Goal: Task Accomplishment & Management: Use online tool/utility

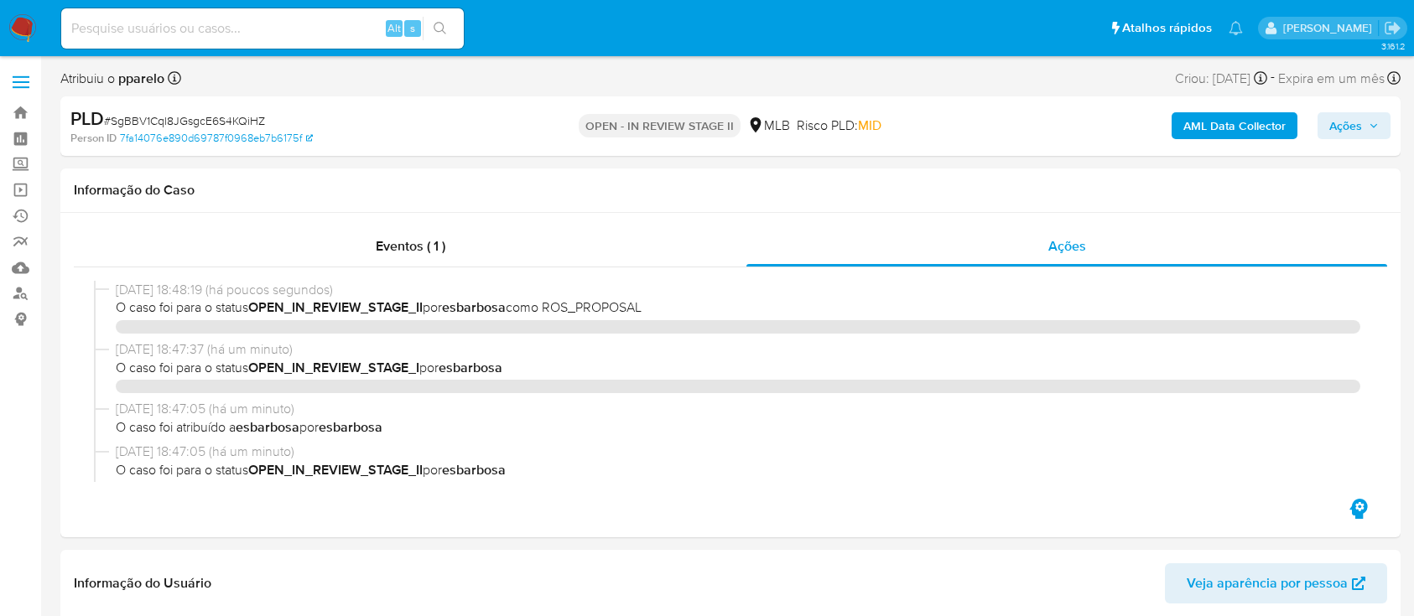
select select "10"
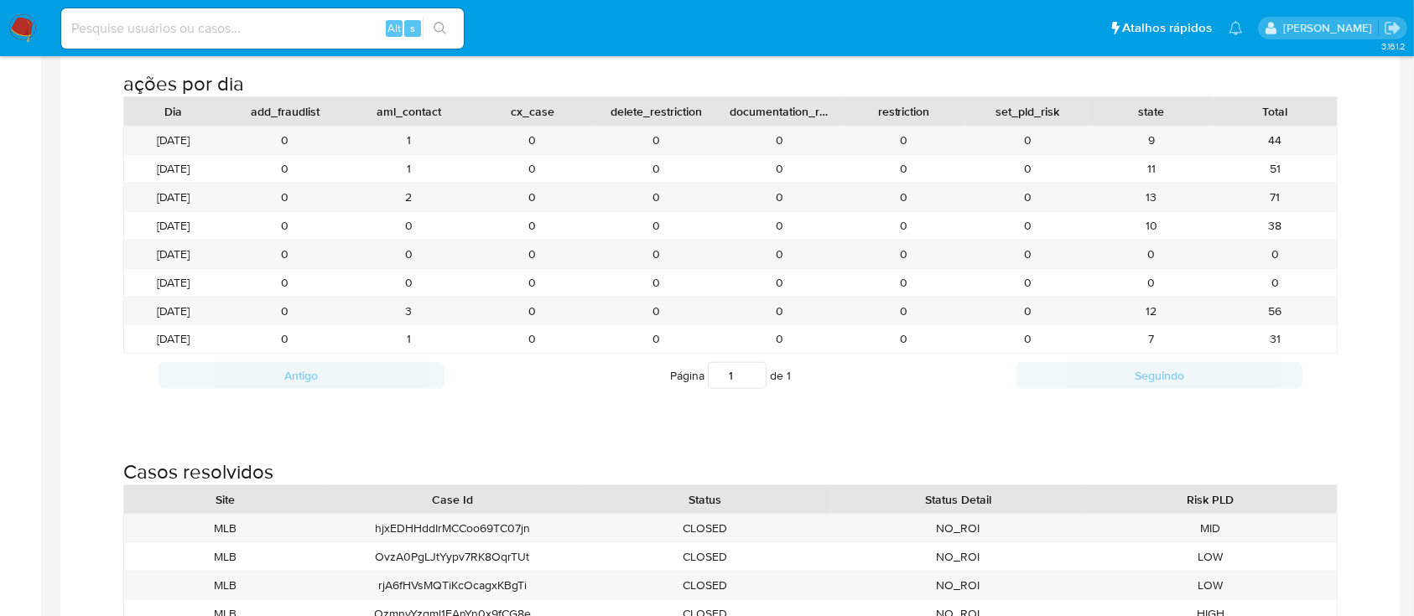
drag, startPoint x: 0, startPoint y: 0, endPoint x: 23, endPoint y: 31, distance: 38.9
click at [23, 31] on img at bounding box center [22, 28] width 29 height 29
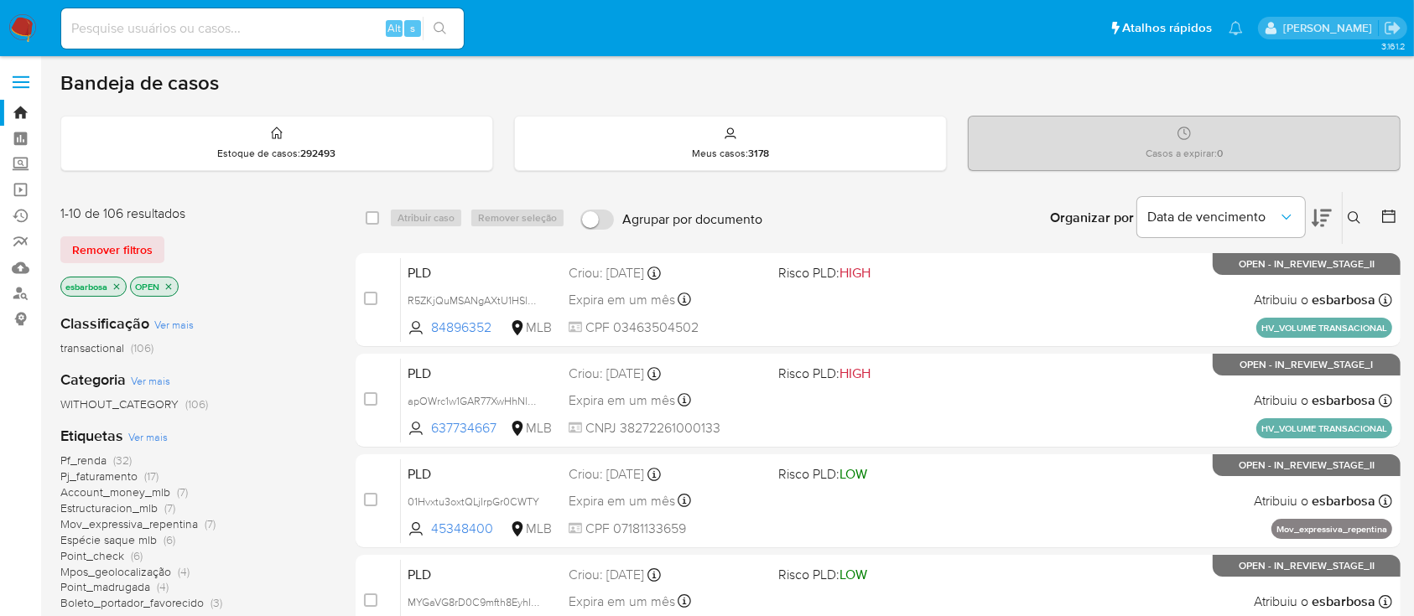
click at [215, 36] on input at bounding box center [262, 29] width 402 height 22
paste input "604971212"
type input "604971212"
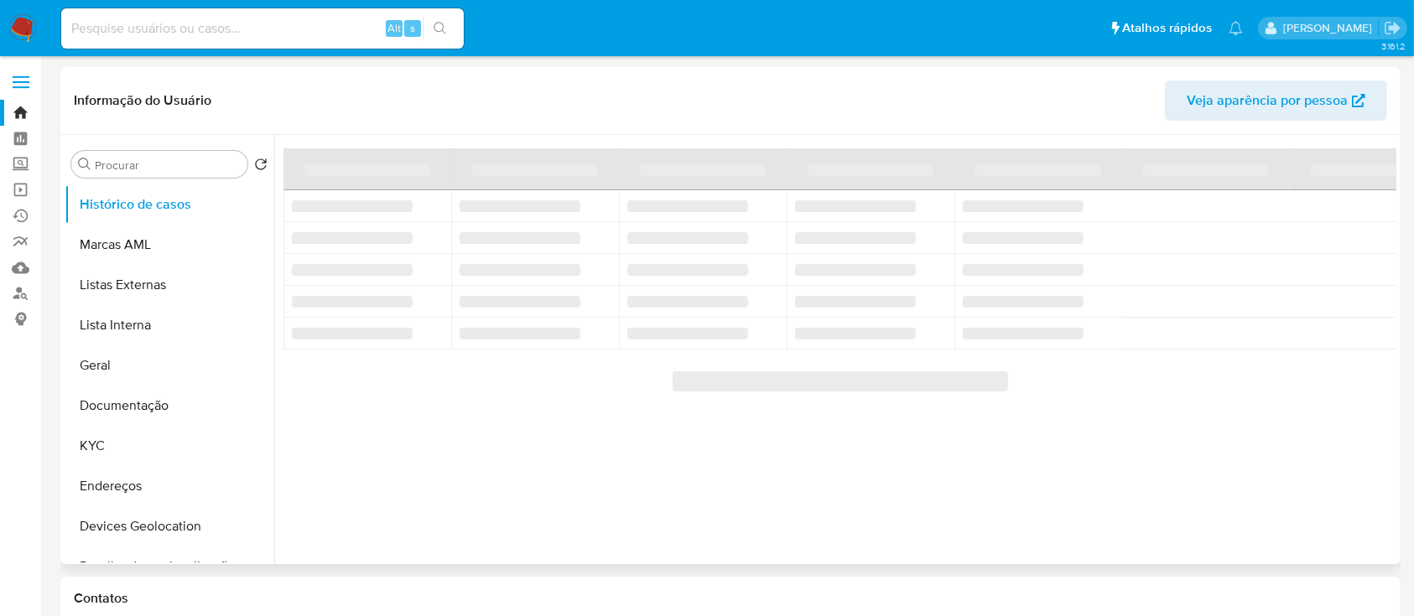
select select "10"
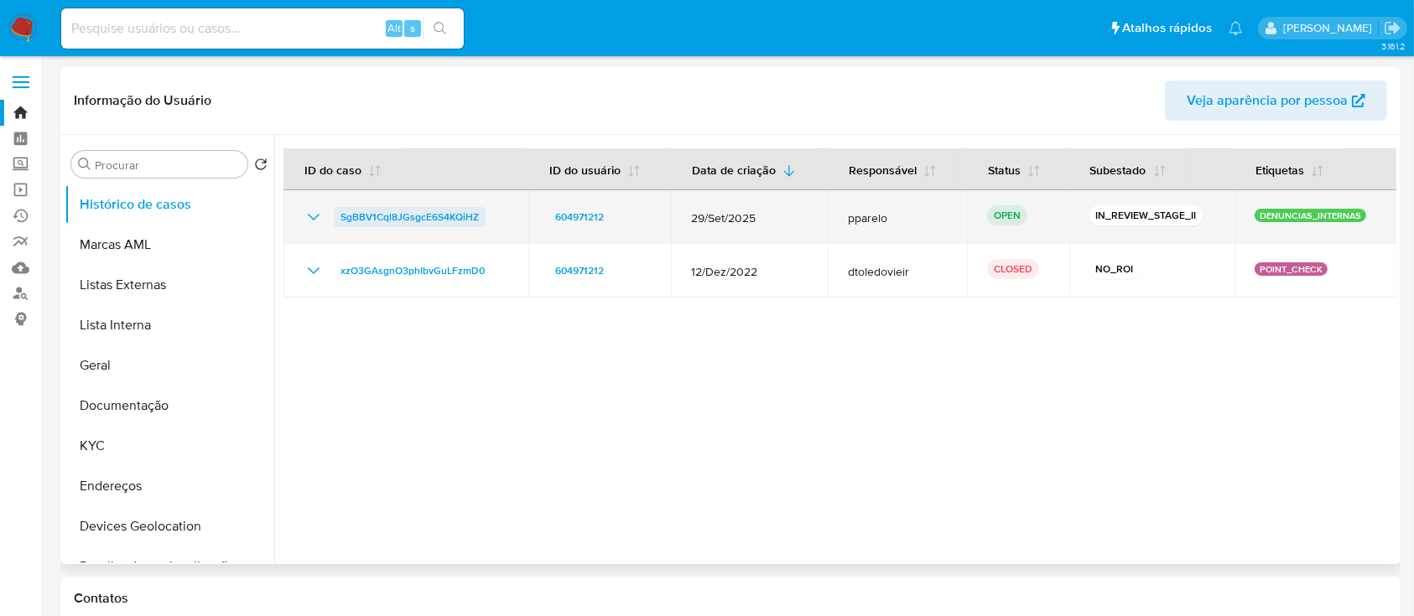
drag, startPoint x: 492, startPoint y: 222, endPoint x: 339, endPoint y: 221, distance: 153.4
click at [339, 221] on div "SgBBV1Cql8JGsgcE6S4KQiHZ" at bounding box center [406, 217] width 205 height 20
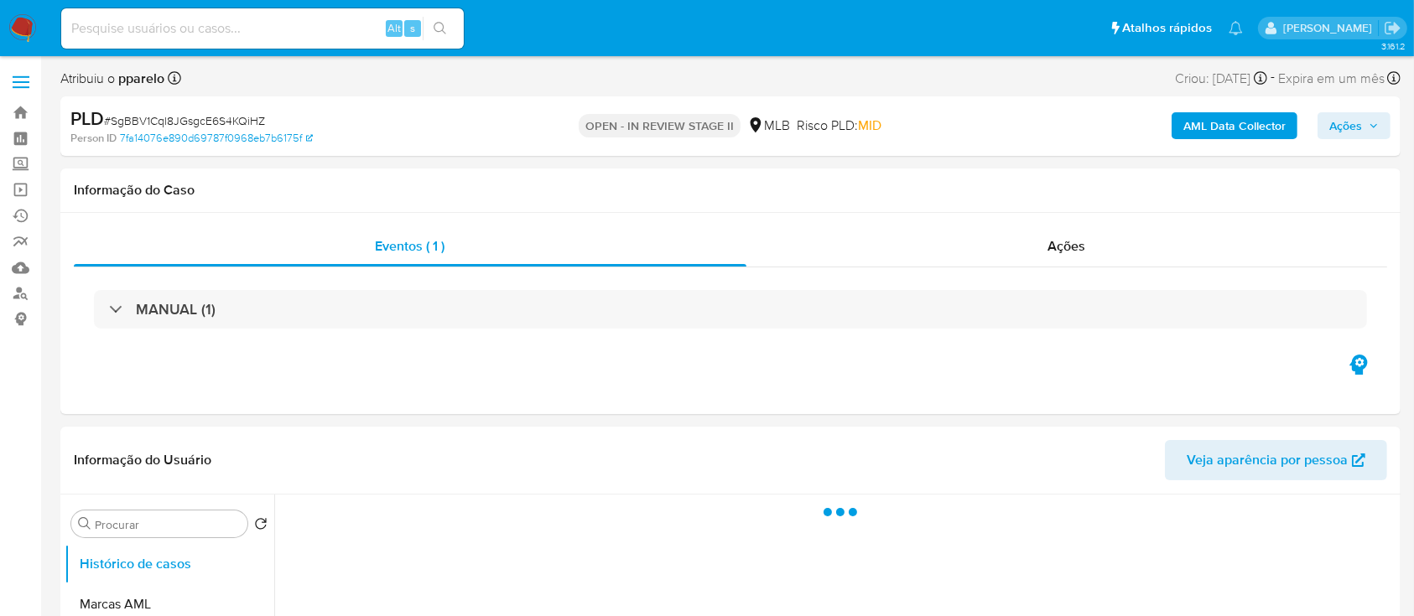
select select "10"
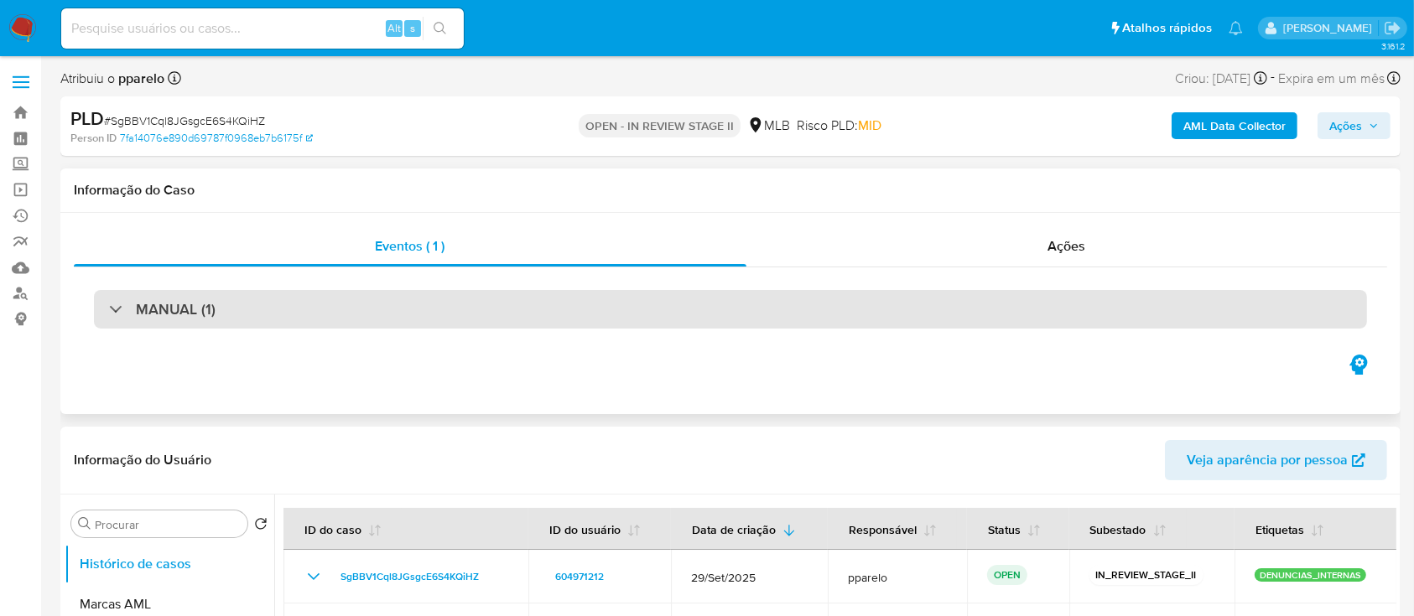
click at [139, 307] on h3 "MANUAL (1)" at bounding box center [176, 309] width 80 height 18
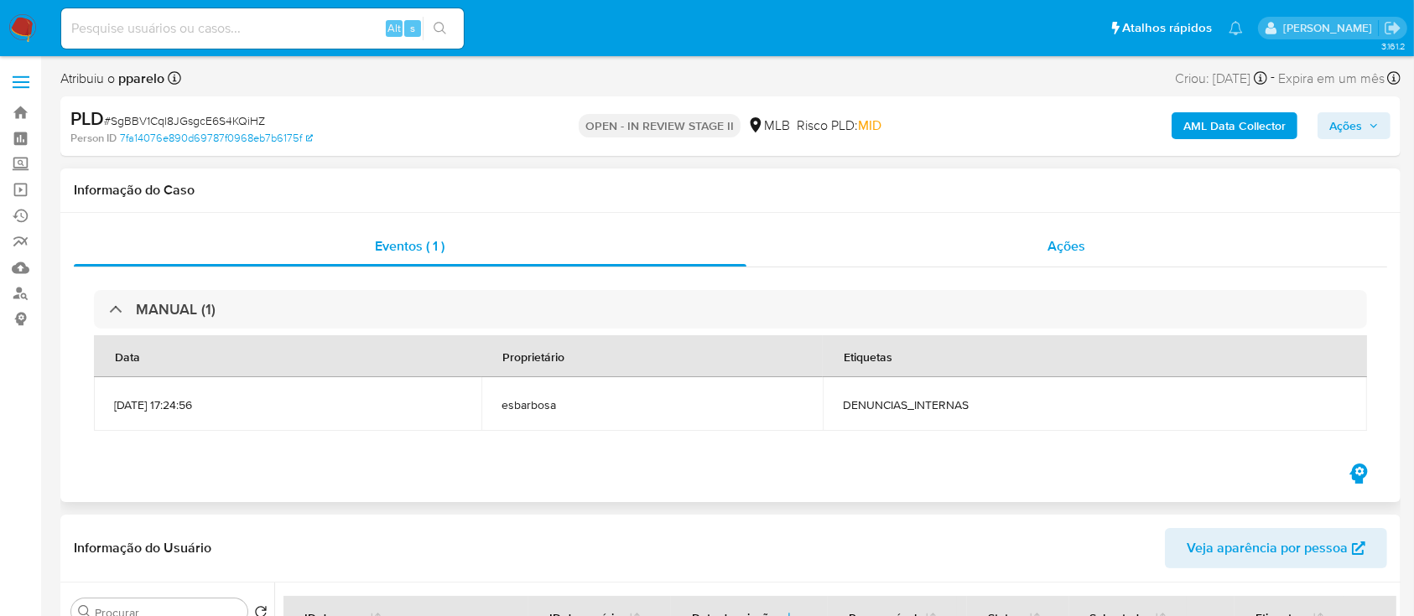
click at [825, 261] on div "Ações" at bounding box center [1066, 246] width 641 height 40
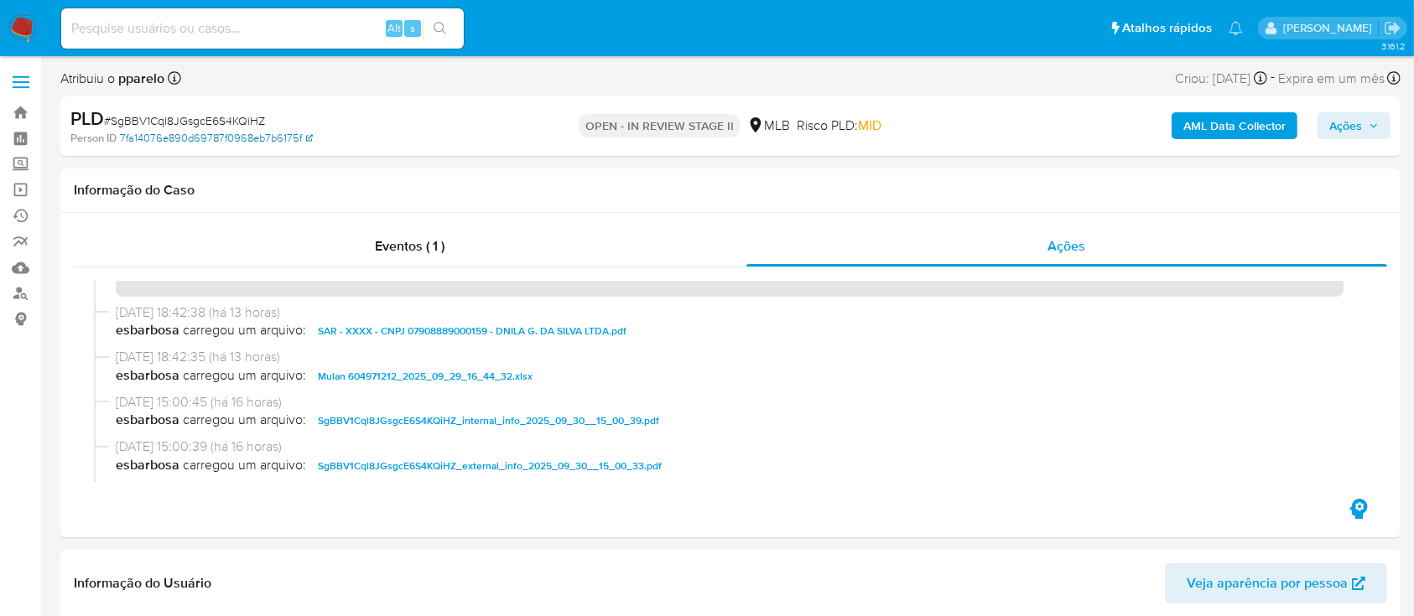
scroll to position [447, 0]
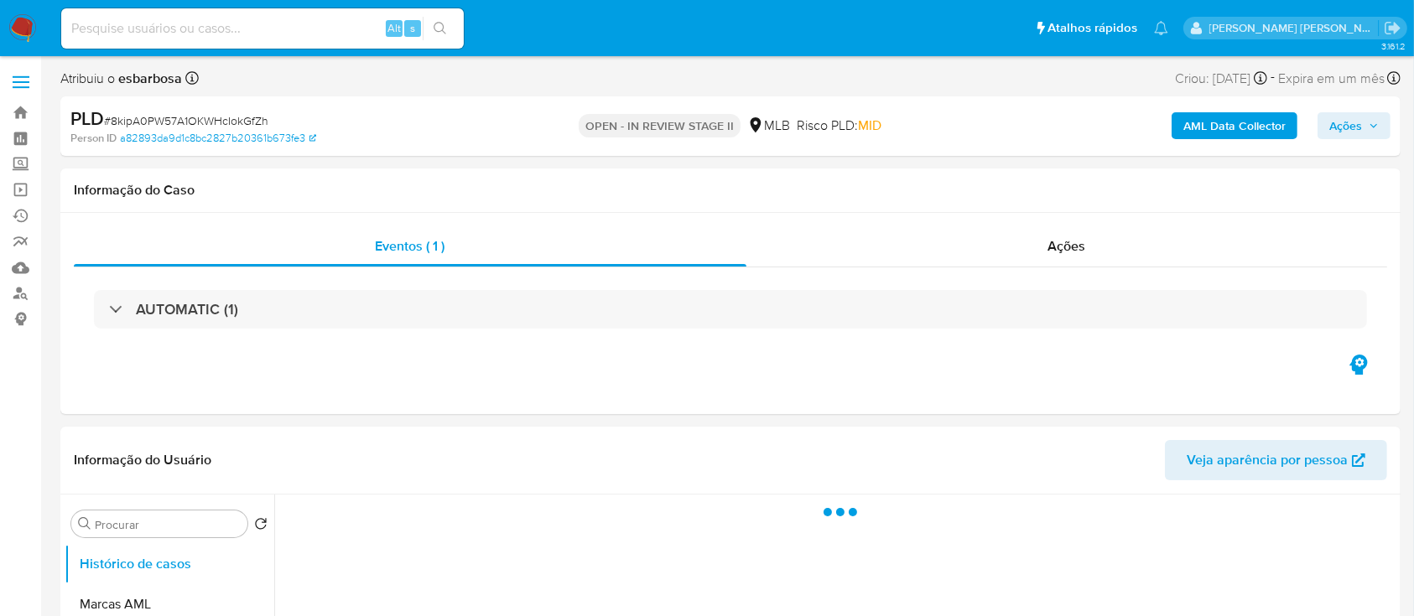
select select "10"
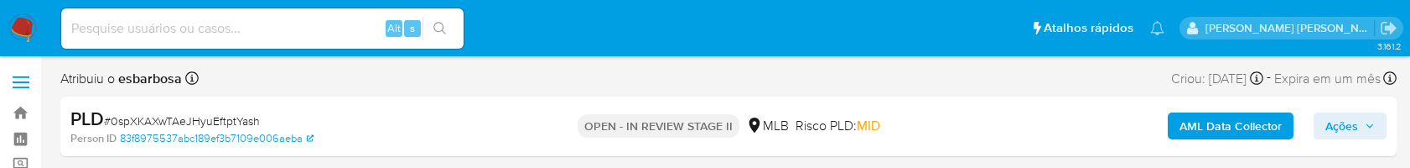
select select "10"
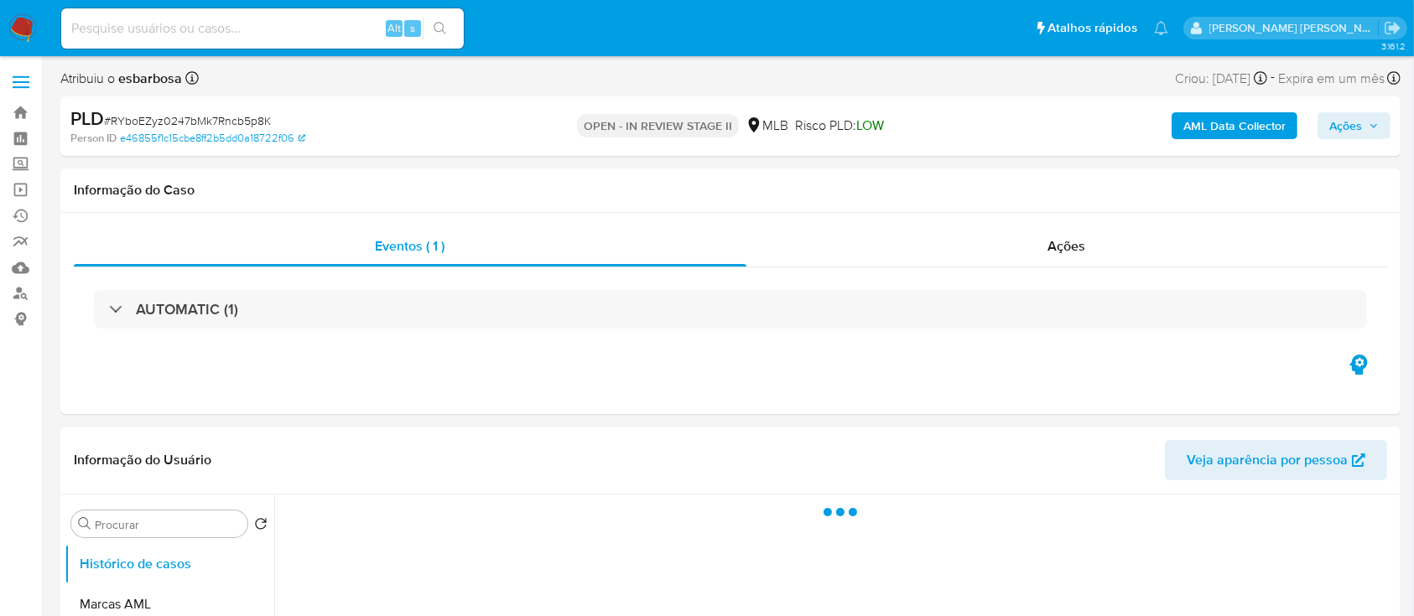
select select "10"
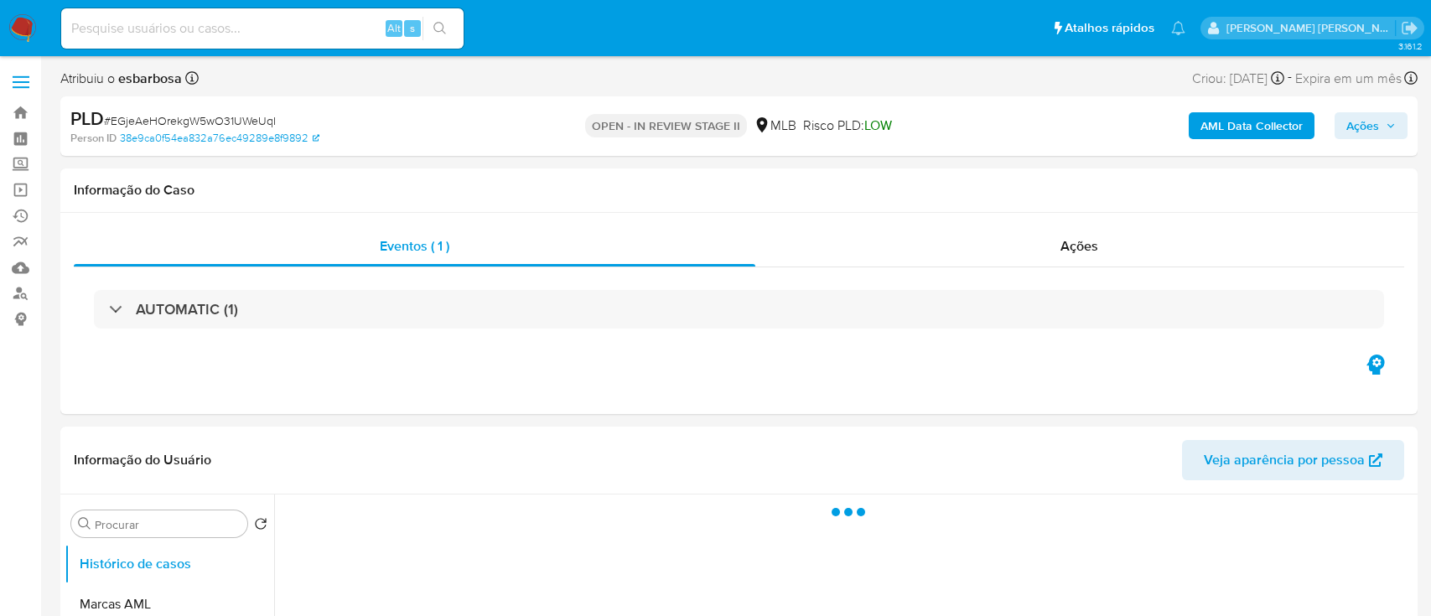
select select "10"
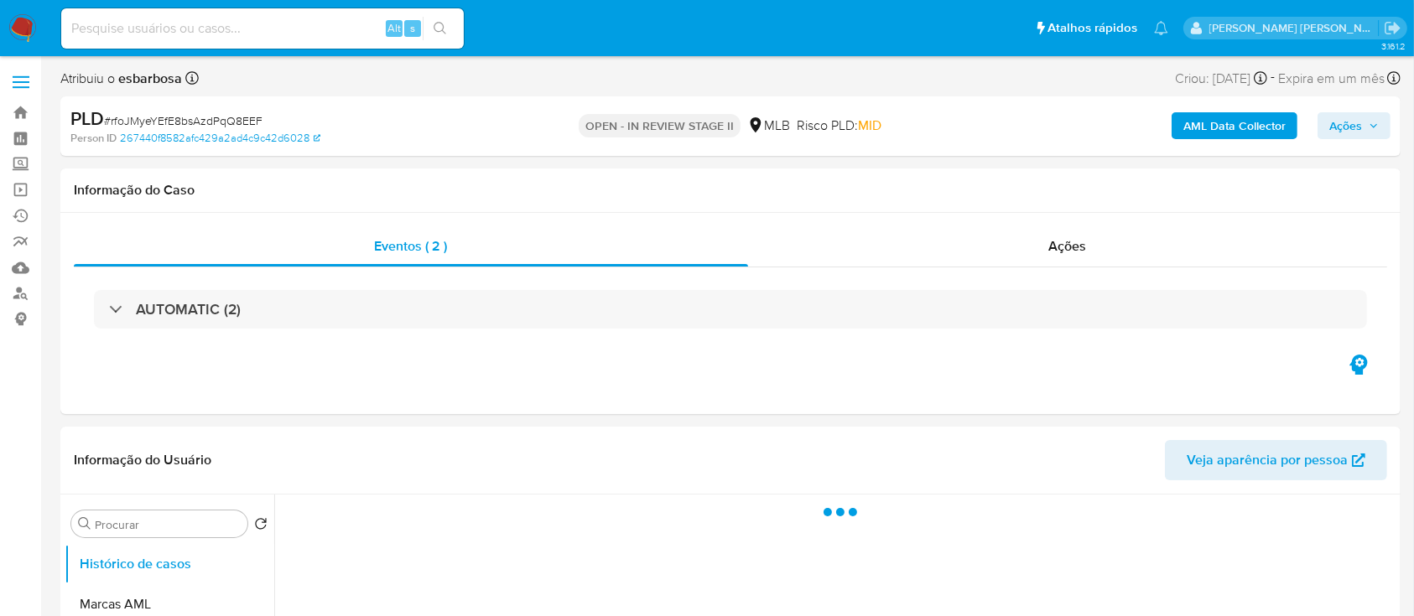
select select "10"
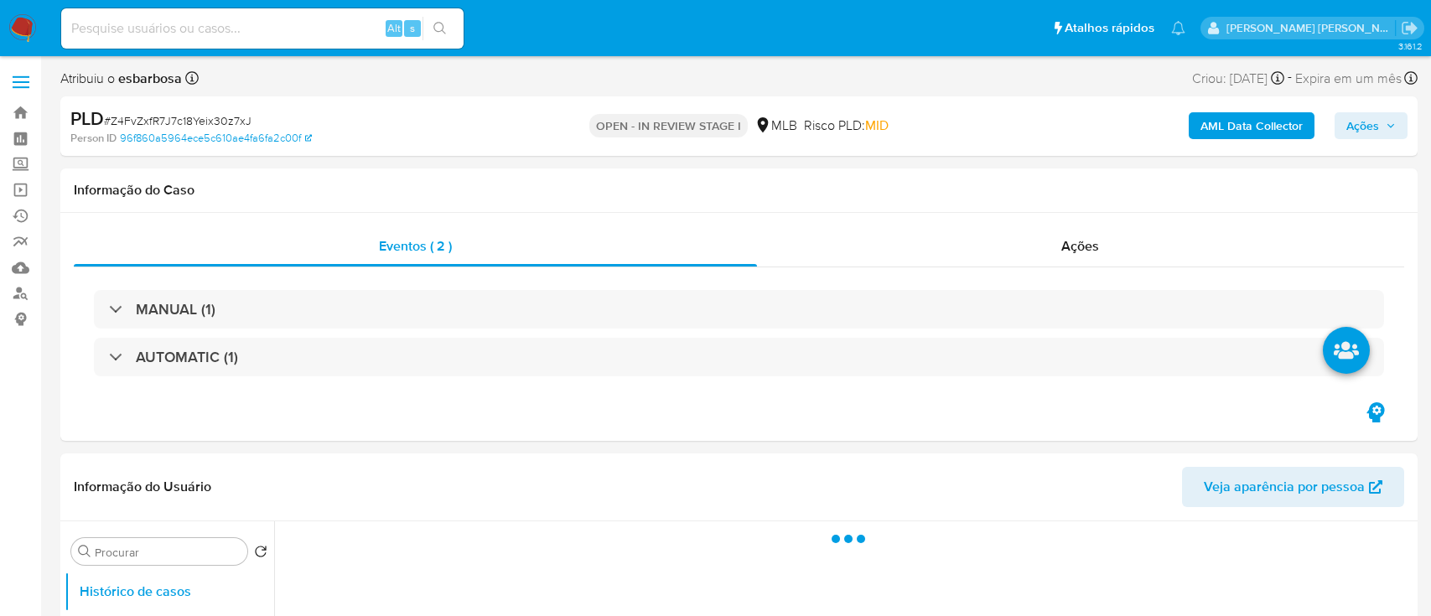
select select "10"
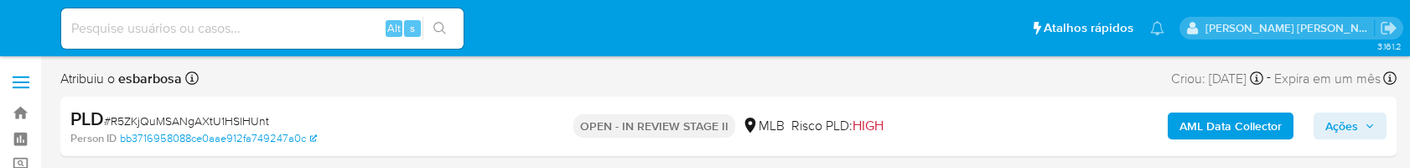
select select "10"
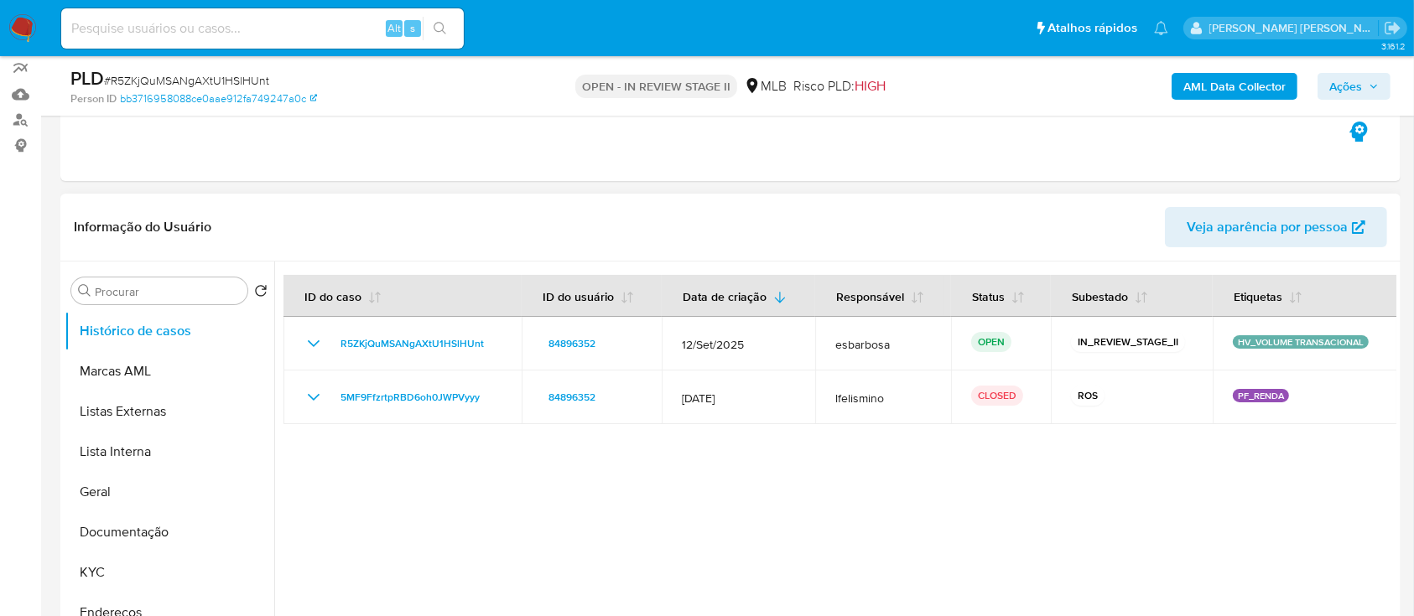
scroll to position [223, 0]
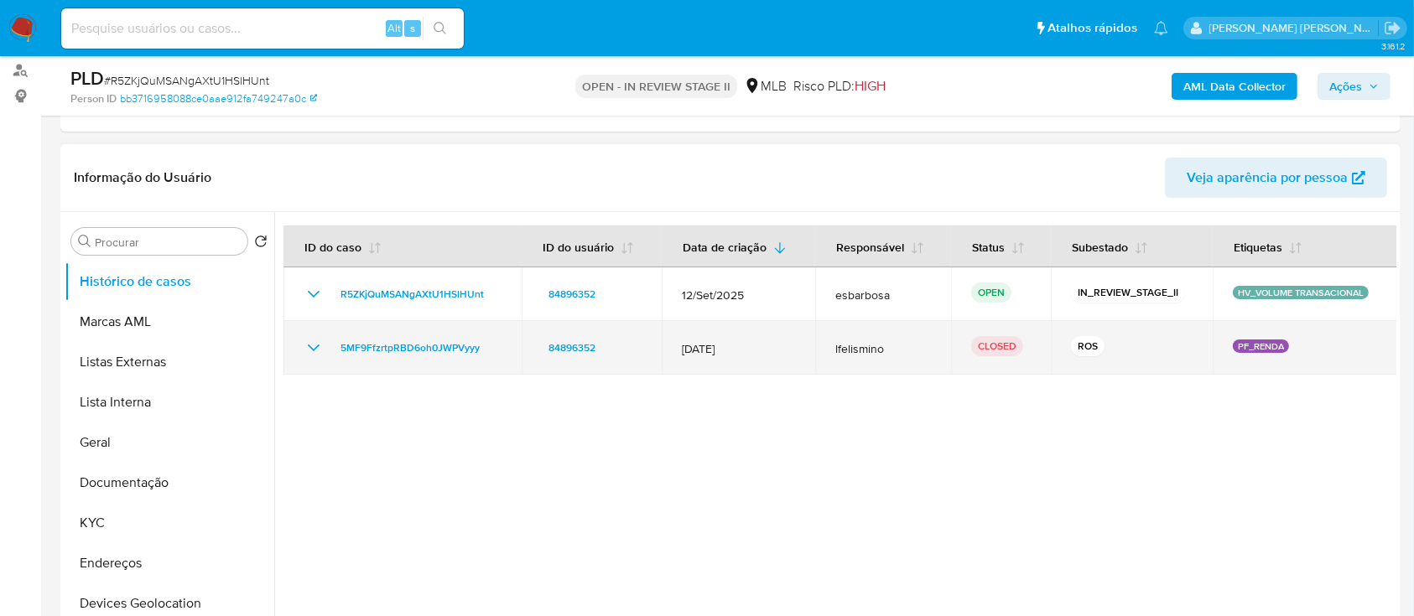
click at [313, 167] on icon "Mostrar/Ocultar" at bounding box center [314, 348] width 20 height 20
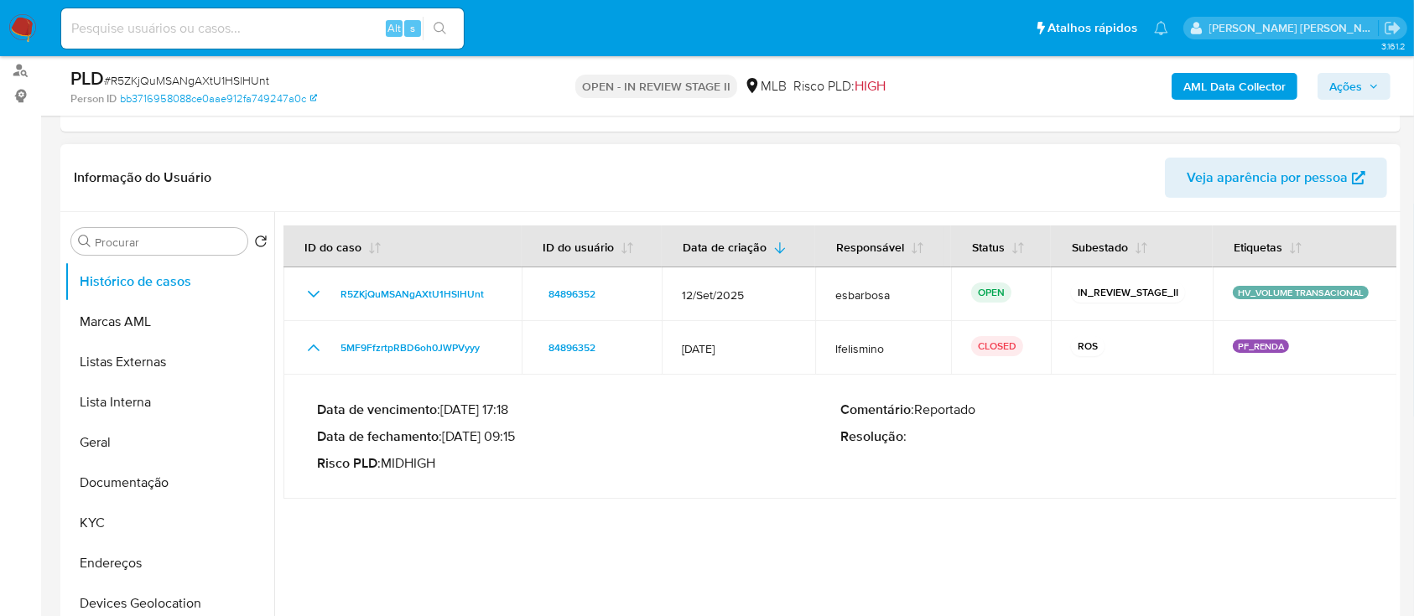
drag, startPoint x: 518, startPoint y: 436, endPoint x: 453, endPoint y: 434, distance: 65.4
click at [453, 167] on p "Data de fechamento : 26/07/2022 09:15" at bounding box center [578, 436] width 523 height 17
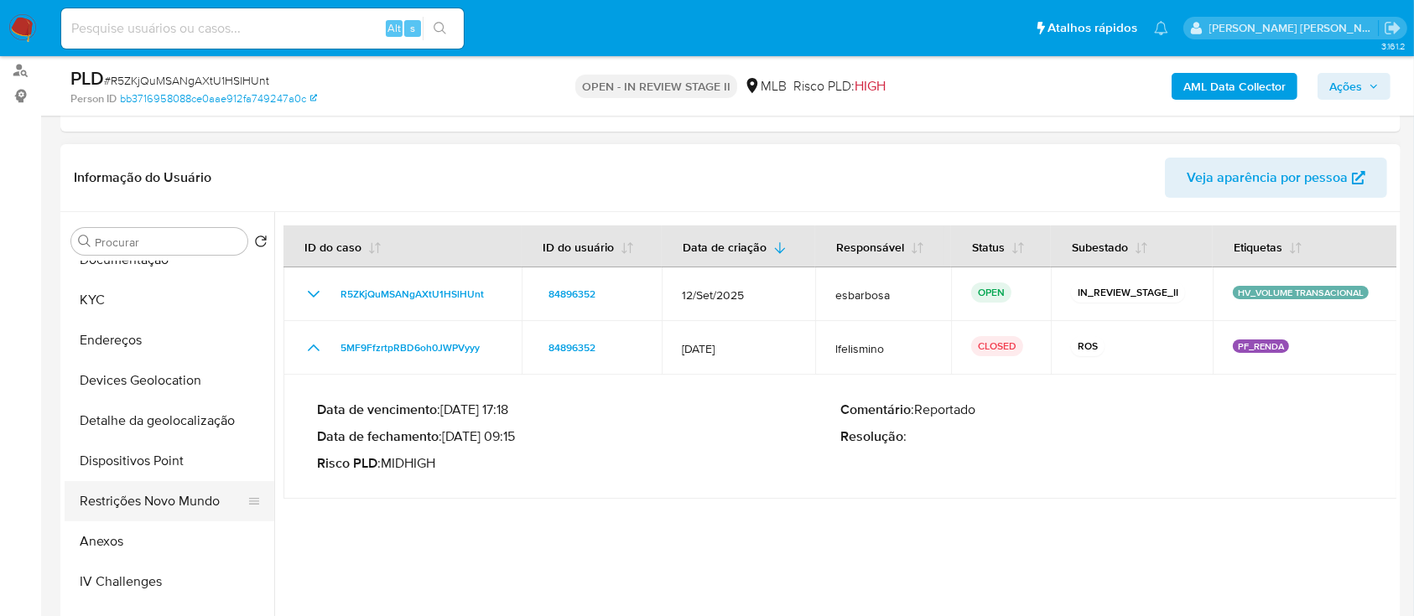
click at [134, 167] on button "Restrições Novo Mundo" at bounding box center [163, 501] width 196 height 40
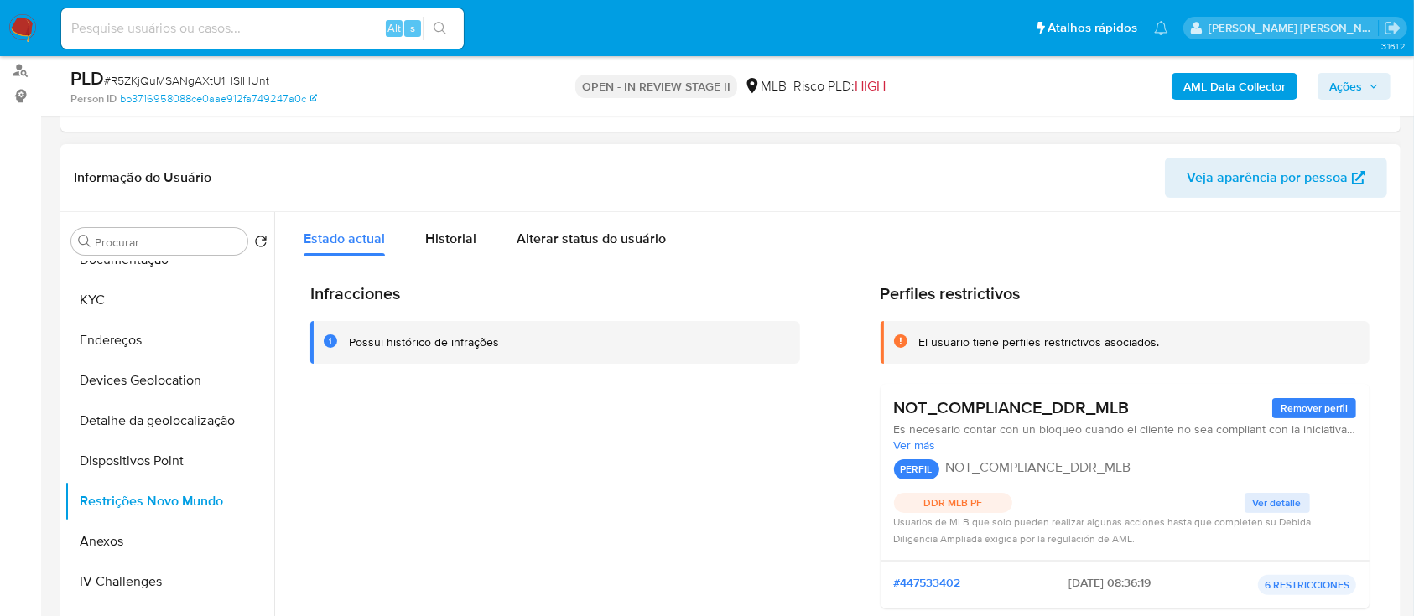
drag, startPoint x: 1177, startPoint y: 340, endPoint x: 999, endPoint y: 342, distance: 178.6
click at [999, 167] on div "El usuario tiene perfiles restrictivos asociados." at bounding box center [1137, 343] width 438 height 16
drag, startPoint x: 1153, startPoint y: 411, endPoint x: 937, endPoint y: 408, distance: 215.5
click at [937, 167] on div "NOT_COMPLIANCE_DDR_MLB Remover perfil" at bounding box center [1125, 407] width 463 height 21
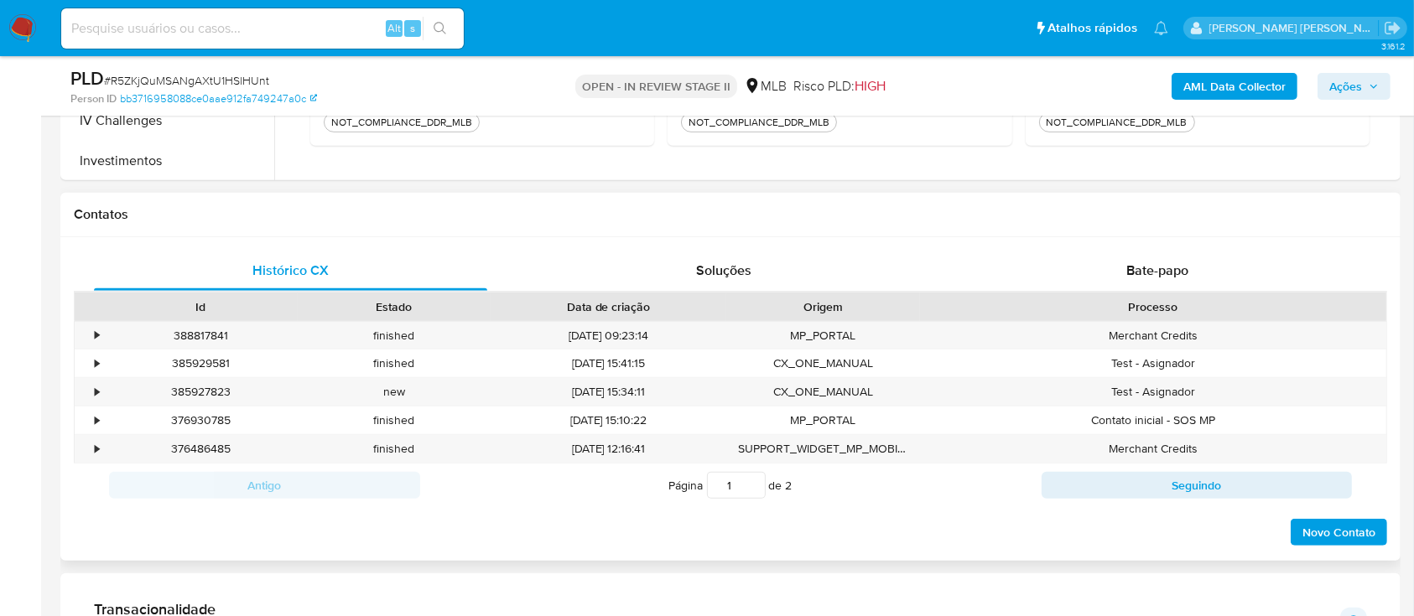
scroll to position [782, 0]
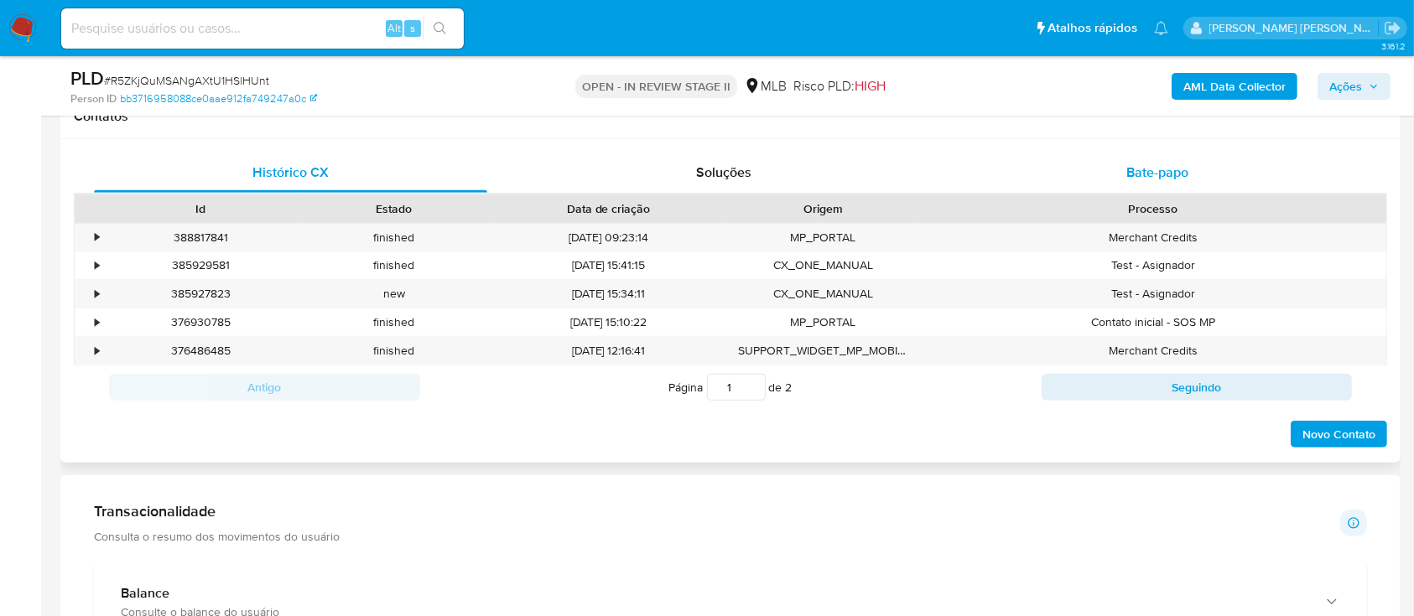
click at [1129, 167] on span "Bate-papo" at bounding box center [1157, 172] width 62 height 19
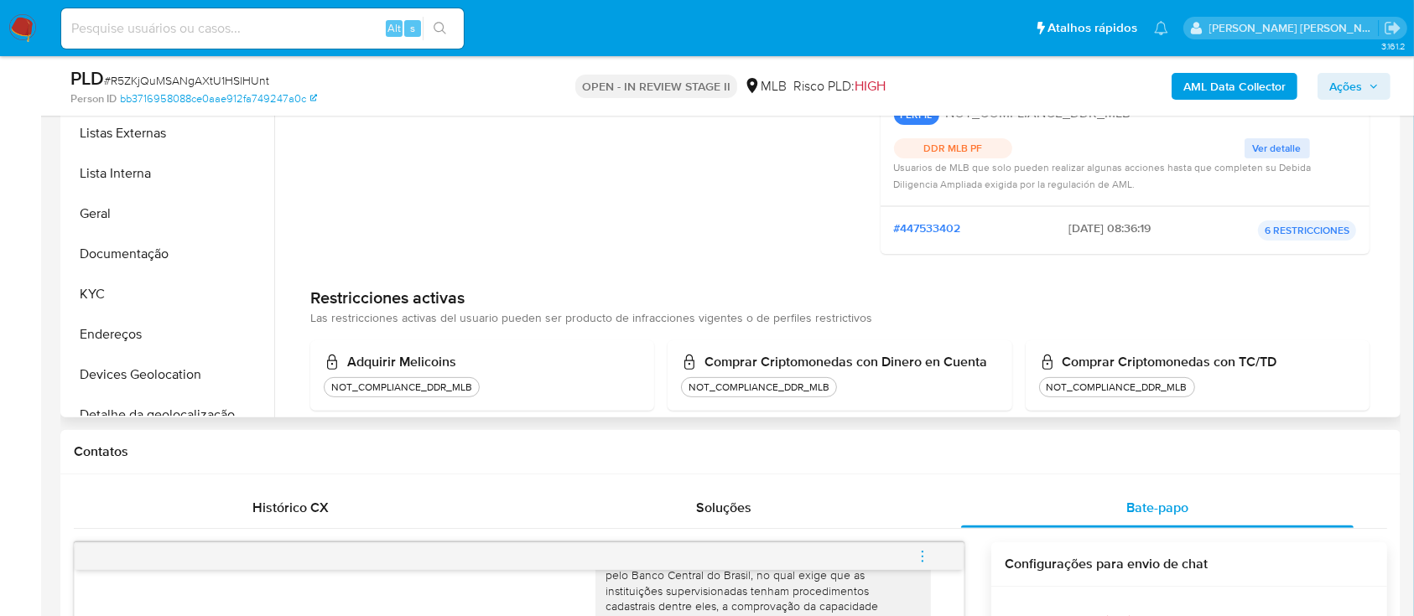
scroll to position [0, 0]
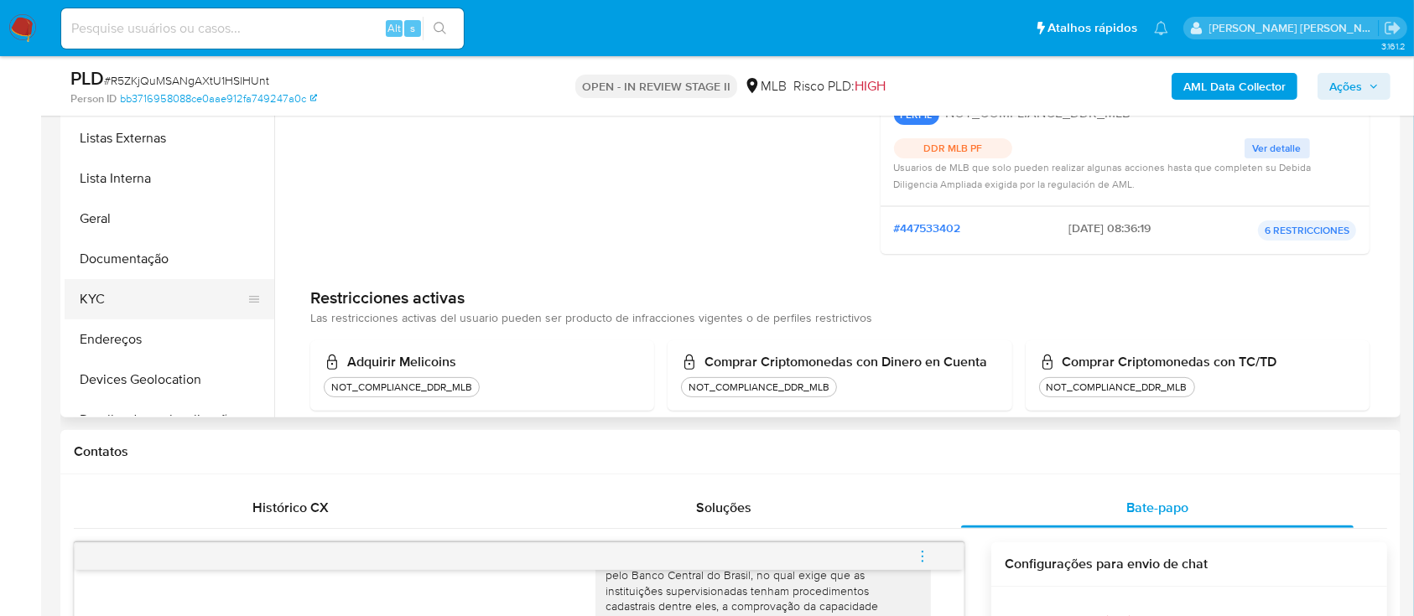
click at [154, 167] on button "KYC" at bounding box center [163, 299] width 196 height 40
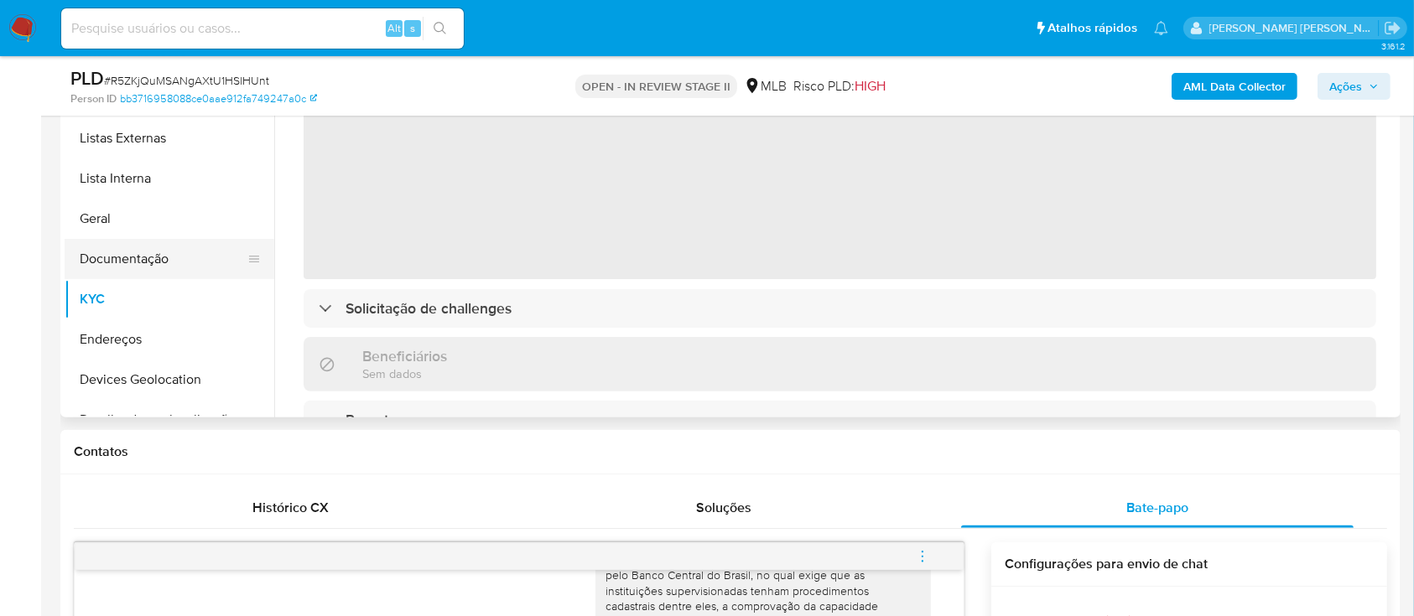
click at [157, 167] on button "Documentação" at bounding box center [163, 259] width 196 height 40
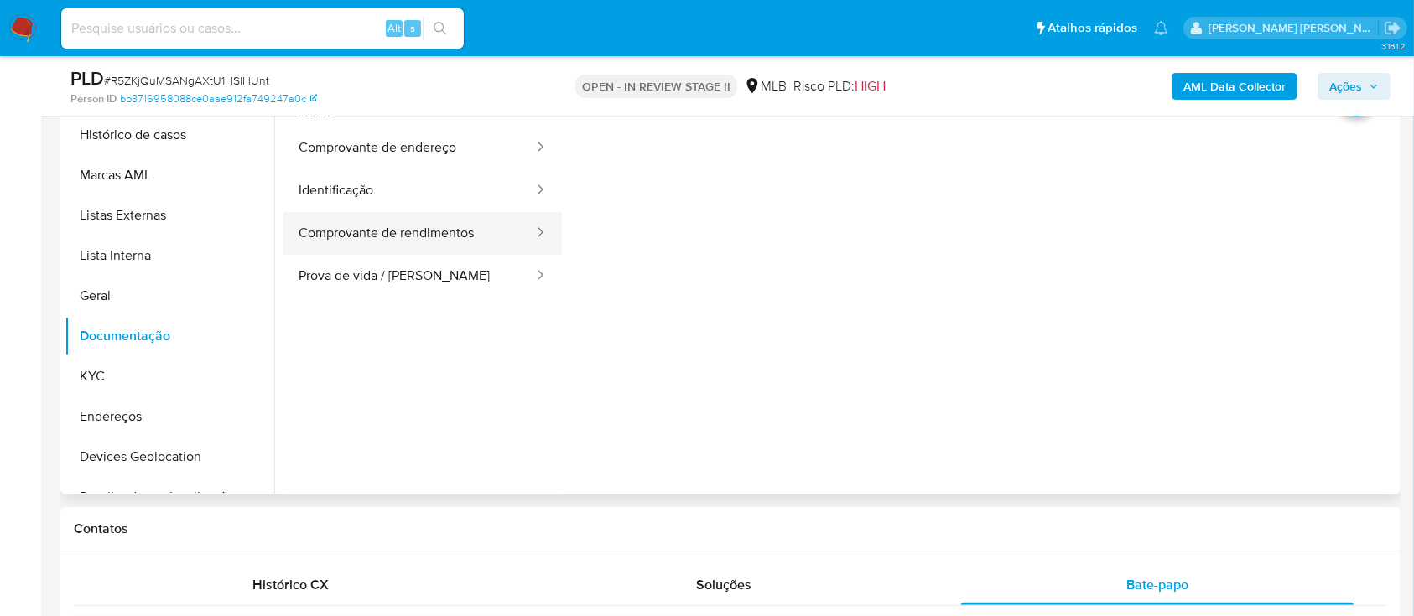
scroll to position [335, 0]
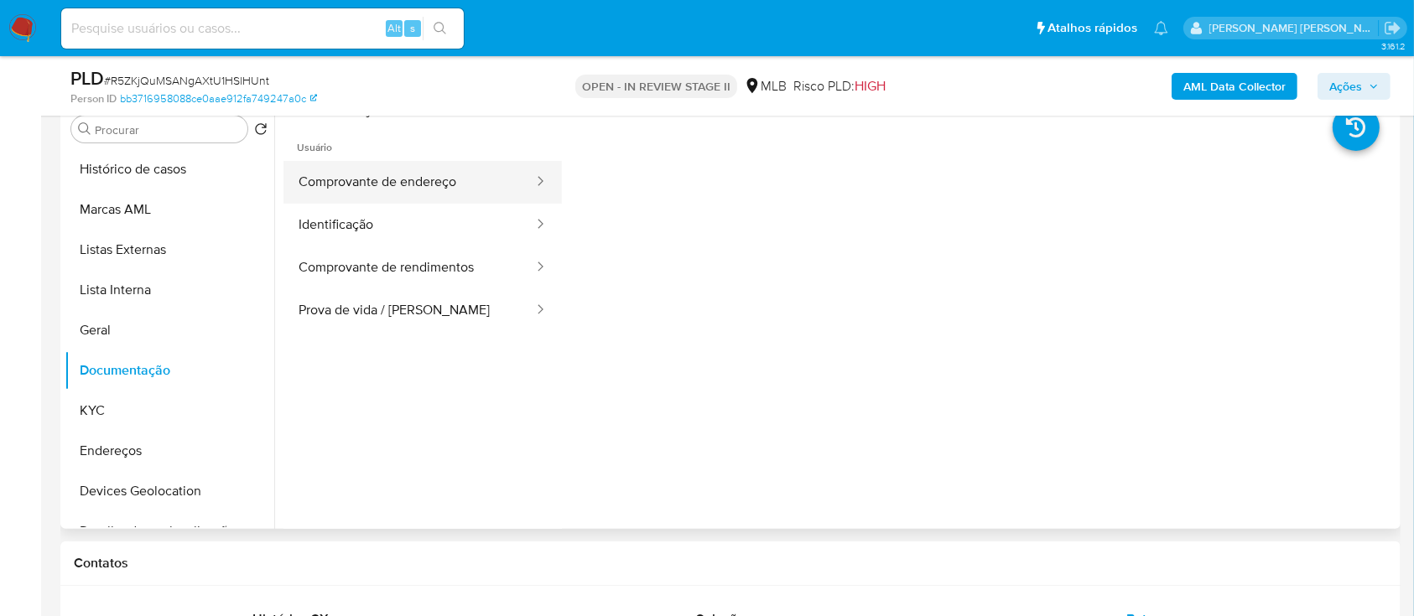
click at [433, 167] on button "Comprovante de endereço" at bounding box center [409, 182] width 252 height 43
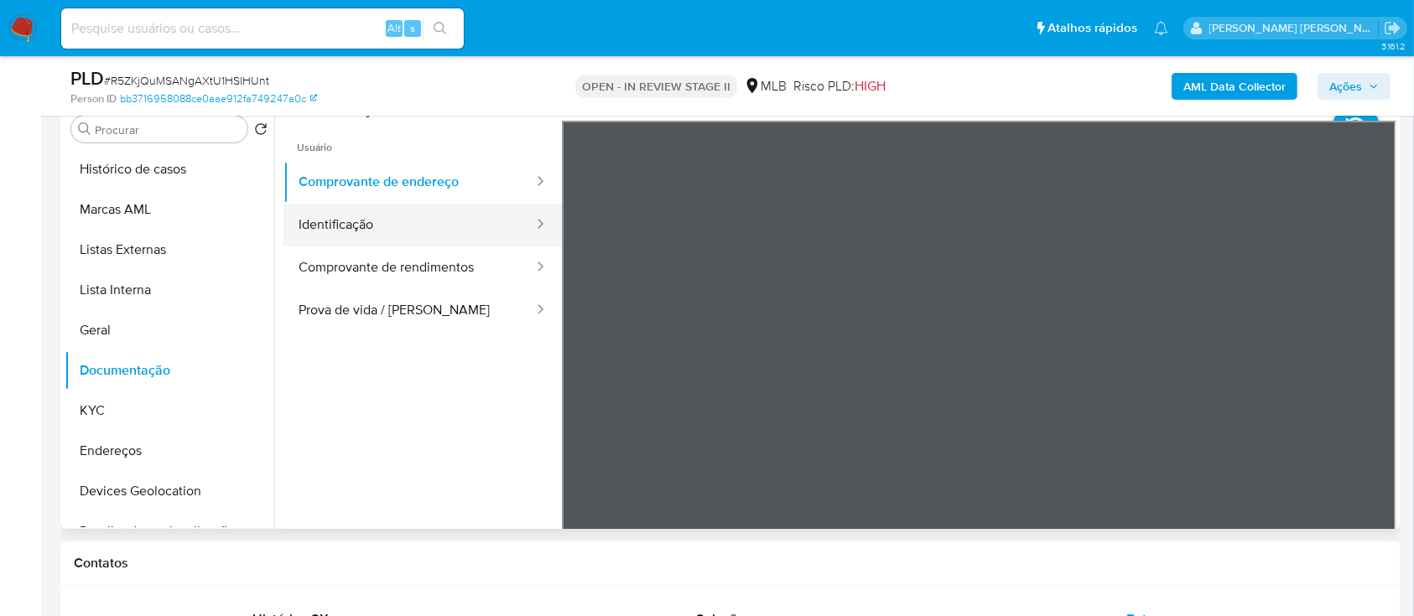
click at [388, 167] on button "Identificação" at bounding box center [409, 225] width 252 height 43
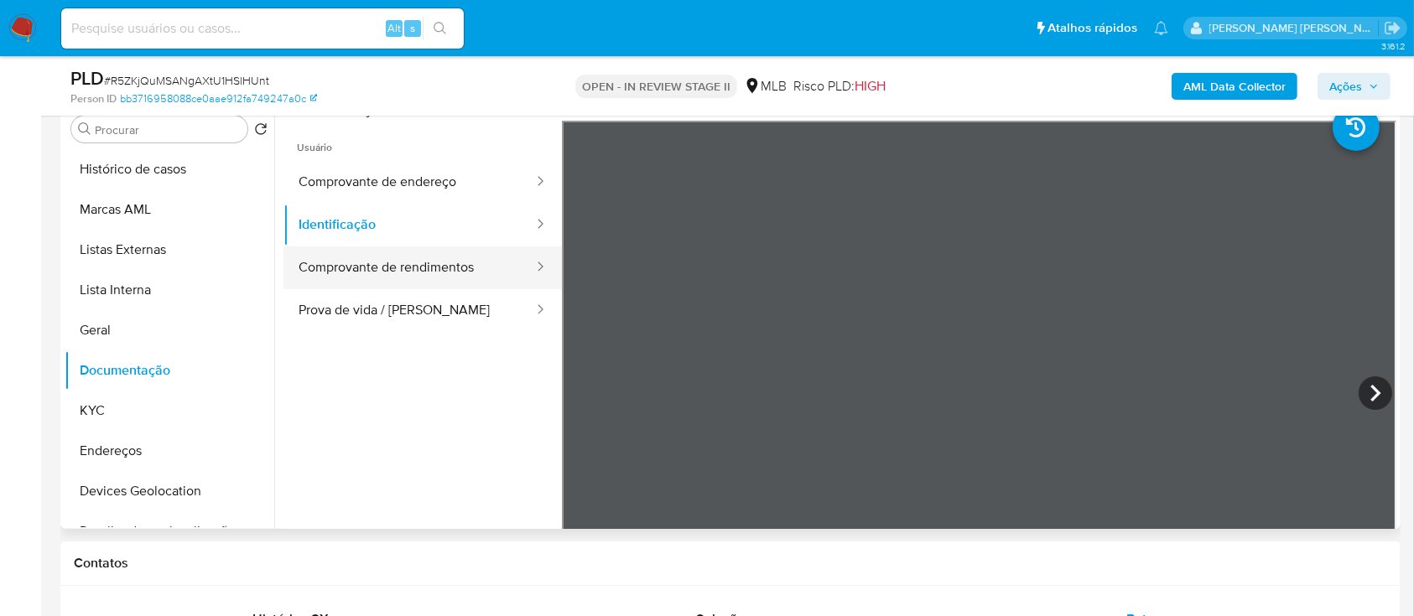
click at [363, 167] on button "Comprovante de rendimentos" at bounding box center [409, 268] width 252 height 43
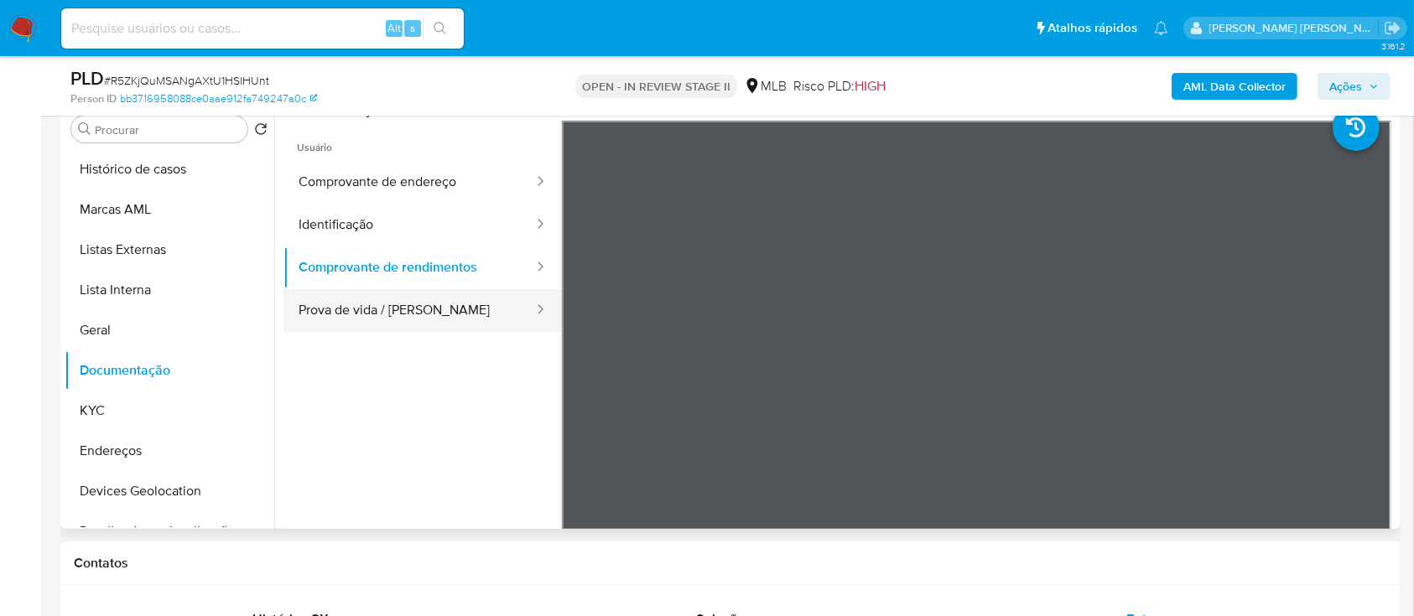
click at [436, 167] on button "Prova de vida / Selfie" at bounding box center [409, 310] width 252 height 43
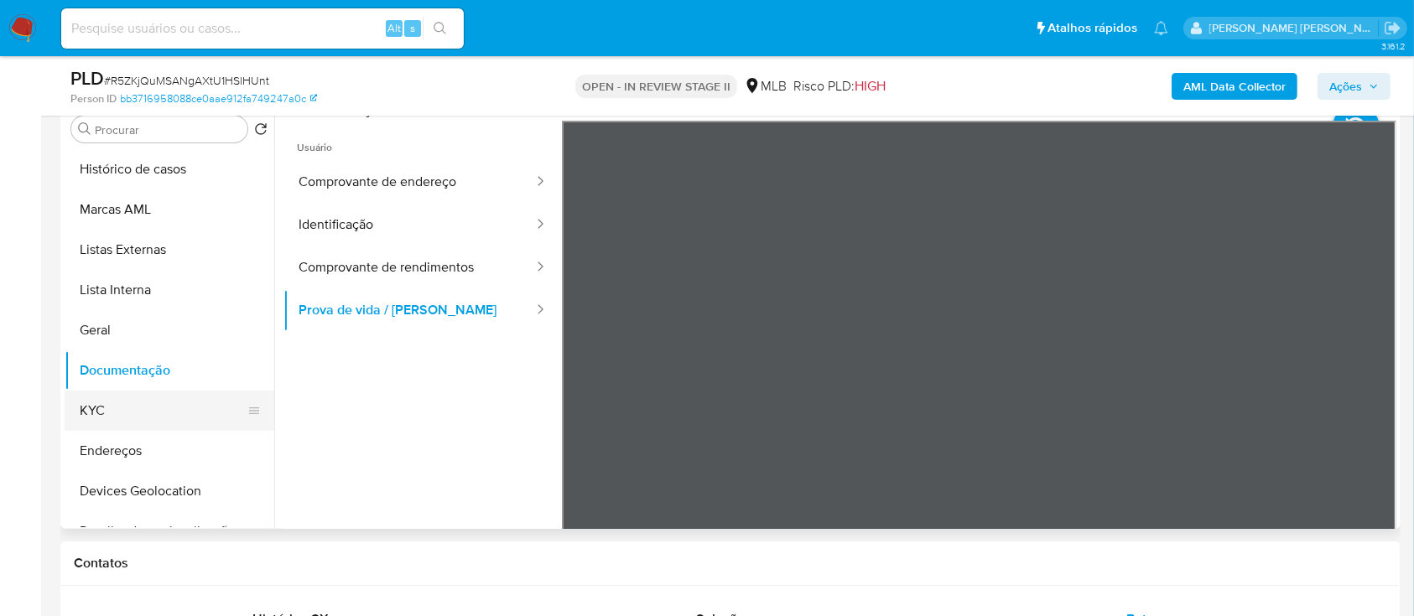
click at [138, 167] on button "KYC" at bounding box center [163, 411] width 196 height 40
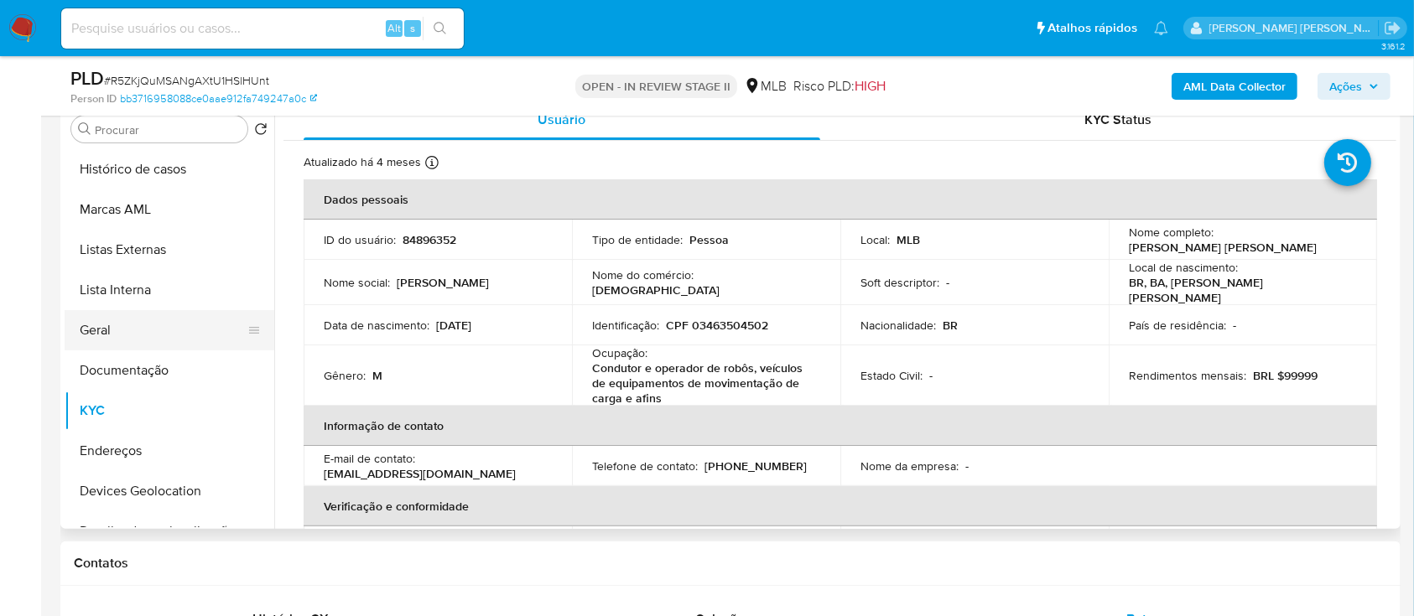
click at [161, 167] on button "Geral" at bounding box center [163, 330] width 196 height 40
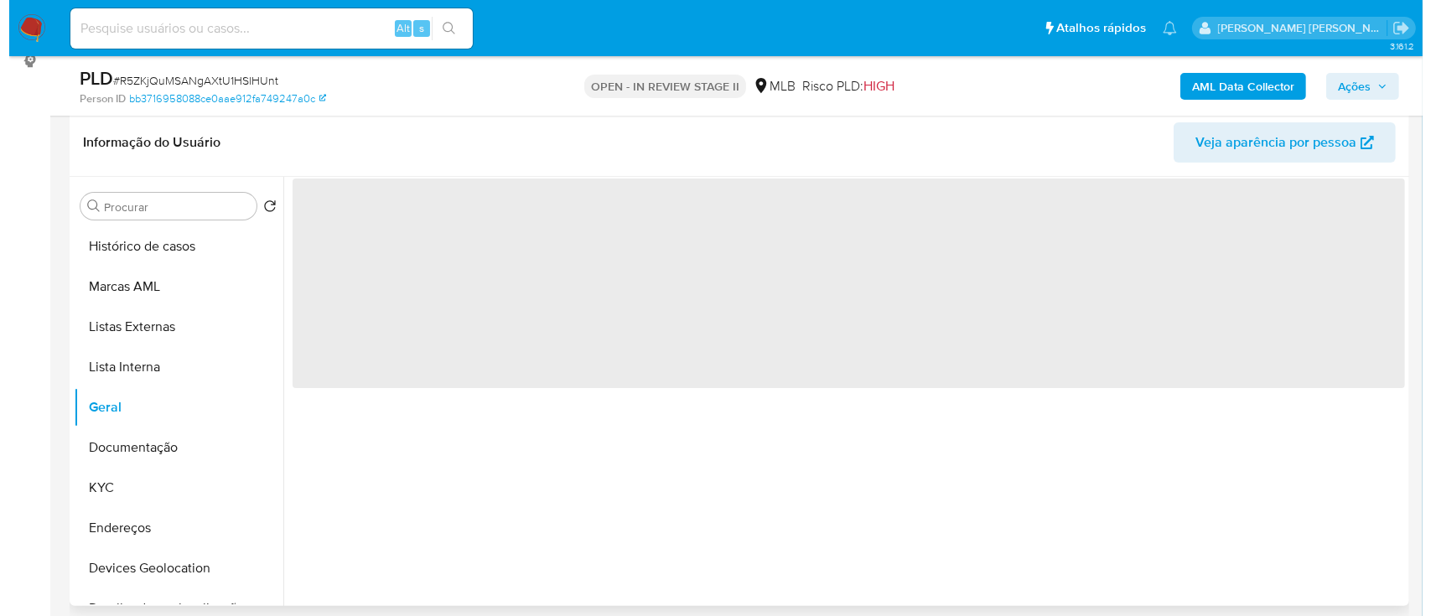
scroll to position [223, 0]
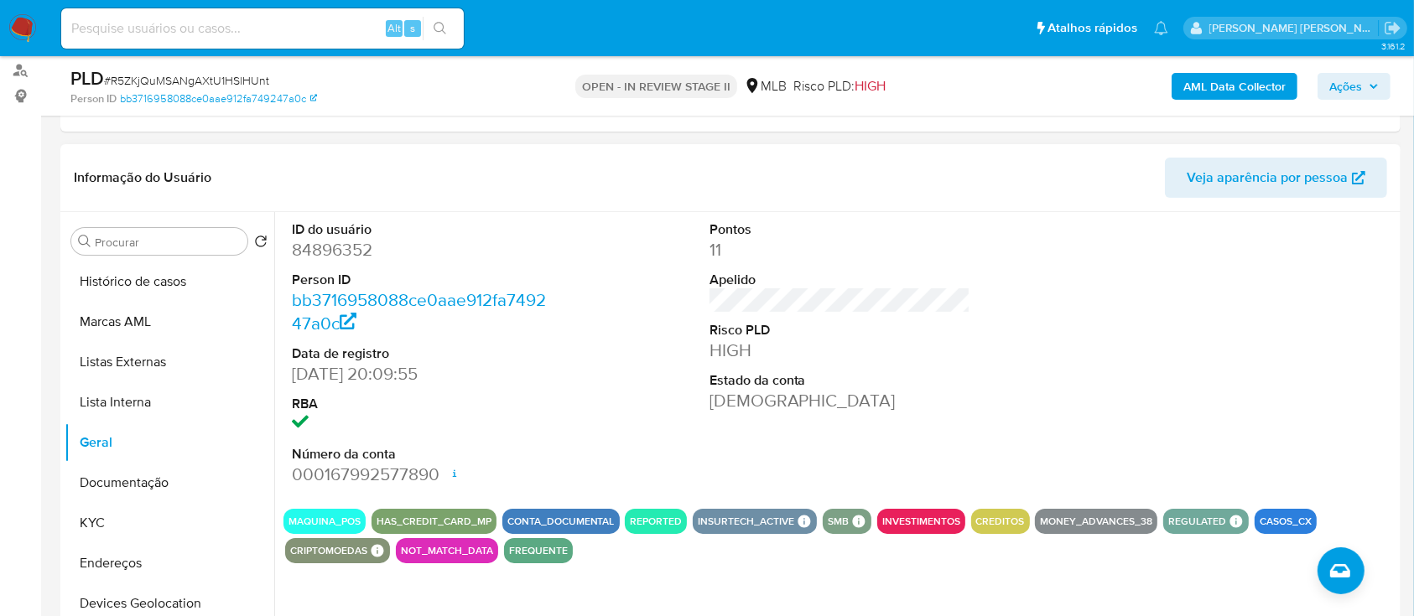
click at [330, 167] on dd "84896352" at bounding box center [423, 249] width 262 height 23
copy dd "84896352"
click at [1221, 78] on b "AML Data Collector" at bounding box center [1234, 86] width 102 height 27
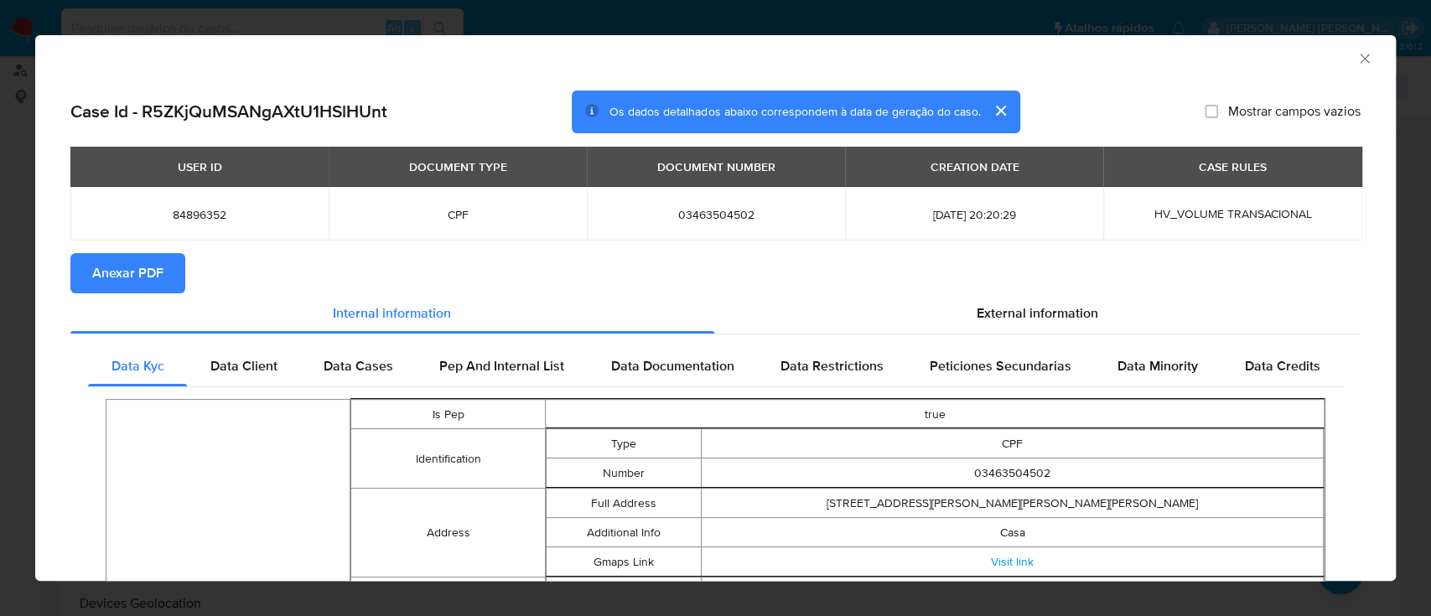
click at [146, 167] on span "Anexar PDF" at bounding box center [127, 273] width 71 height 37
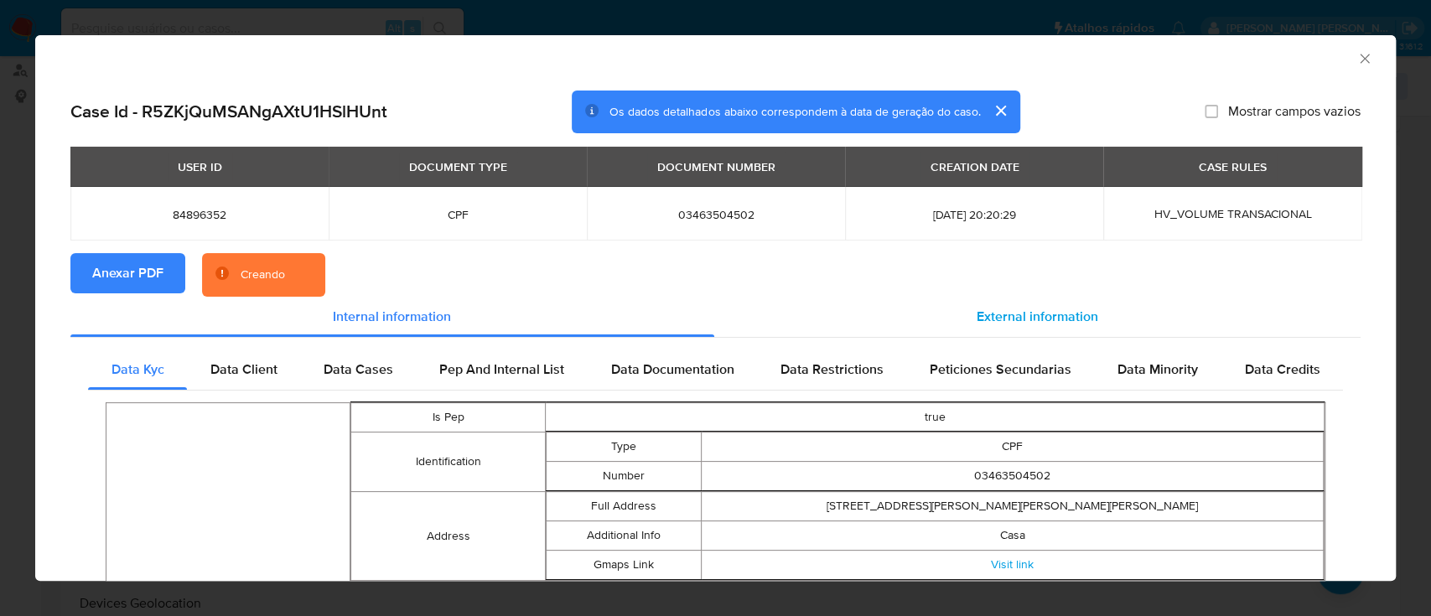
click at [1032, 167] on span "External information" at bounding box center [1038, 316] width 122 height 19
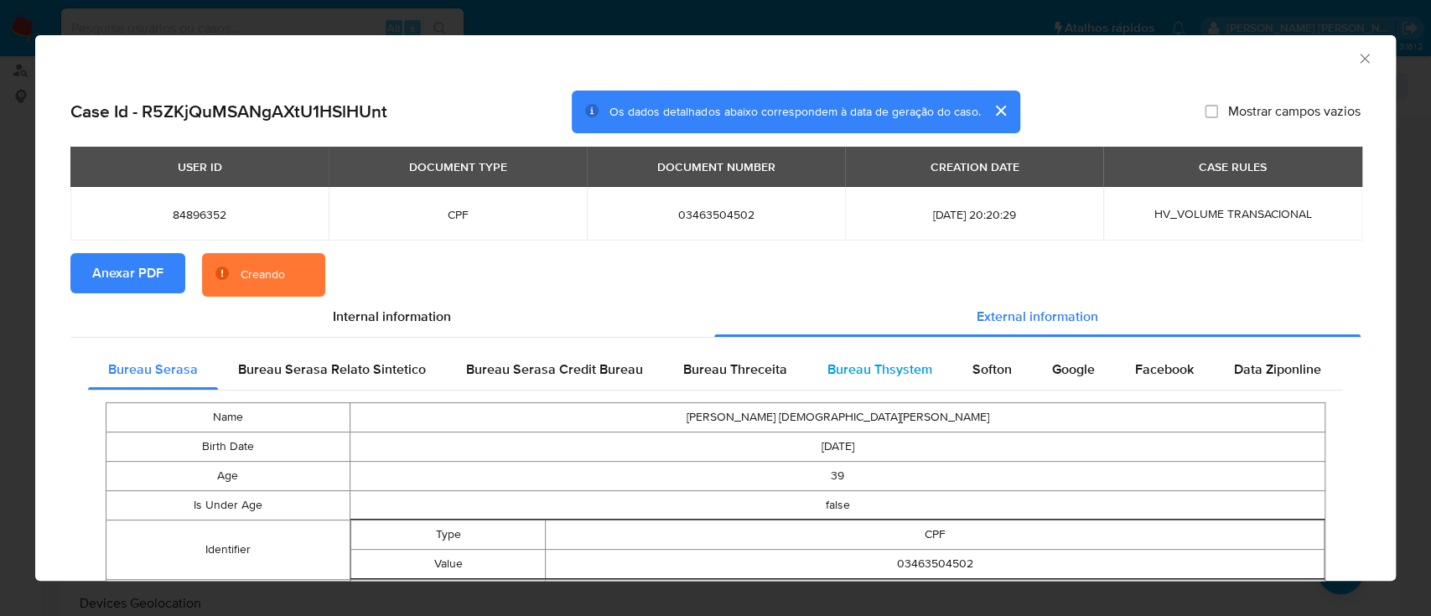
click at [837, 167] on span "Bureau Thsystem" at bounding box center [880, 369] width 105 height 19
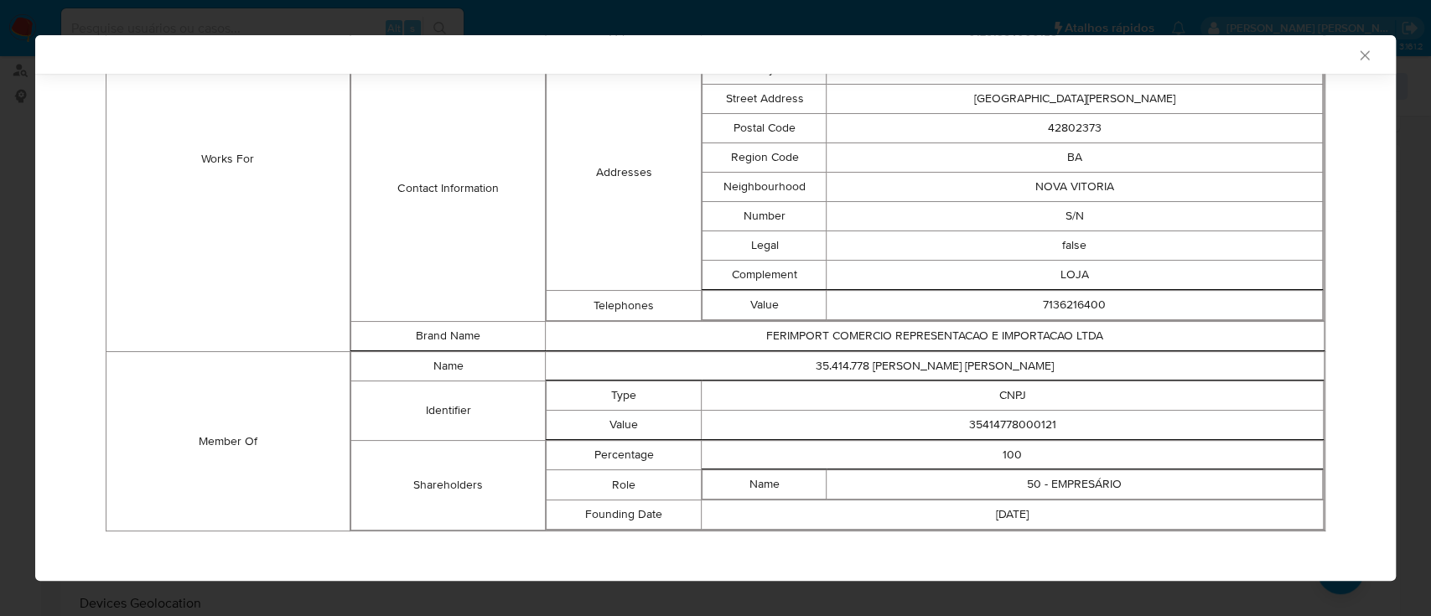
scroll to position [1018, 0]
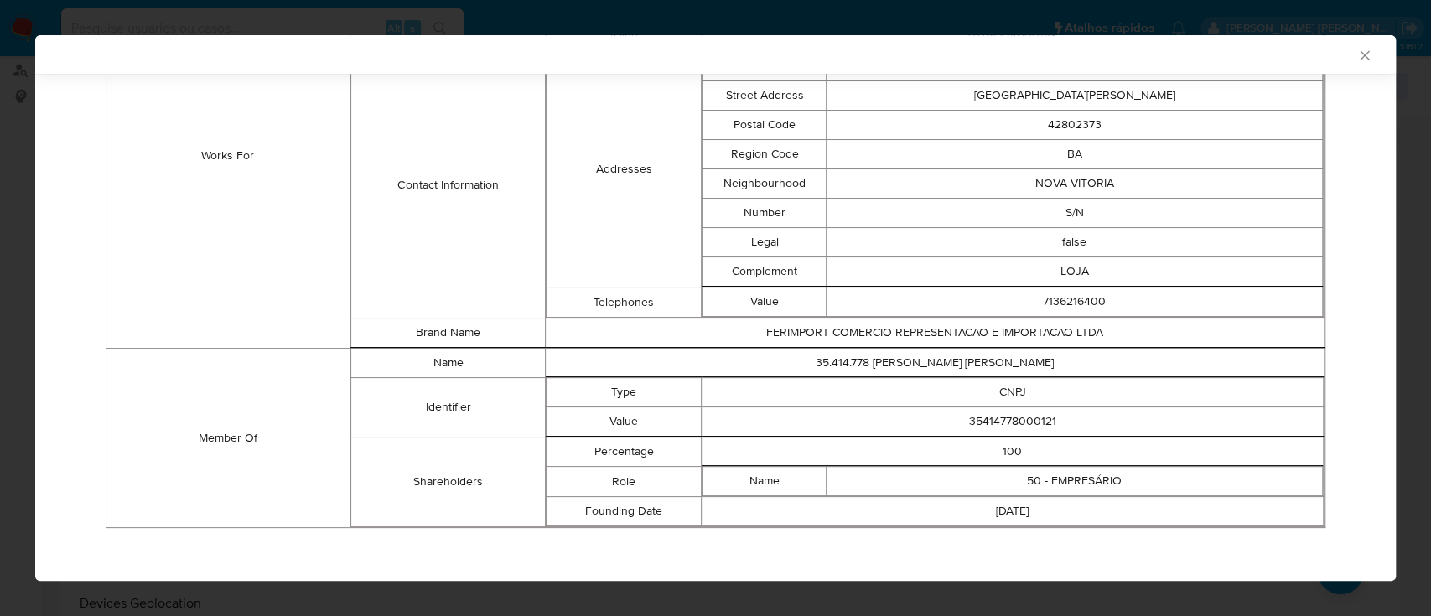
click at [994, 167] on td "35414778000121" at bounding box center [1013, 422] width 622 height 29
copy td "35414778000121"
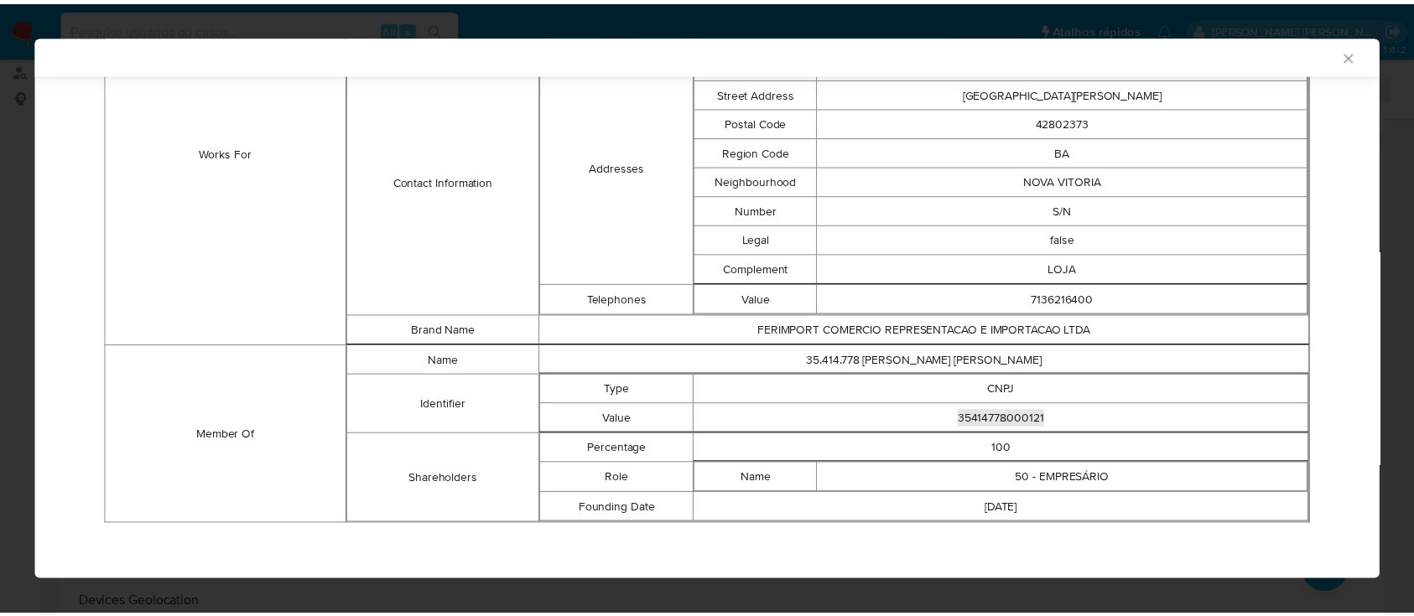
scroll to position [1015, 0]
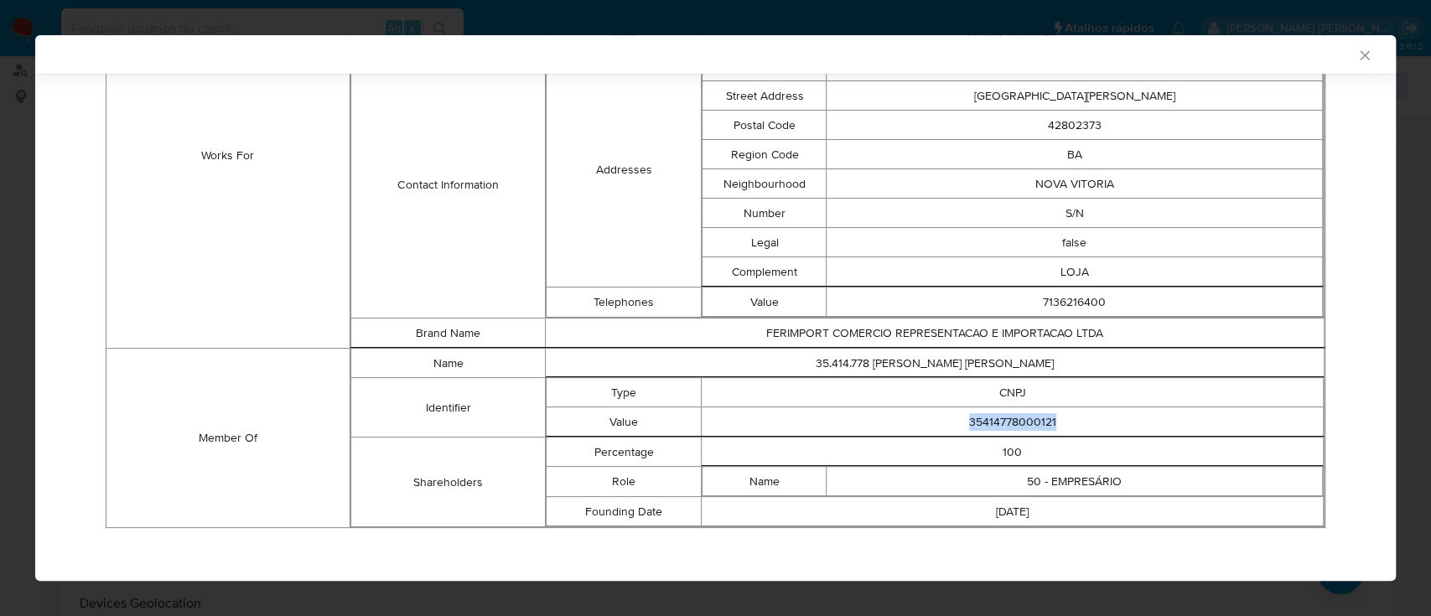
click at [1357, 57] on icon "Fechar a janela" at bounding box center [1365, 55] width 17 height 17
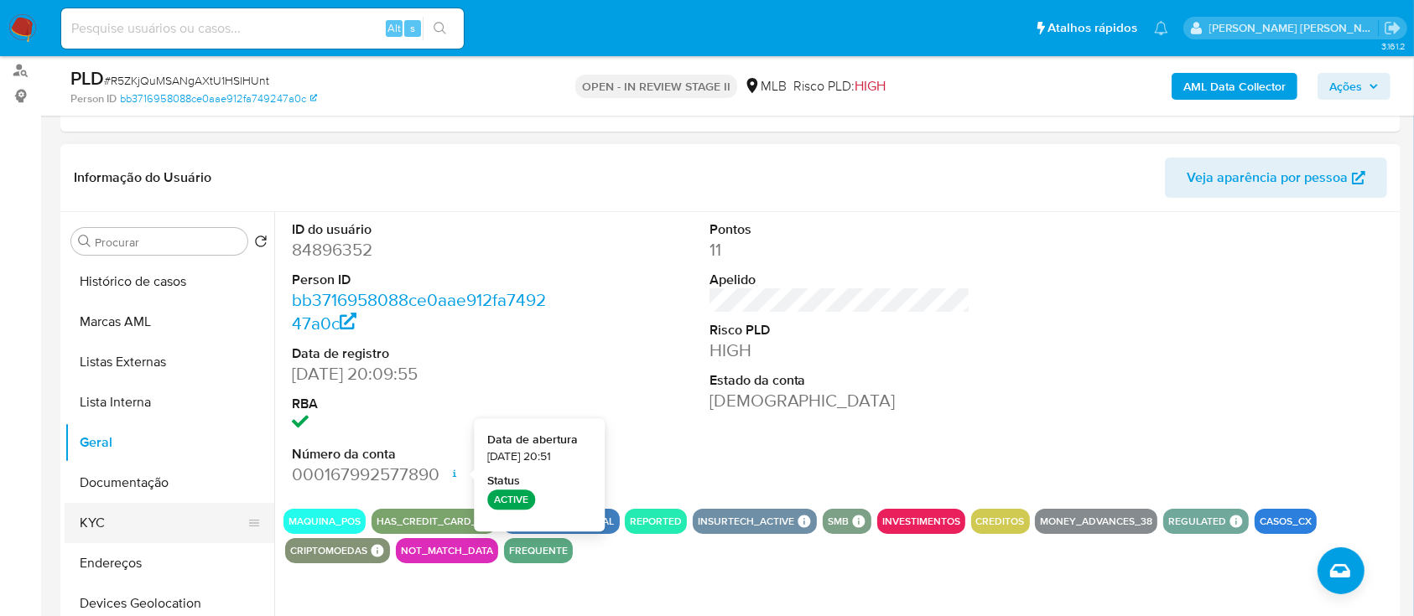
click at [143, 167] on button "KYC" at bounding box center [163, 523] width 196 height 40
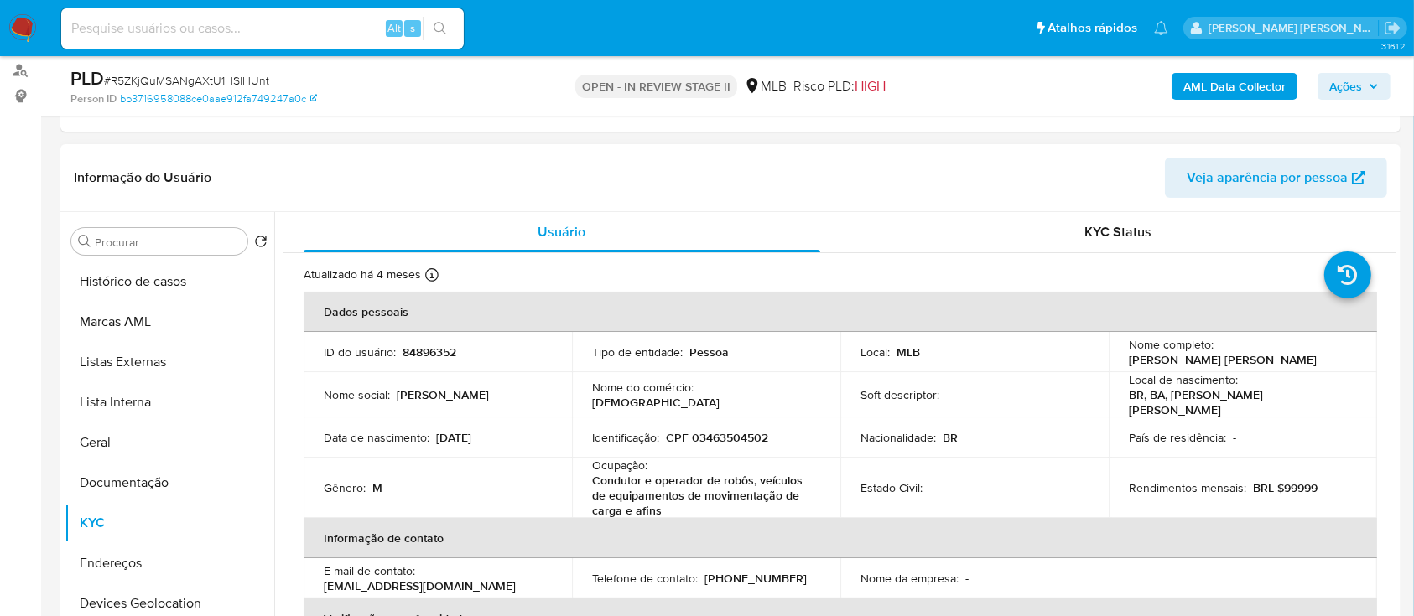
scroll to position [335, 0]
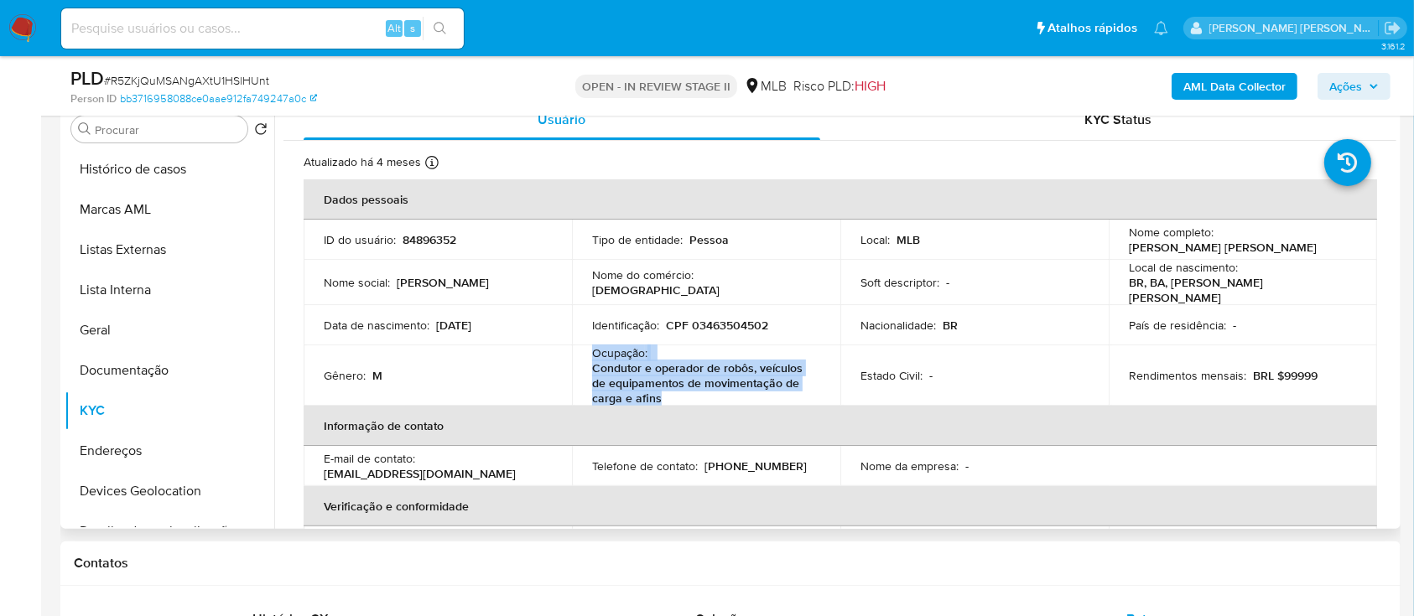
drag, startPoint x: 669, startPoint y: 392, endPoint x: 584, endPoint y: 352, distance: 94.2
click at [584, 167] on td "Ocupação : Condutor e operador de robôs, veículos de equipamentos de movimentaç…" at bounding box center [706, 375] width 268 height 60
copy div "Ocupação : Condutor e operador de robôs, veículos de equipamentos de movimentaç…"
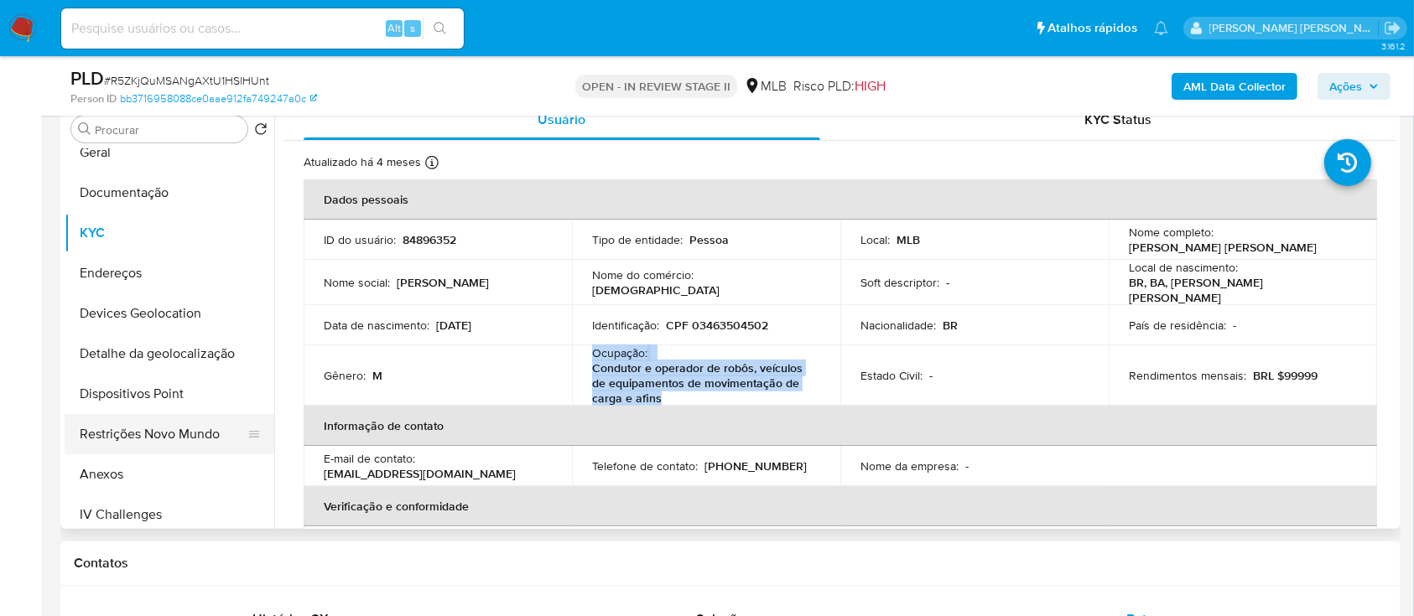
scroll to position [223, 0]
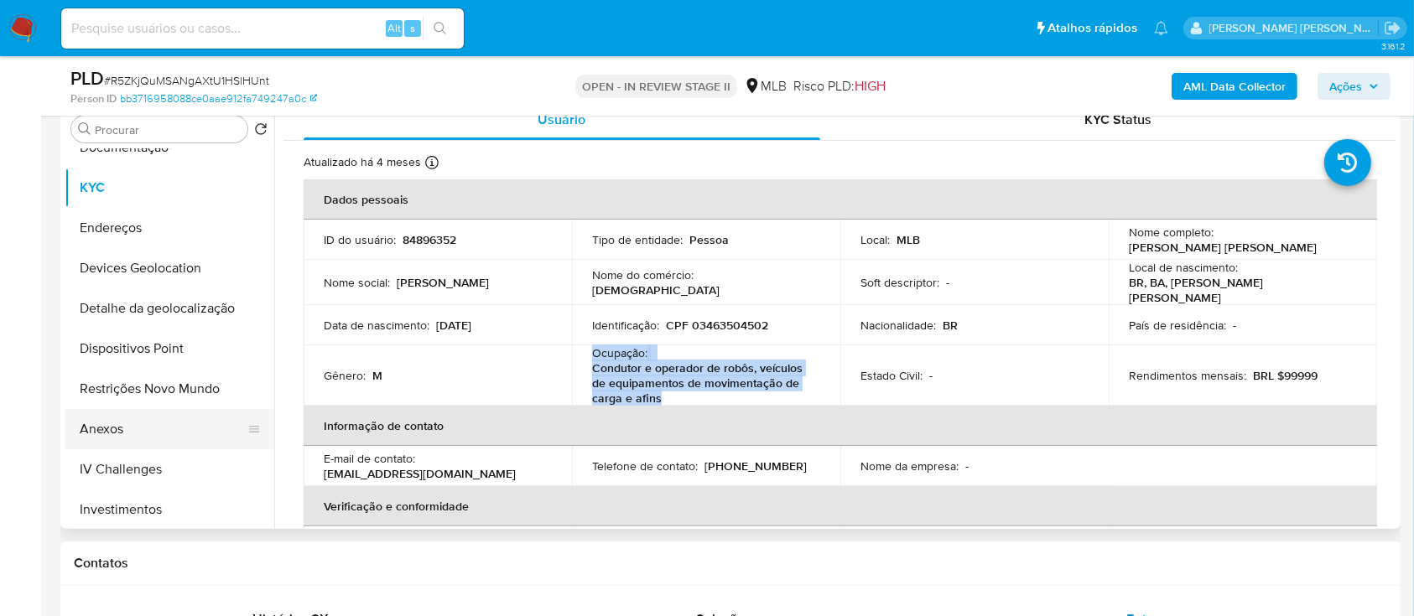
click at [106, 167] on button "Anexos" at bounding box center [163, 429] width 196 height 40
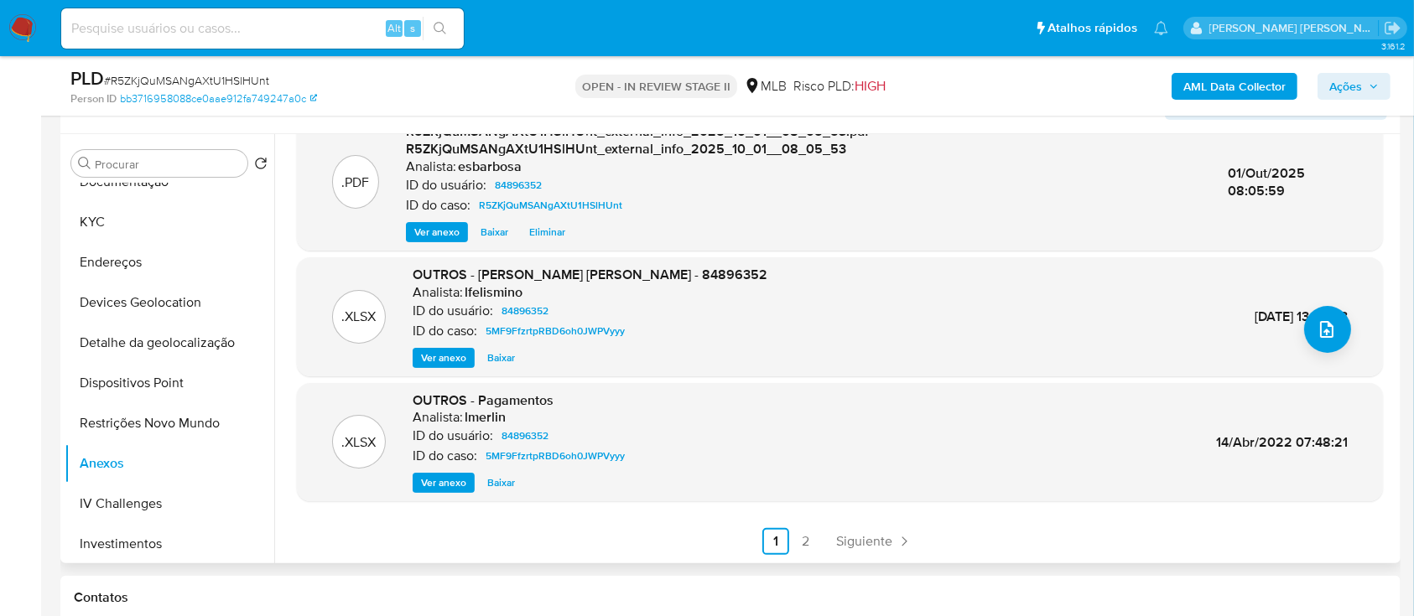
scroll to position [335, 0]
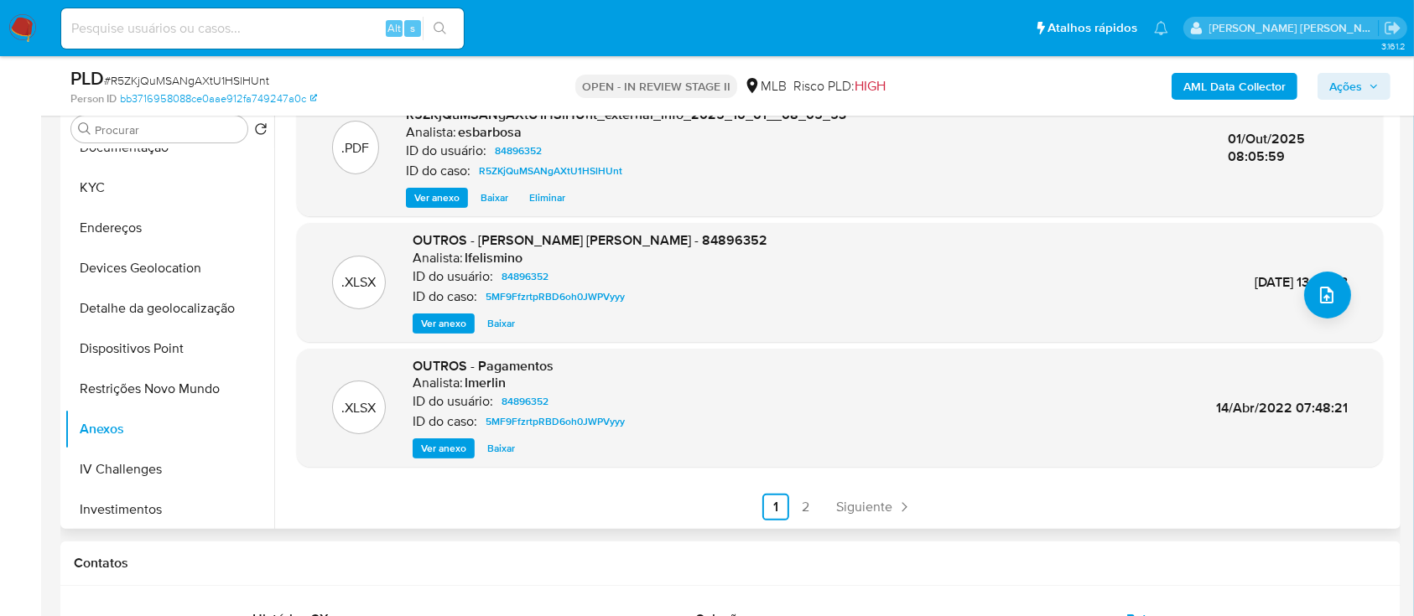
click at [446, 167] on span "Ver anexo" at bounding box center [443, 323] width 45 height 17
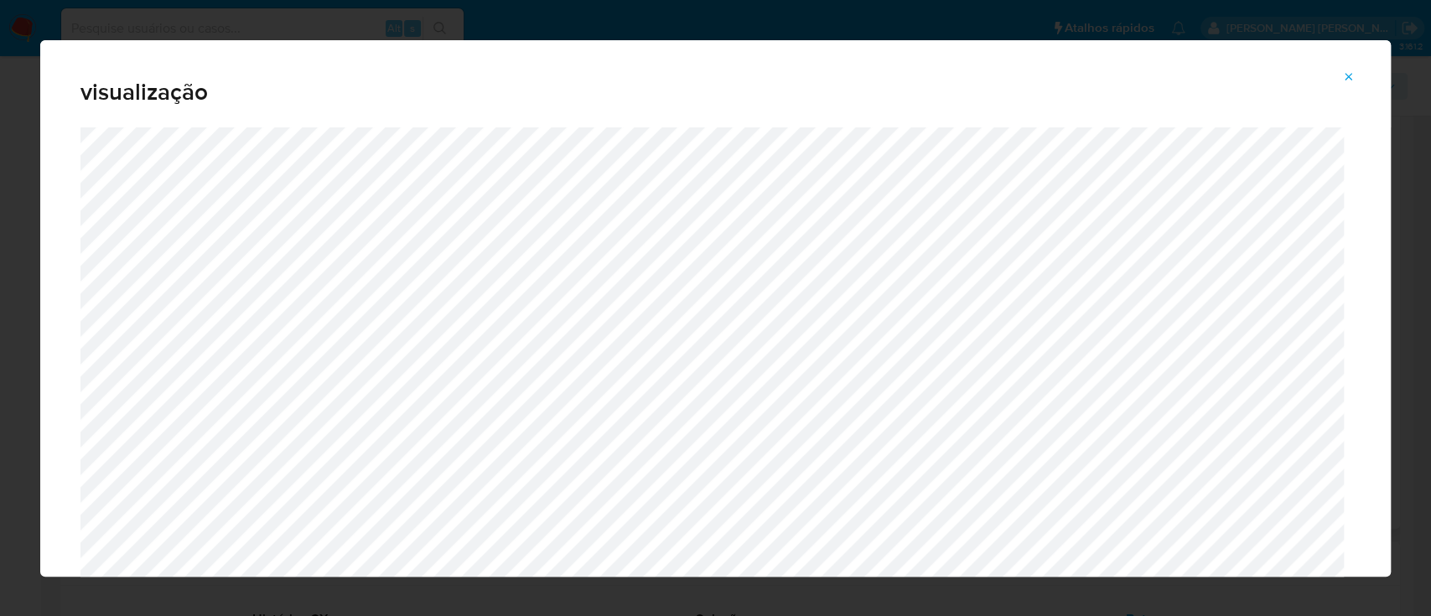
click at [1348, 76] on icon "Attachment preview" at bounding box center [1350, 77] width 8 height 8
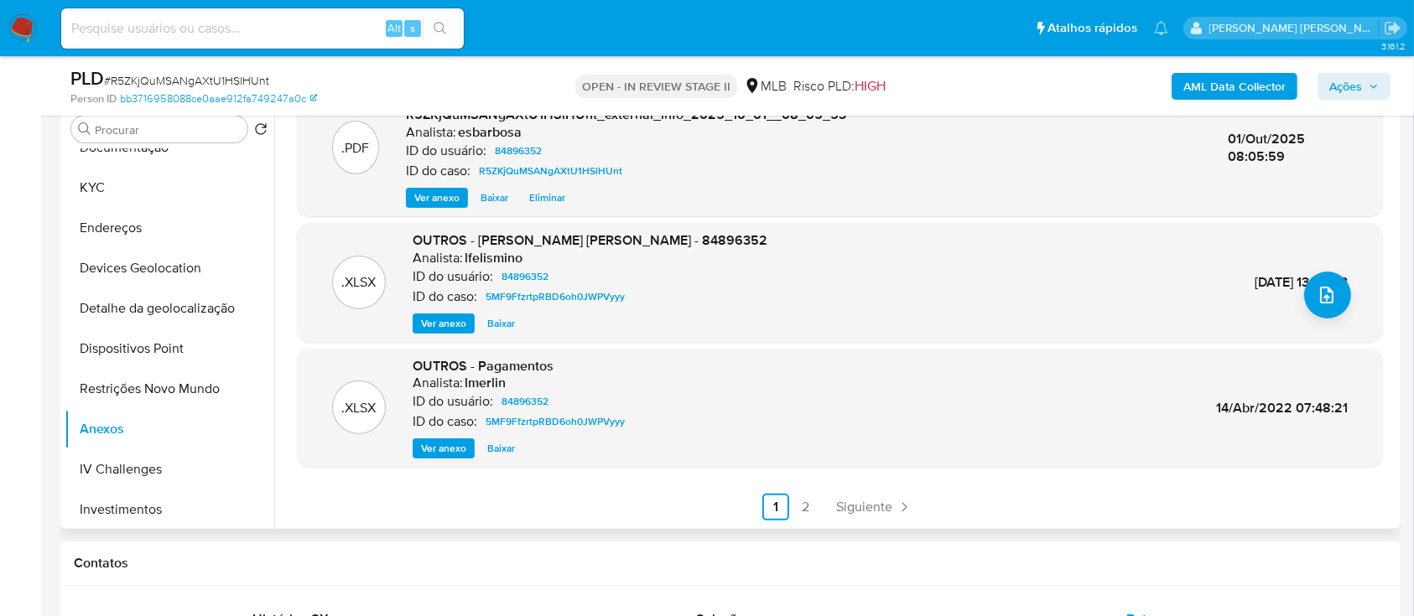
click at [454, 167] on span "Ver anexo" at bounding box center [443, 448] width 45 height 17
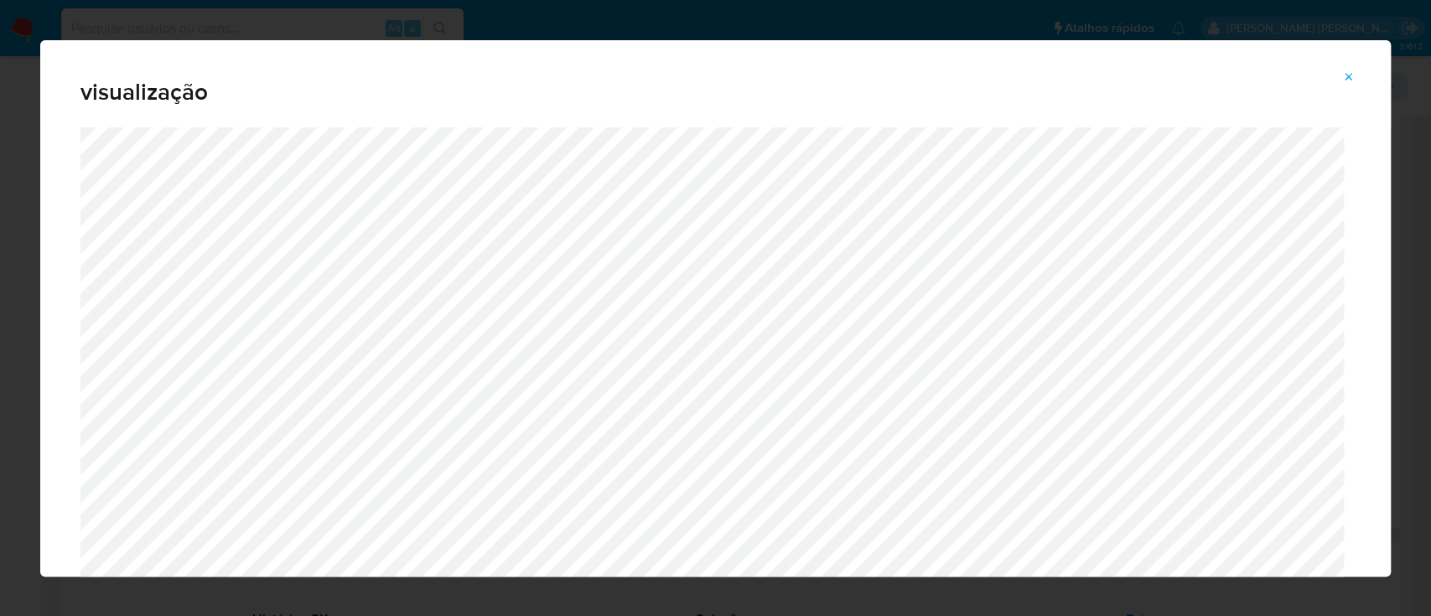
click at [1350, 70] on icon "Attachment preview" at bounding box center [1348, 76] width 13 height 13
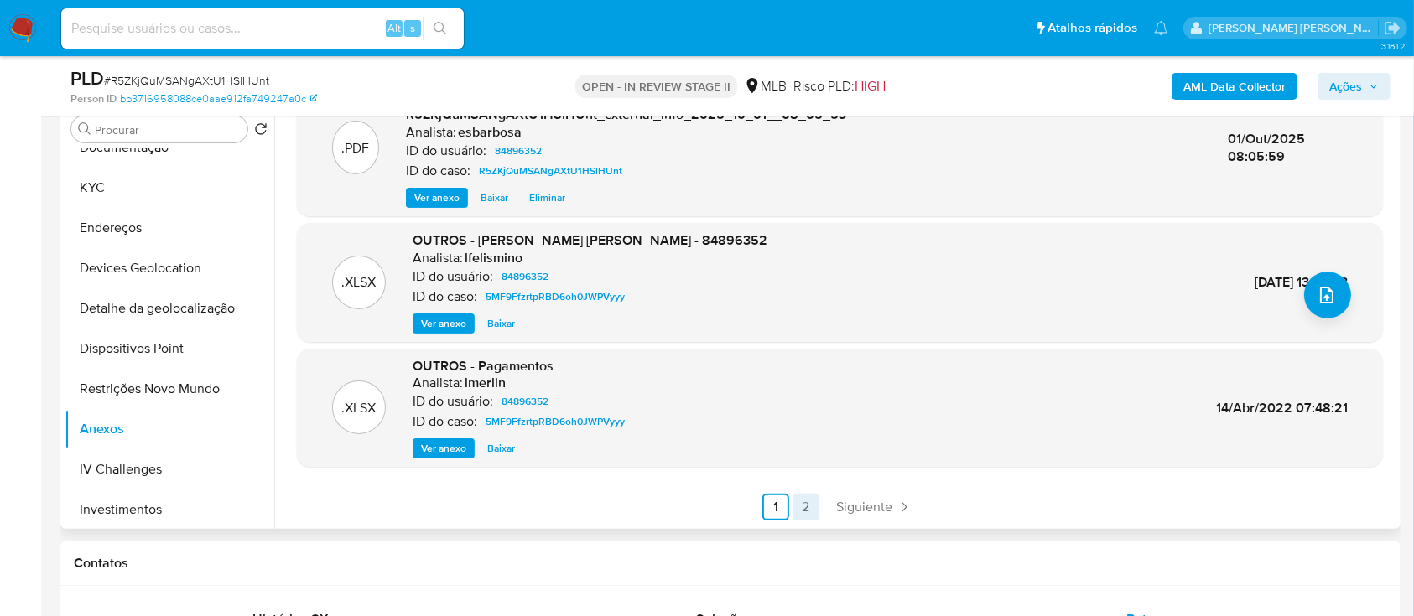
click at [802, 167] on link "2" at bounding box center [805, 507] width 27 height 27
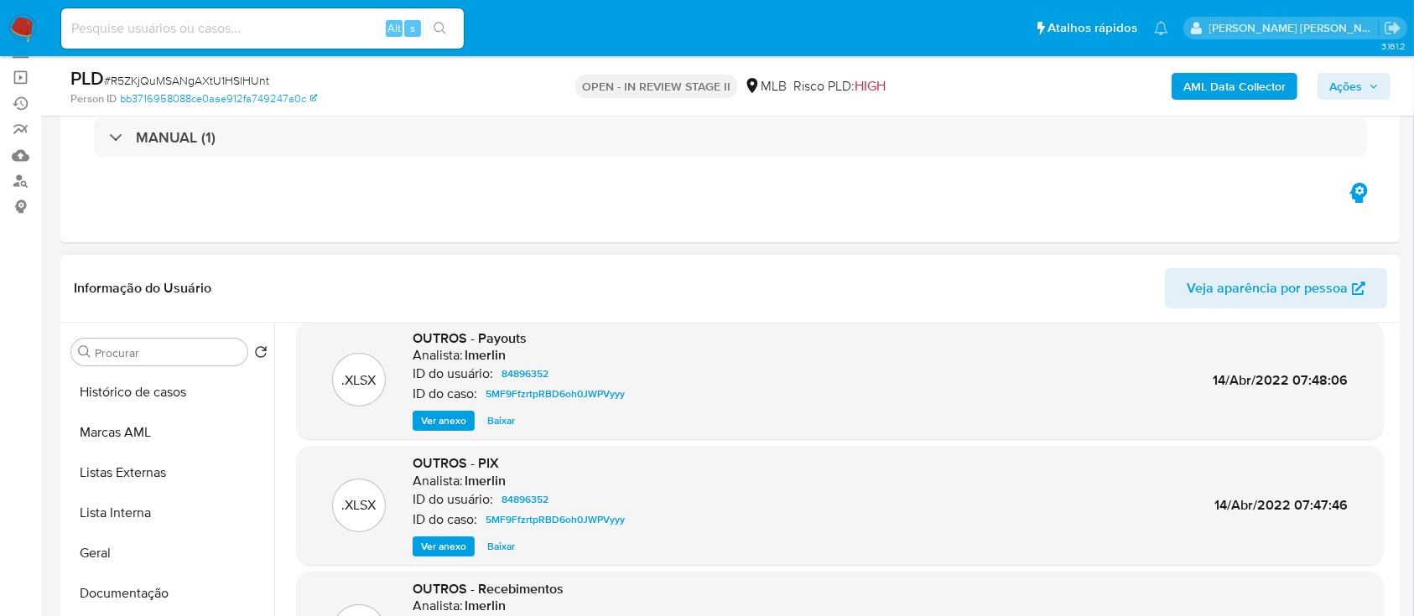
scroll to position [112, 0]
click at [148, 167] on button "Histórico de casos" at bounding box center [163, 393] width 196 height 40
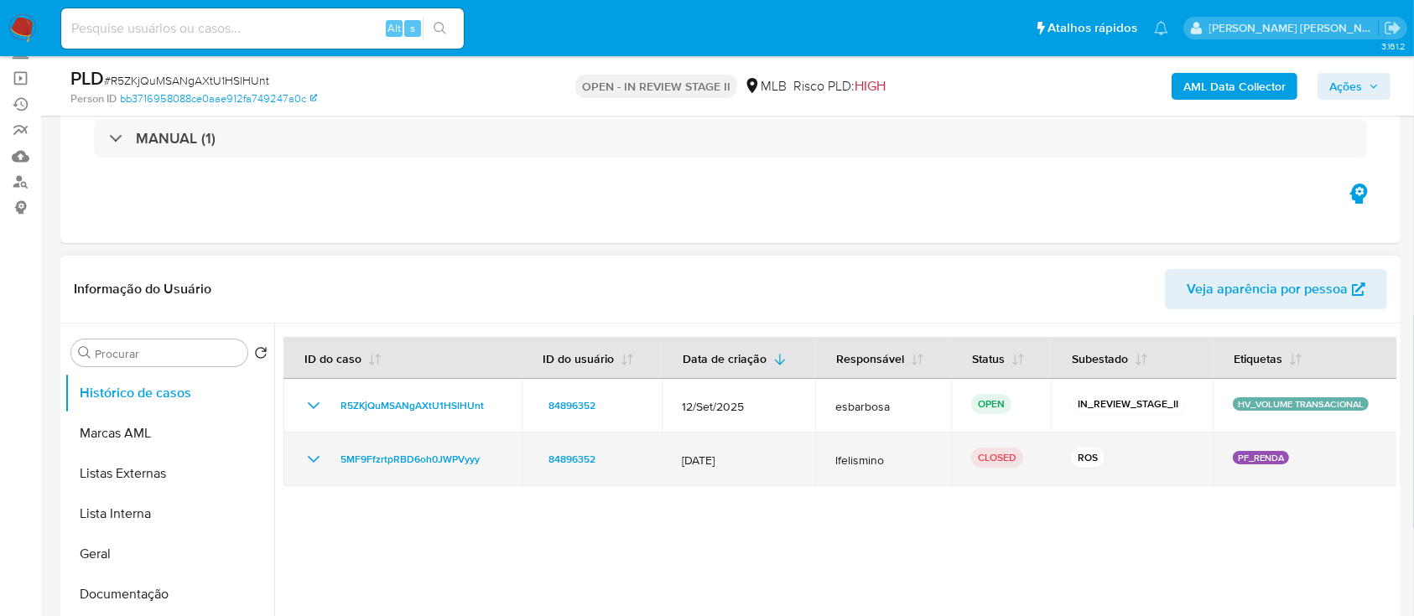
click at [312, 167] on icon "Mostrar/Ocultar" at bounding box center [314, 459] width 20 height 20
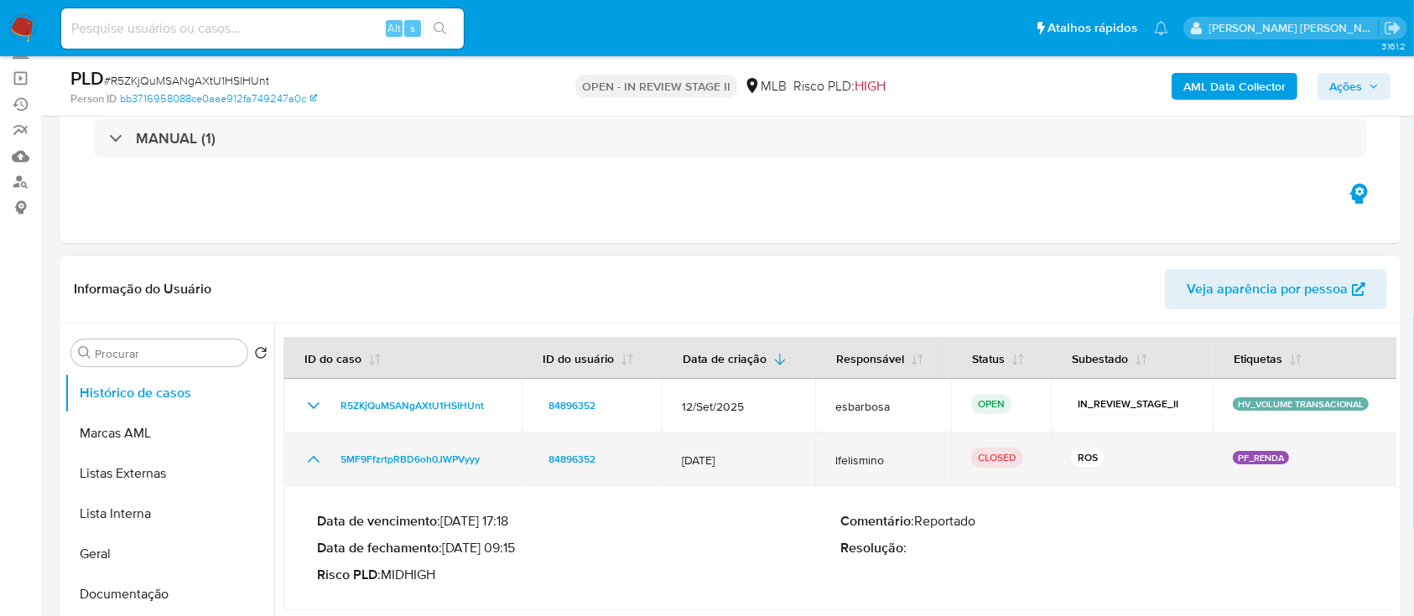
scroll to position [223, 0]
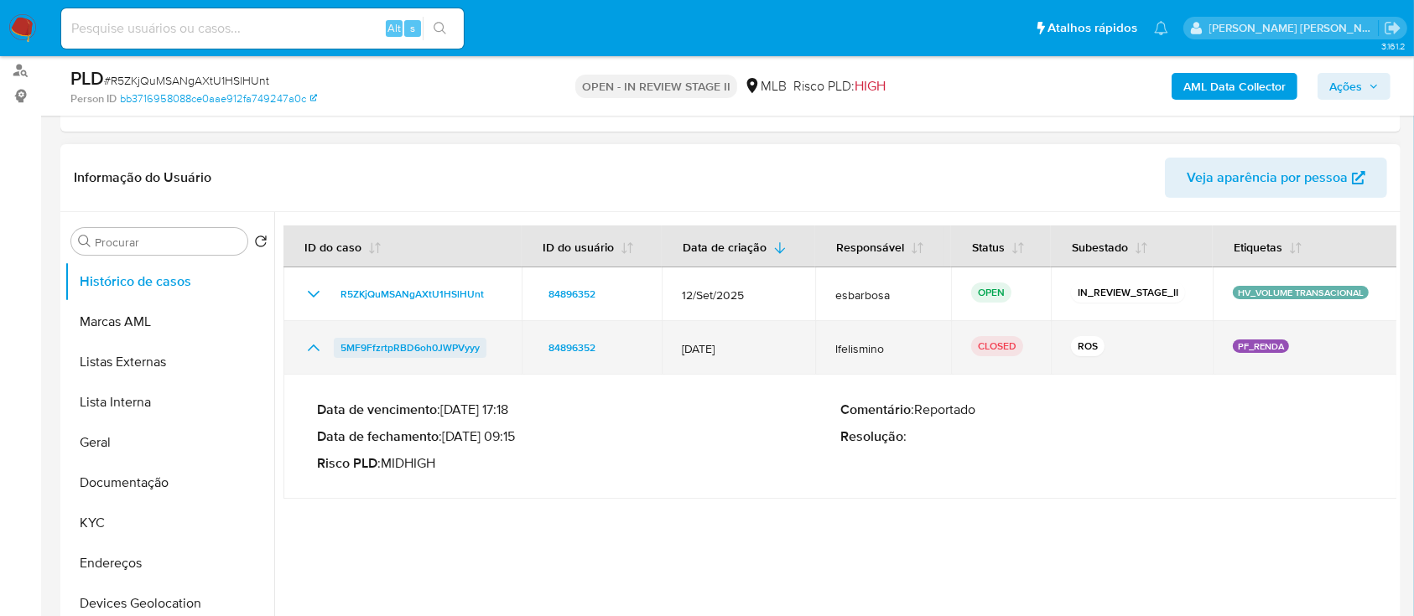
click at [423, 167] on span "5MF9FfzrtpRBD6oh0JWPVyyy" at bounding box center [409, 348] width 139 height 20
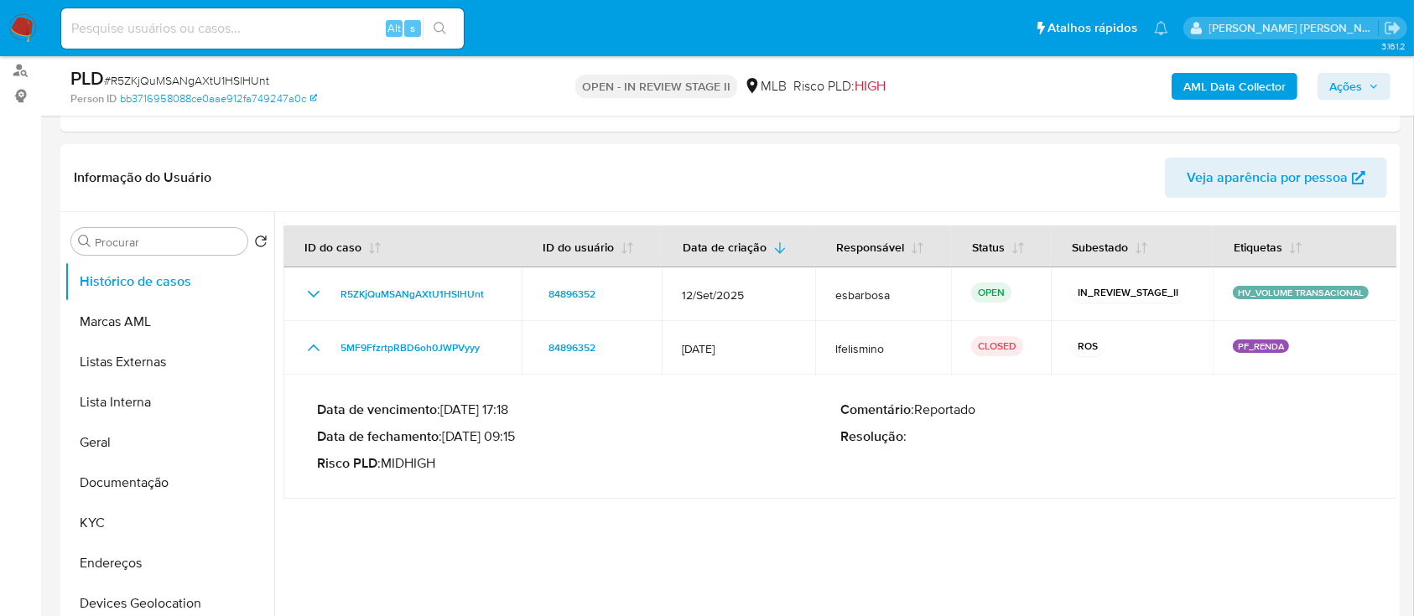
click at [1341, 84] on span "Ações" at bounding box center [1345, 86] width 33 height 27
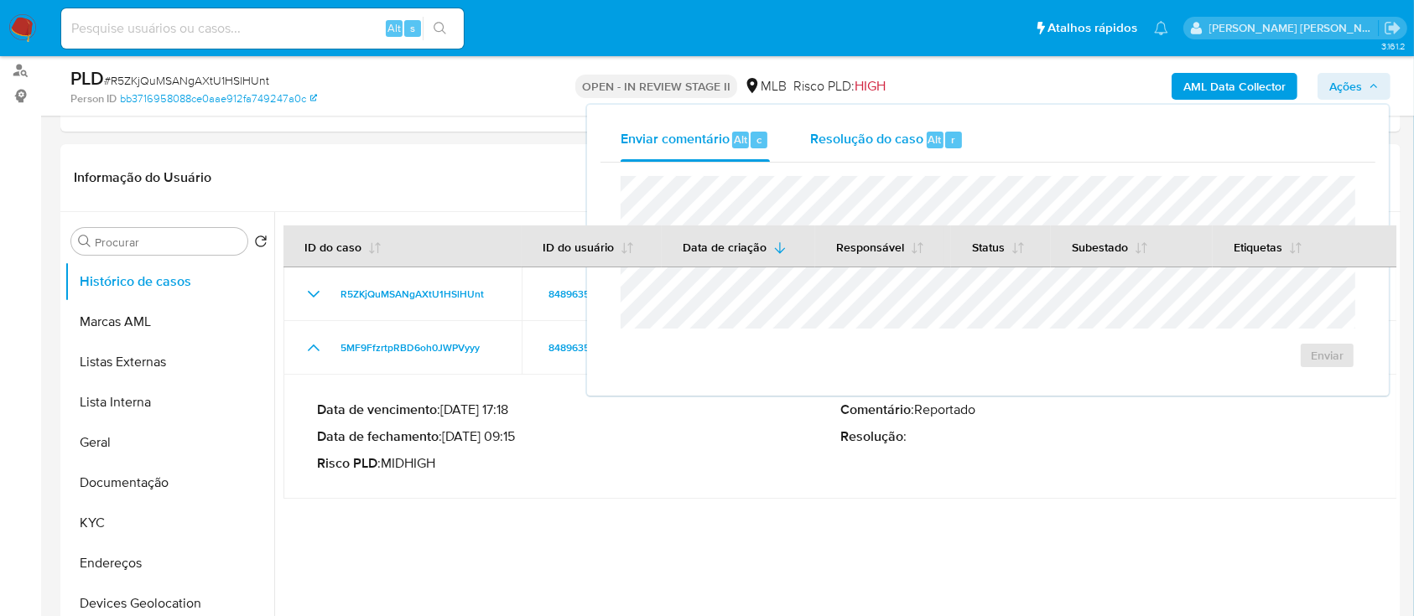
click at [828, 134] on span "Resolução do caso" at bounding box center [866, 138] width 113 height 19
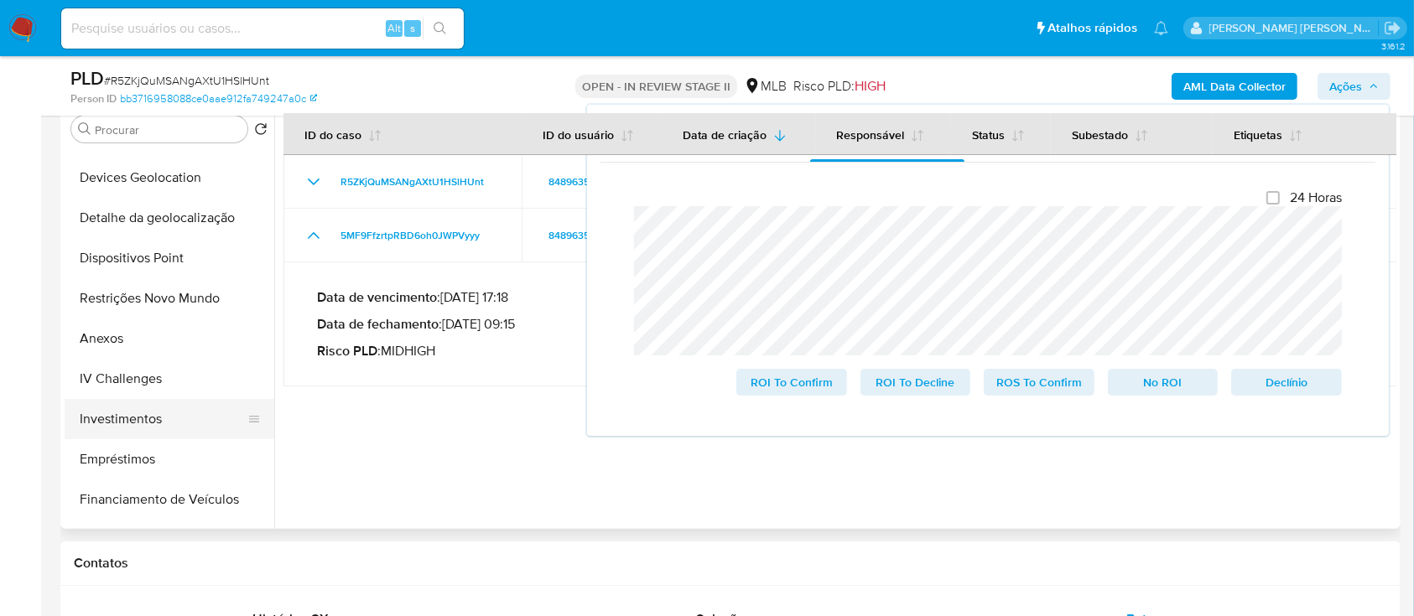
scroll to position [335, 0]
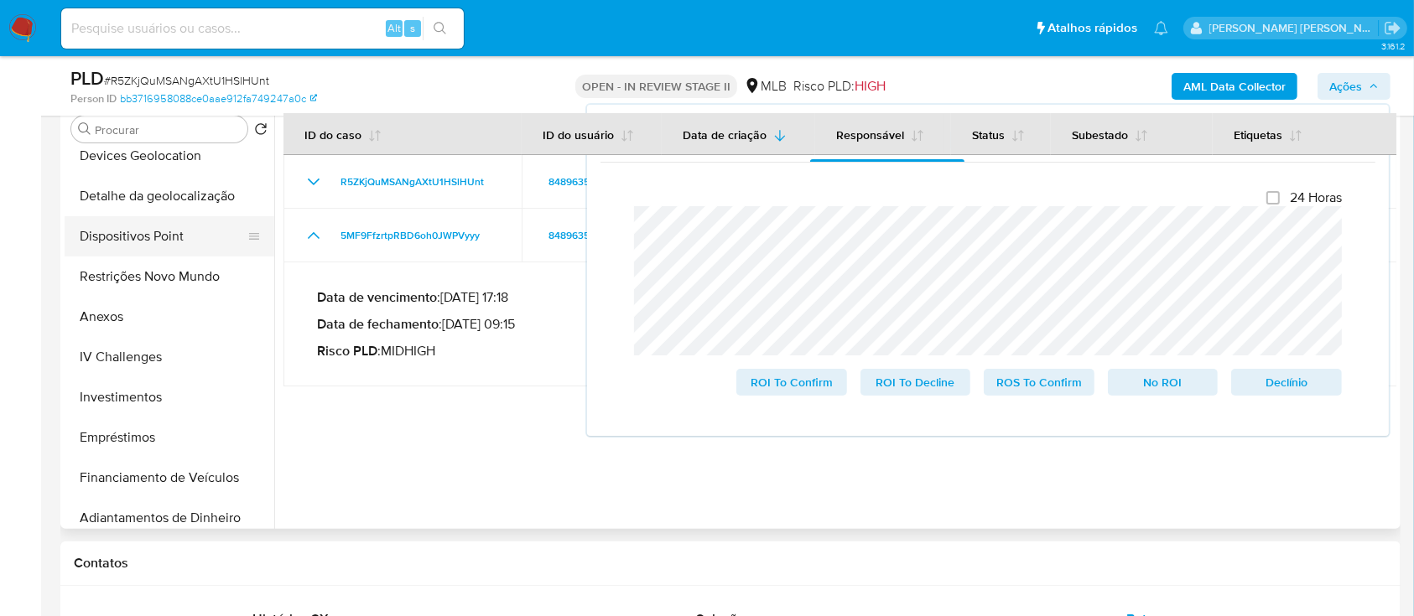
click at [145, 167] on button "Dispositivos Point" at bounding box center [163, 236] width 196 height 40
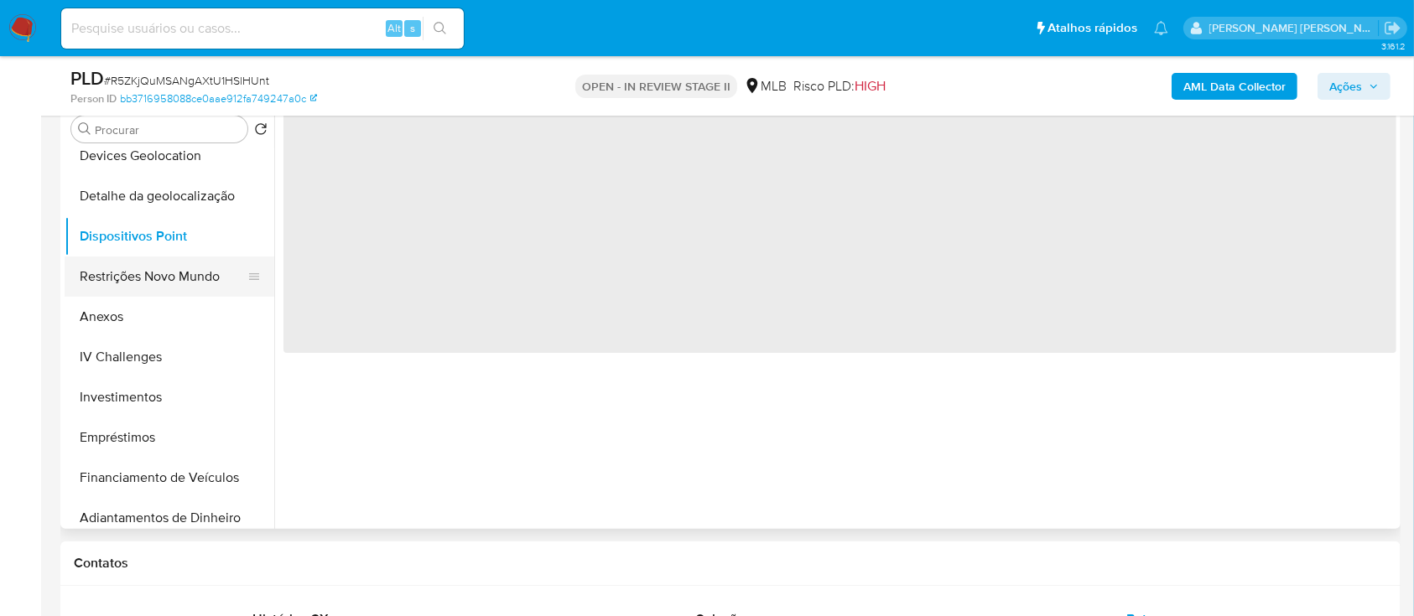
click at [154, 167] on button "Restrições Novo Mundo" at bounding box center [163, 277] width 196 height 40
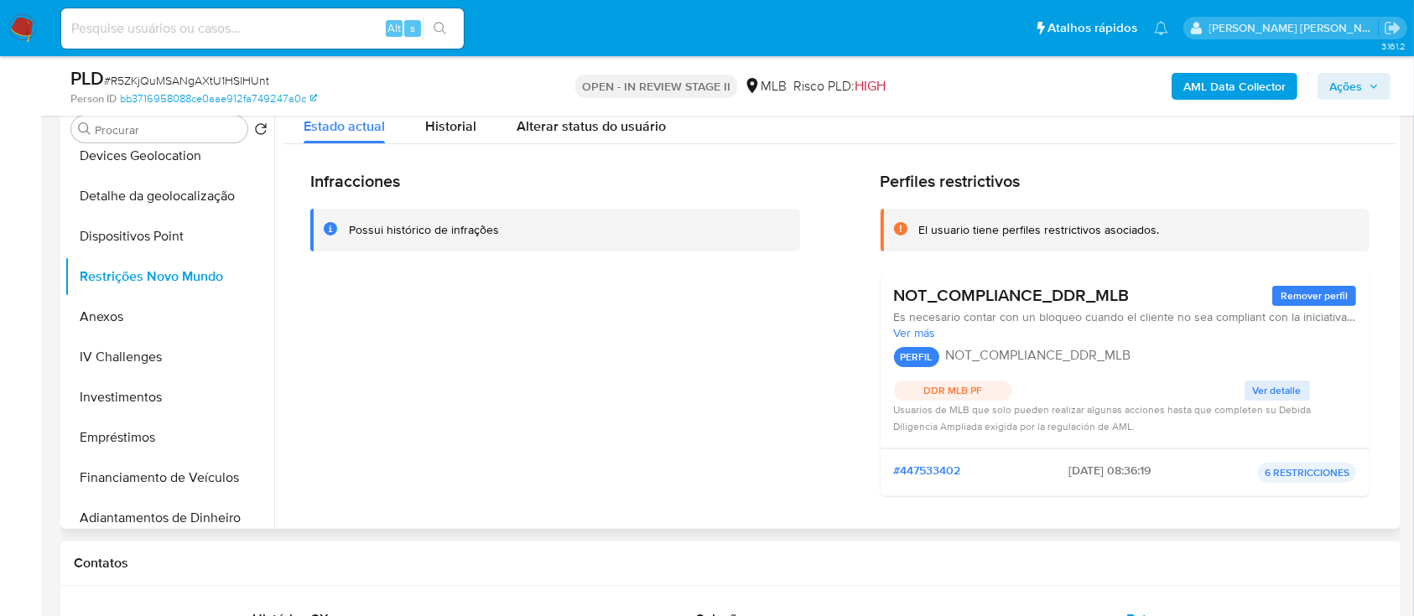
drag, startPoint x: 1133, startPoint y: 352, endPoint x: 887, endPoint y: 345, distance: 245.8
click at [894, 167] on div "PERFIL NOT_COMPLIANCE_DDR_MLB" at bounding box center [1125, 357] width 463 height 20
click at [1338, 90] on span "Ações" at bounding box center [1345, 86] width 33 height 27
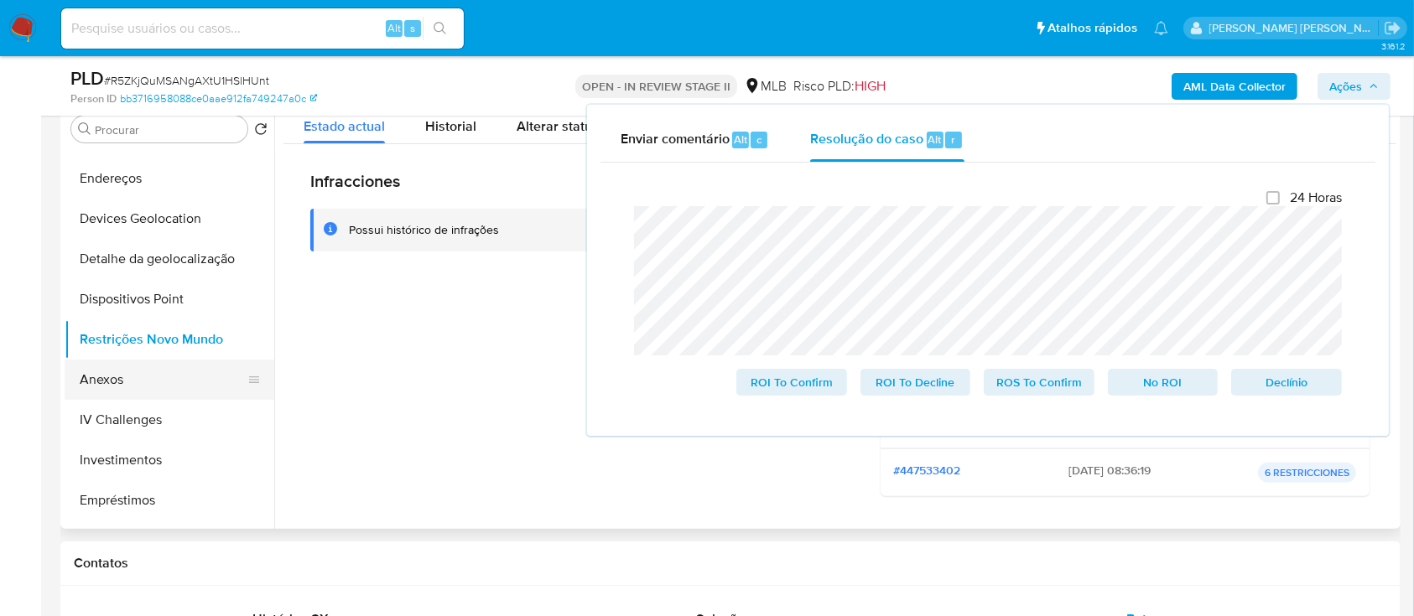
scroll to position [223, 0]
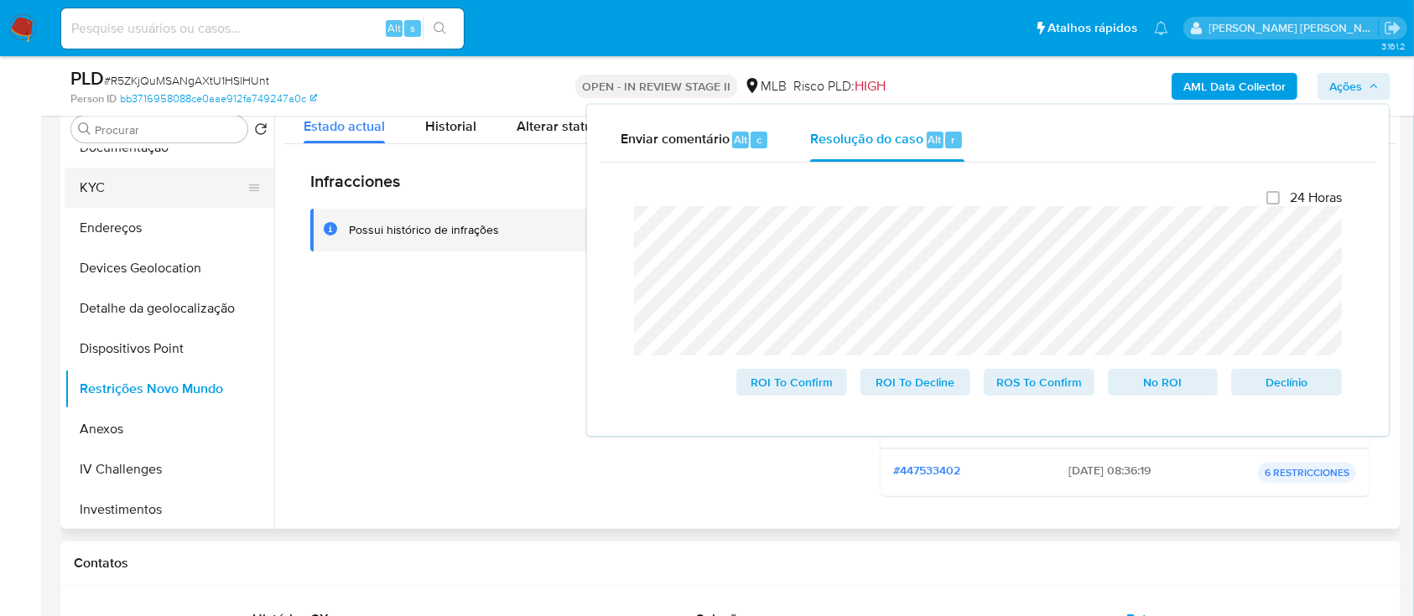
click at [127, 167] on button "KYC" at bounding box center [163, 188] width 196 height 40
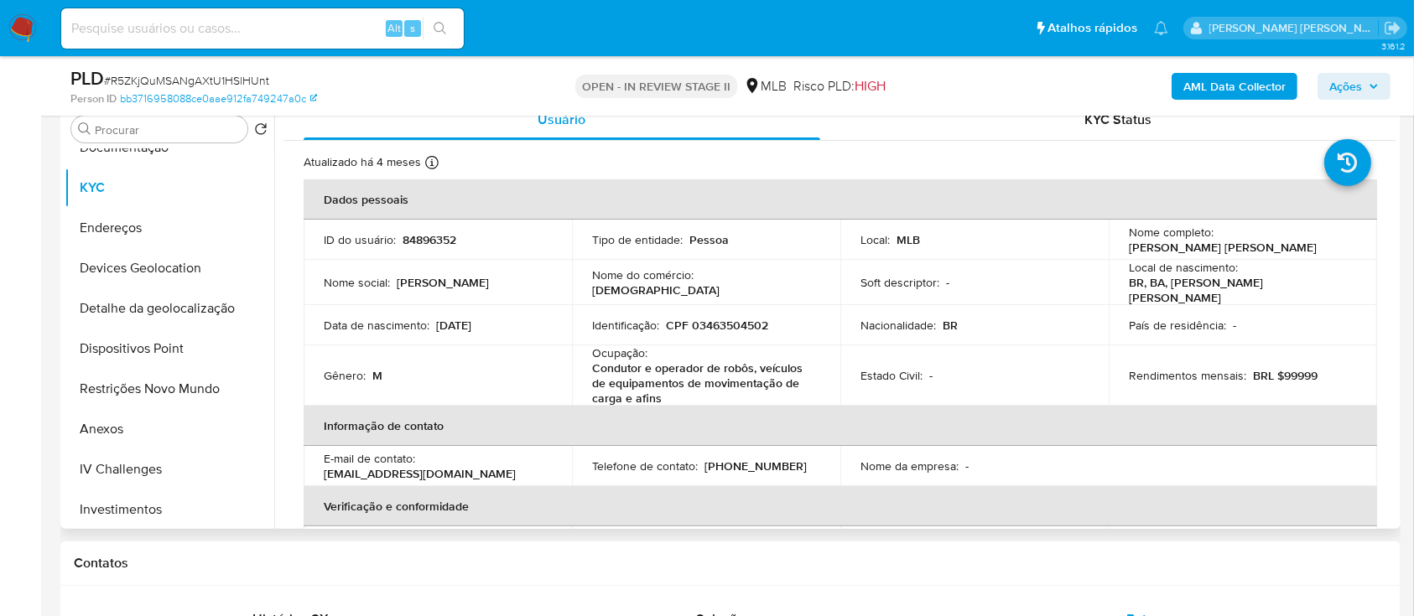
drag, startPoint x: 1301, startPoint y: 249, endPoint x: 1121, endPoint y: 250, distance: 180.3
click at [1121, 167] on td "Nome completo : Luis Manoel Jesus da Conceicao" at bounding box center [1243, 240] width 268 height 40
copy p "Luis Manoel Jesus da Conceicao"
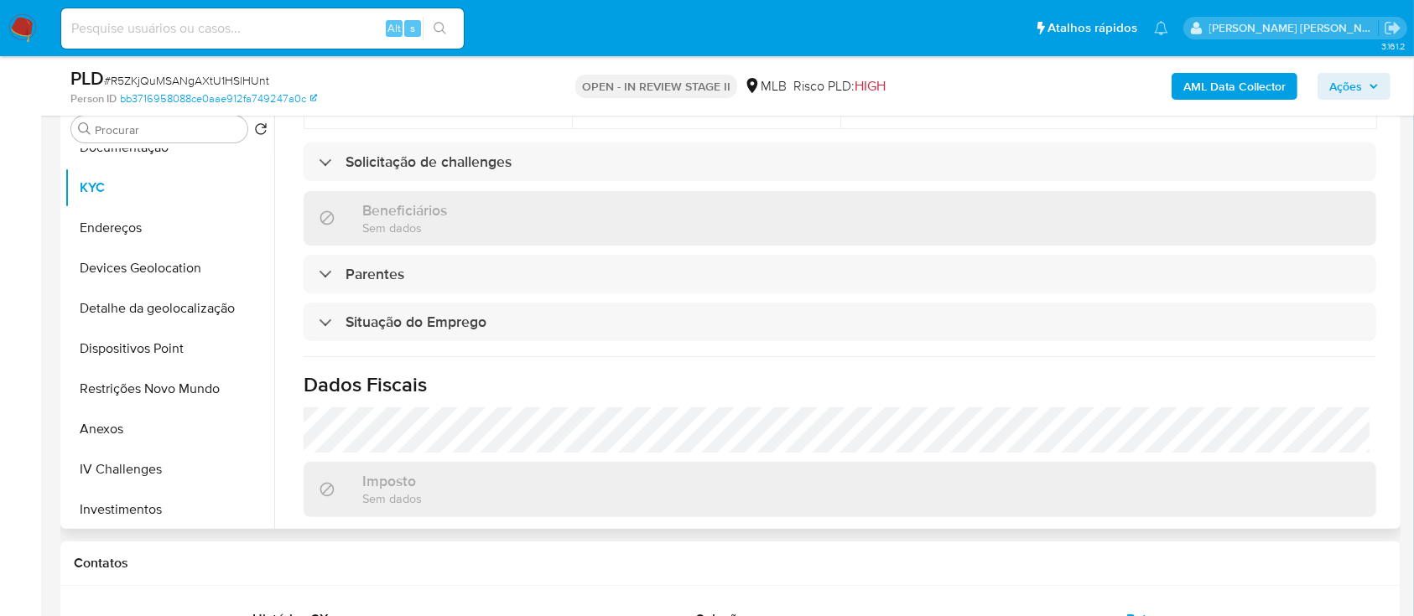
scroll to position [733, 0]
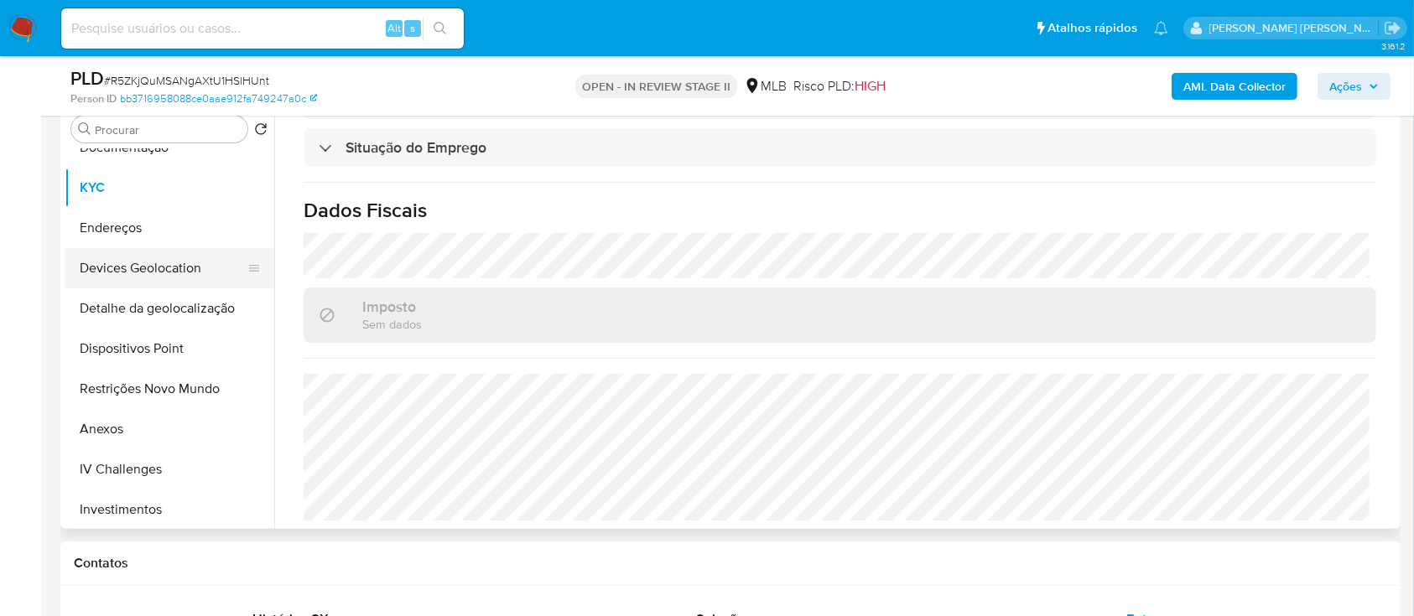
click at [206, 167] on button "Devices Geolocation" at bounding box center [163, 268] width 196 height 40
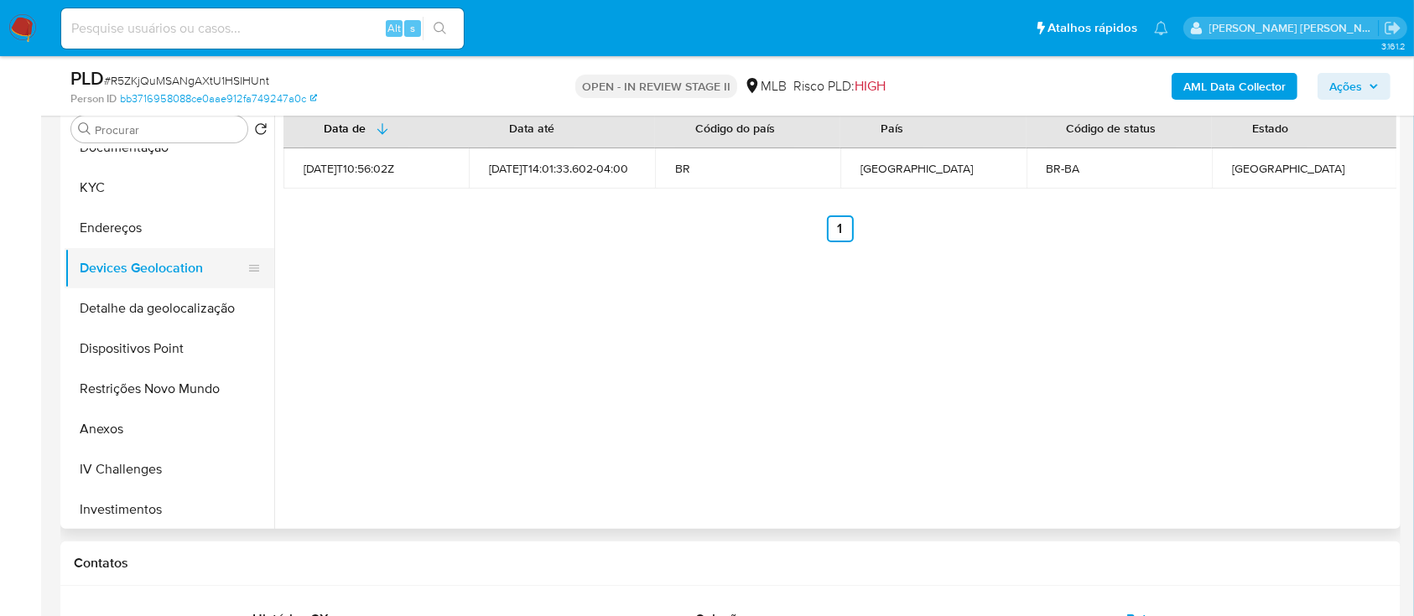
click at [158, 167] on button "Devices Geolocation" at bounding box center [163, 268] width 196 height 40
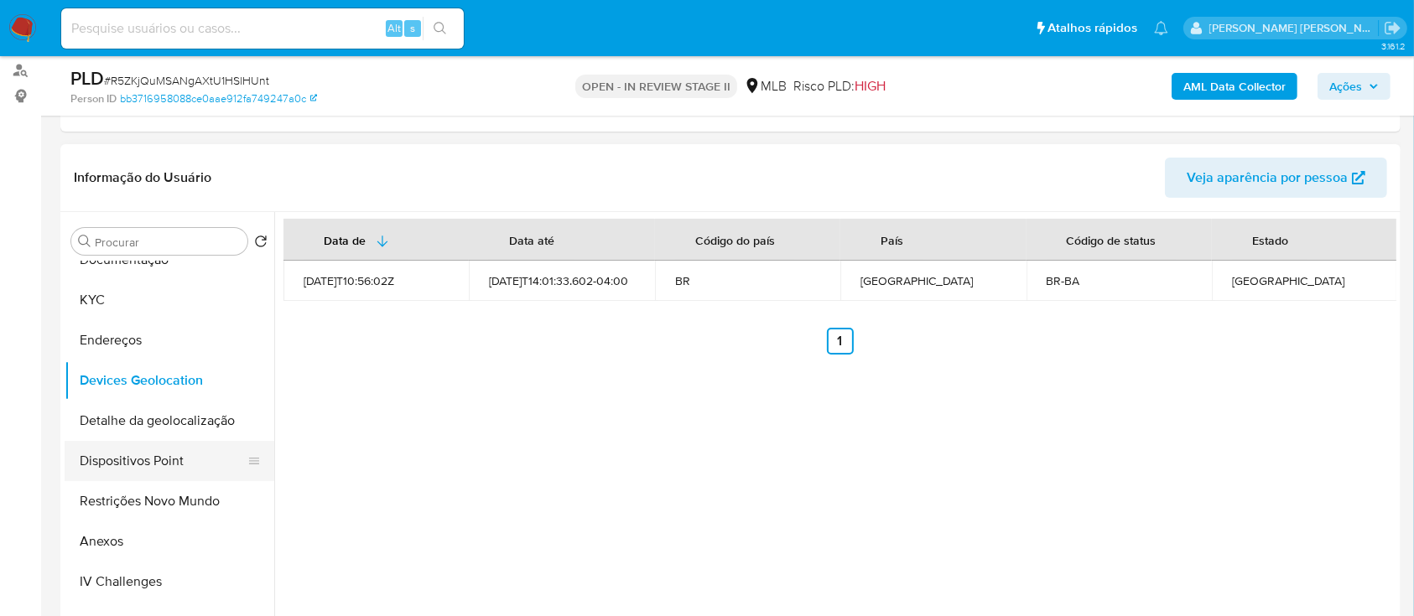
click at [163, 167] on button "Dispositivos Point" at bounding box center [163, 461] width 196 height 40
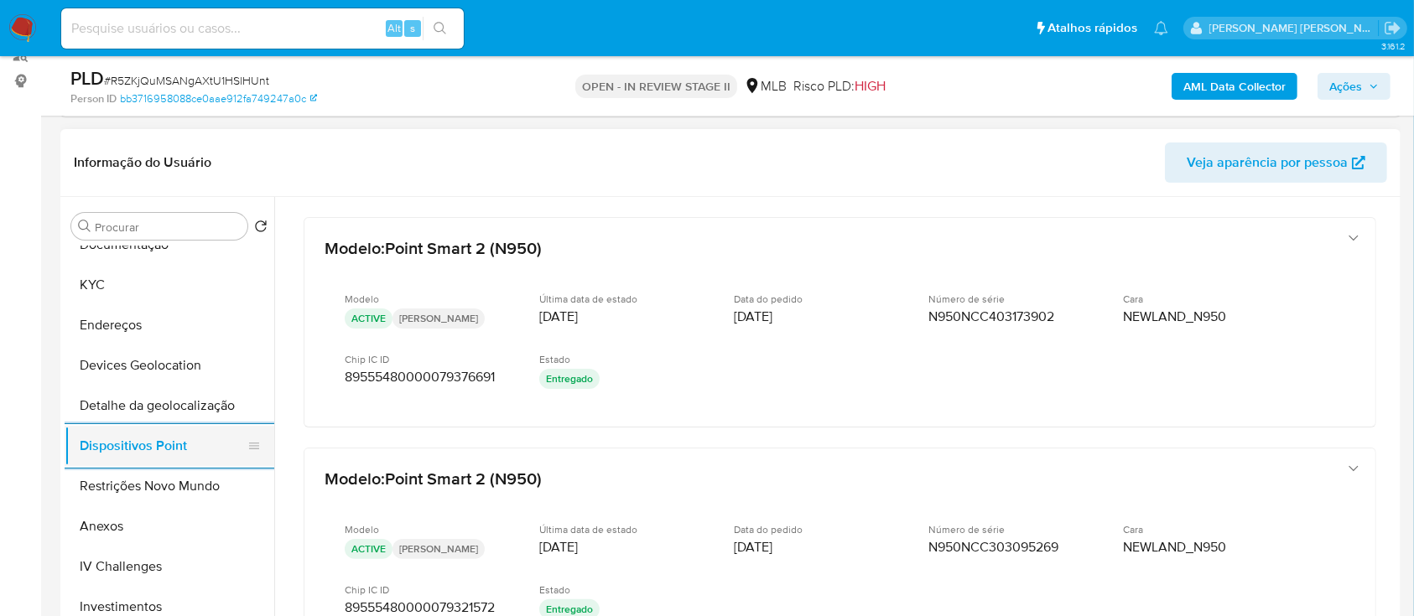
scroll to position [335, 0]
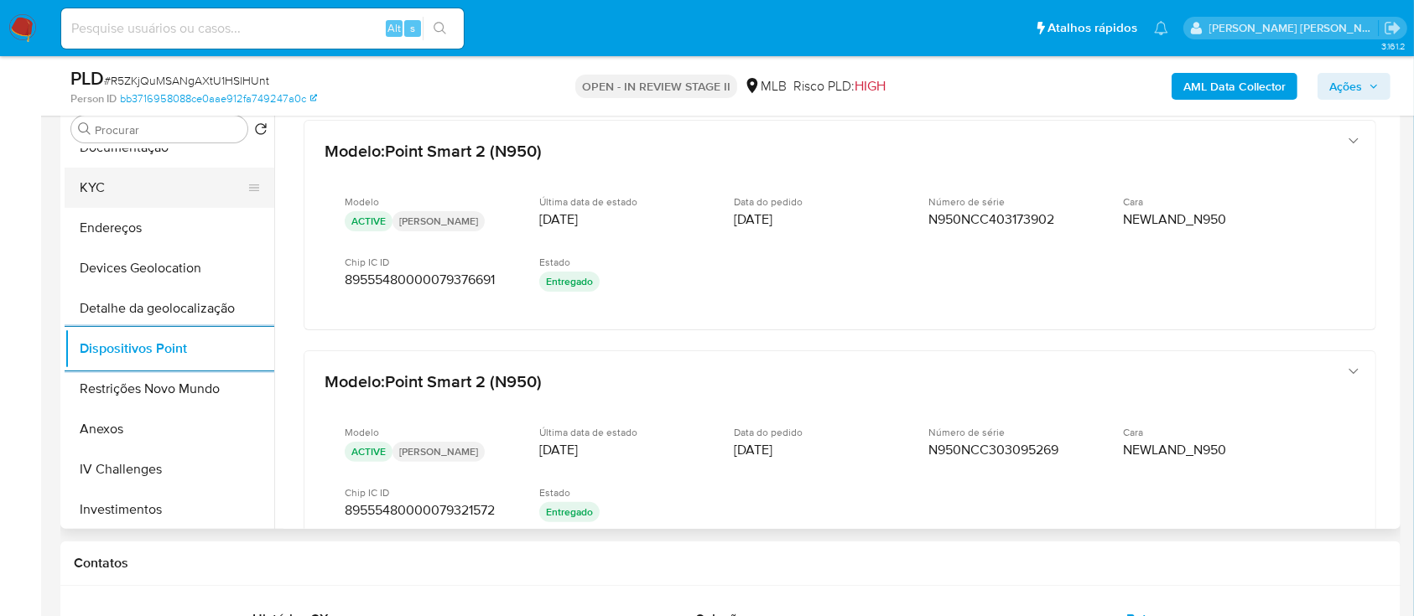
click at [148, 167] on button "KYC" at bounding box center [163, 188] width 196 height 40
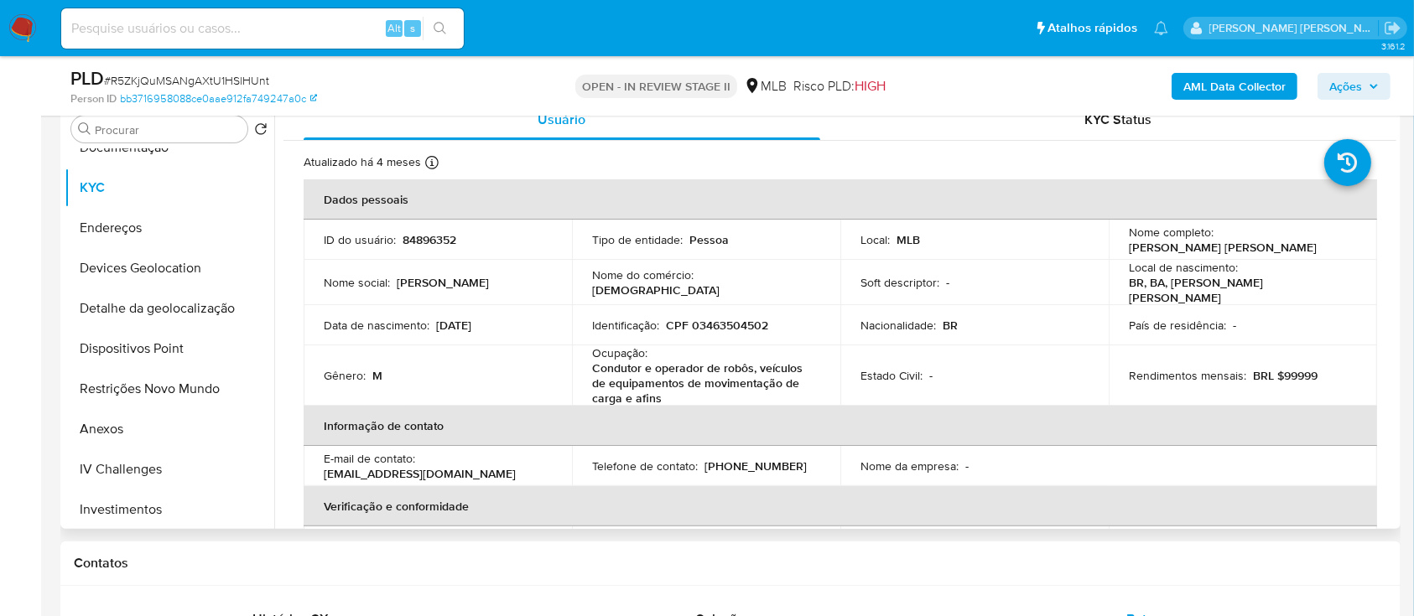
click at [740, 167] on p "CPF 03463504502" at bounding box center [717, 325] width 102 height 15
copy p "03463504502"
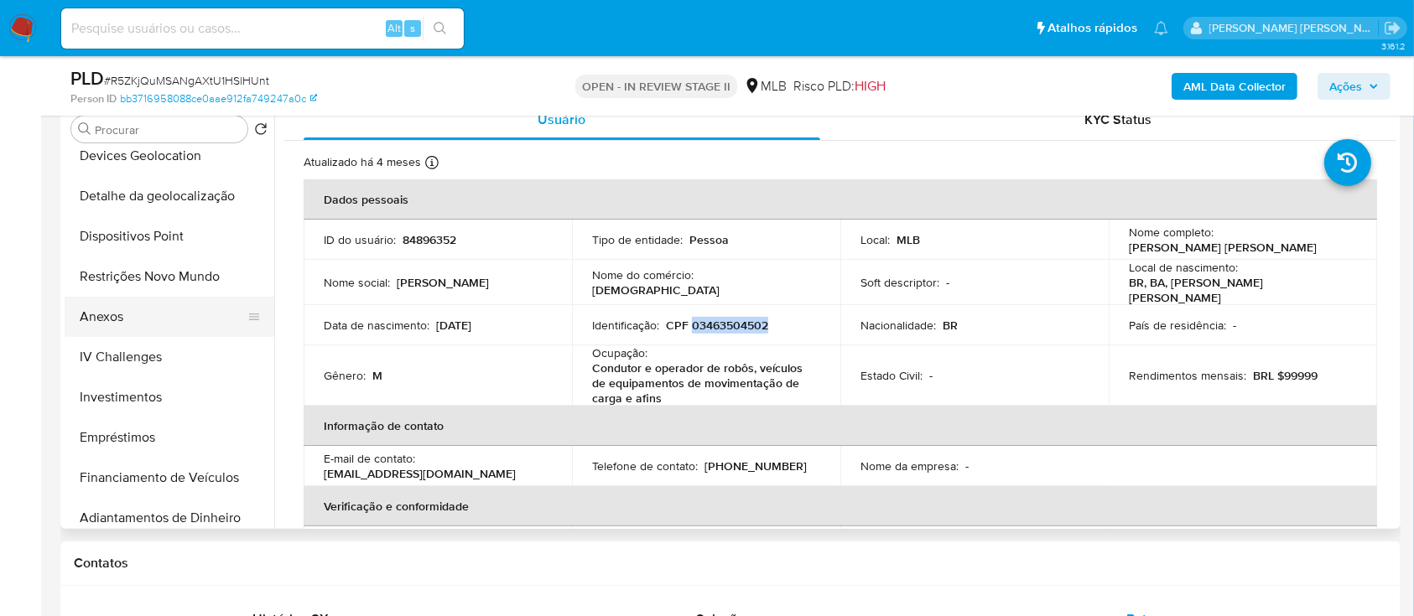
click at [138, 167] on button "Anexos" at bounding box center [163, 317] width 196 height 40
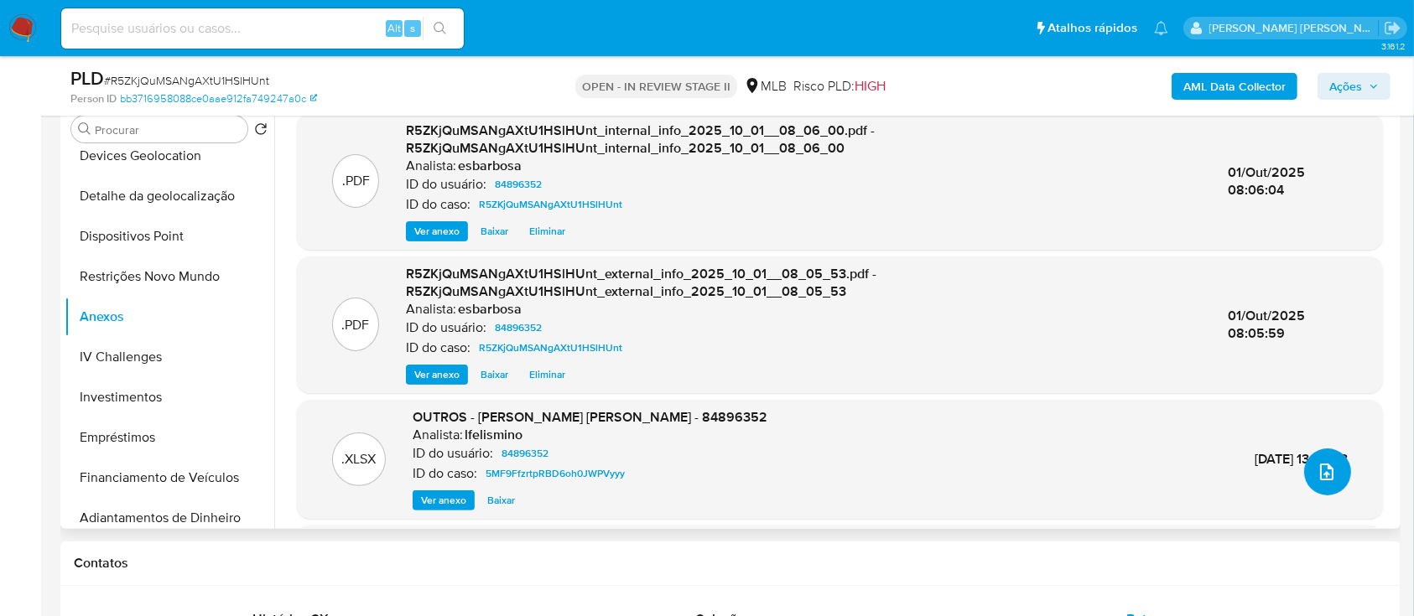
click at [1328, 167] on icon "upload-file" at bounding box center [1326, 472] width 20 height 20
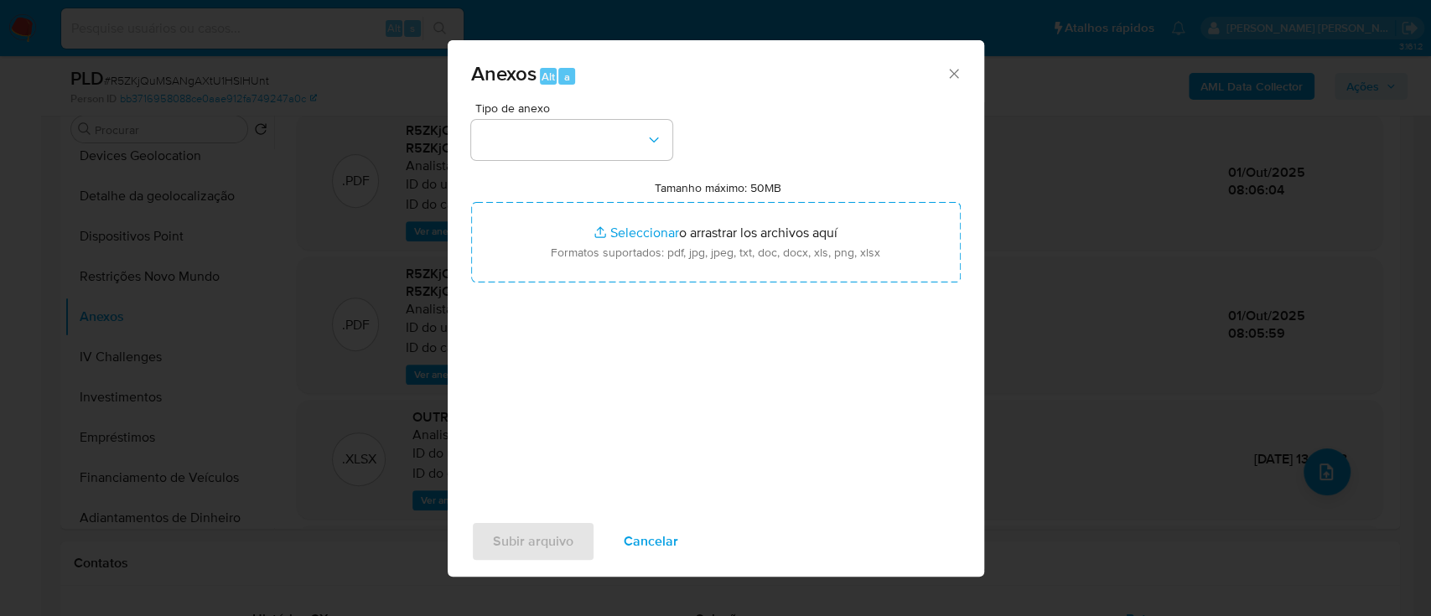
click at [925, 167] on div "Tipo de anexo Tamanho máximo: 50MB Seleccionar archivos Seleccionar o arrastrar…" at bounding box center [716, 300] width 490 height 396
click at [571, 123] on button "button" at bounding box center [571, 140] width 201 height 40
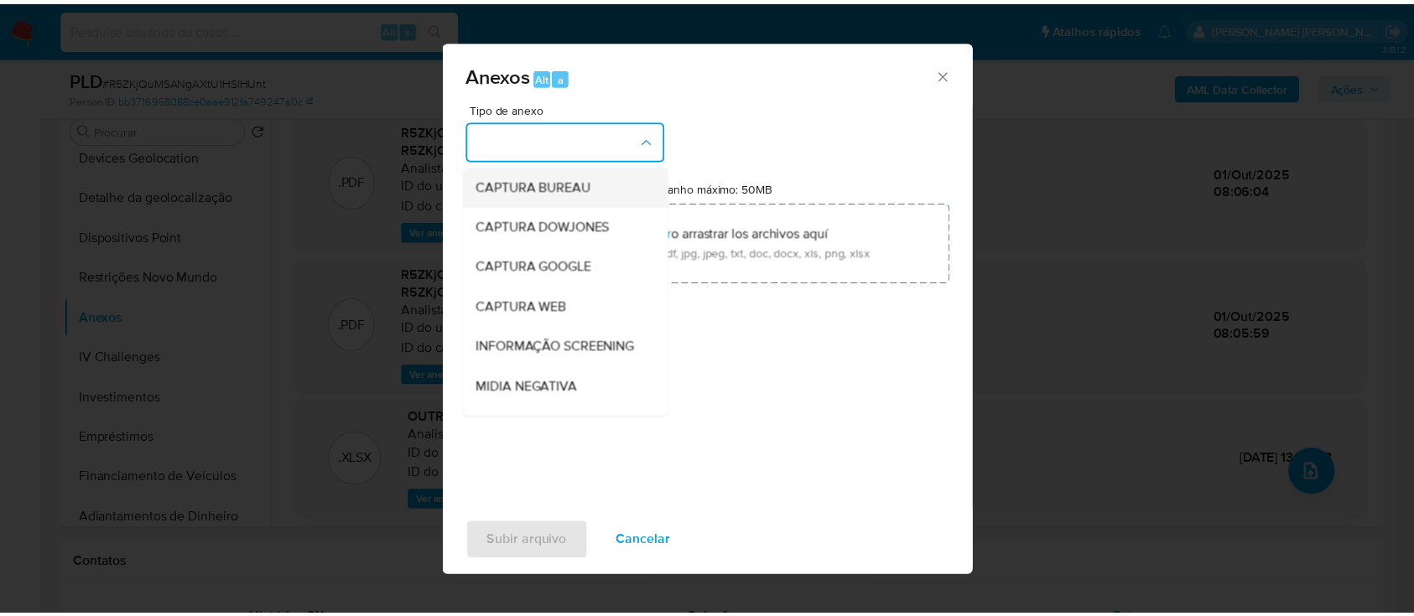
scroll to position [257, 0]
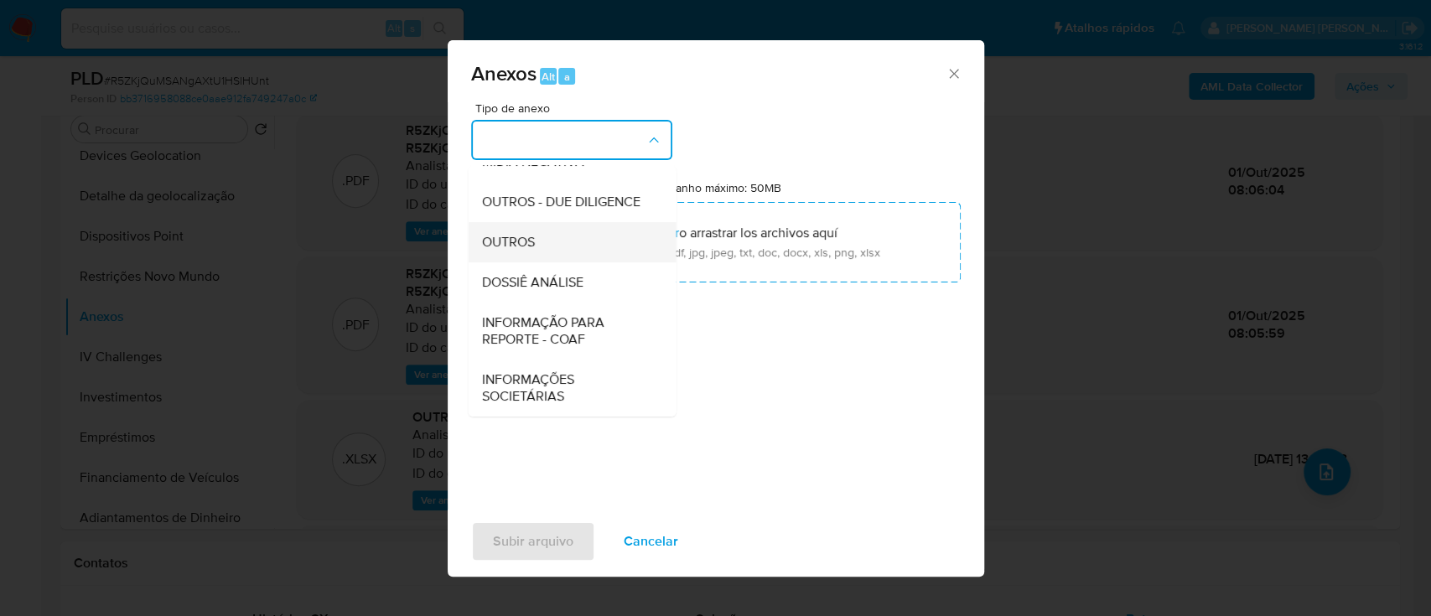
click at [525, 167] on span "OUTROS" at bounding box center [507, 242] width 53 height 17
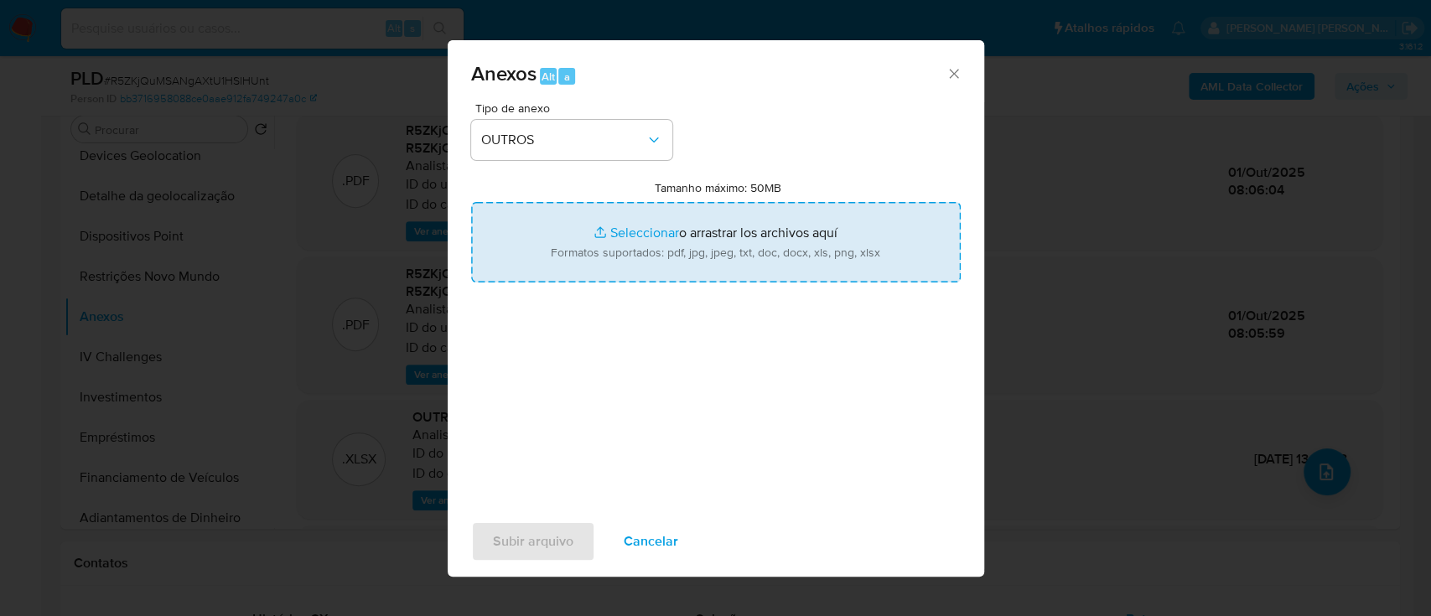
click at [637, 167] on input "Tamanho máximo: 50MB Seleccionar archivos" at bounding box center [716, 242] width 490 height 80
type input "C:\fakepath\Mulan 84896352_2025_09_29_07_50_35.xlsx"
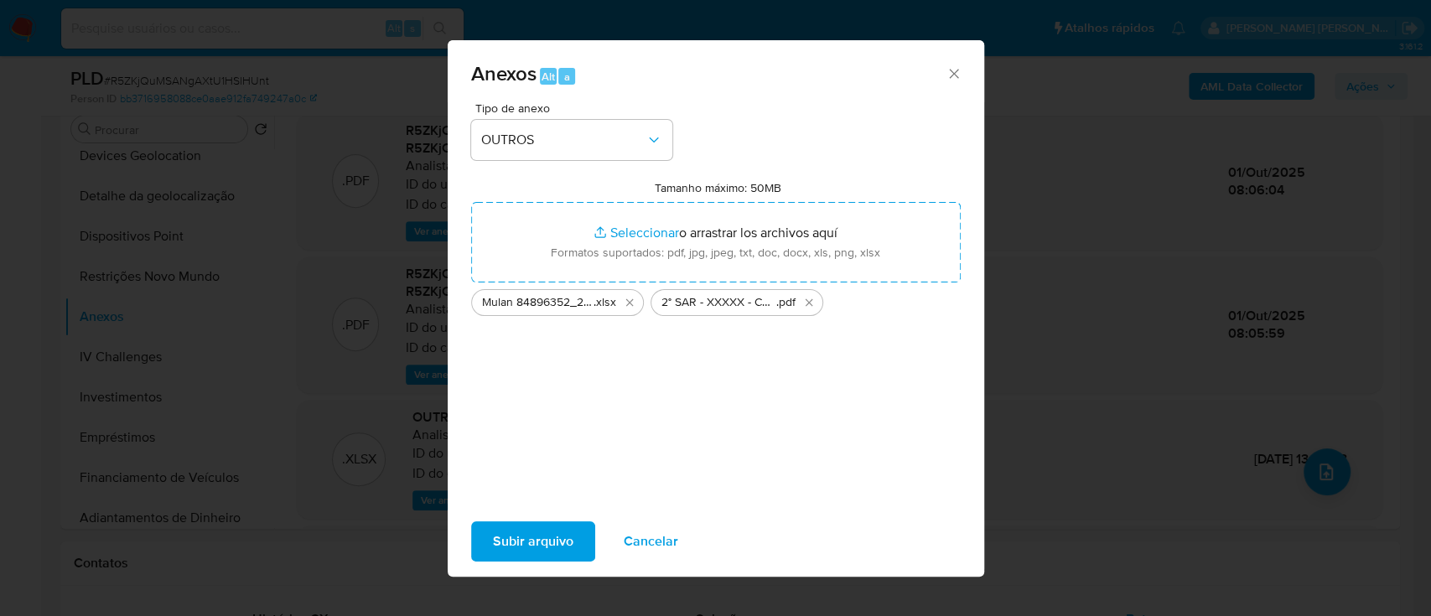
click at [513, 167] on span "Subir arquivo" at bounding box center [533, 541] width 80 height 37
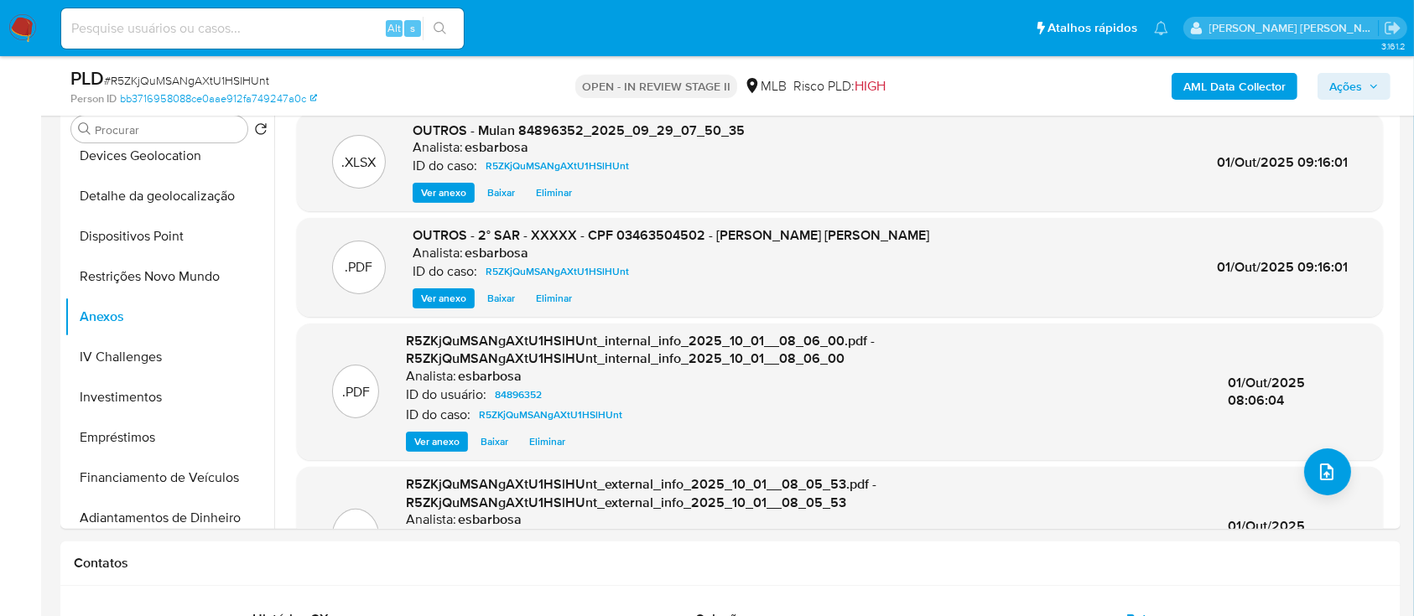
click at [1340, 87] on span "Ações" at bounding box center [1345, 86] width 33 height 27
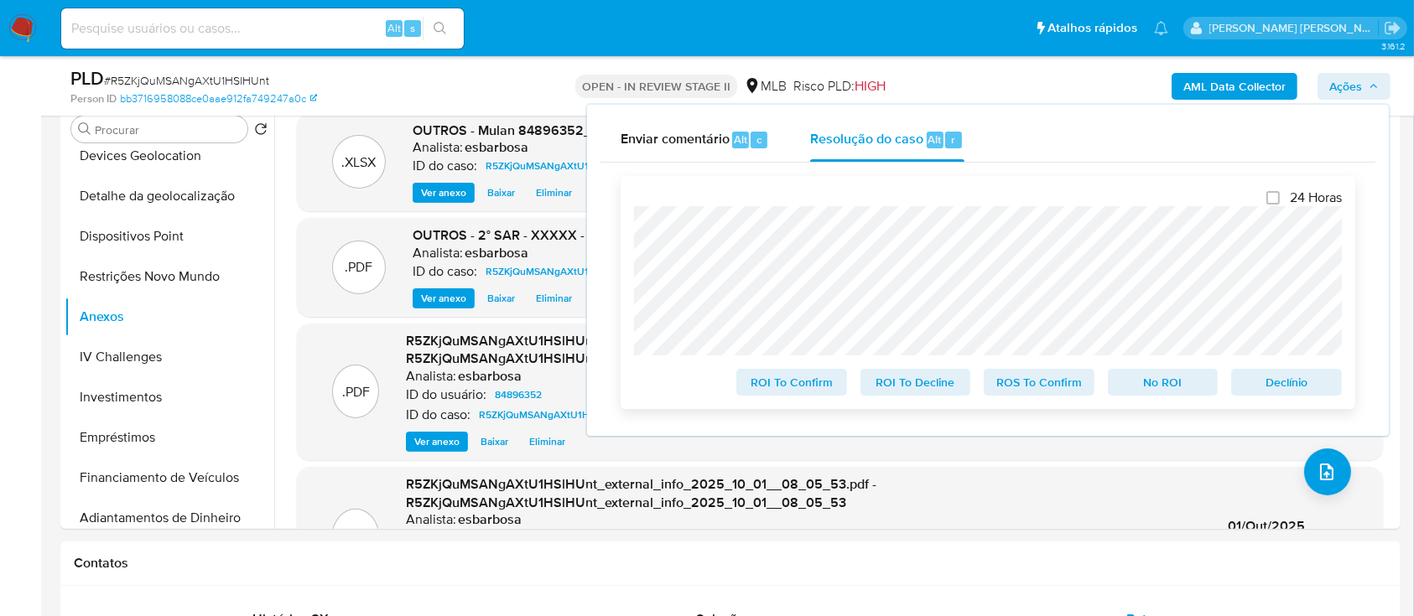
click at [1054, 167] on span "ROS To Confirm" at bounding box center [1038, 382] width 87 height 23
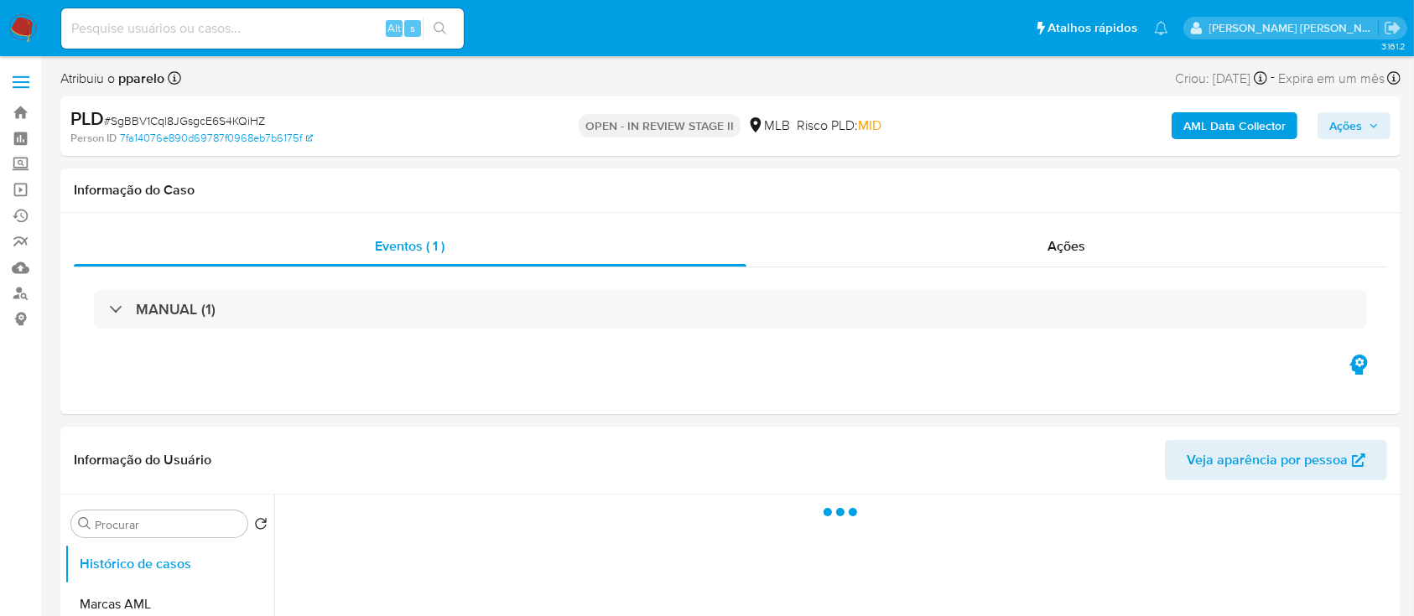
select select "10"
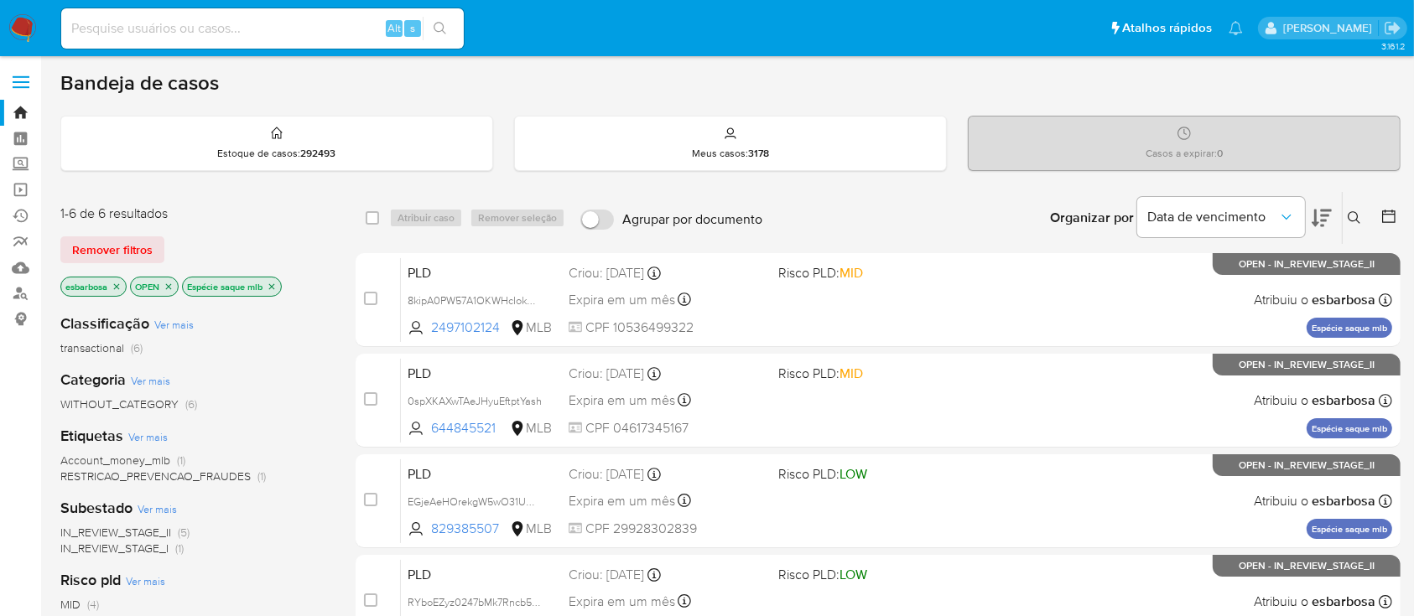
click at [23, 29] on img at bounding box center [22, 28] width 29 height 29
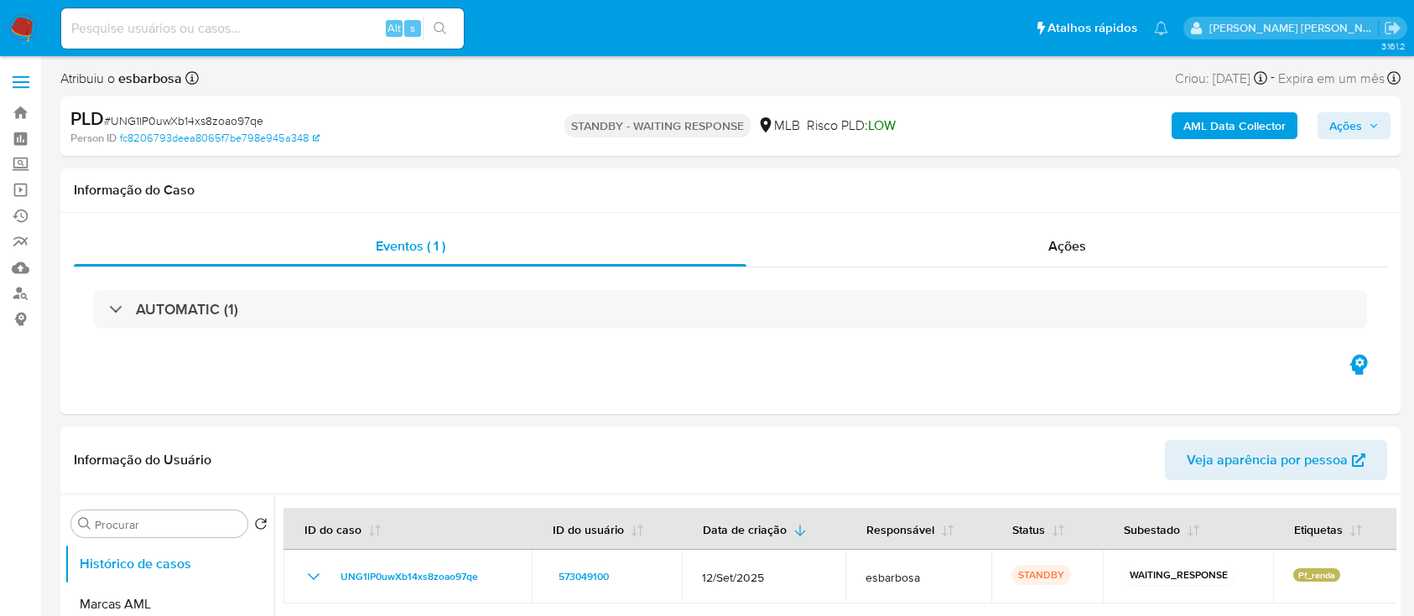
select select "10"
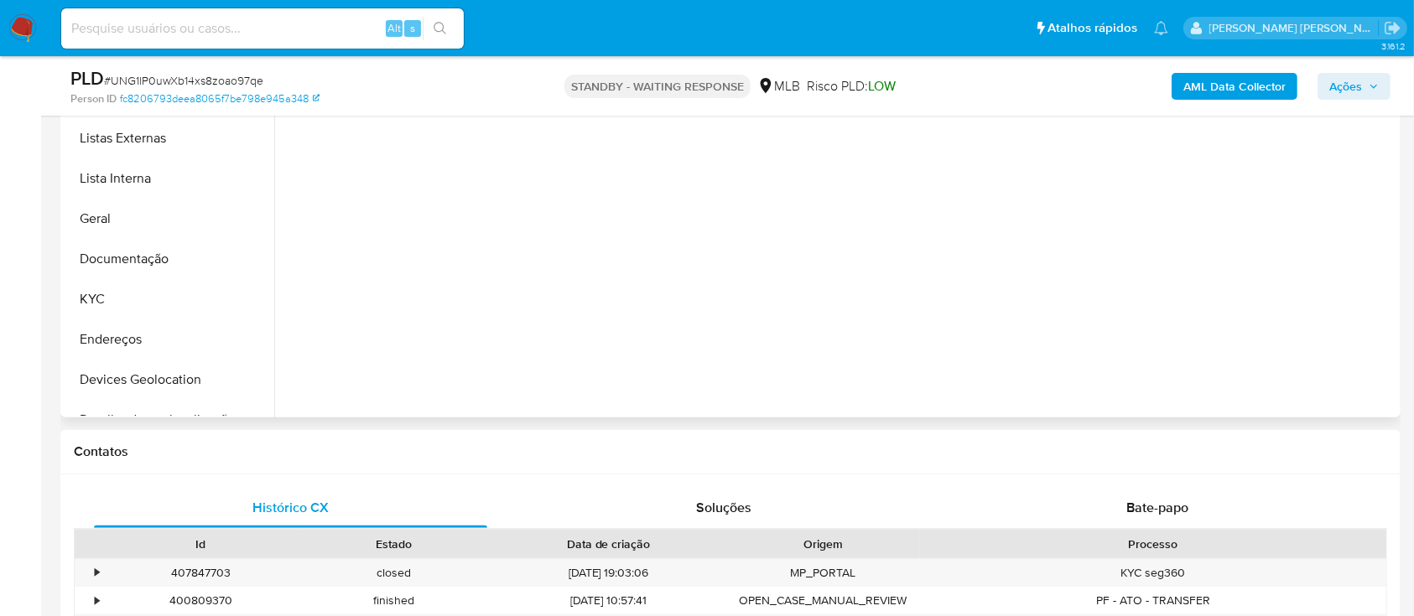
scroll to position [671, 0]
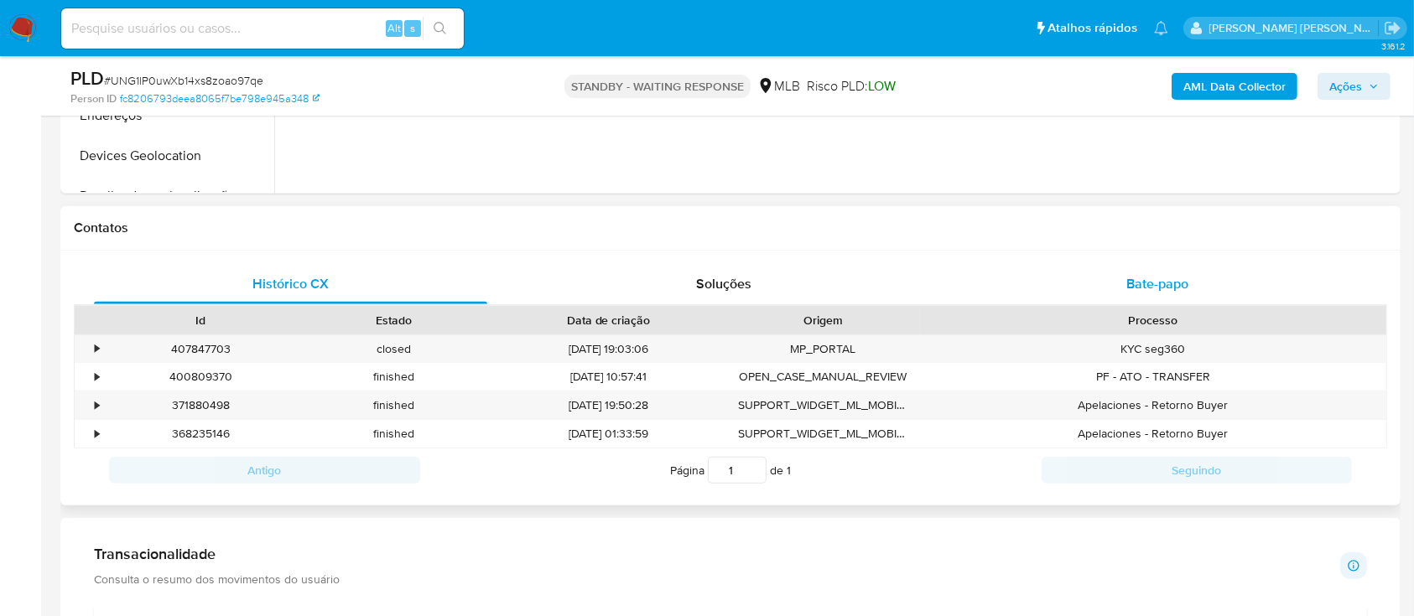
click at [1088, 275] on div "Bate-papo" at bounding box center [1157, 284] width 393 height 40
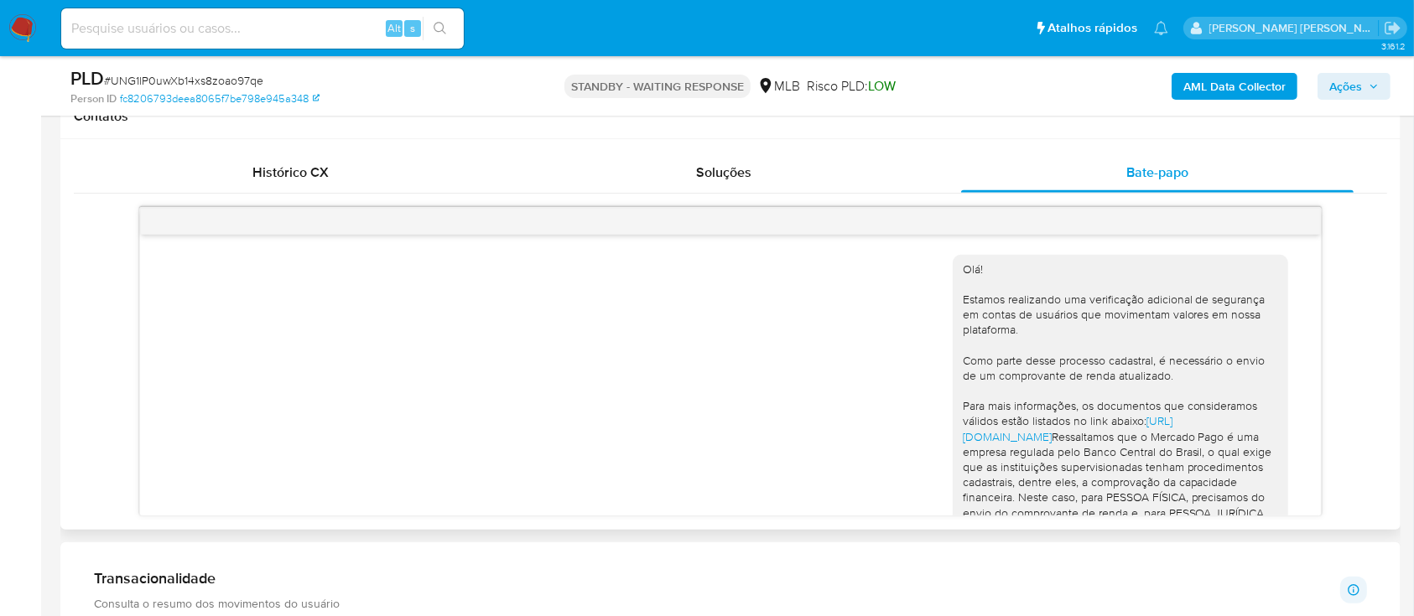
scroll to position [825, 0]
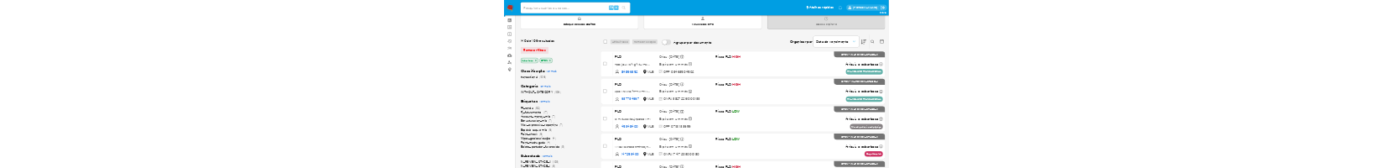
scroll to position [112, 0]
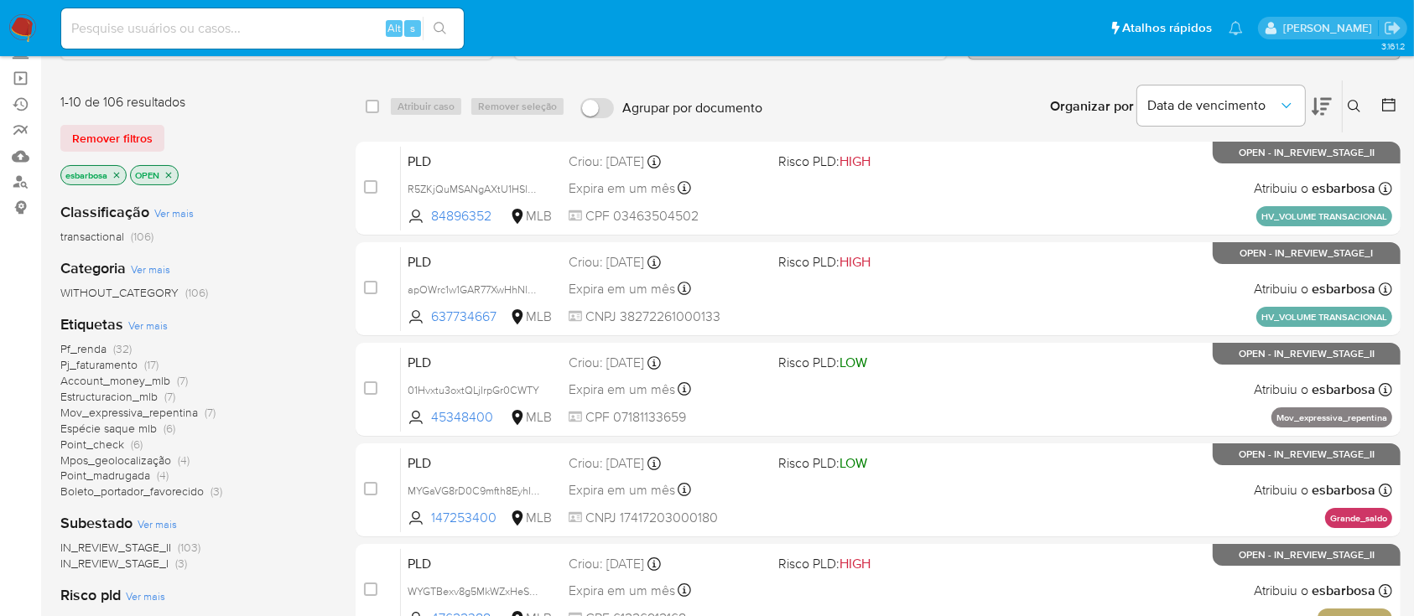
click at [87, 342] on span "Pf_renda" at bounding box center [83, 348] width 46 height 17
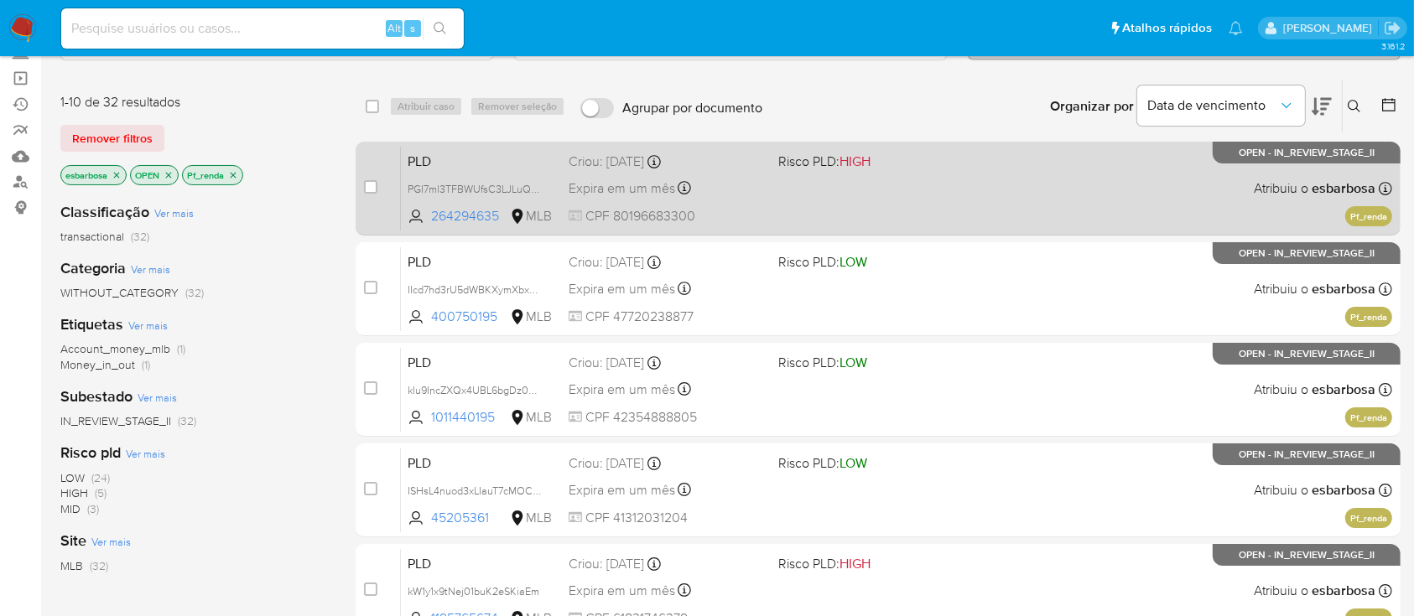
click at [963, 204] on div "PLD PGI7ml3TFBWUfsC3LJLuQqSg 264294635 MLB Risco PLD: HIGH Criou: 12/09/2025 Cr…" at bounding box center [896, 188] width 991 height 85
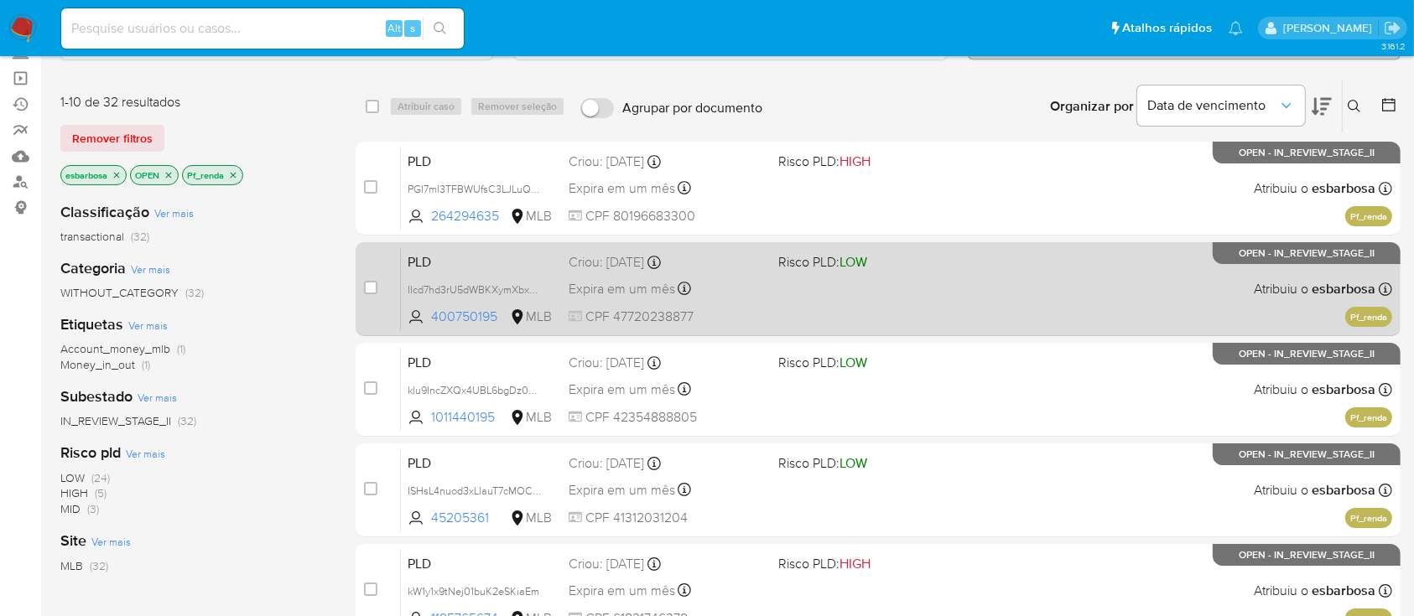
click at [916, 293] on div "PLD IIcd7hd3rU5dWBKXymXbxumH 400750195 MLB Risco PLD: LOW Criou: 12/09/2025 Cri…" at bounding box center [896, 289] width 991 height 85
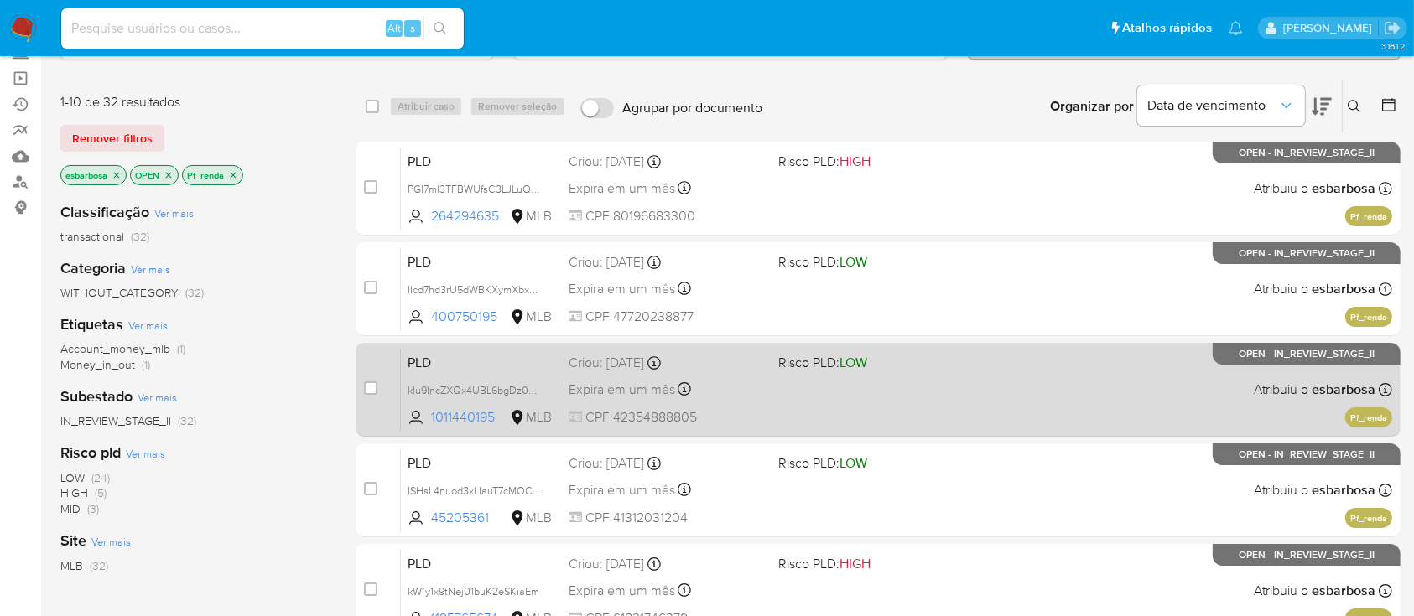
click at [919, 359] on span "Risco PLD: LOW" at bounding box center [875, 361] width 195 height 22
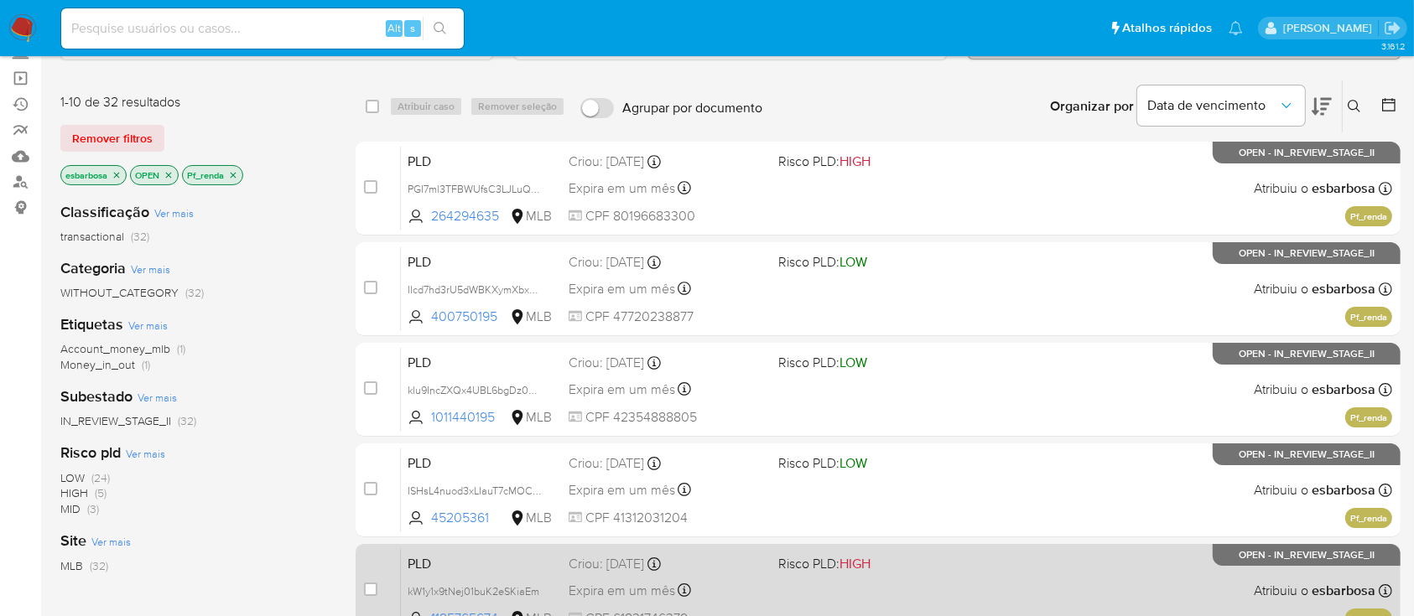
click at [967, 554] on span "Risco PLD: HIGH" at bounding box center [875, 563] width 195 height 22
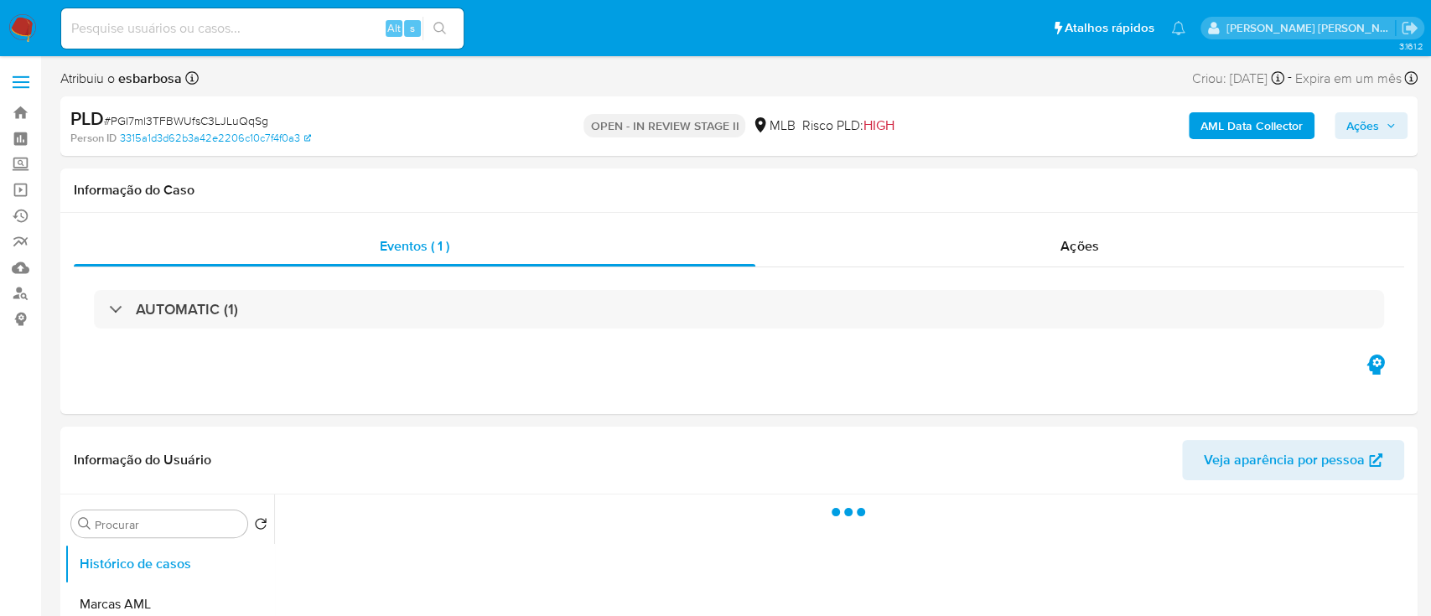
select select "10"
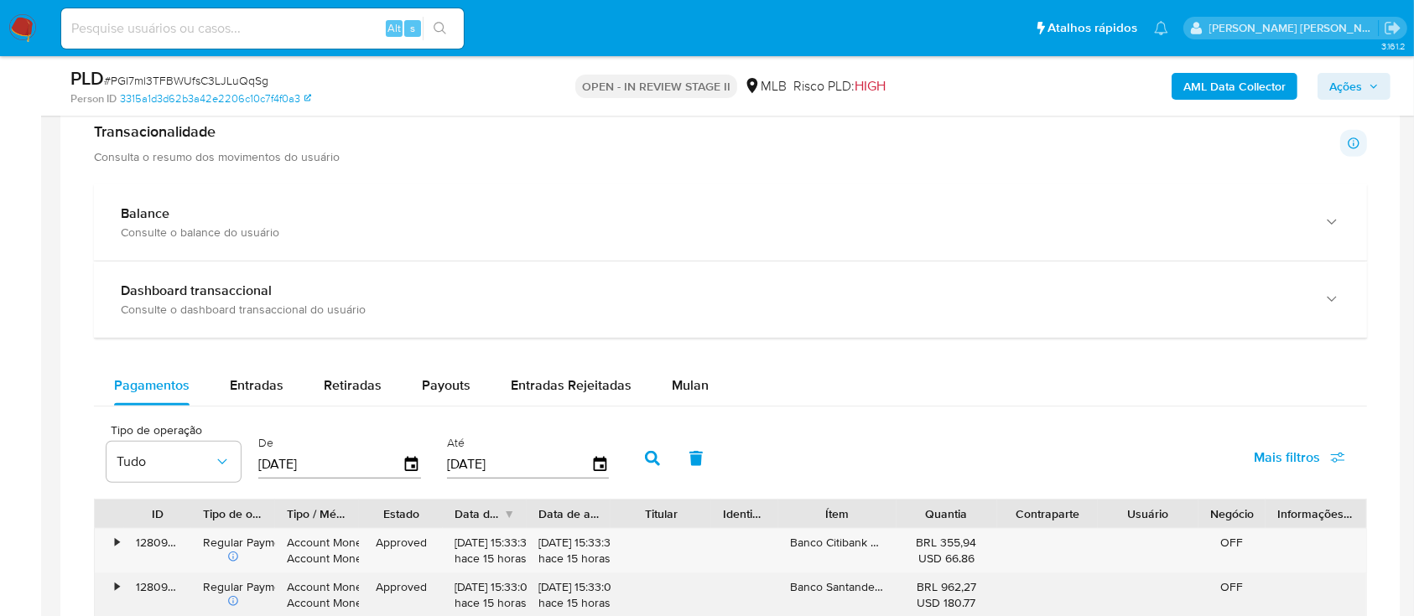
scroll to position [1342, 0]
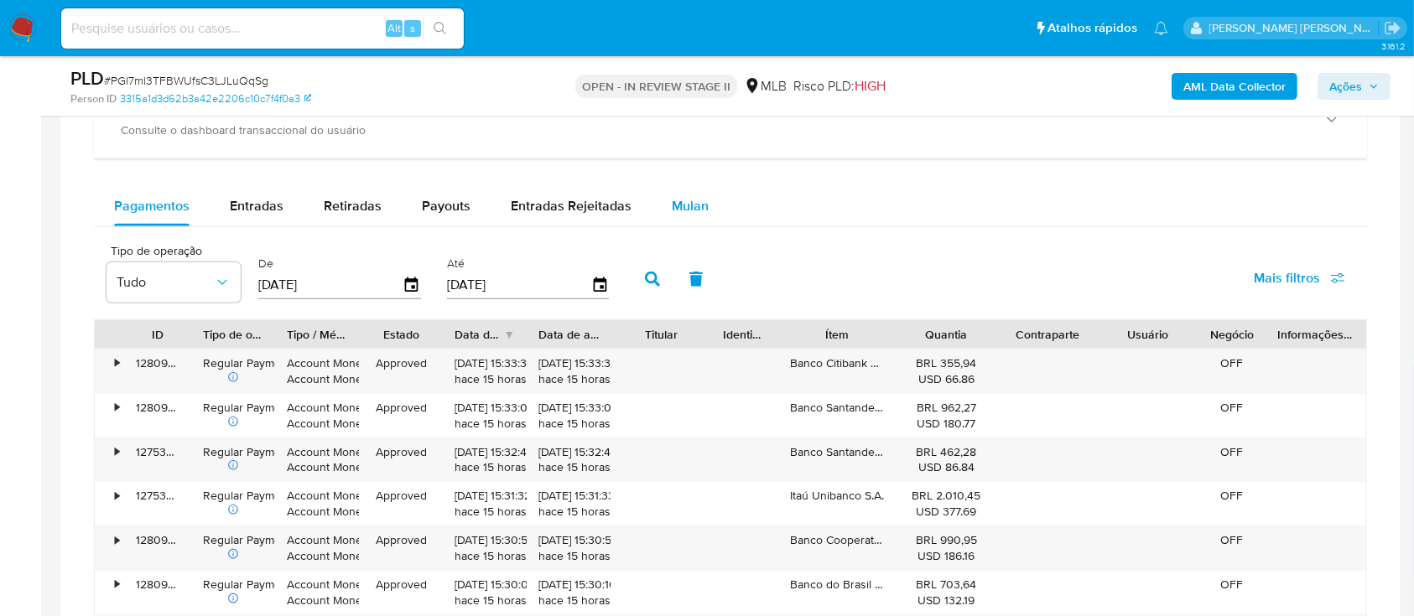
click at [676, 201] on span "Mulan" at bounding box center [690, 205] width 37 height 19
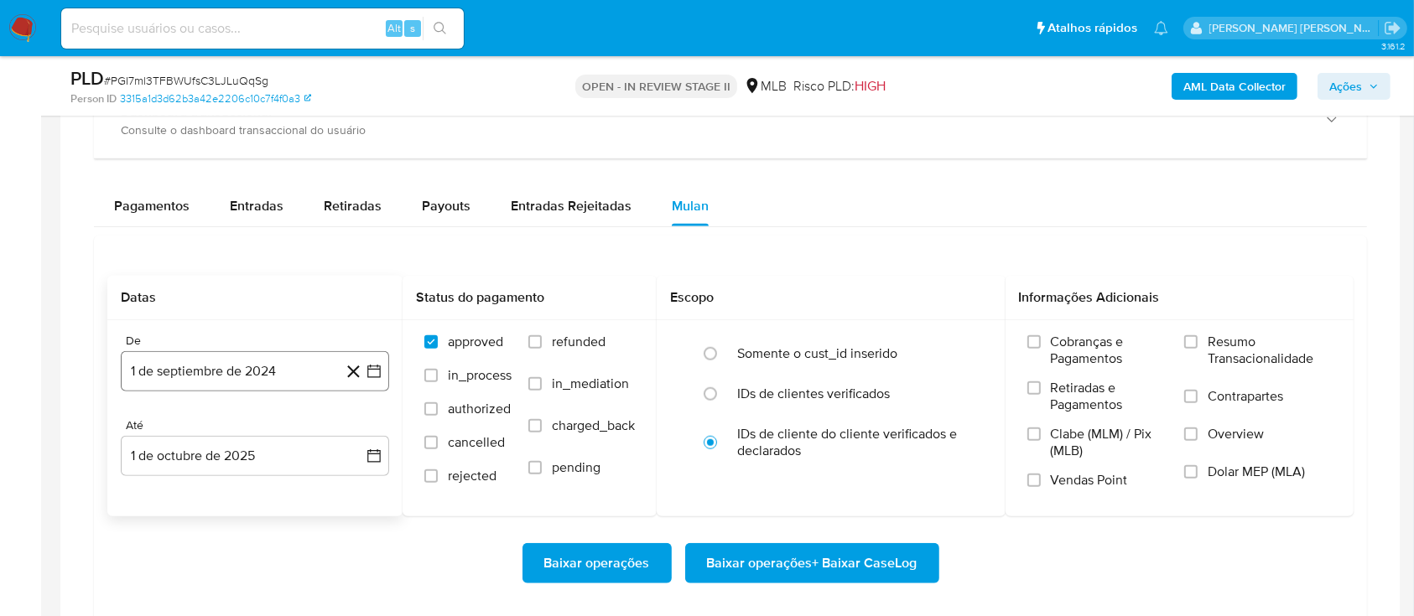
click at [219, 378] on button "1 de septiembre de 2024" at bounding box center [255, 371] width 268 height 40
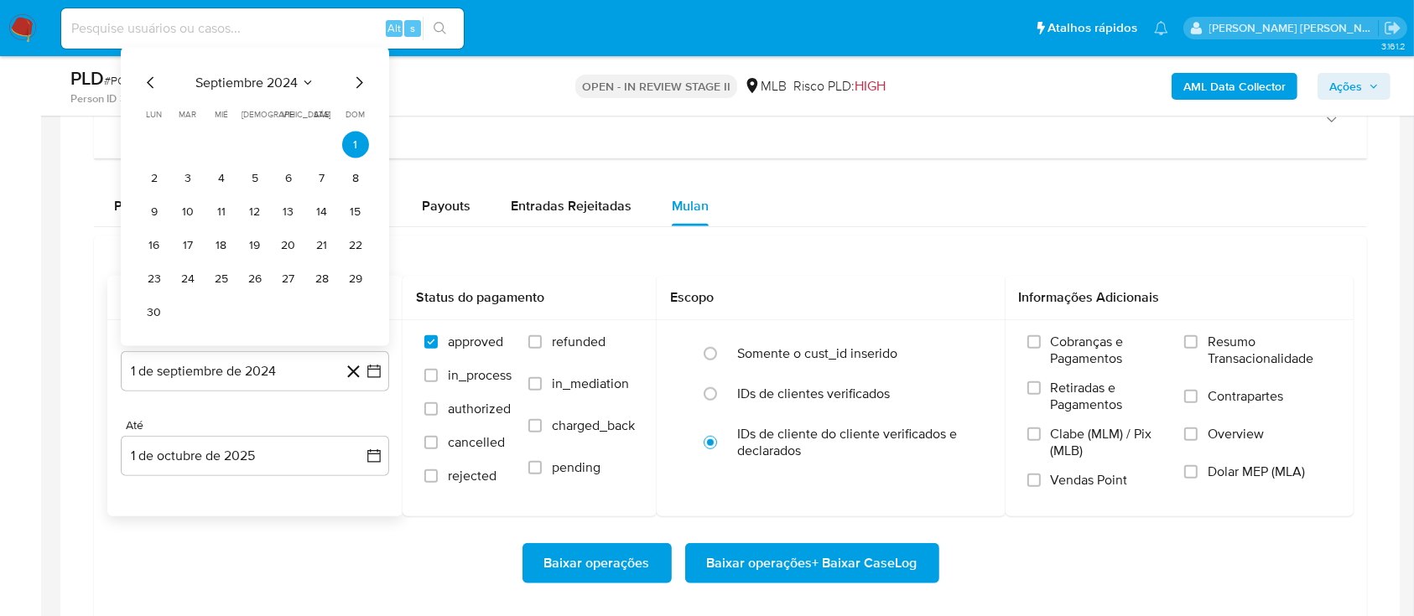
click at [263, 89] on span "septiembre 2024" at bounding box center [246, 83] width 102 height 17
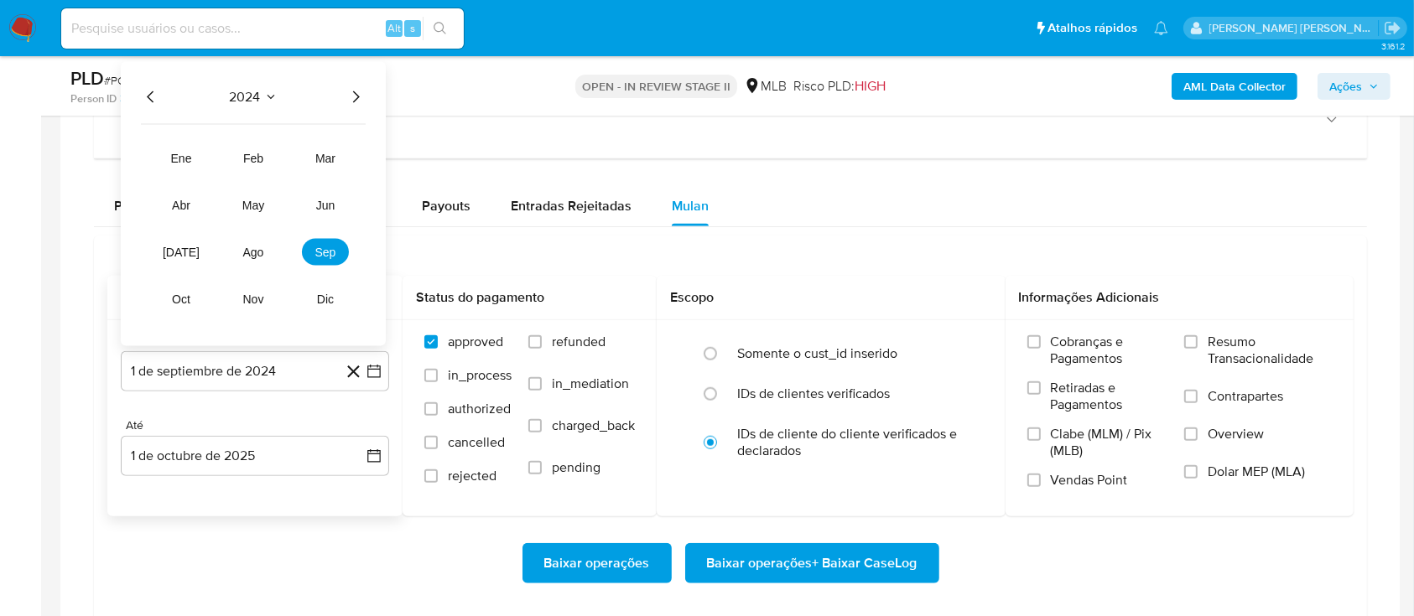
click at [362, 95] on icon "Año siguiente" at bounding box center [355, 97] width 20 height 20
click at [266, 256] on button "ago" at bounding box center [253, 252] width 47 height 27
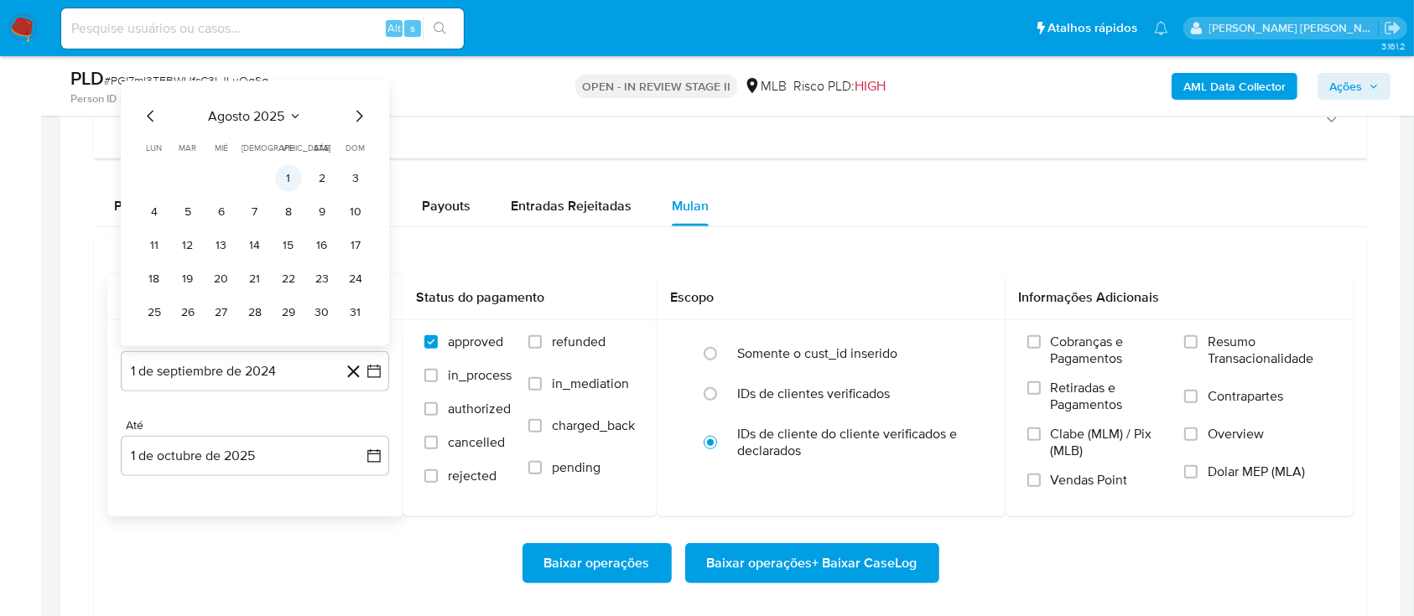
click at [282, 170] on button "1" at bounding box center [288, 178] width 27 height 27
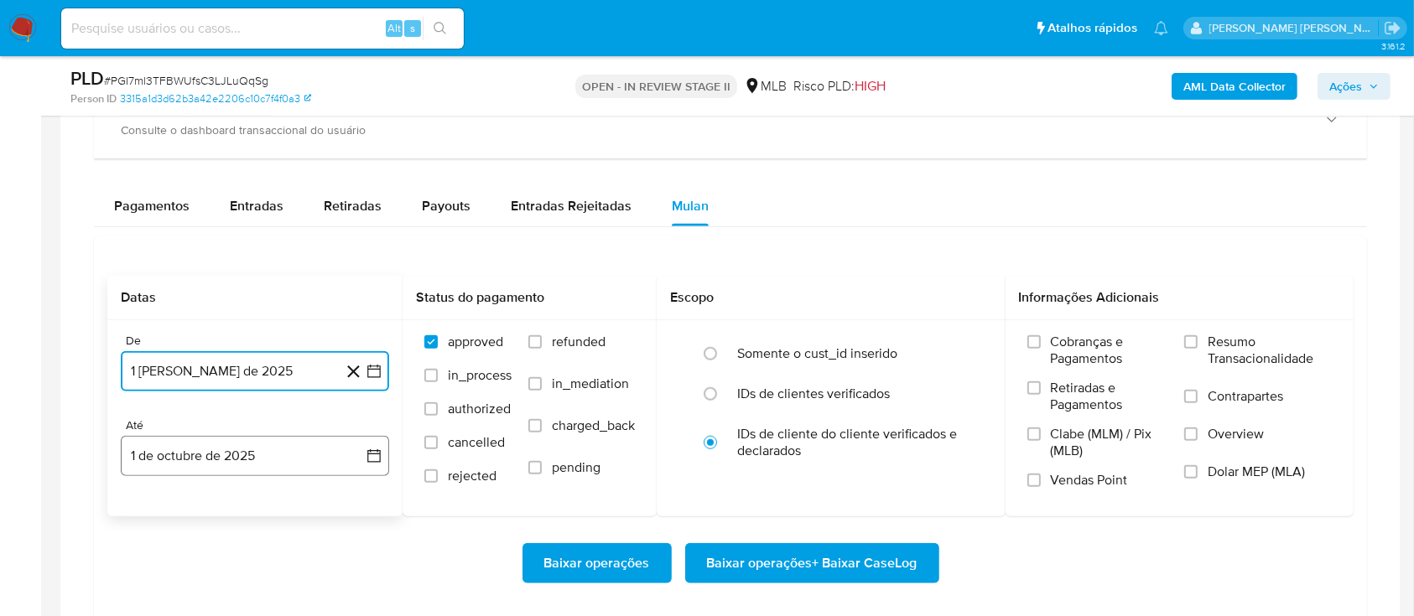
click at [277, 466] on button "1 de octubre de 2025" at bounding box center [255, 456] width 268 height 40
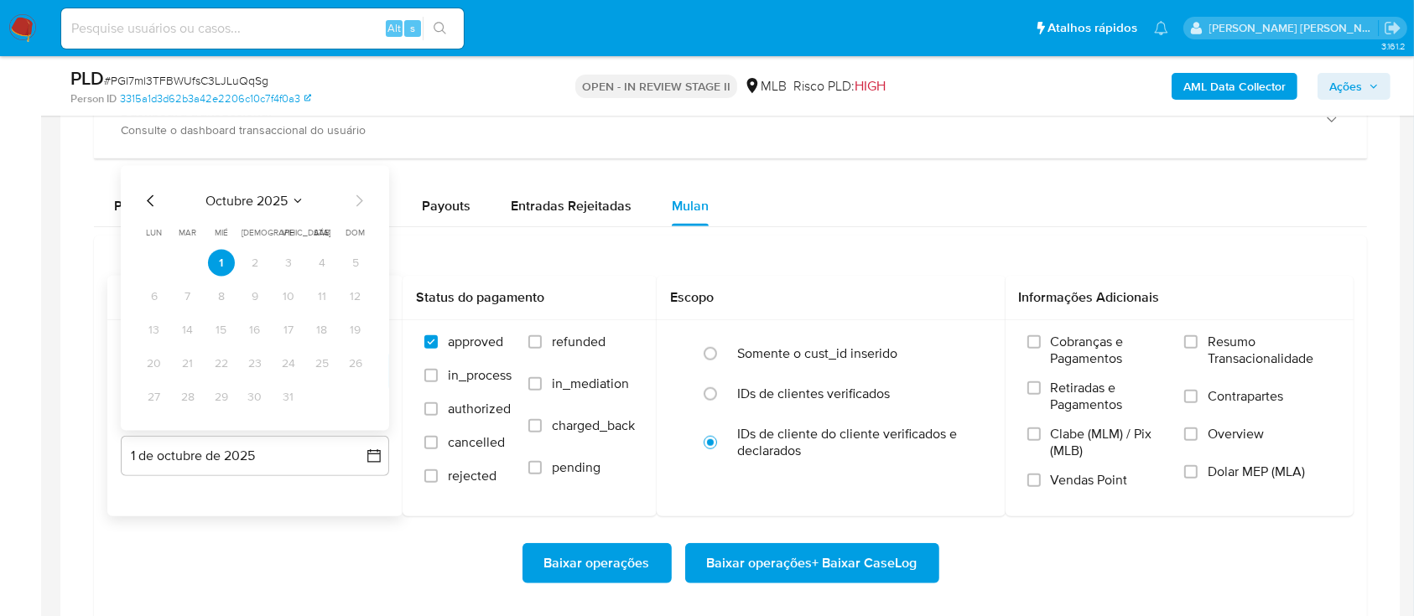
click at [153, 199] on icon "Mes anterior" at bounding box center [151, 201] width 20 height 20
click at [157, 395] on button "29" at bounding box center [154, 397] width 27 height 27
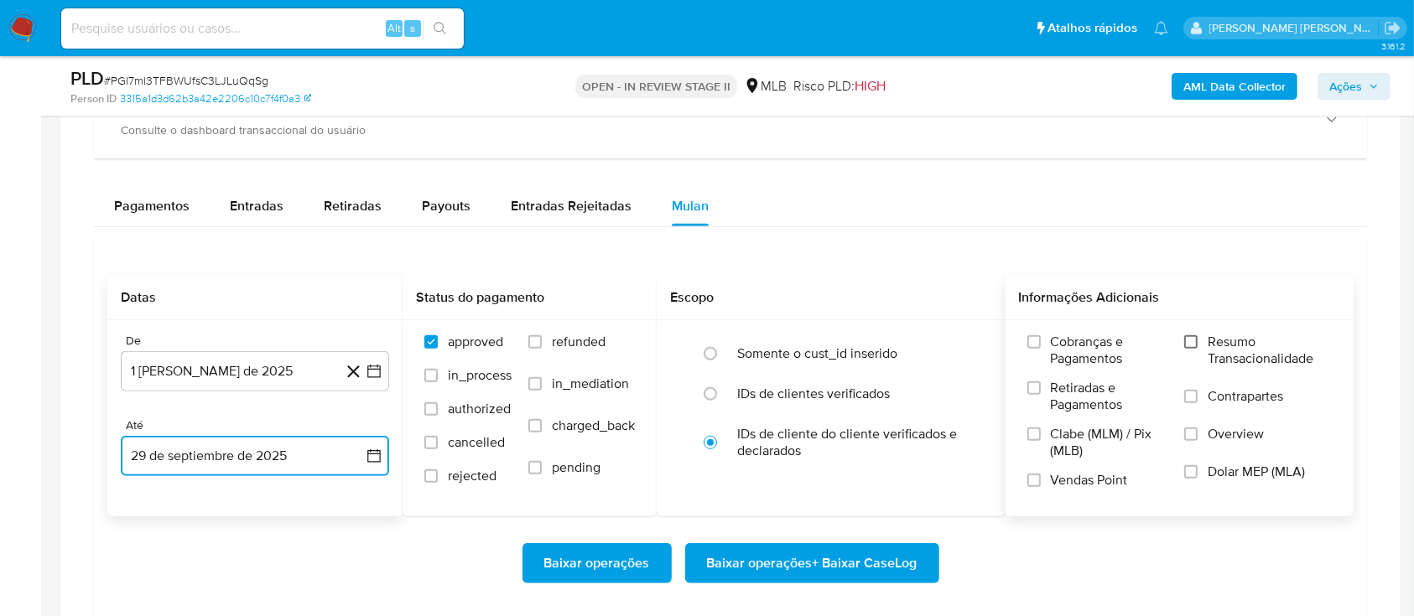
click at [1191, 345] on input "Resumo Transacionalidade" at bounding box center [1190, 341] width 13 height 13
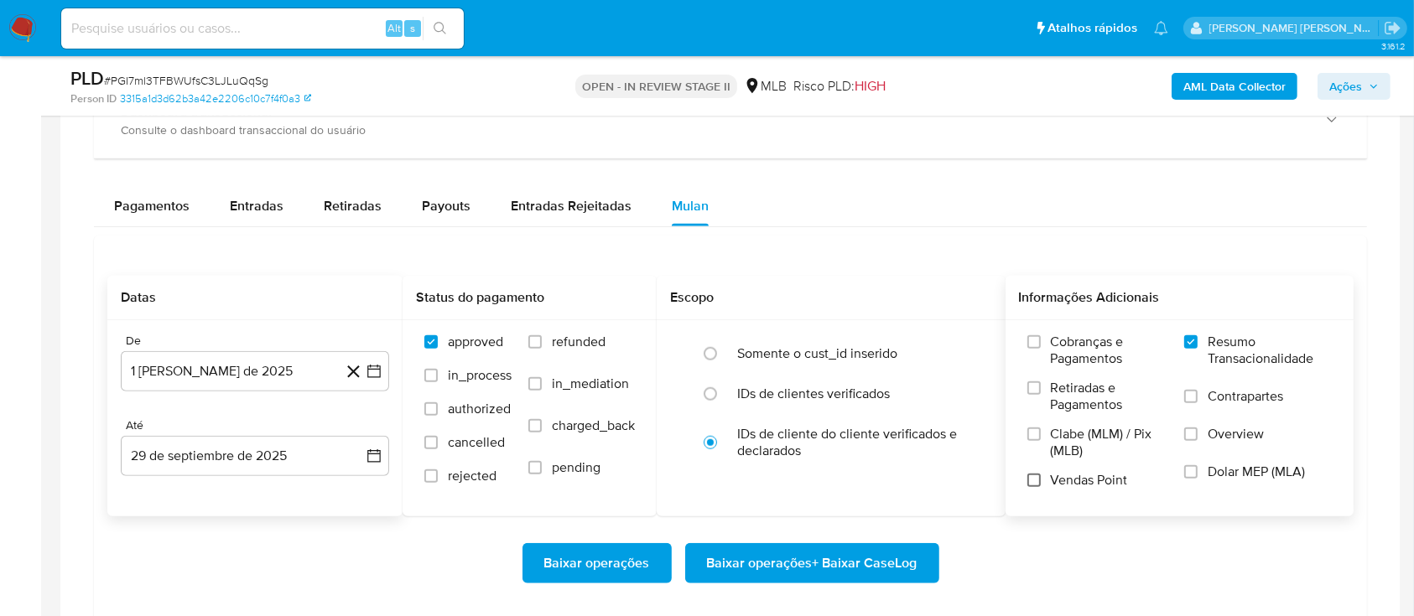
click at [1033, 480] on input "Vendas Point" at bounding box center [1033, 480] width 13 height 13
click at [797, 569] on span "Baixar operações + Baixar CaseLog" at bounding box center [812, 563] width 210 height 37
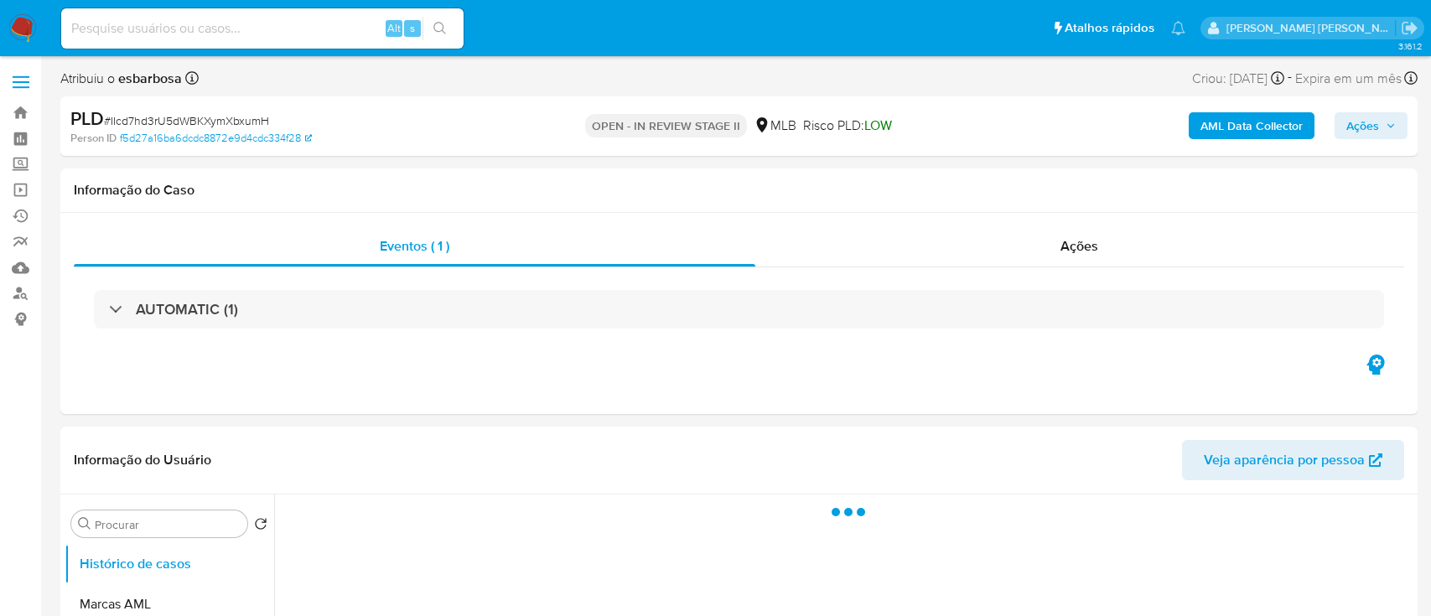
select select "10"
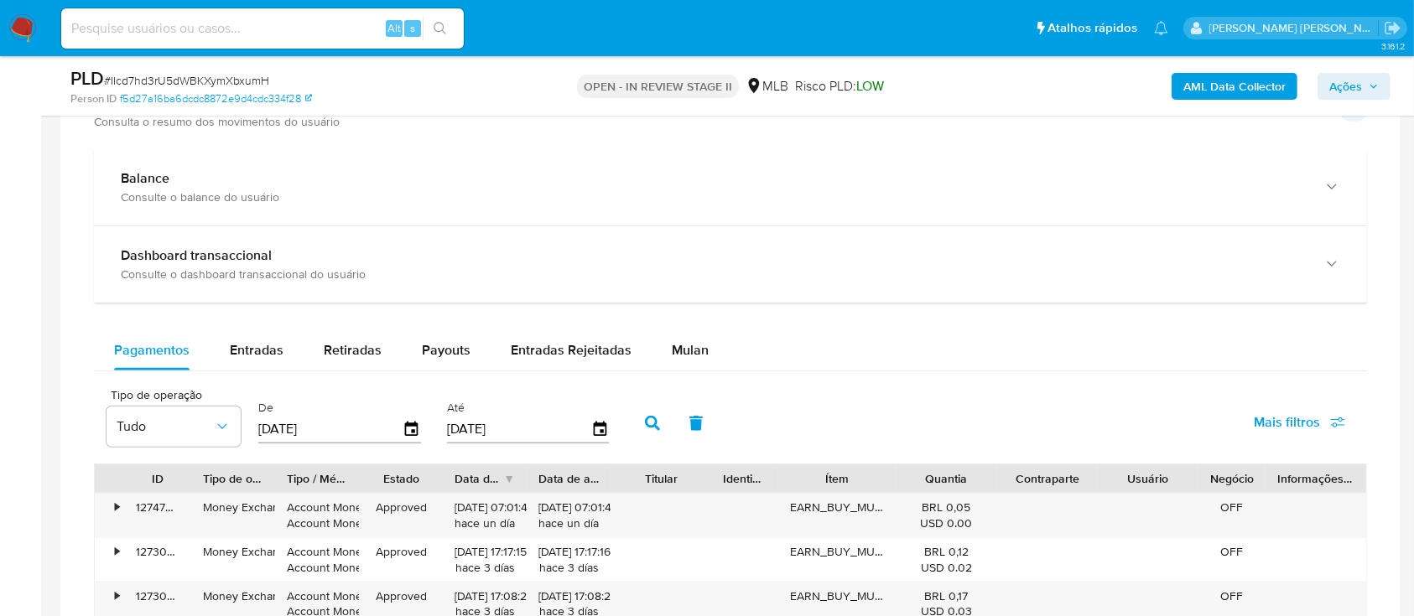
scroll to position [1229, 0]
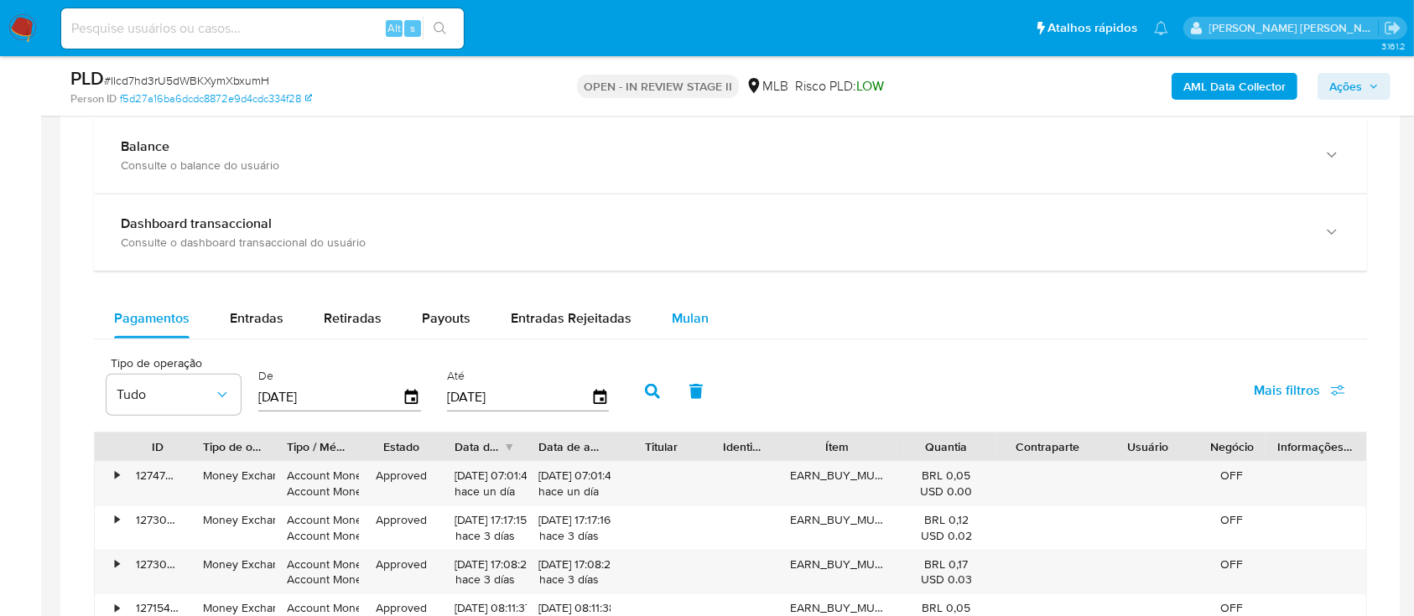
click at [678, 319] on span "Mulan" at bounding box center [690, 318] width 37 height 19
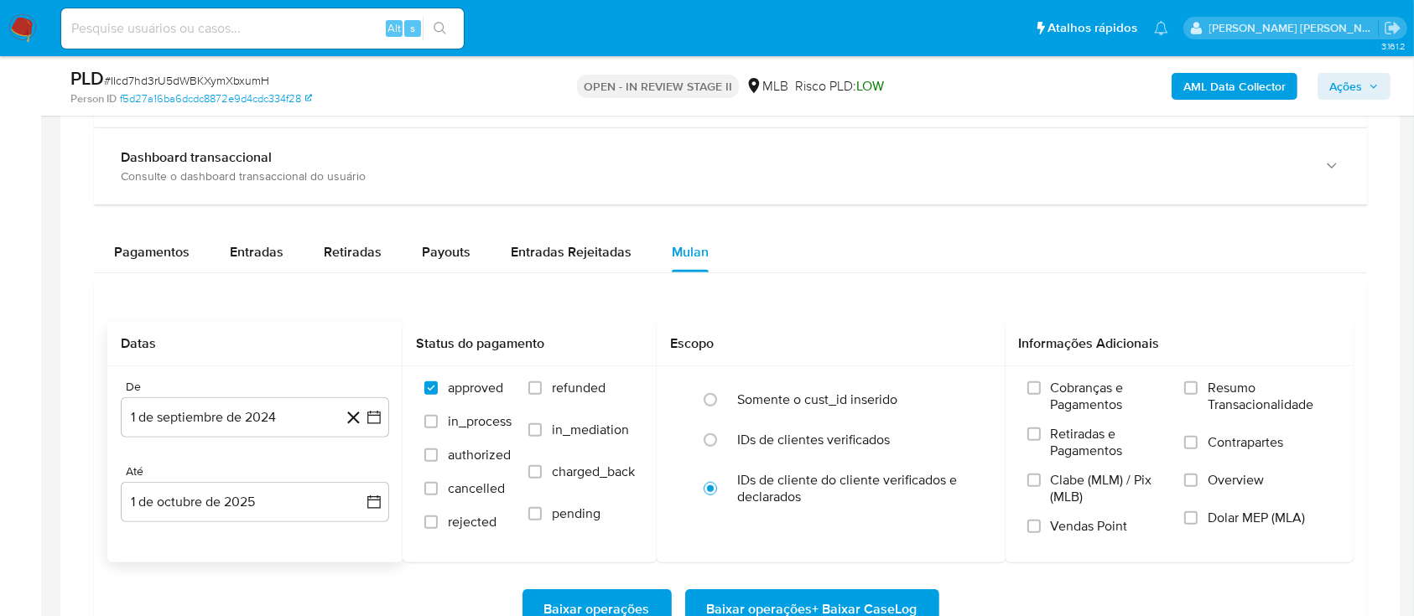
scroll to position [1342, 0]
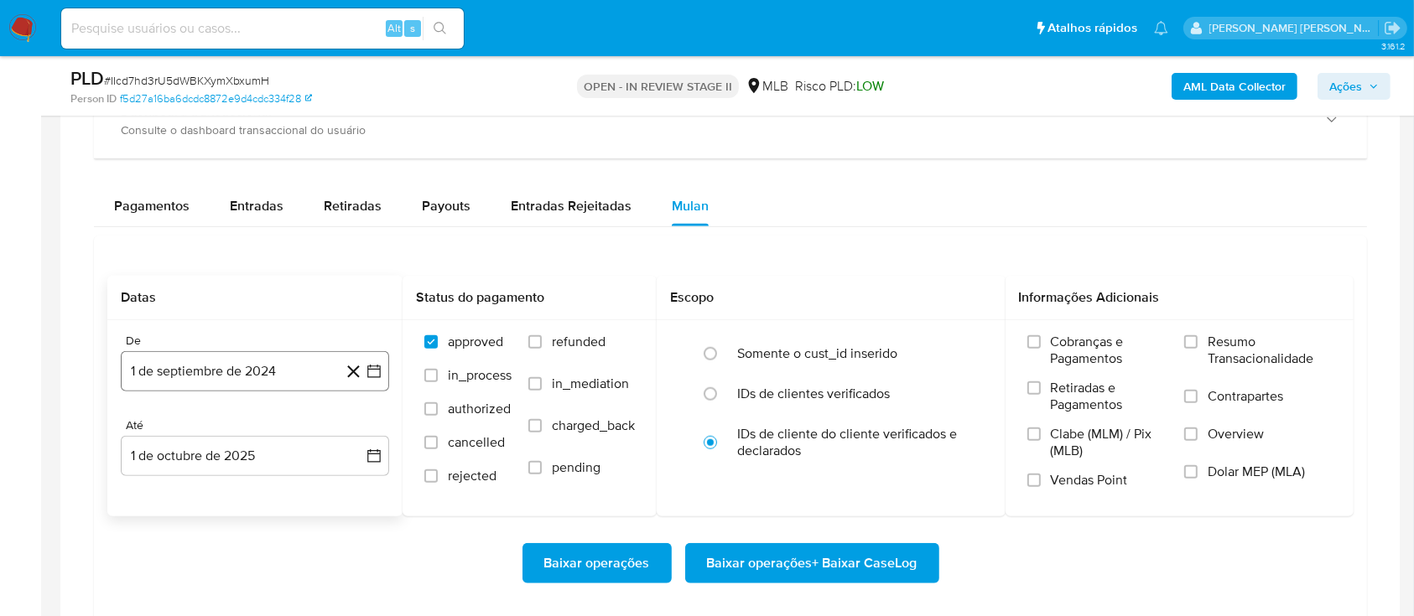
click at [269, 382] on button "1 de septiembre de 2024" at bounding box center [255, 371] width 268 height 40
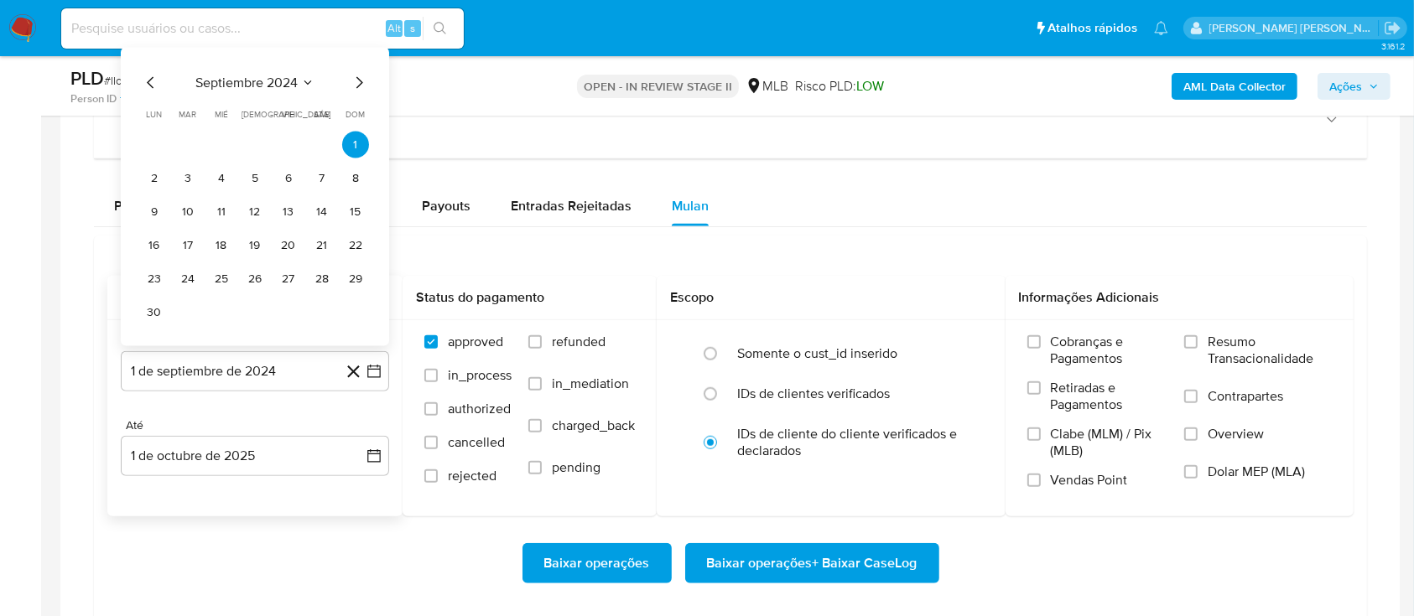
click at [286, 75] on span "septiembre 2024" at bounding box center [246, 83] width 102 height 17
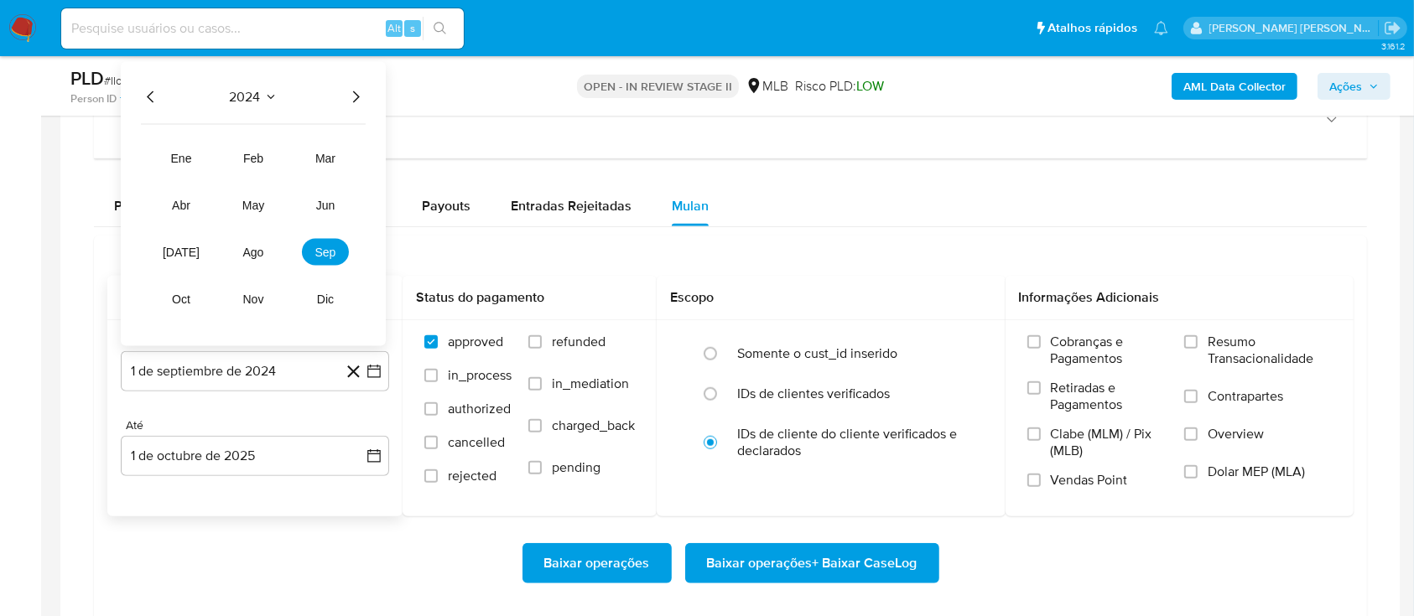
click at [350, 93] on icon "Año siguiente" at bounding box center [355, 97] width 20 height 20
click at [262, 263] on button "ago" at bounding box center [253, 252] width 47 height 27
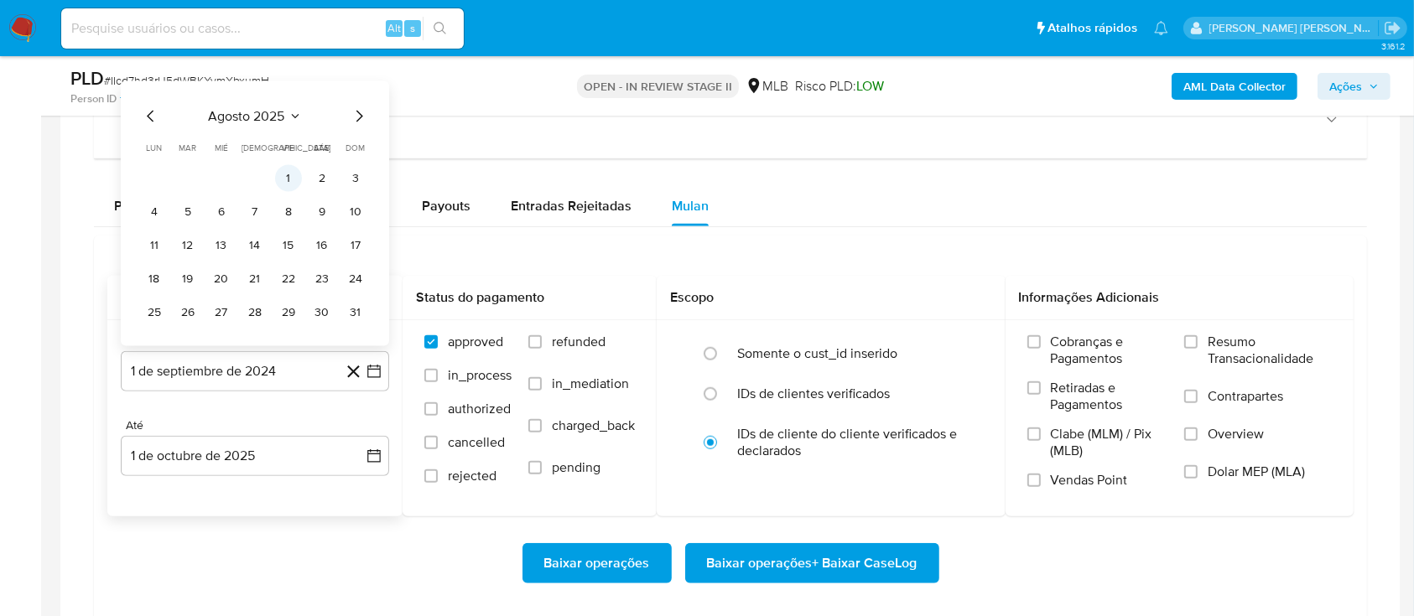
click at [290, 180] on button "1" at bounding box center [288, 178] width 27 height 27
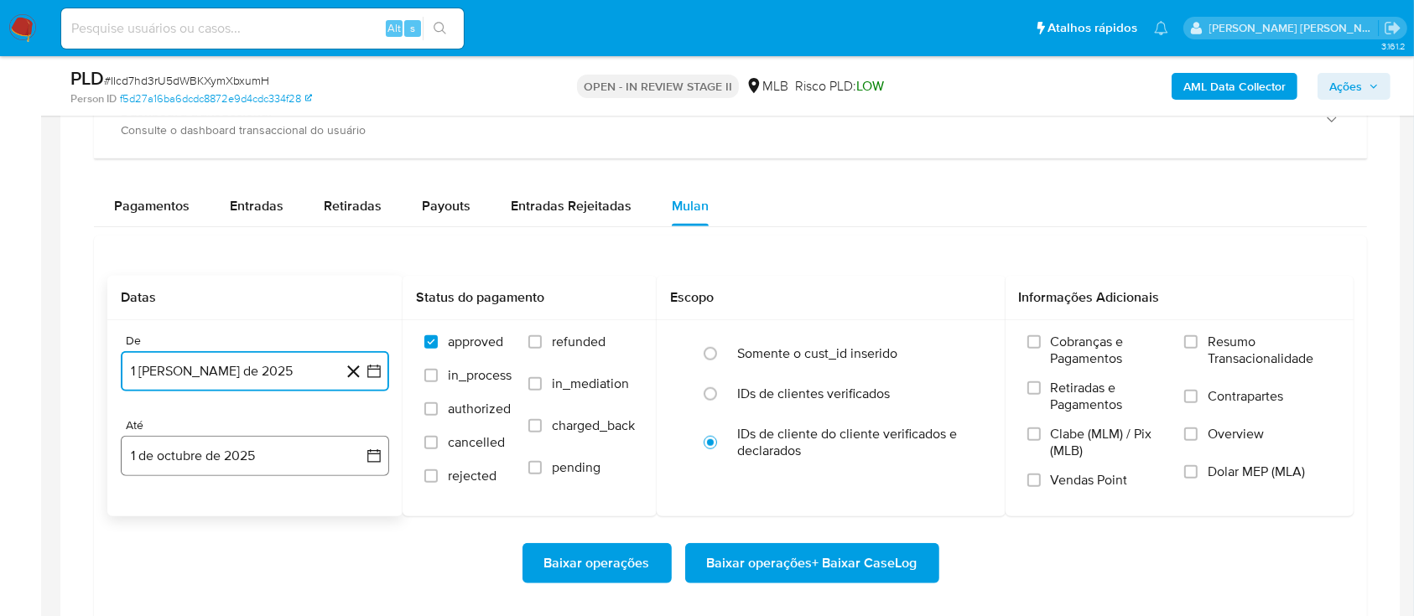
click at [221, 457] on button "1 de octubre de 2025" at bounding box center [255, 456] width 268 height 40
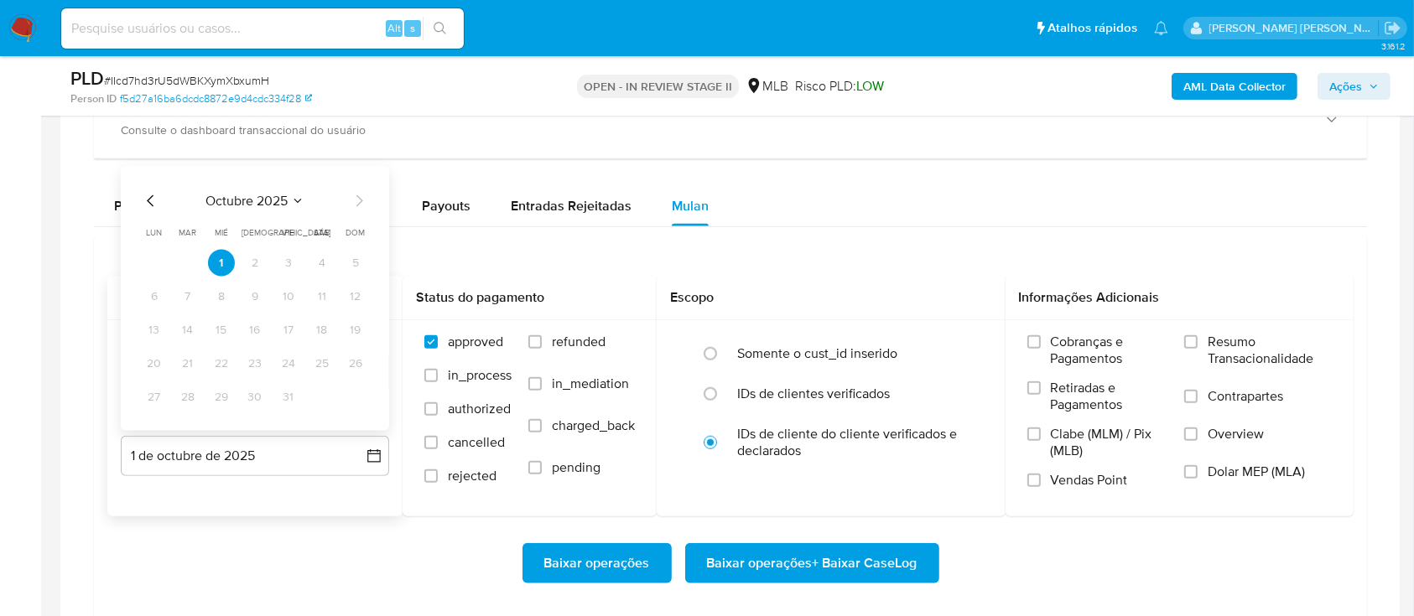
click at [152, 203] on icon "Mes anterior" at bounding box center [151, 201] width 20 height 20
click at [358, 366] on button "28" at bounding box center [355, 363] width 27 height 27
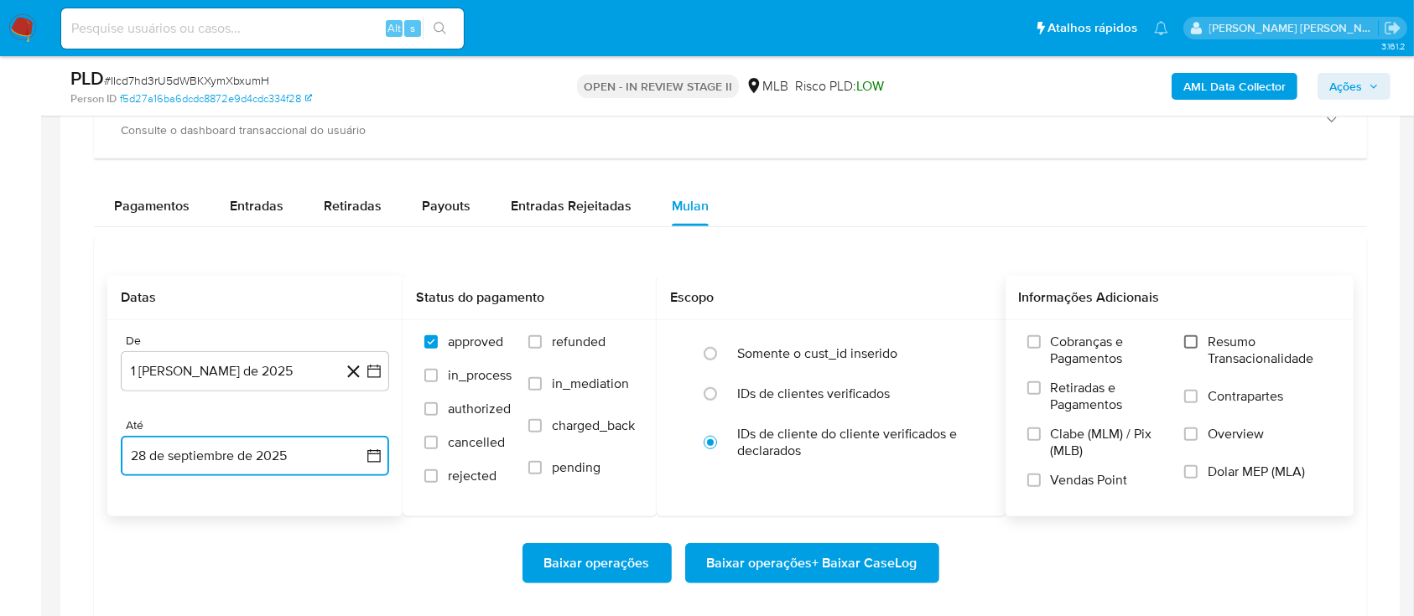
click at [1197, 345] on input "Resumo Transacionalidade" at bounding box center [1190, 341] width 13 height 13
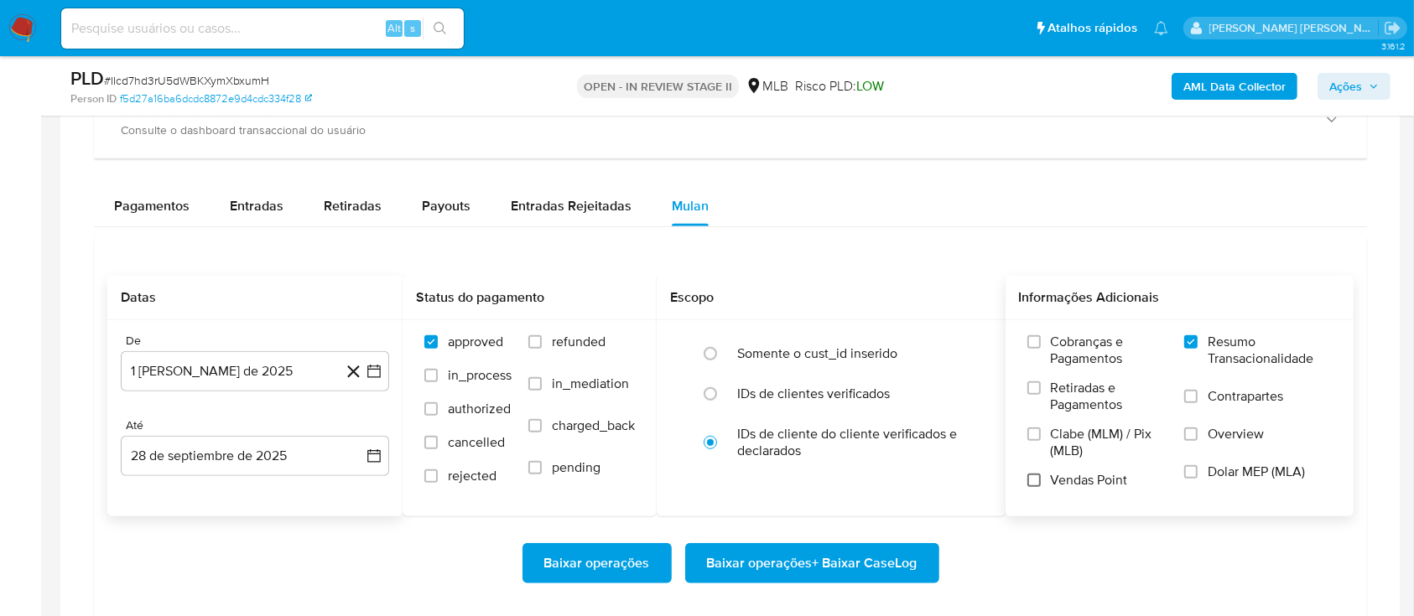
click at [1034, 481] on input "Vendas Point" at bounding box center [1033, 480] width 13 height 13
click at [832, 572] on span "Baixar operações + Baixar CaseLog" at bounding box center [812, 563] width 210 height 37
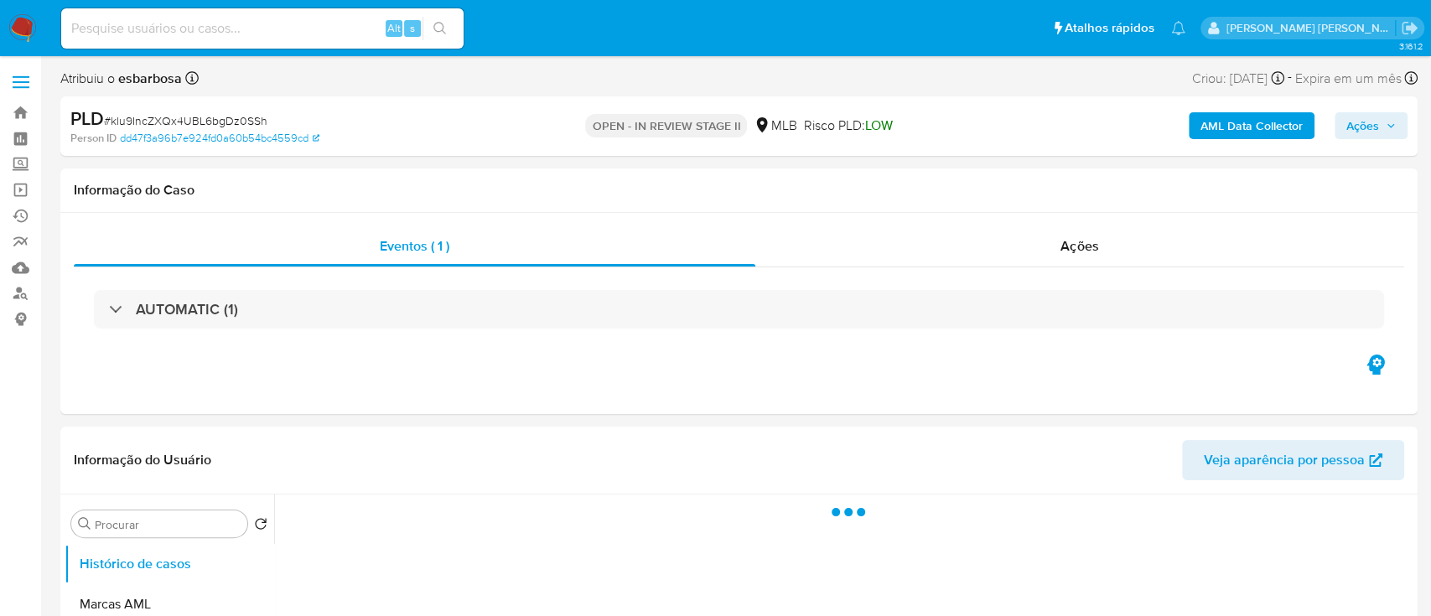
select select "10"
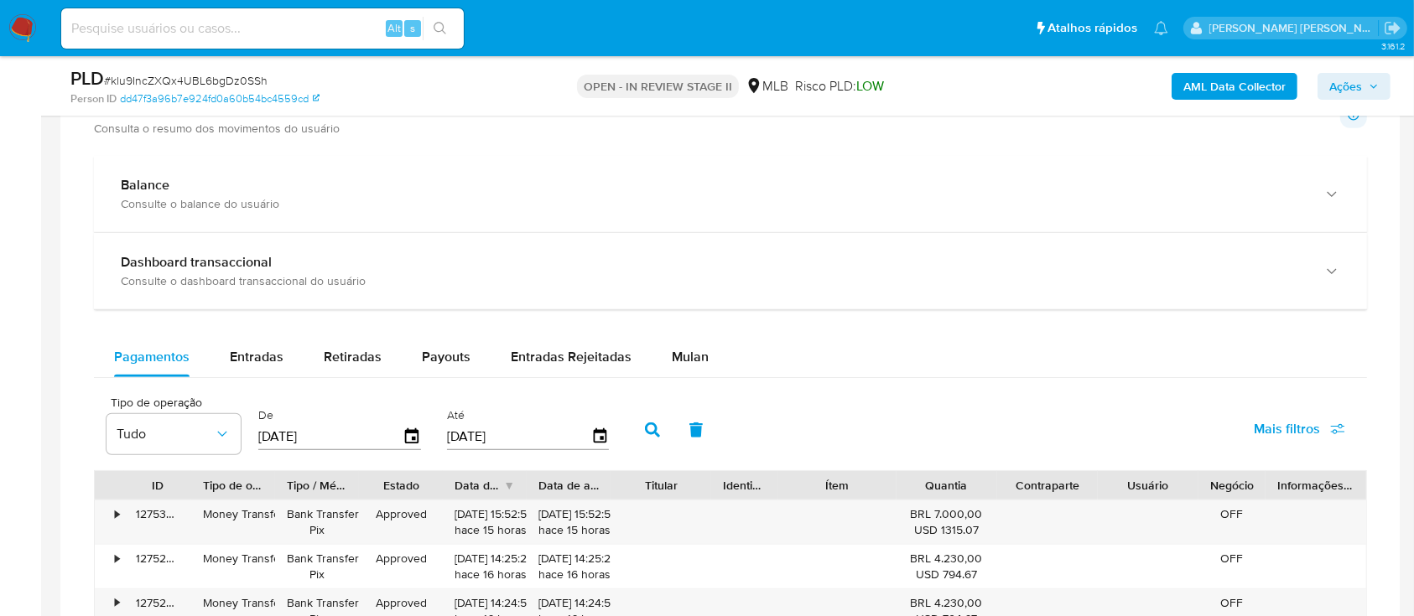
scroll to position [1118, 0]
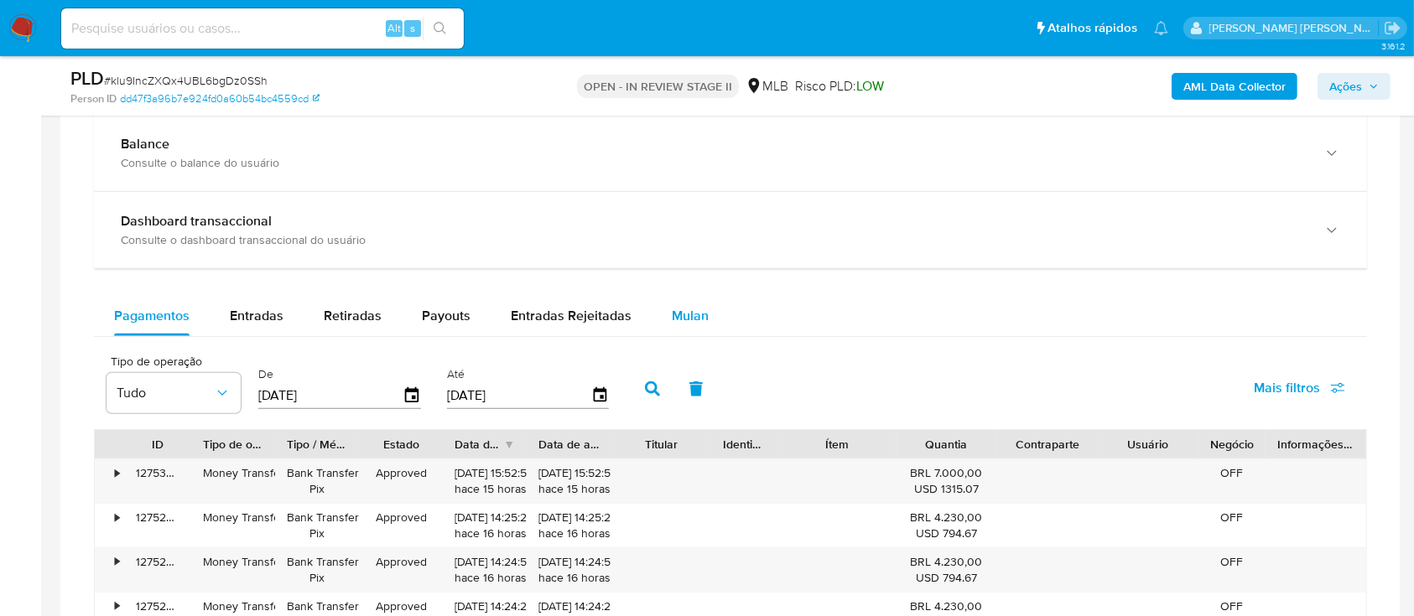
click at [688, 315] on span "Mulan" at bounding box center [690, 315] width 37 height 19
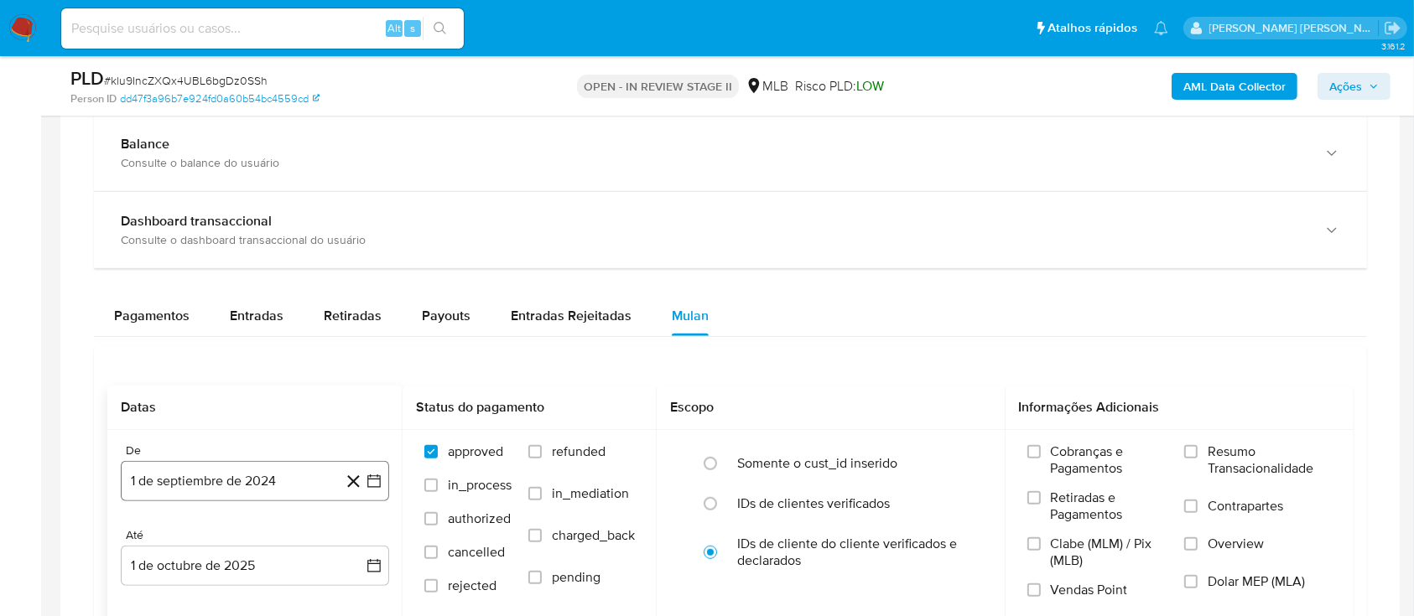
click at [235, 475] on button "1 de septiembre de 2024" at bounding box center [255, 481] width 268 height 40
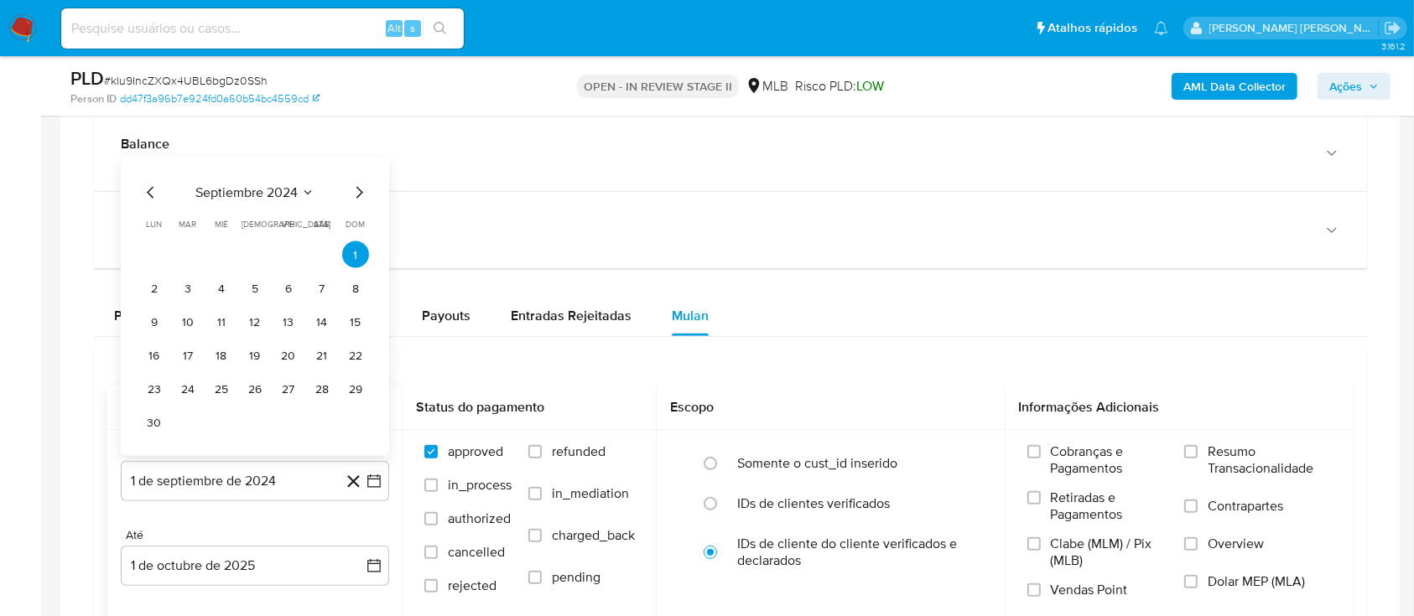
click at [275, 192] on span "septiembre 2024" at bounding box center [246, 192] width 102 height 17
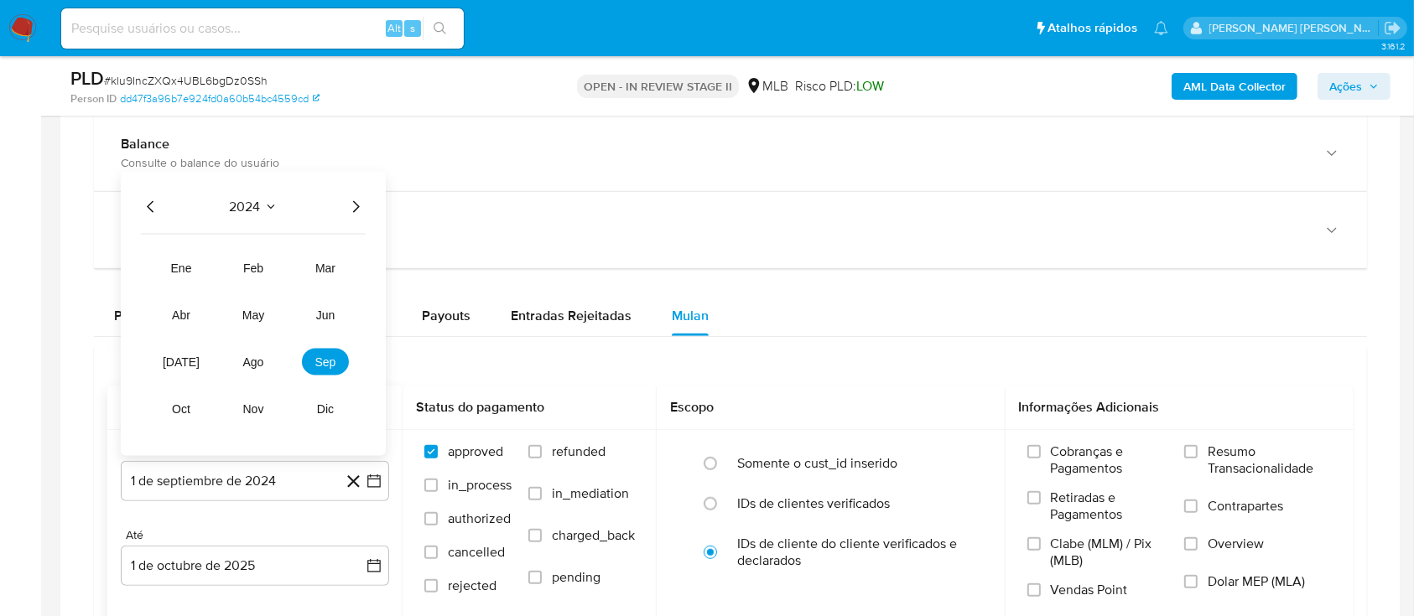
click at [350, 207] on icon "Año siguiente" at bounding box center [355, 207] width 20 height 20
click at [256, 361] on span "ago" at bounding box center [253, 362] width 21 height 13
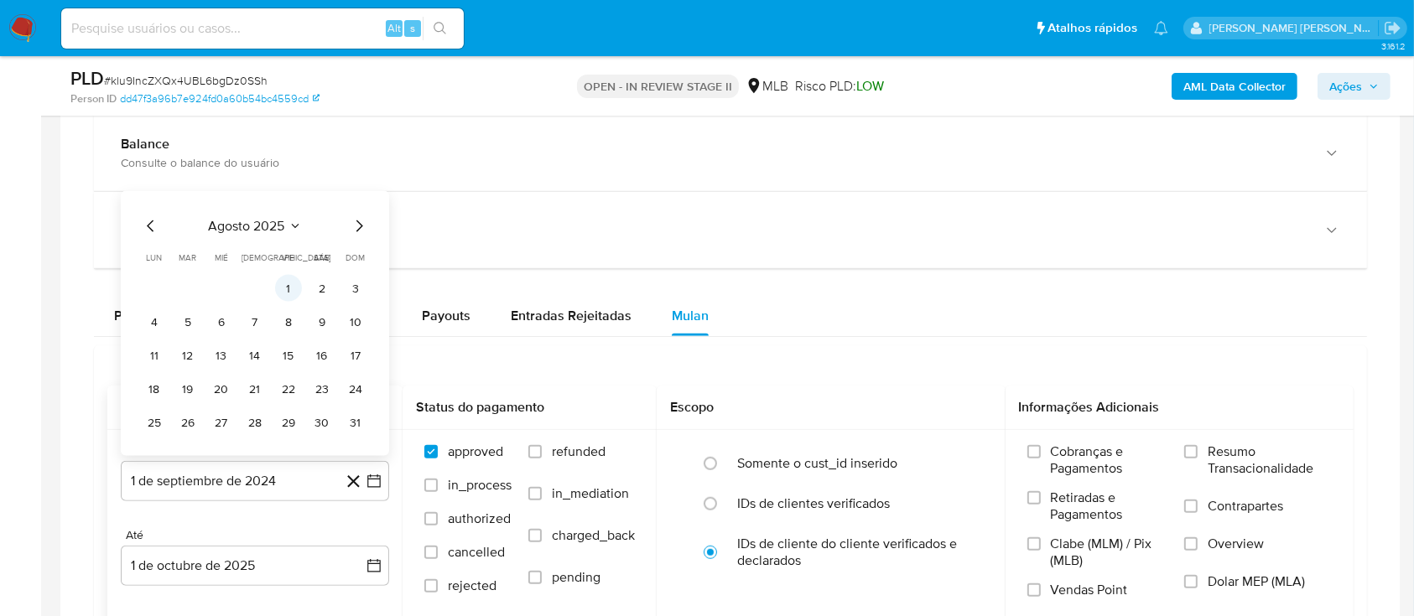
click at [288, 291] on button "1" at bounding box center [288, 288] width 27 height 27
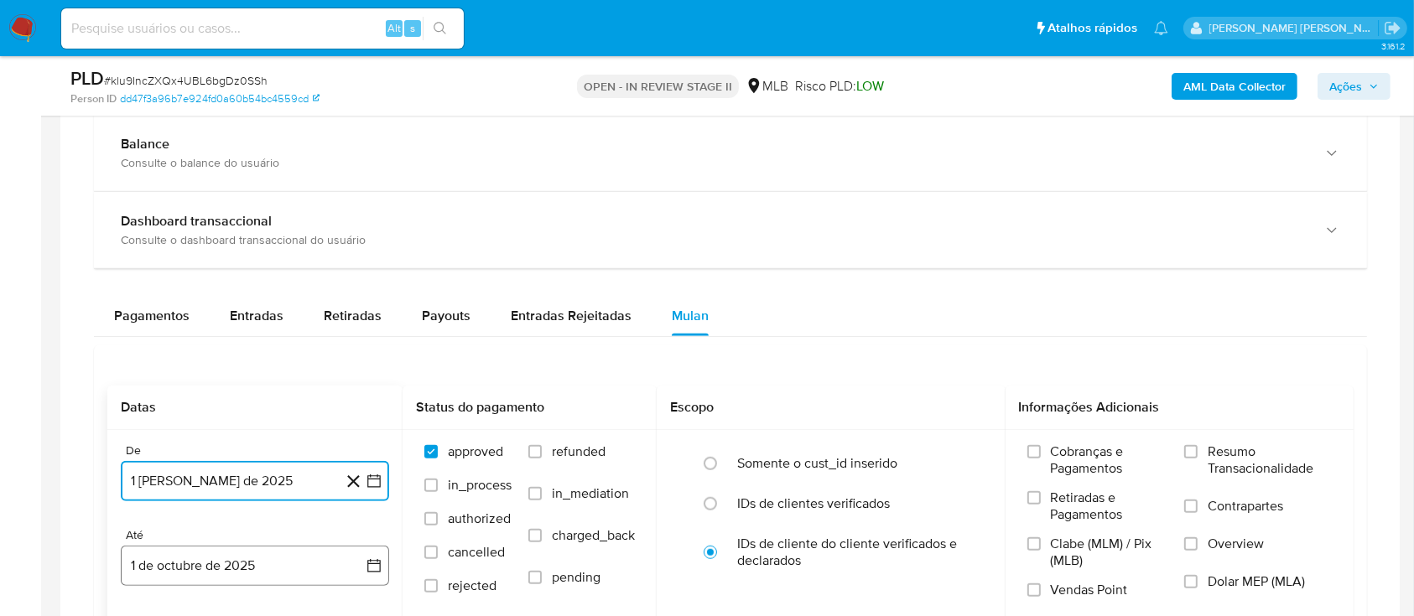
click at [294, 565] on button "1 de octubre de 2025" at bounding box center [255, 566] width 268 height 40
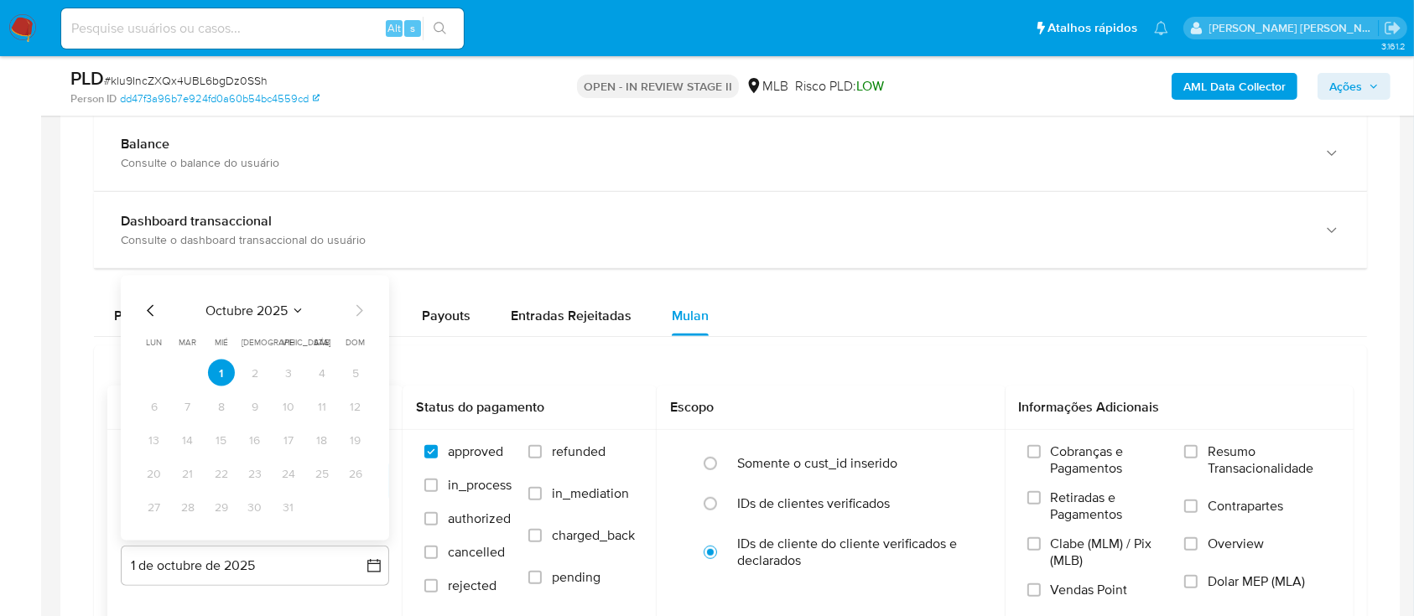
click at [149, 318] on icon "Mes anterior" at bounding box center [151, 311] width 20 height 20
click at [318, 477] on button "27" at bounding box center [322, 473] width 27 height 27
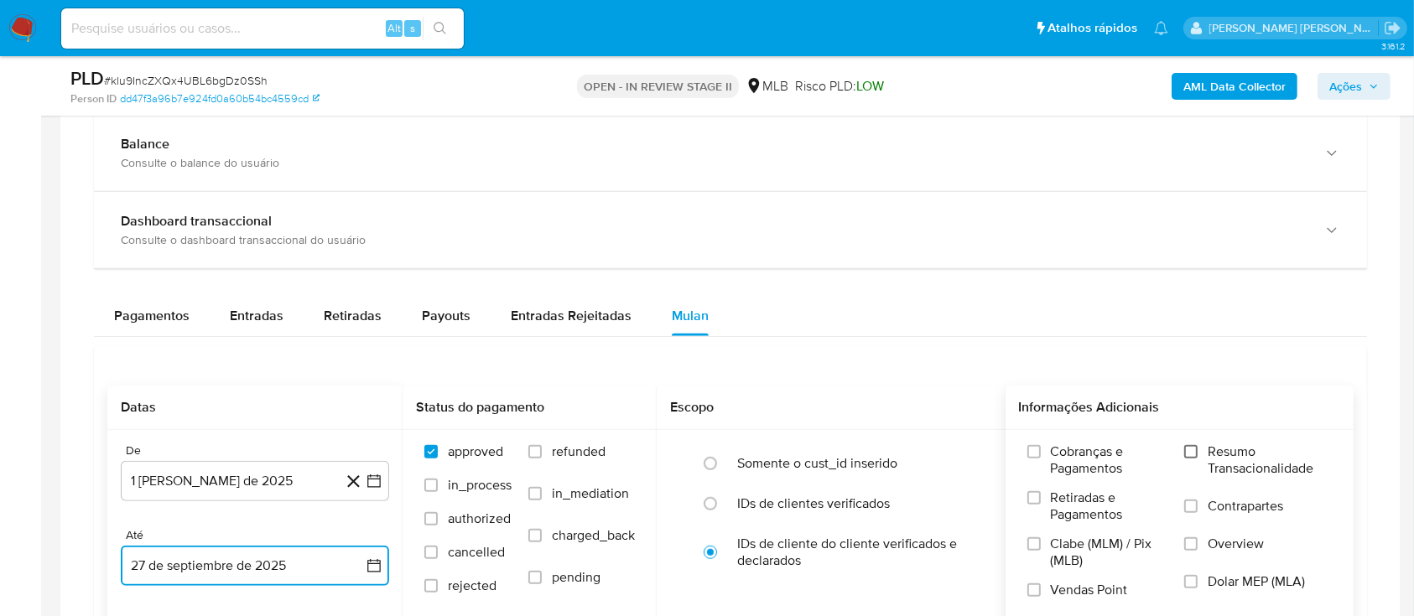
click at [1196, 454] on input "Resumo Transacionalidade" at bounding box center [1190, 451] width 13 height 13
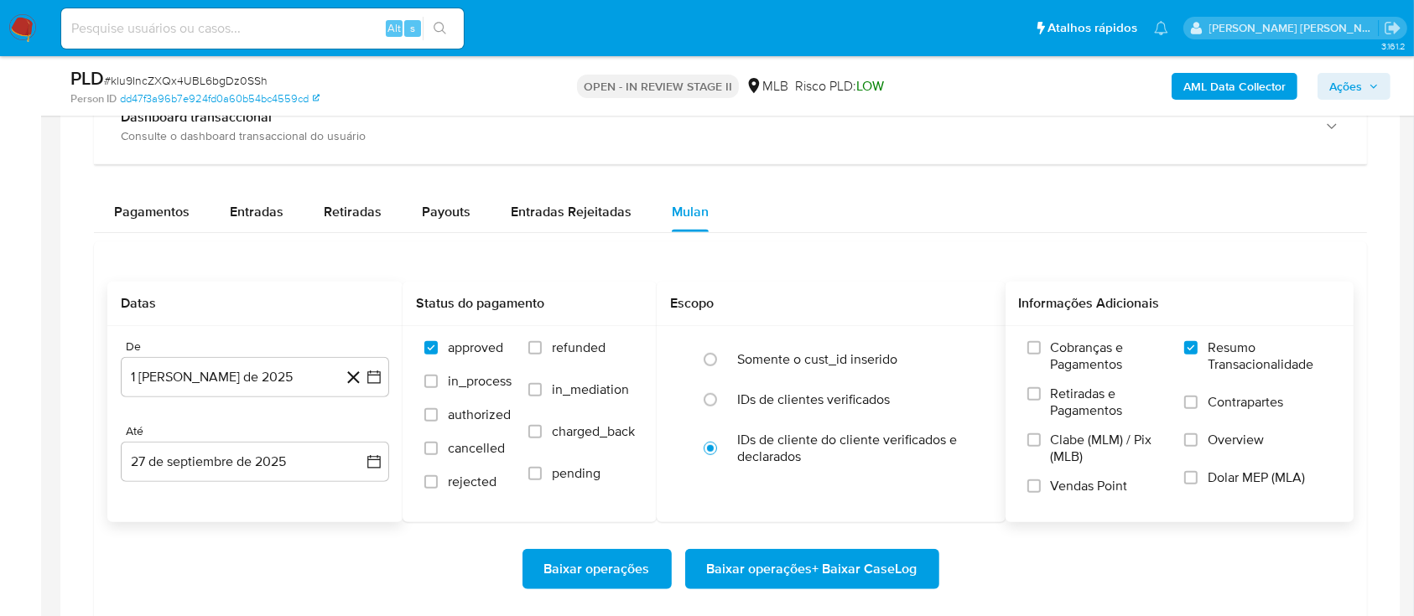
scroll to position [1229, 0]
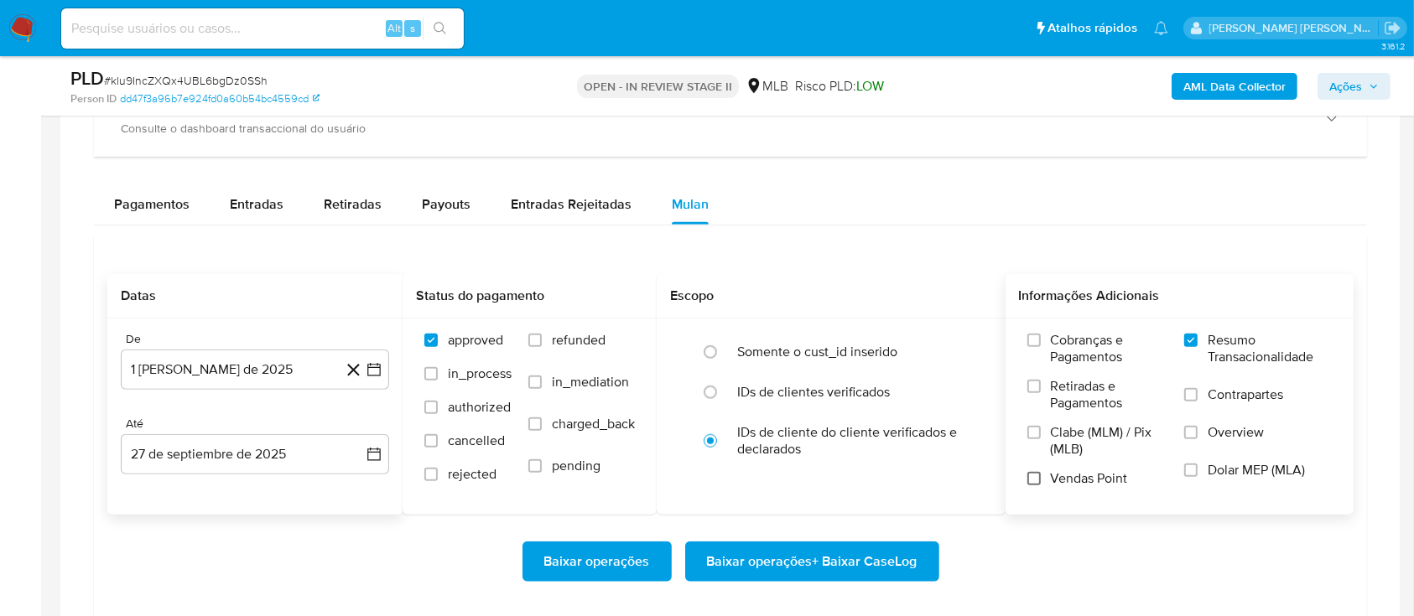
click at [1040, 475] on input "Vendas Point" at bounding box center [1033, 478] width 13 height 13
click at [838, 552] on span "Baixar operações + Baixar CaseLog" at bounding box center [812, 561] width 210 height 37
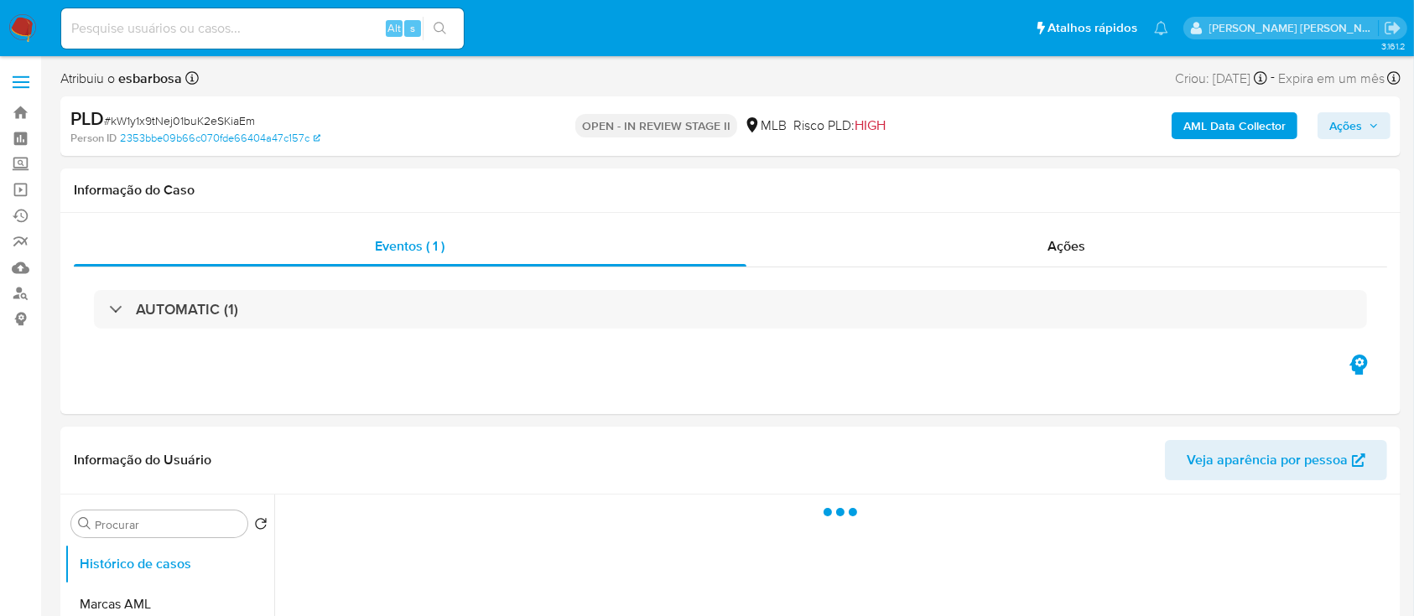
select select "10"
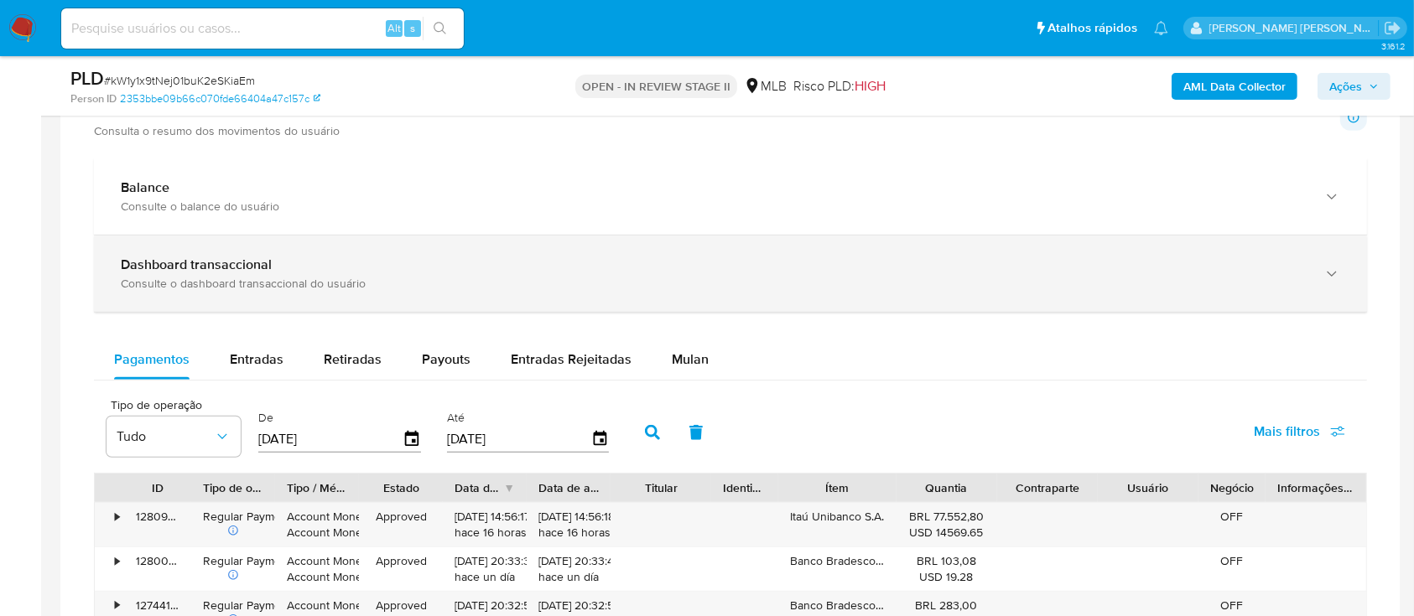
scroll to position [1006, 0]
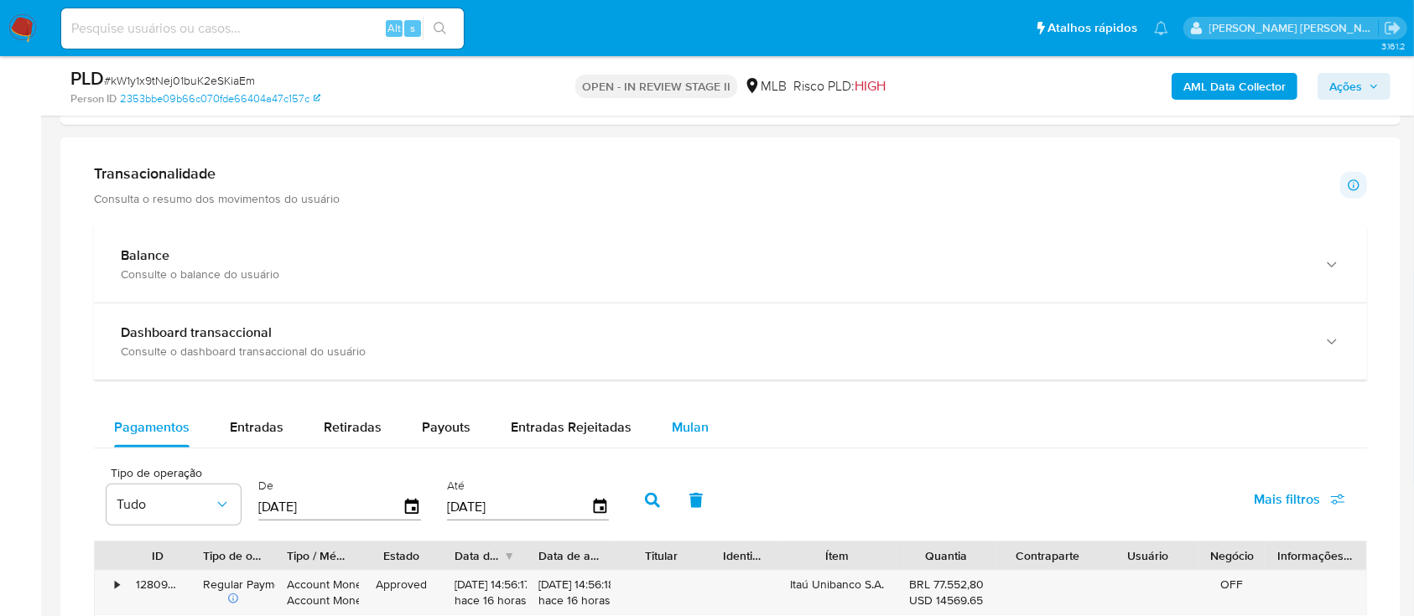
click at [701, 428] on span "Mulan" at bounding box center [690, 427] width 37 height 19
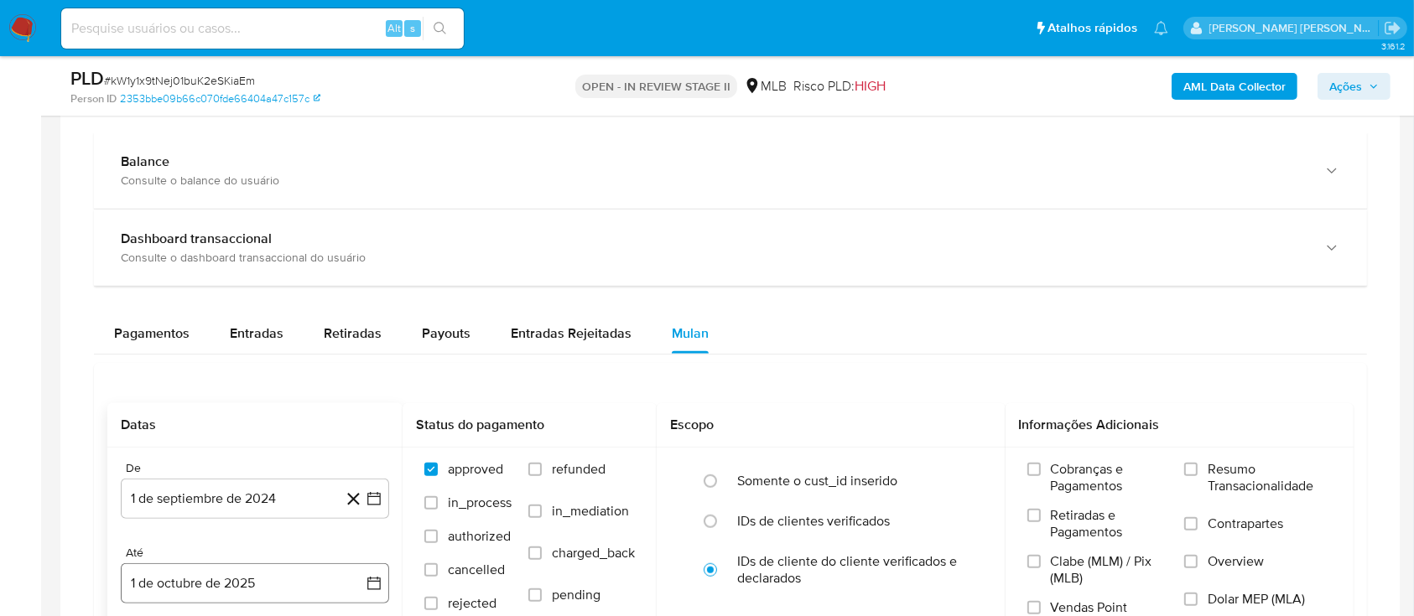
scroll to position [1229, 0]
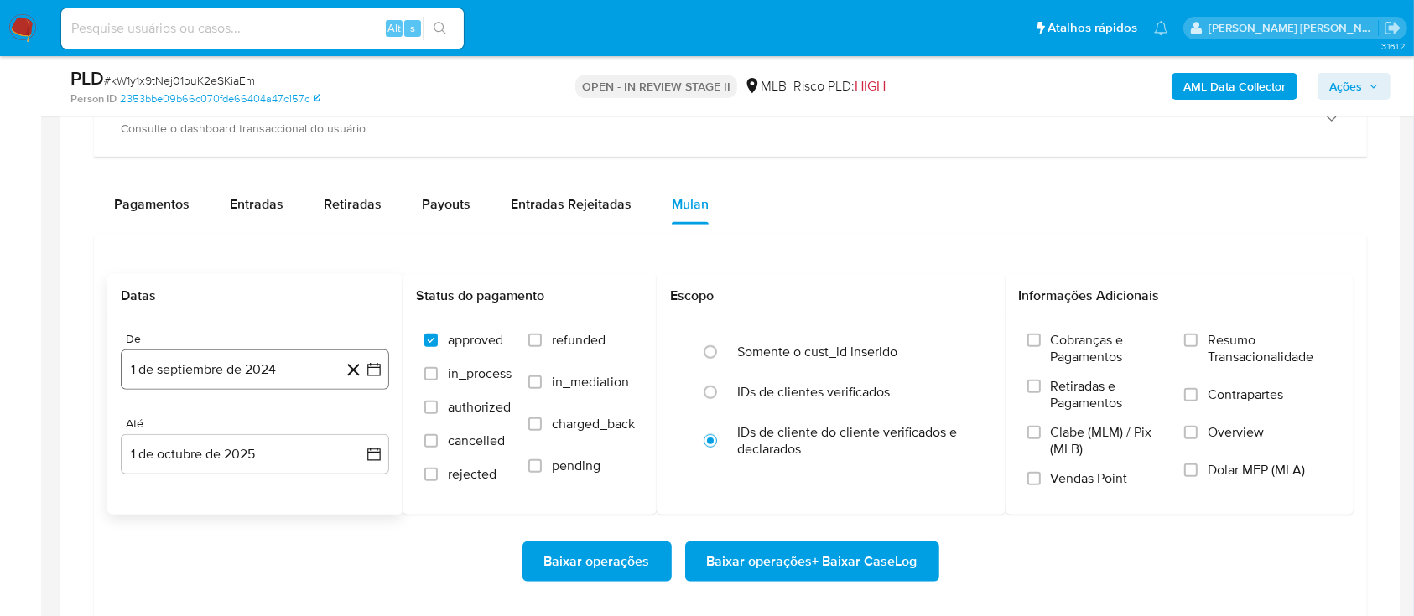
click at [288, 382] on button "1 de septiembre de 2024" at bounding box center [255, 370] width 268 height 40
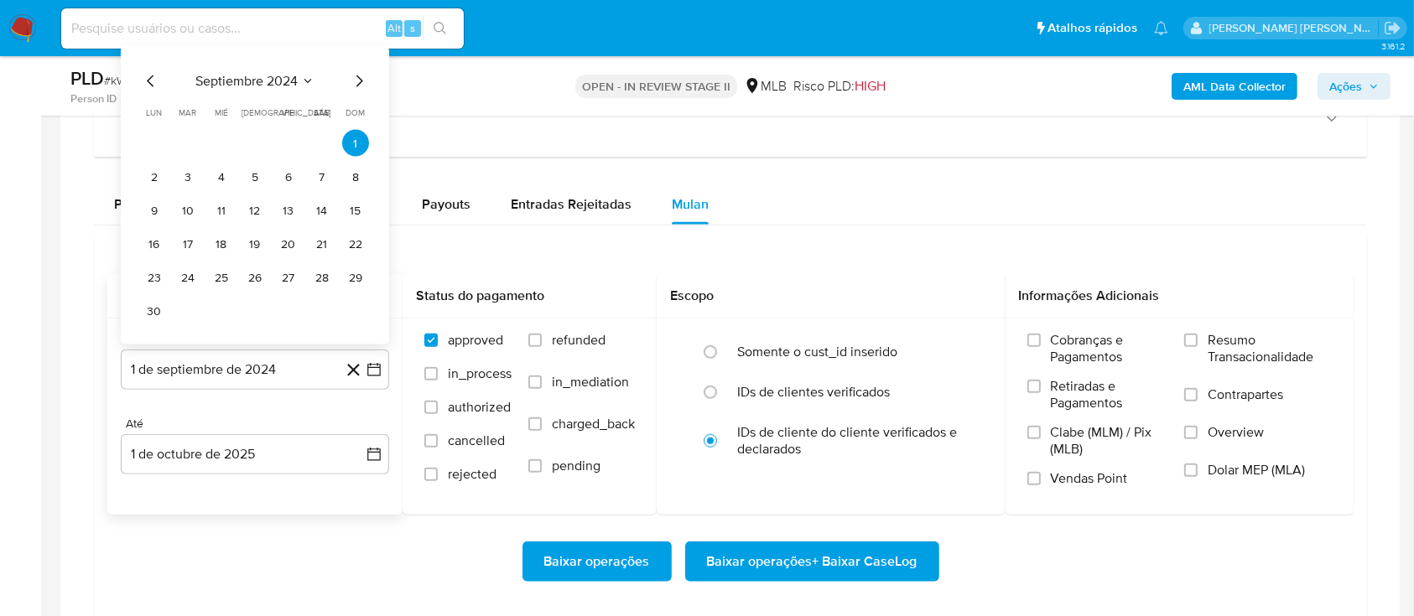
click at [259, 84] on span "septiembre 2024" at bounding box center [246, 81] width 102 height 17
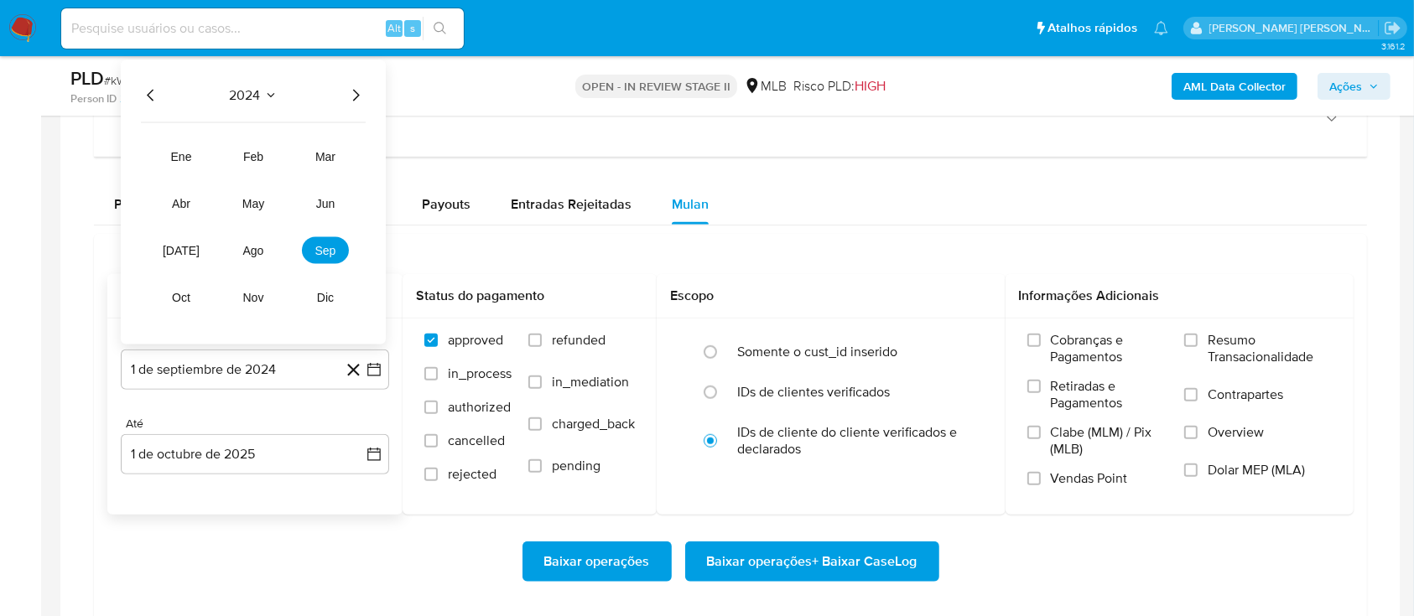
click at [355, 92] on icon "Año siguiente" at bounding box center [355, 96] width 20 height 20
click at [270, 252] on button "ago" at bounding box center [253, 250] width 47 height 27
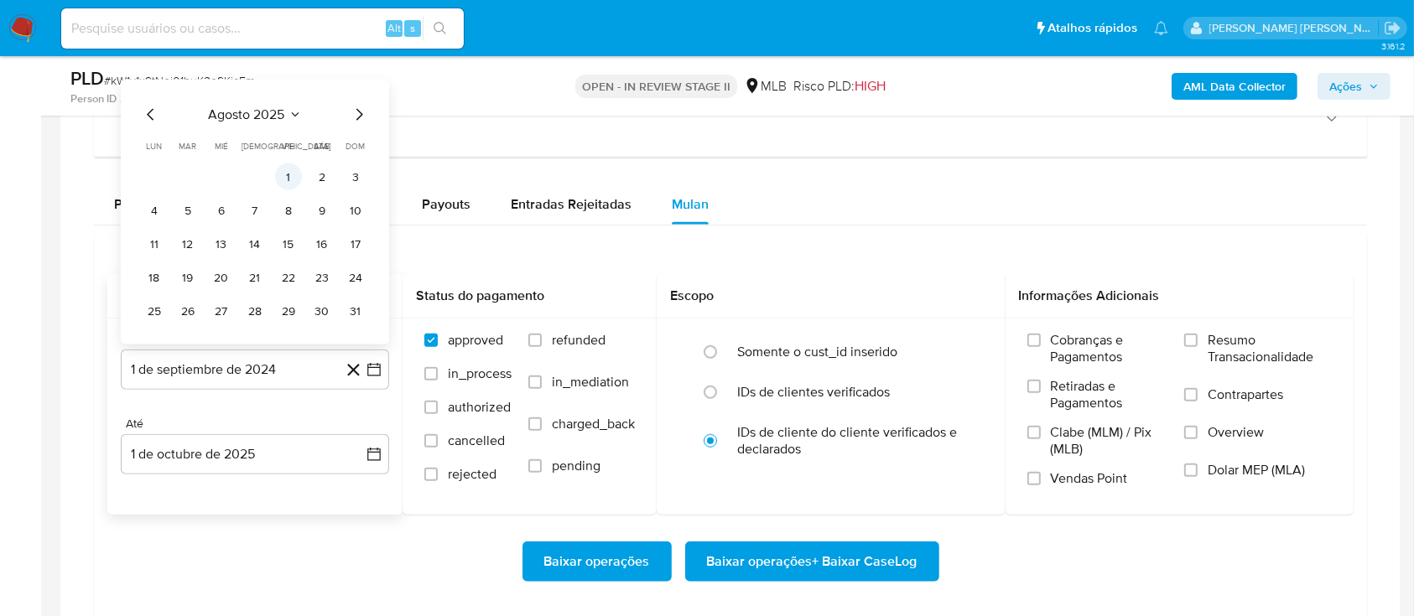
click at [292, 177] on button "1" at bounding box center [288, 177] width 27 height 27
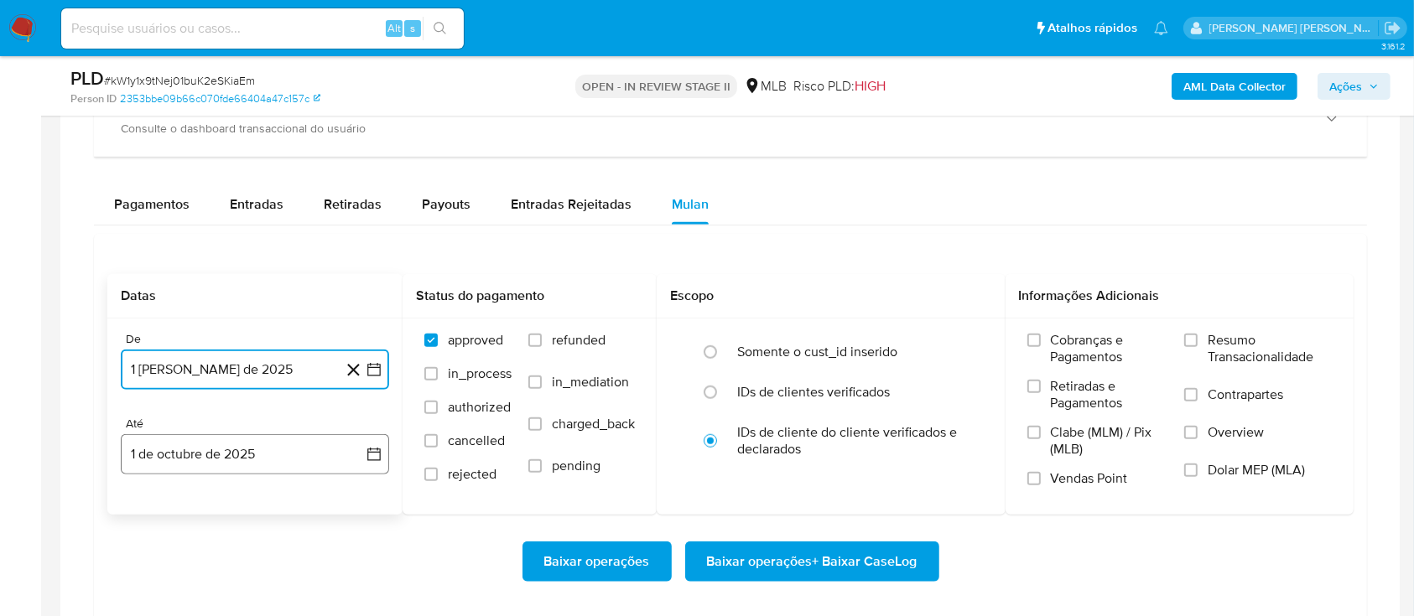
click at [260, 464] on button "1 de octubre de 2025" at bounding box center [255, 454] width 268 height 40
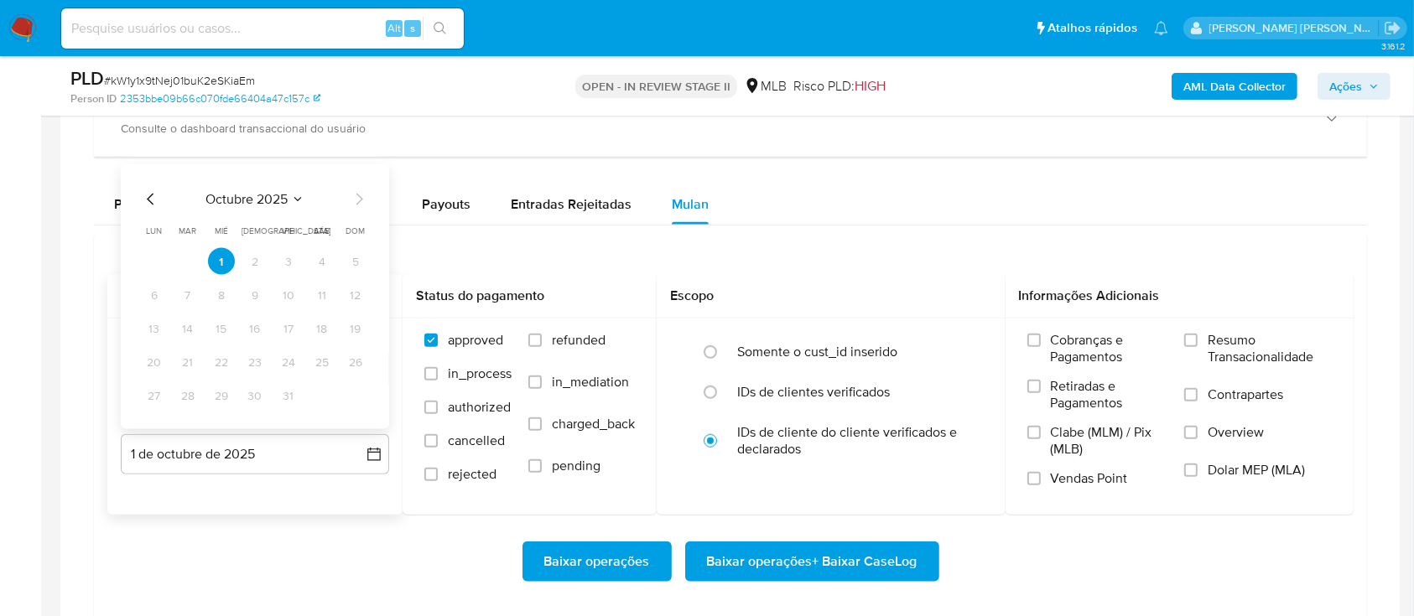
click at [143, 194] on icon "Mes anterior" at bounding box center [151, 200] width 20 height 20
click at [314, 356] on button "27" at bounding box center [322, 362] width 27 height 27
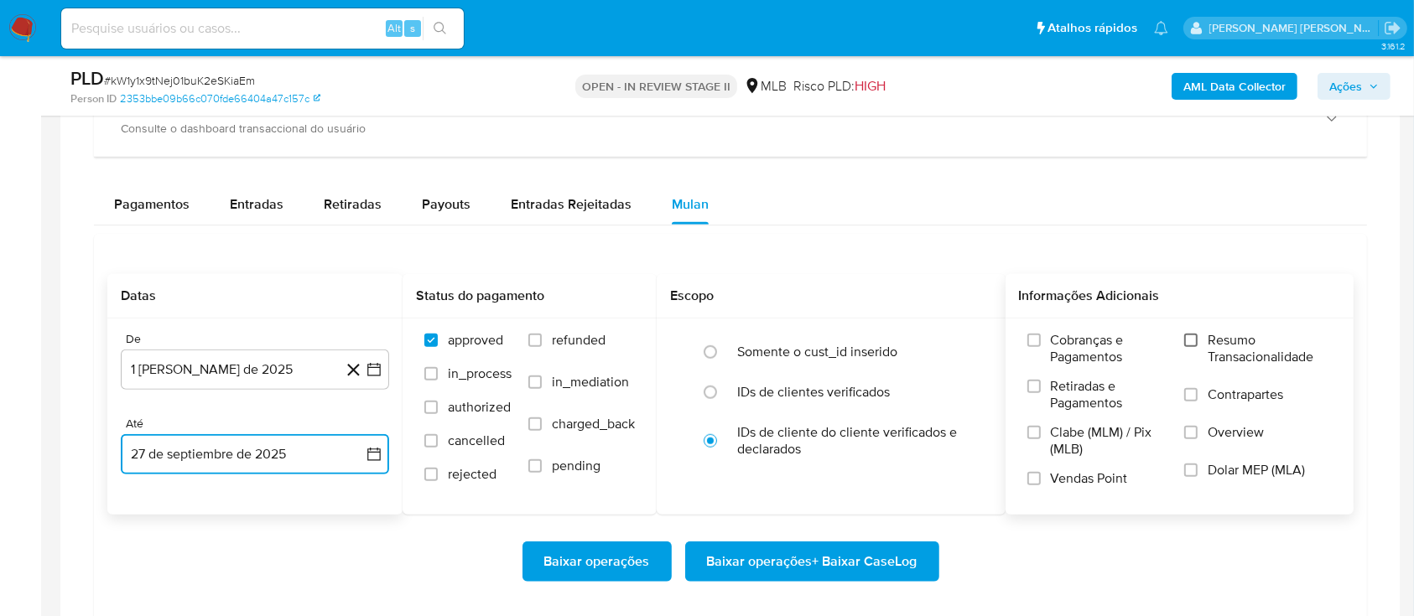
click at [1194, 340] on input "Resumo Transacionalidade" at bounding box center [1190, 340] width 13 height 13
click at [1197, 391] on input "Contrapartes" at bounding box center [1190, 394] width 13 height 13
click at [1036, 477] on input "Vendas Point" at bounding box center [1033, 478] width 13 height 13
click at [1192, 397] on input "Contrapartes" at bounding box center [1190, 394] width 13 height 13
click at [781, 580] on span "Baixar operações + Baixar CaseLog" at bounding box center [812, 561] width 210 height 37
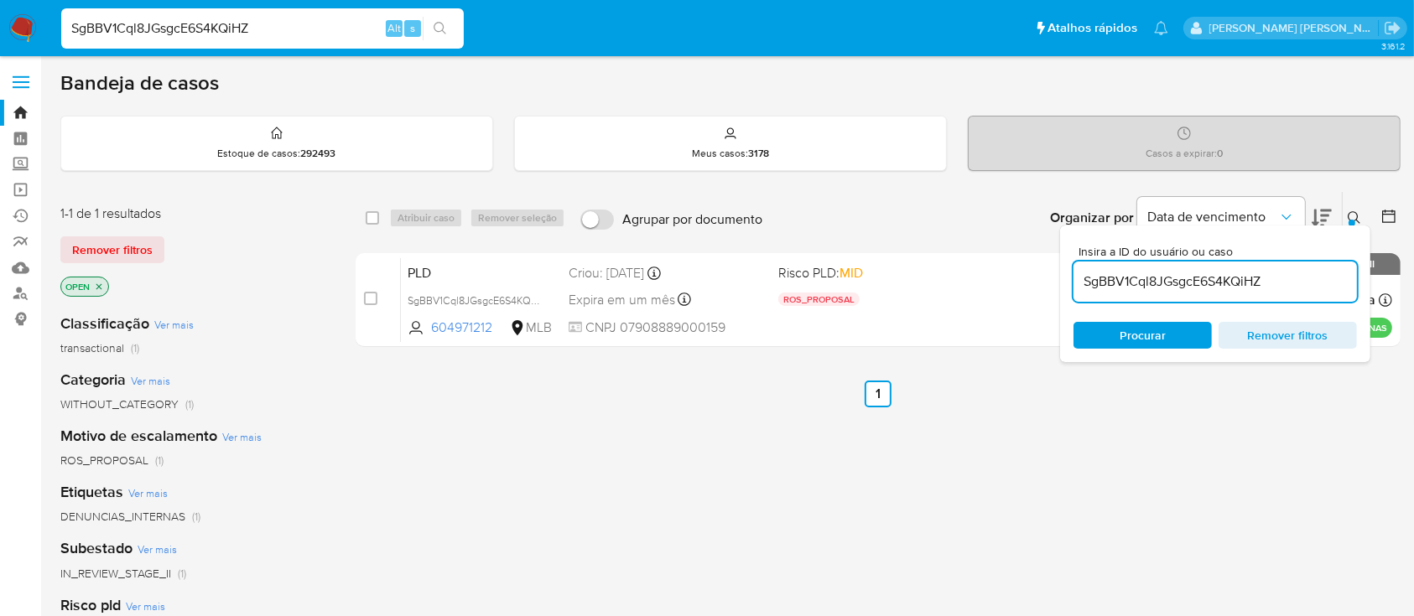
type input "SgBBV1Cql8JGsgcE6S4KQiHZ"
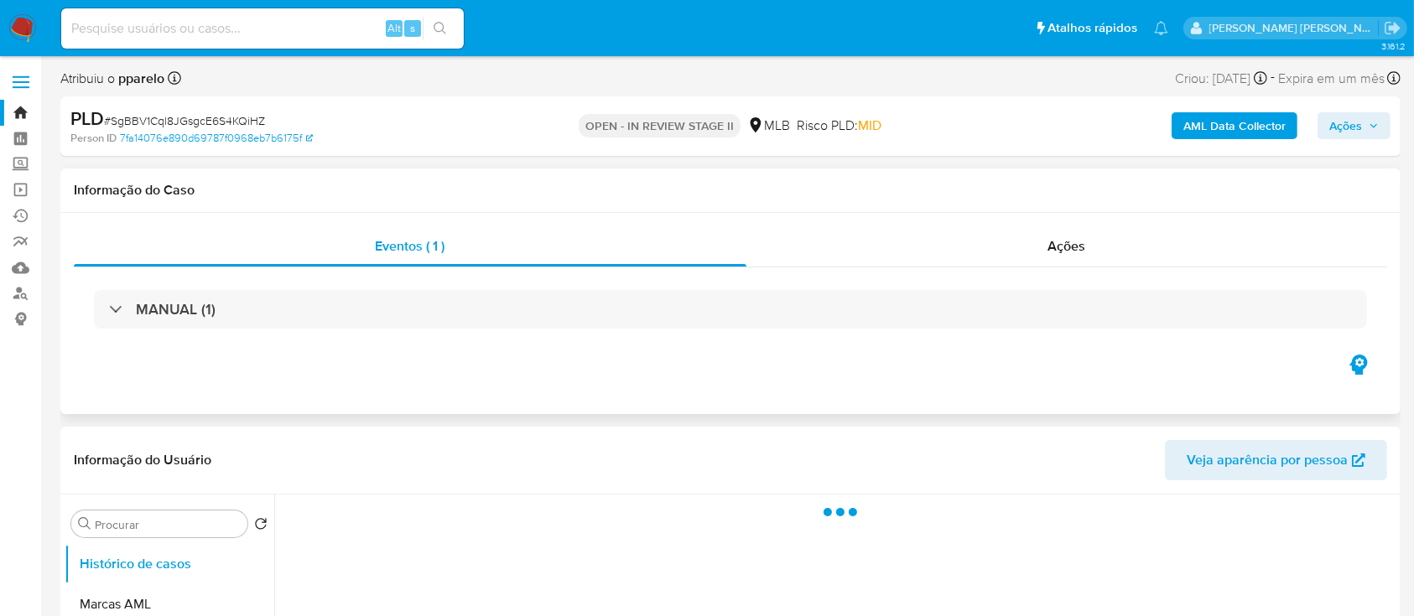
select select "10"
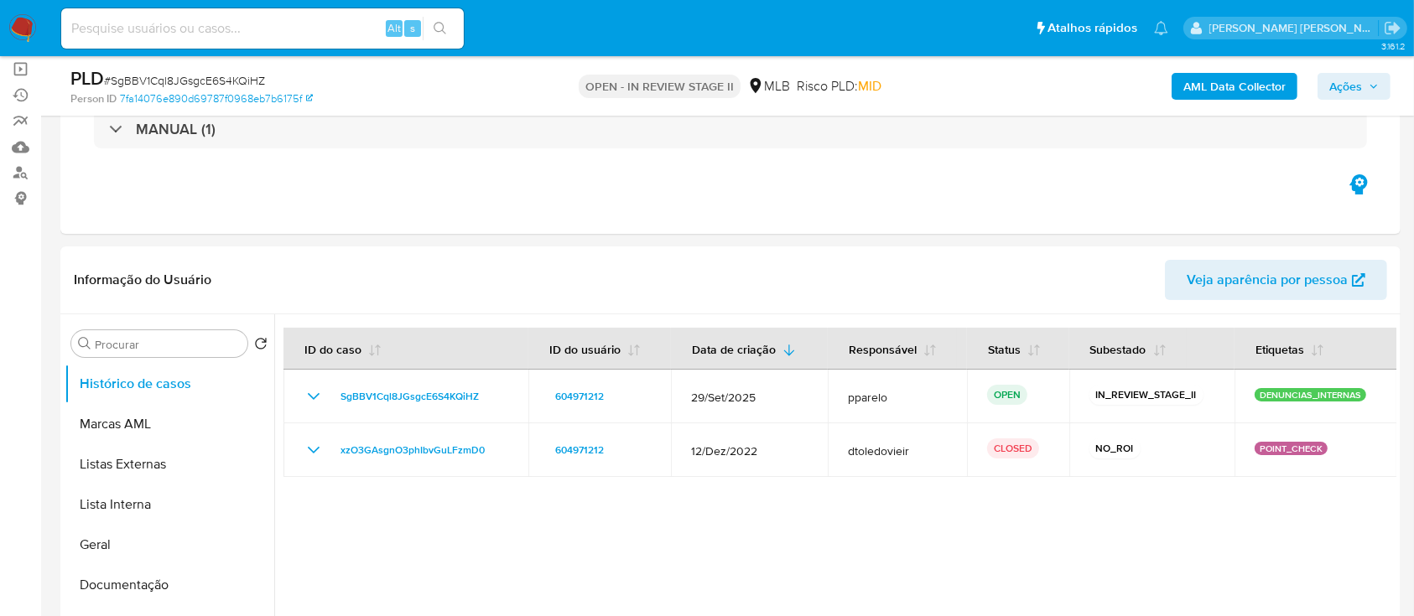
scroll to position [223, 0]
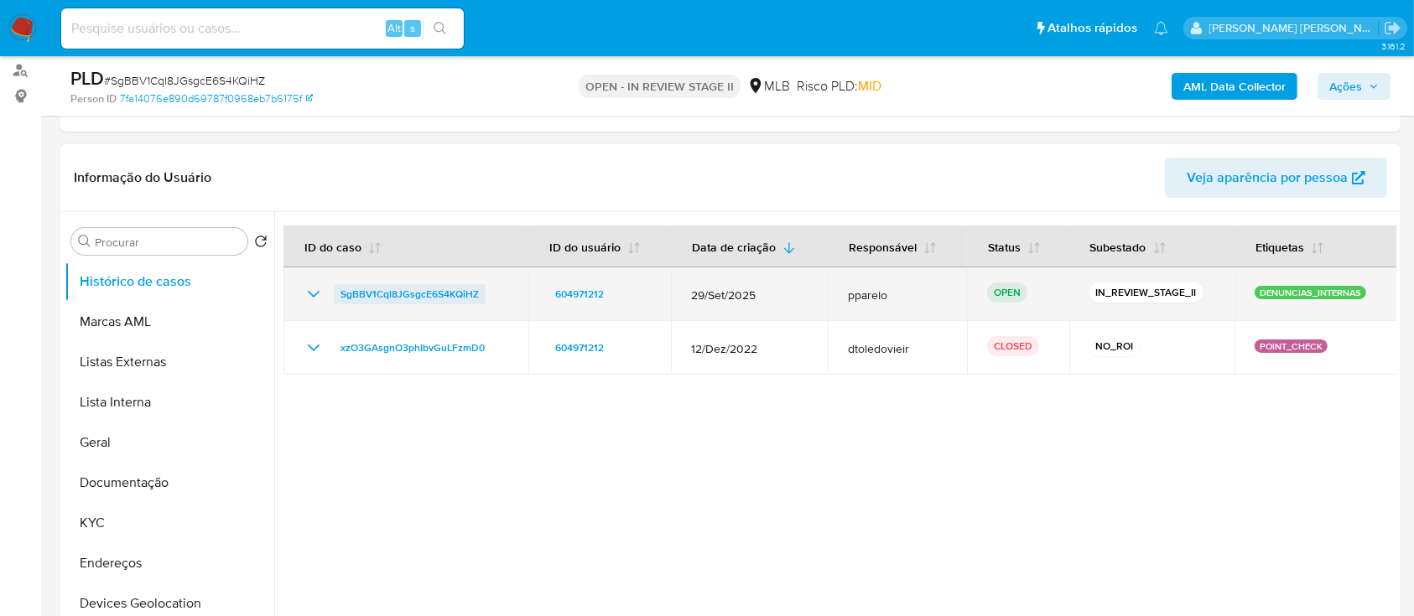
click at [427, 296] on span "SgBBV1Cql8JGsgcE6S4KQiHZ" at bounding box center [409, 294] width 138 height 20
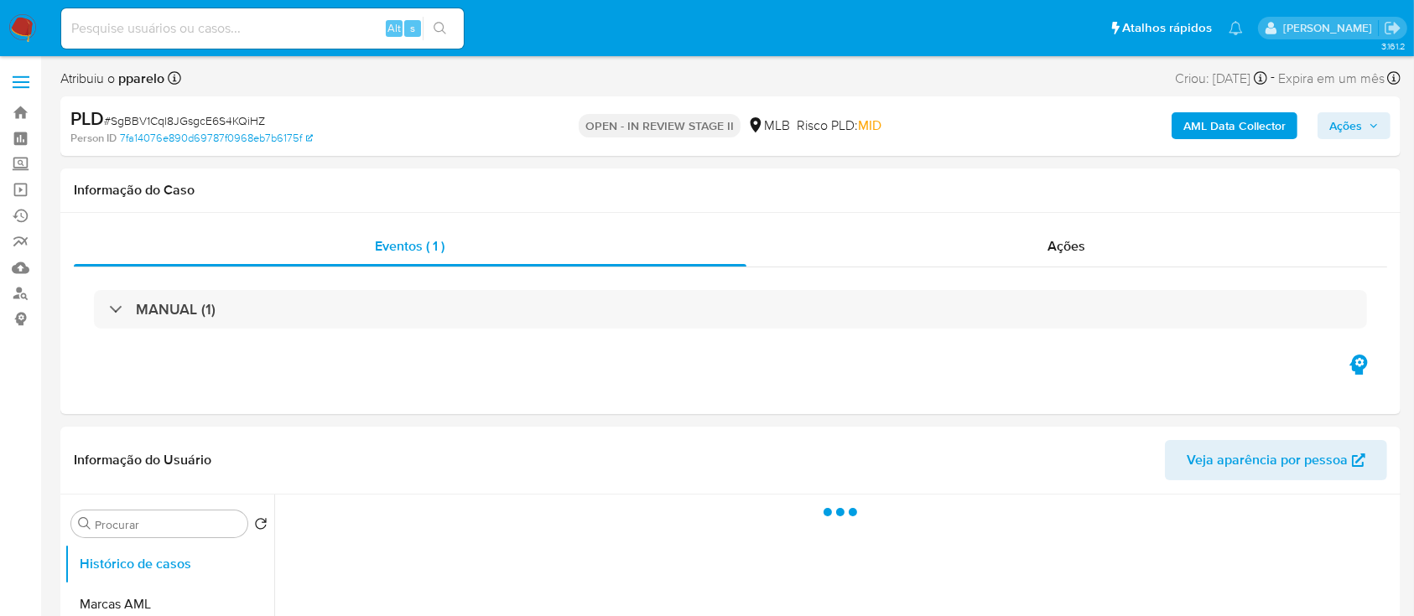
select select "10"
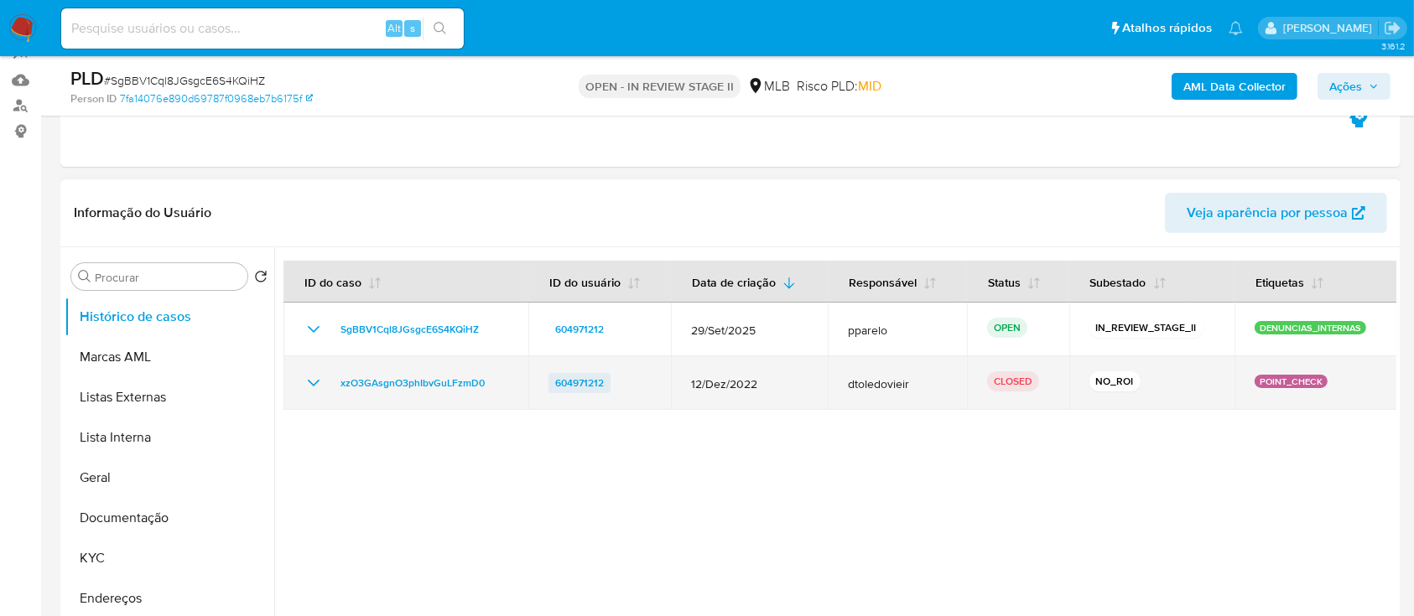
scroll to position [223, 0]
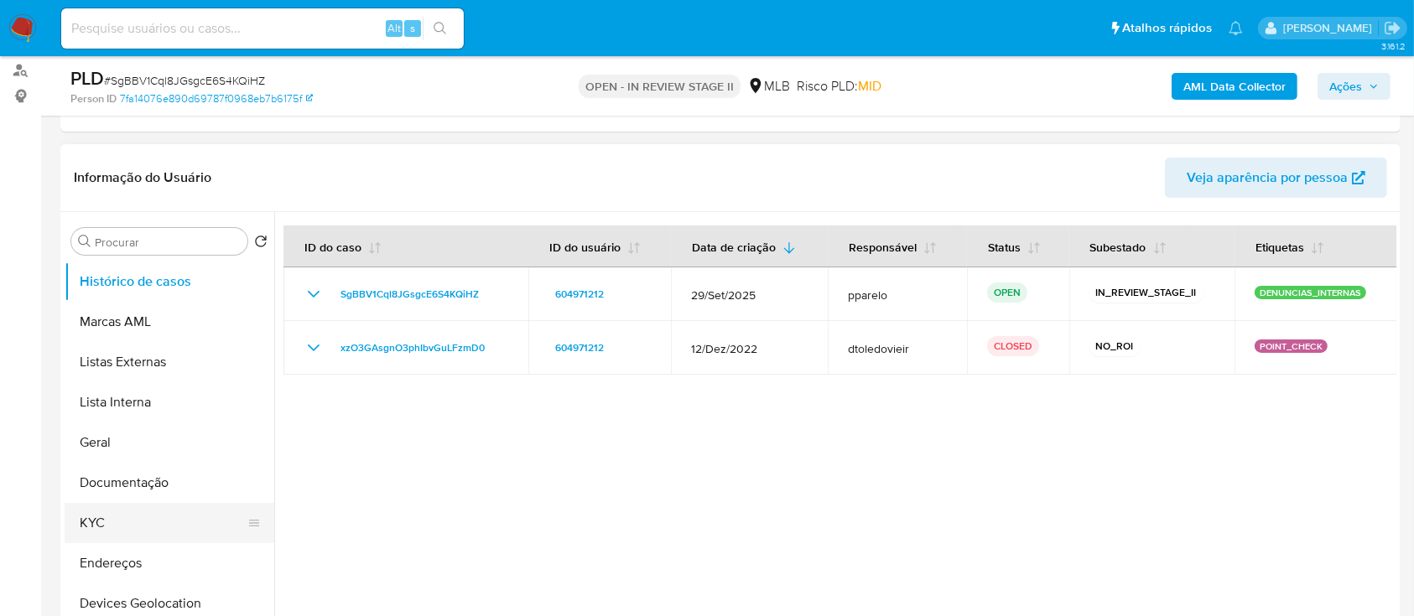
click at [111, 523] on button "KYC" at bounding box center [163, 523] width 196 height 40
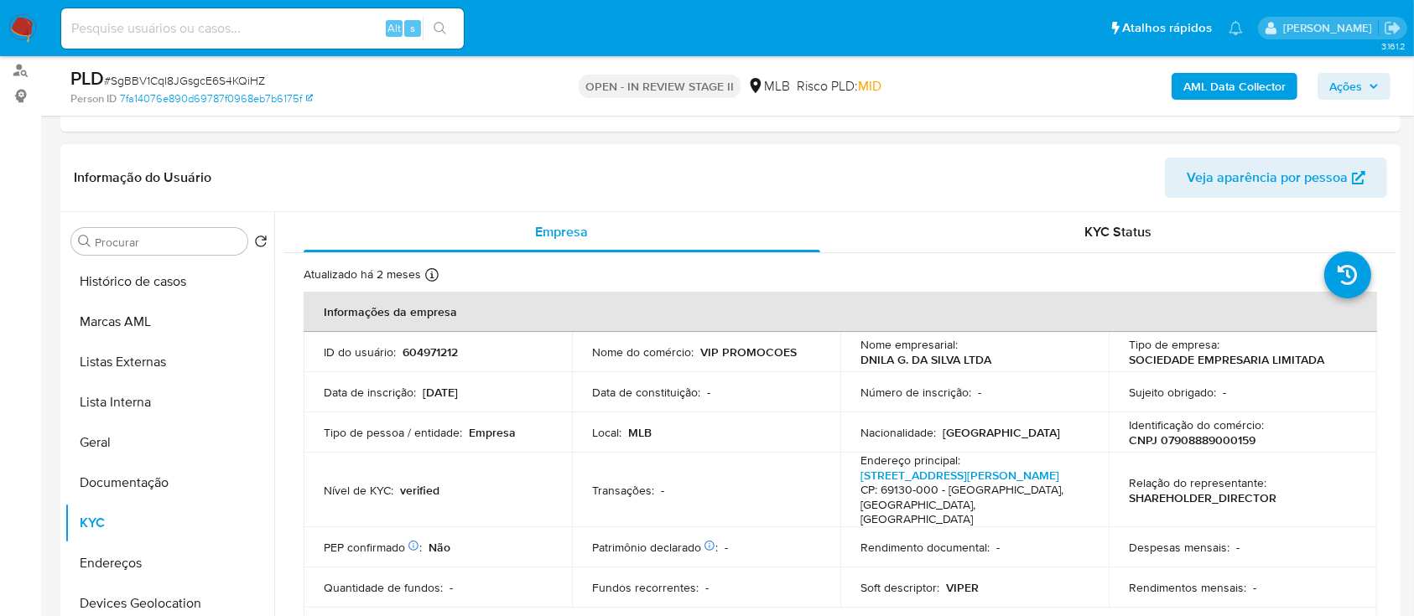
click at [1192, 442] on p "CNPJ 07908889000159" at bounding box center [1192, 440] width 127 height 15
copy p "07908889000159"
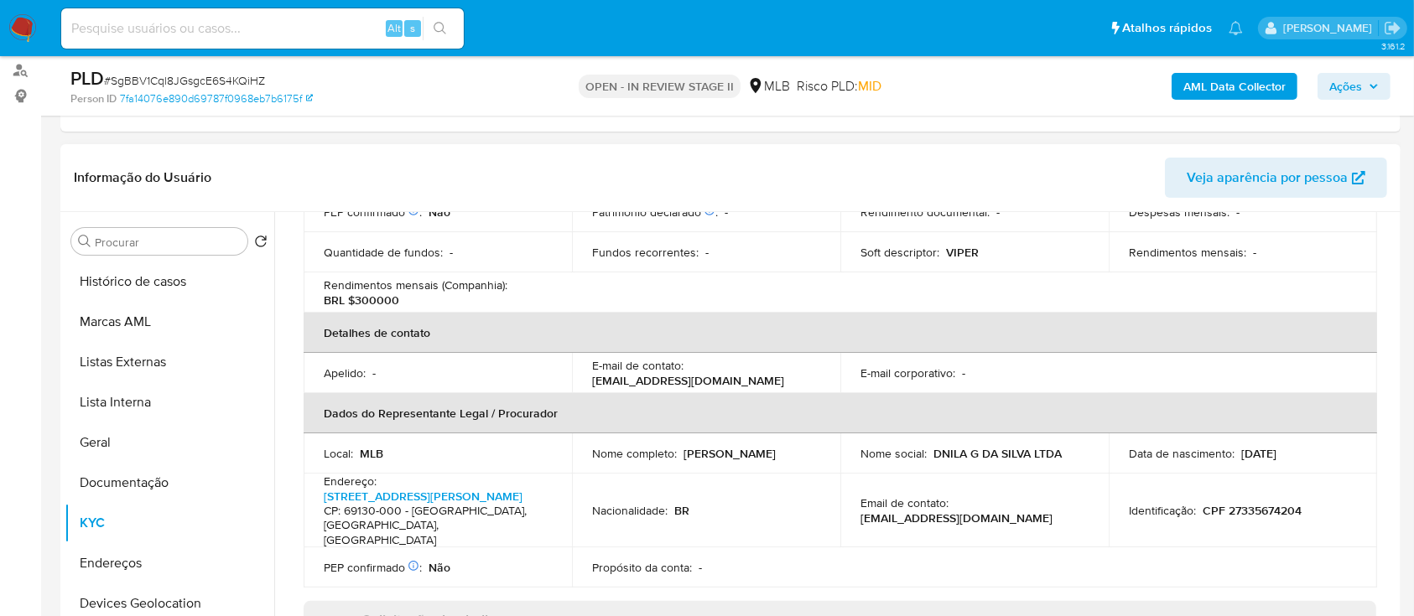
scroll to position [558, 0]
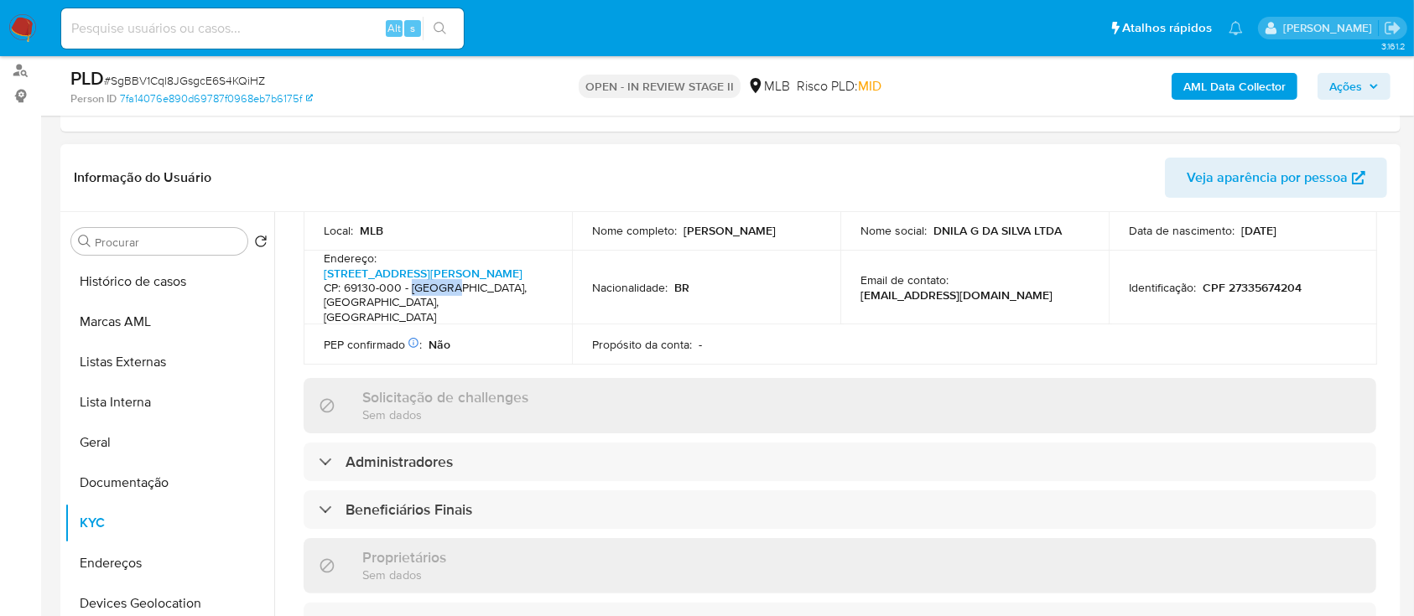
drag, startPoint x: 449, startPoint y: 273, endPoint x: 411, endPoint y: 274, distance: 38.6
click at [411, 281] on h4 "CP: 69130-000 - Urucará, Amazonas, Brasil" at bounding box center [434, 303] width 221 height 44
copy h4 "Urucará"
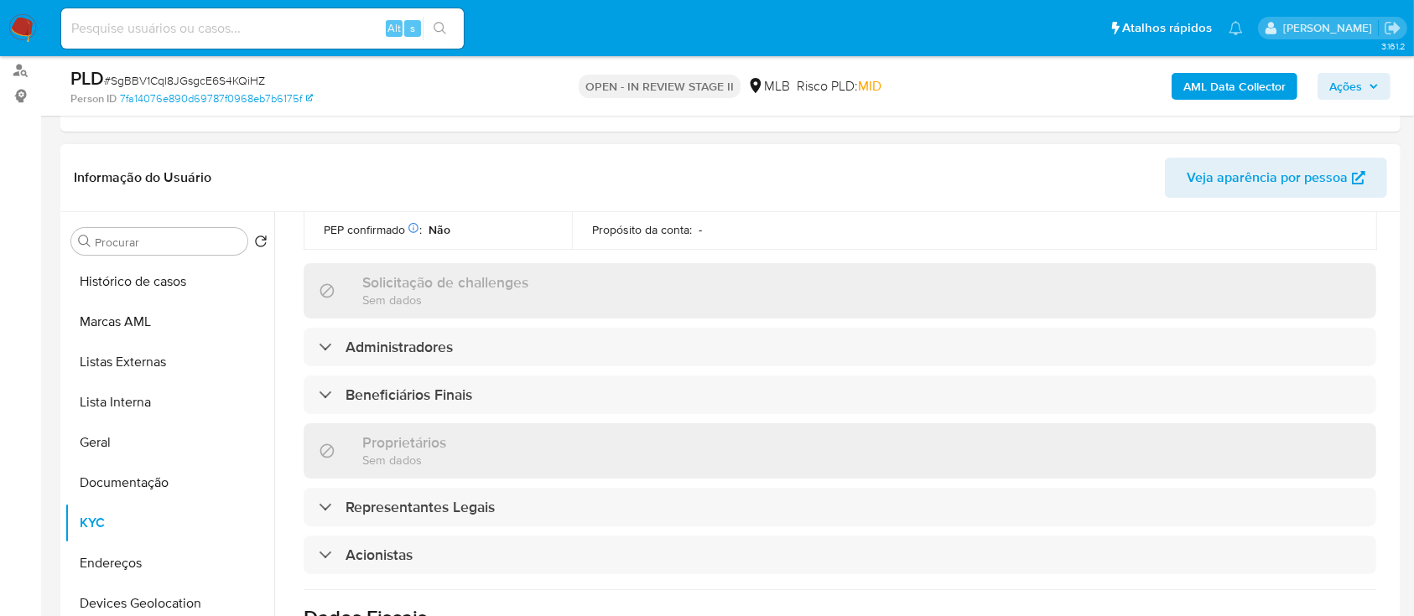
scroll to position [447, 0]
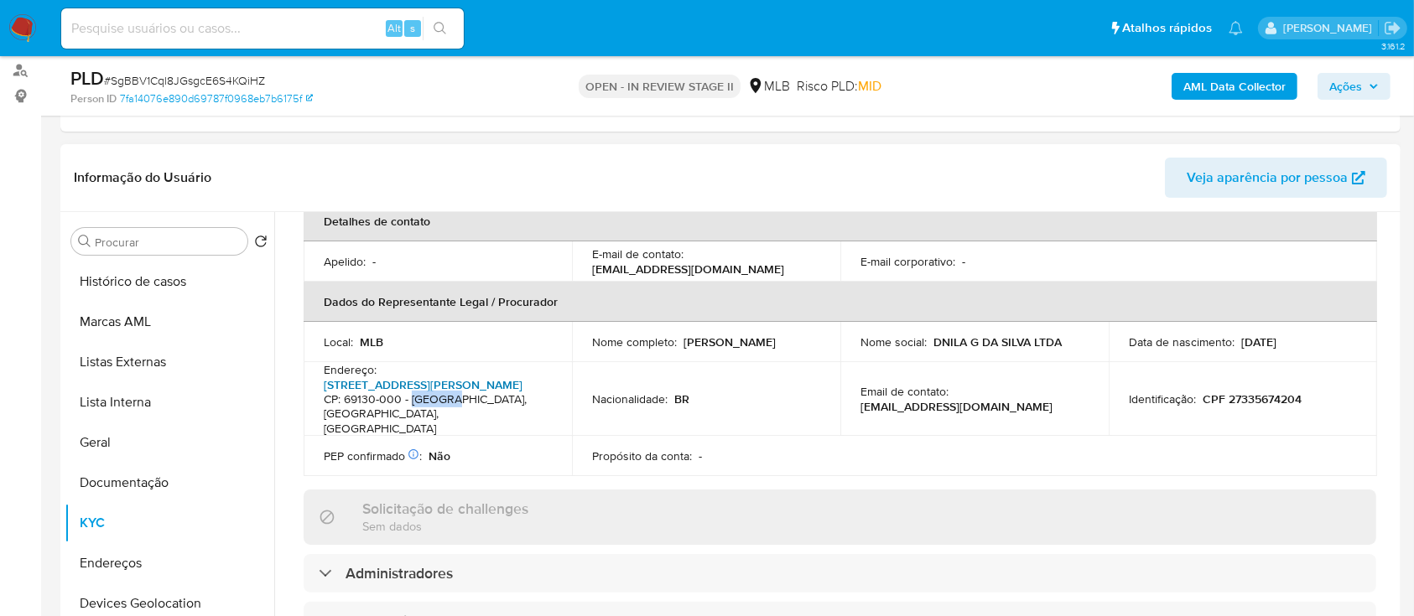
click at [379, 376] on link "Rua Crispim Lobo 612" at bounding box center [423, 384] width 199 height 17
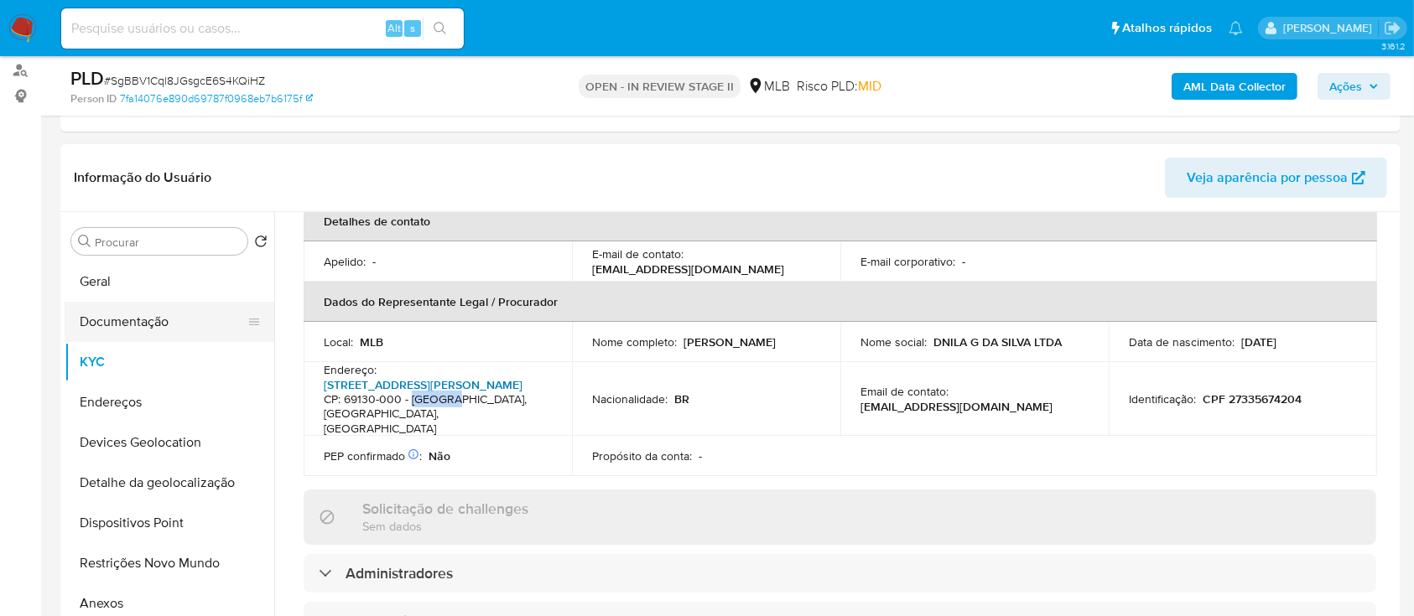
scroll to position [112, 0]
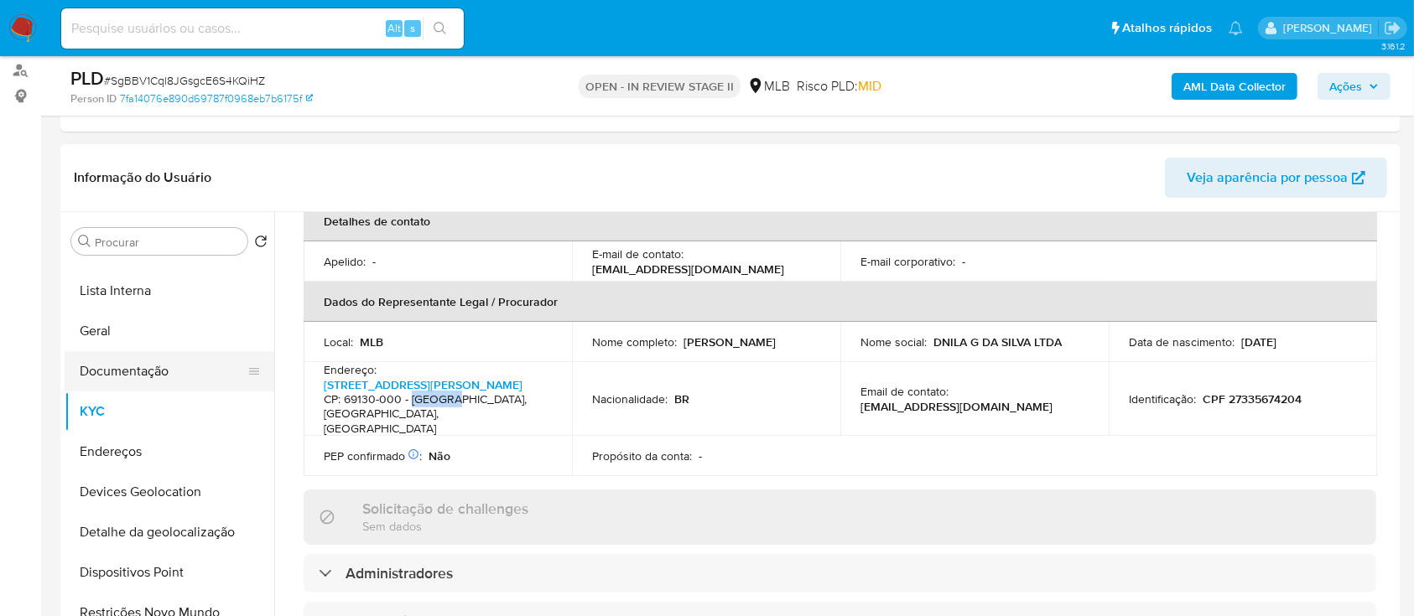
click at [133, 382] on button "Documentação" at bounding box center [163, 371] width 196 height 40
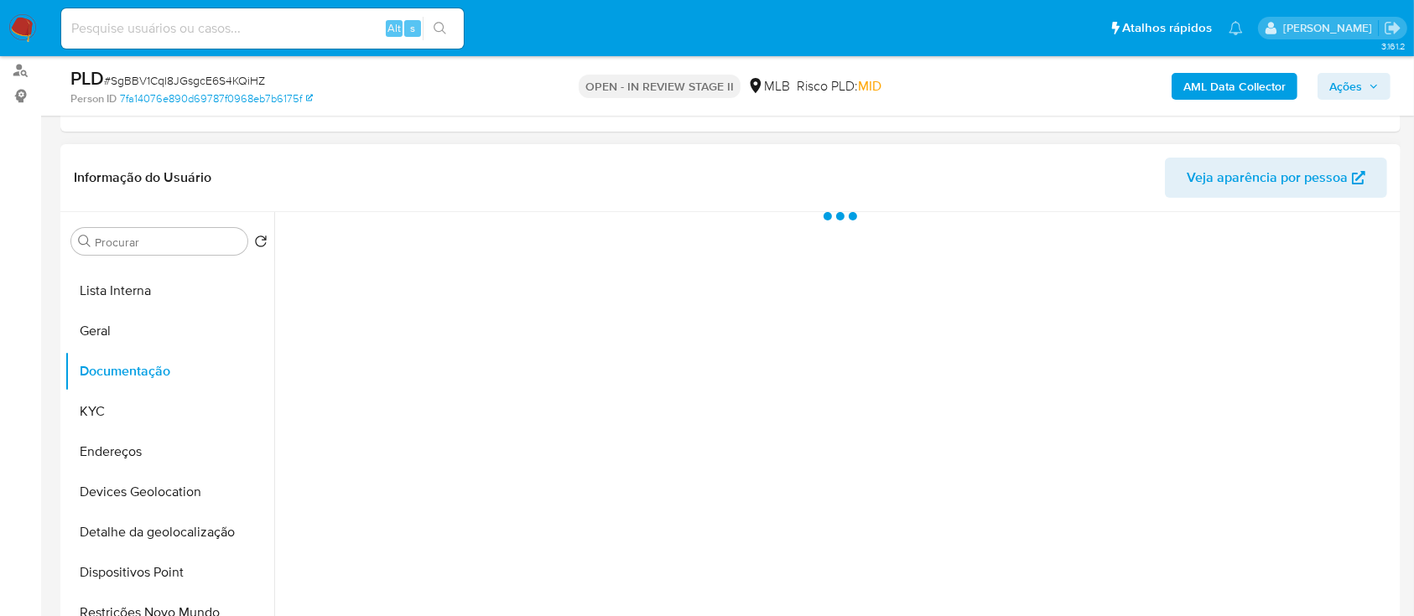
scroll to position [0, 0]
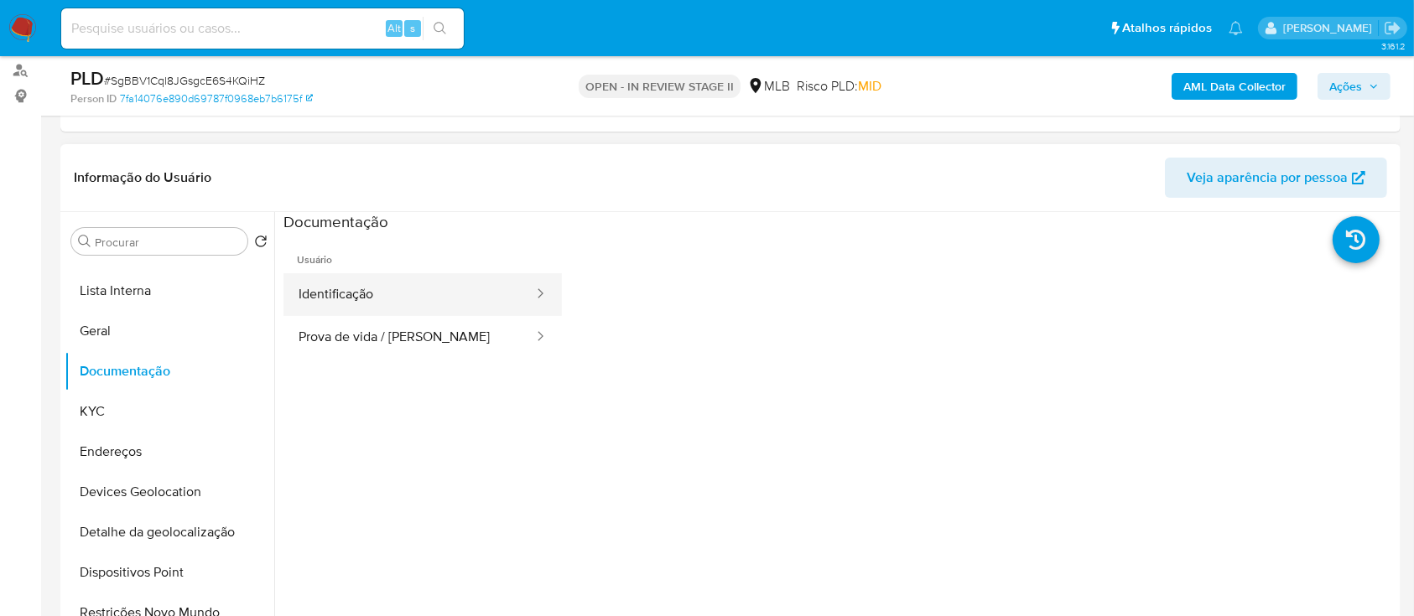
click at [407, 309] on button "Identificação" at bounding box center [409, 294] width 252 height 43
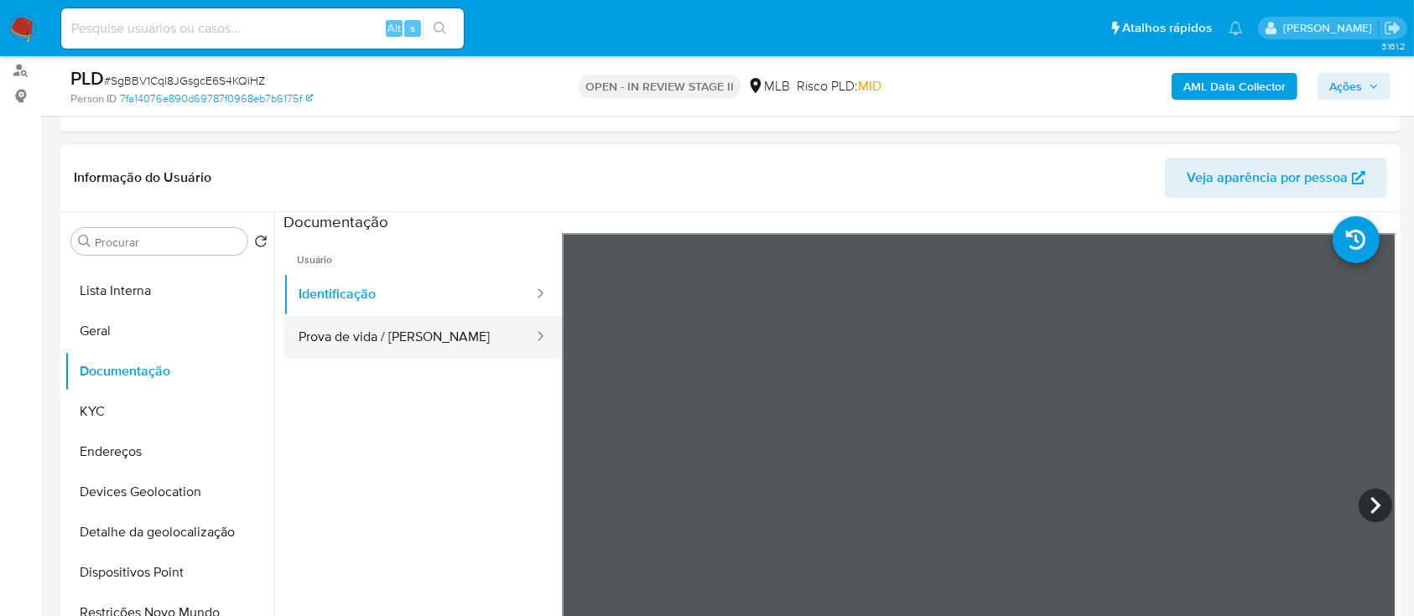
click at [413, 347] on button "Prova de vida / [PERSON_NAME]" at bounding box center [409, 337] width 252 height 43
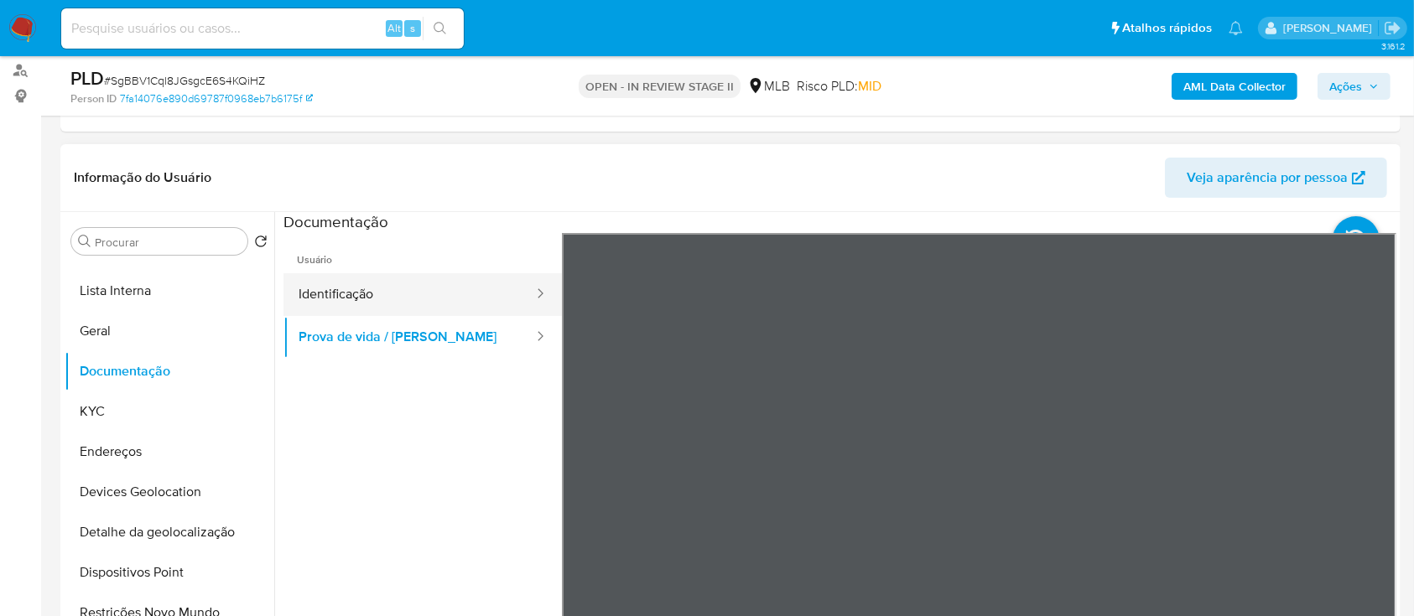
click at [400, 291] on button "Identificação" at bounding box center [409, 294] width 252 height 43
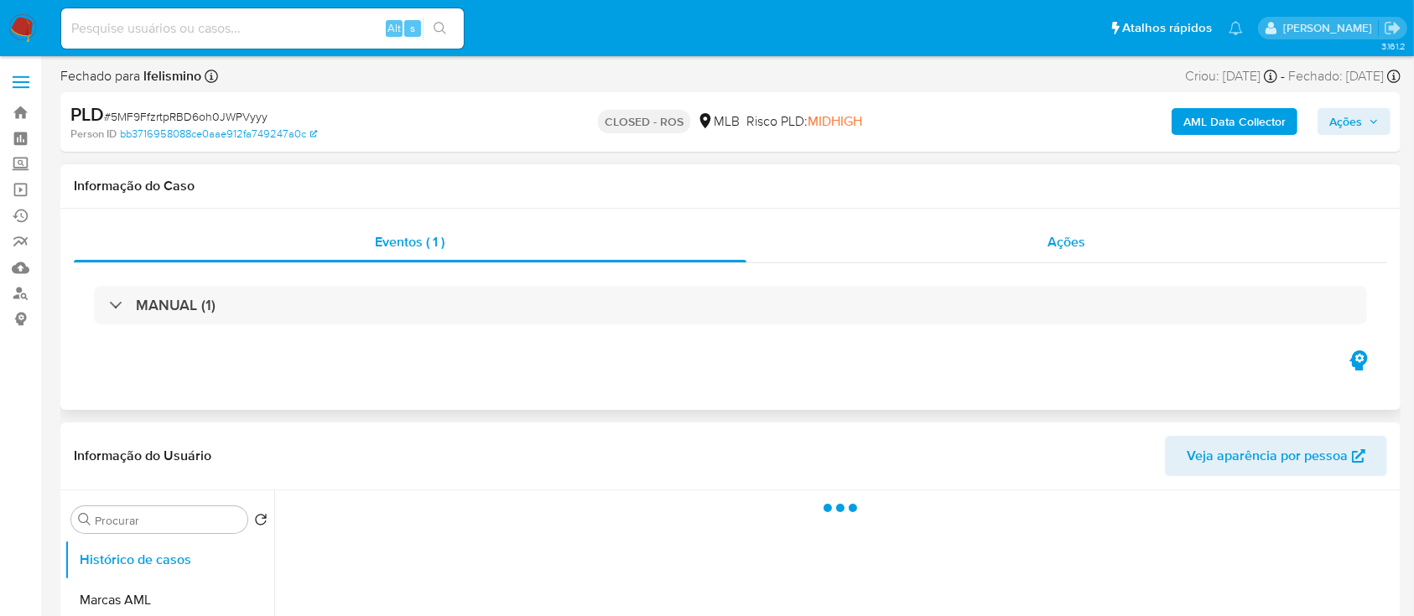
click at [963, 257] on div "Ações" at bounding box center [1066, 242] width 641 height 40
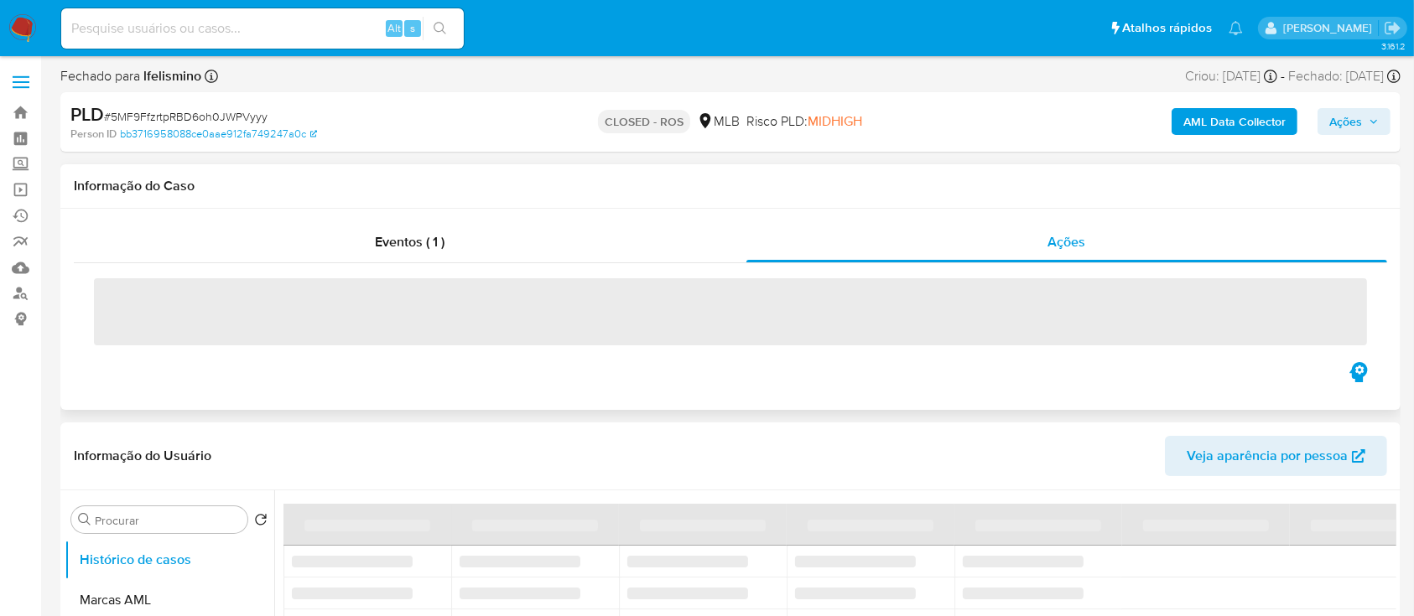
select select "10"
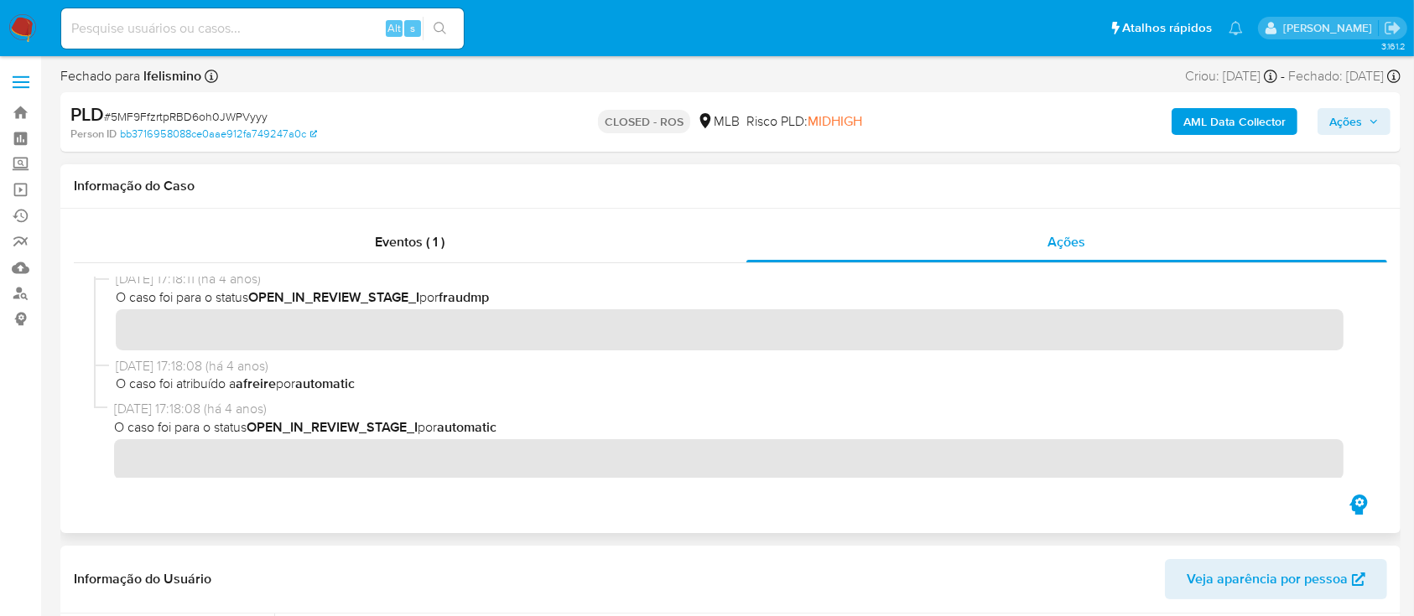
scroll to position [2249, 0]
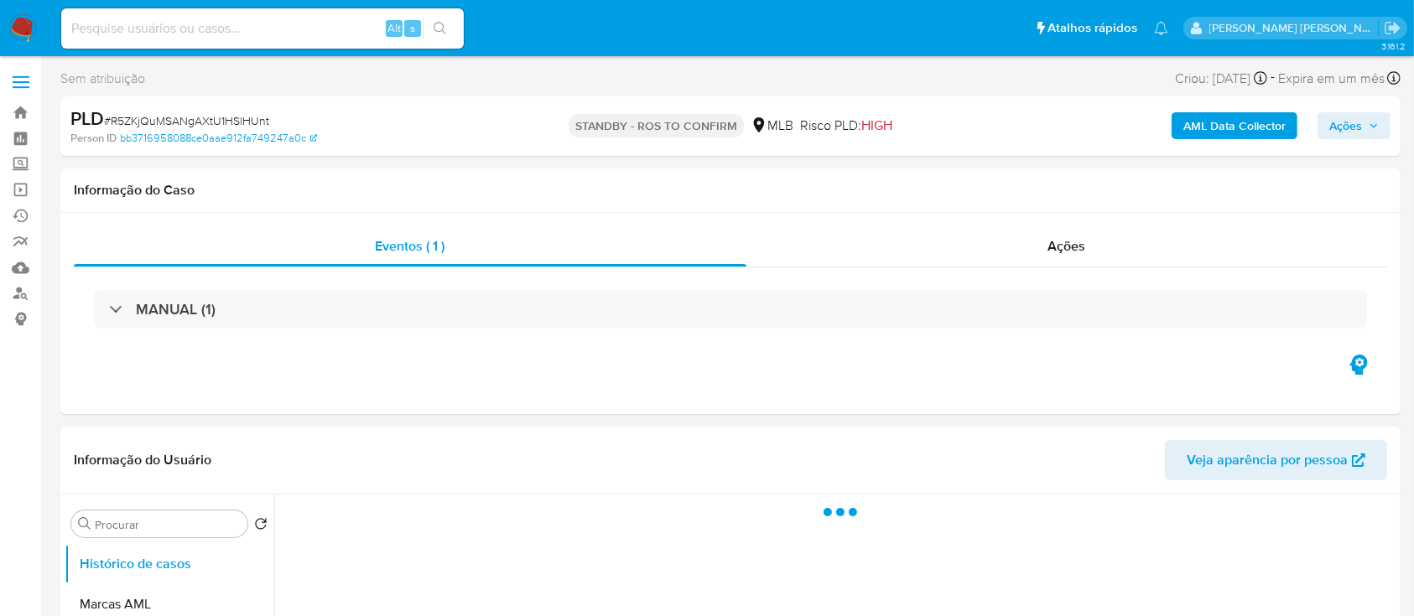
select select "10"
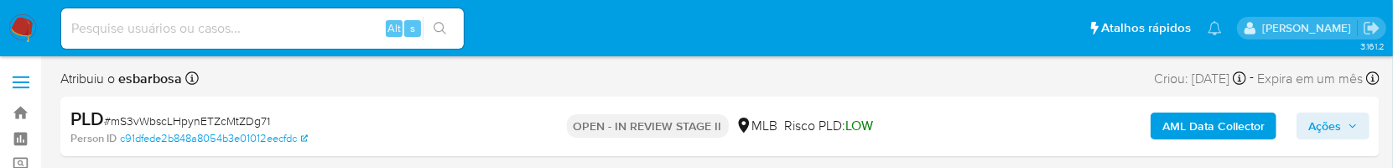
select select "10"
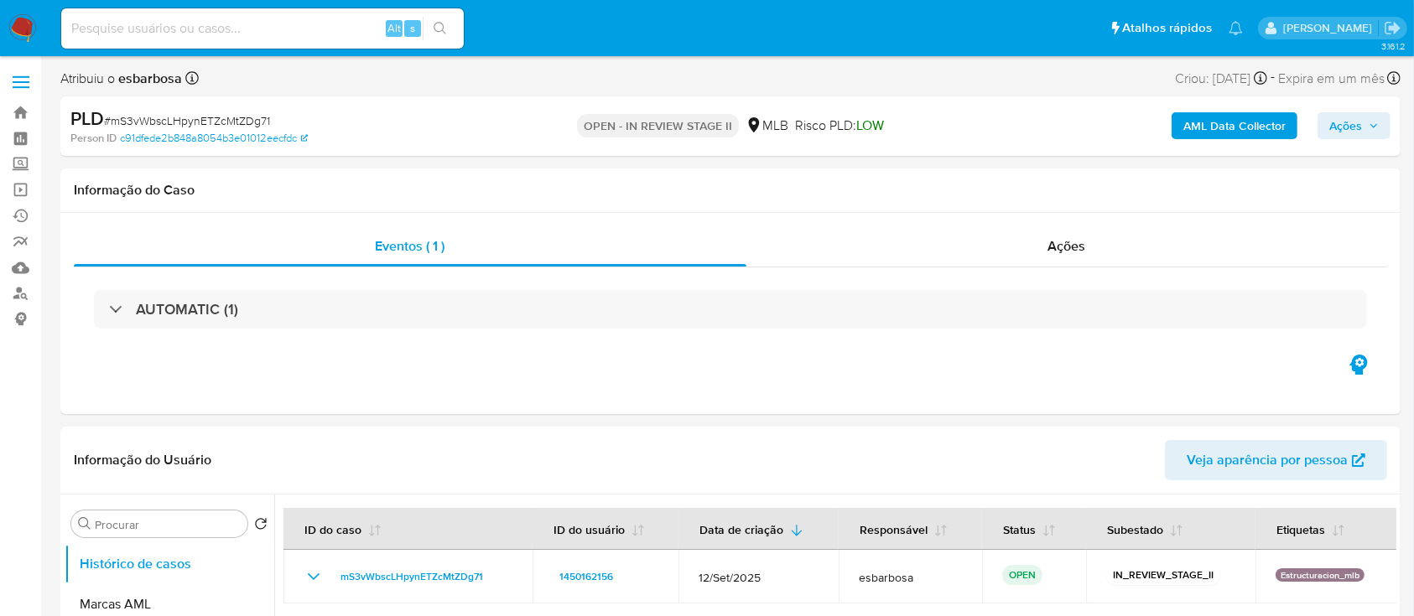
click at [1235, 127] on b "AML Data Collector" at bounding box center [1234, 125] width 102 height 27
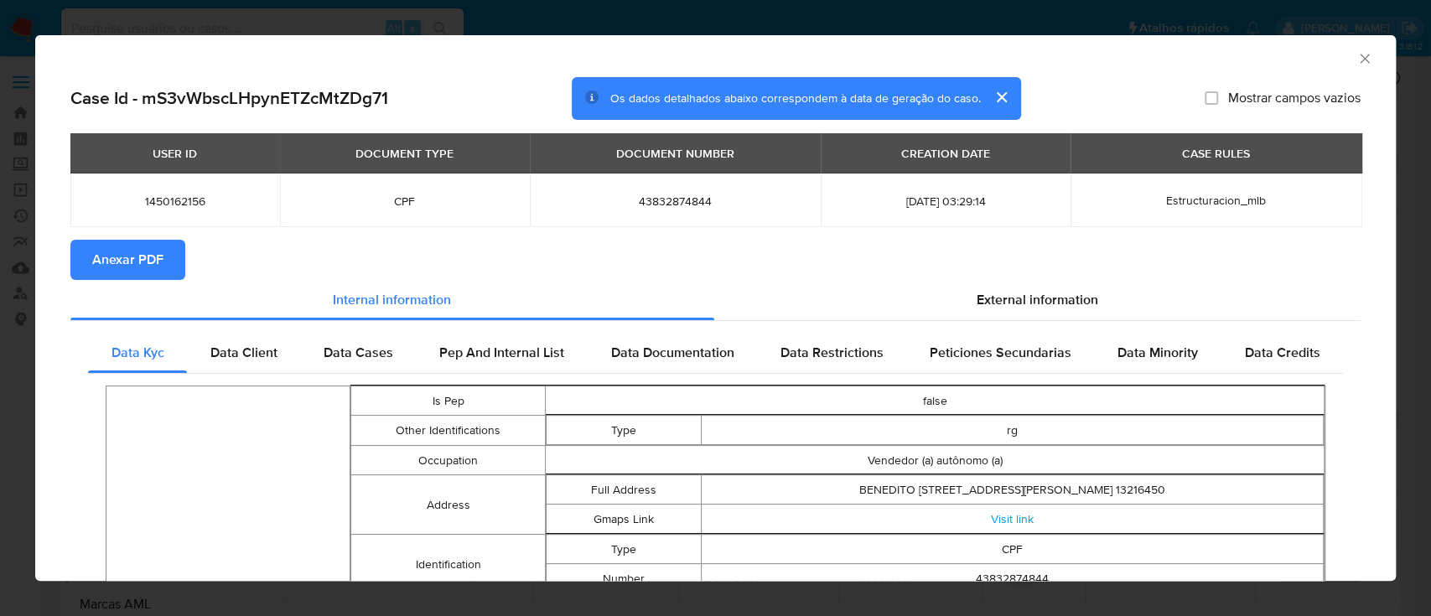
click at [140, 167] on span "Anexar PDF" at bounding box center [127, 259] width 71 height 37
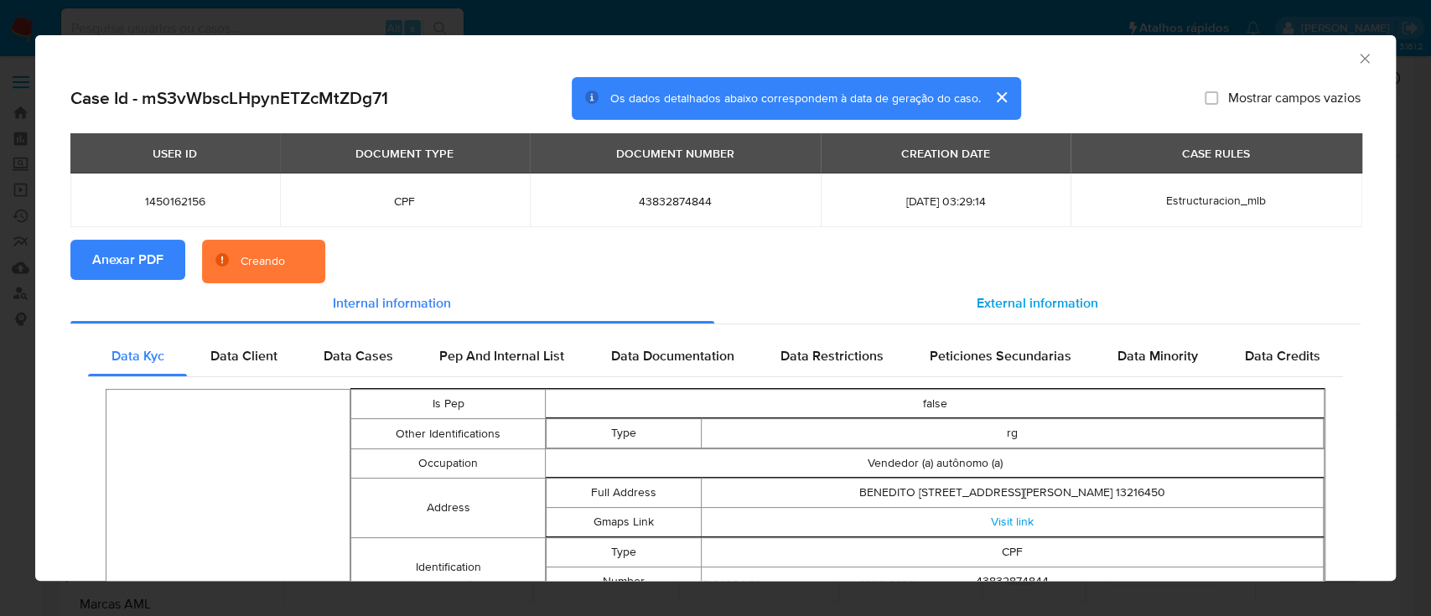
click at [1011, 167] on span "External information" at bounding box center [1038, 302] width 122 height 19
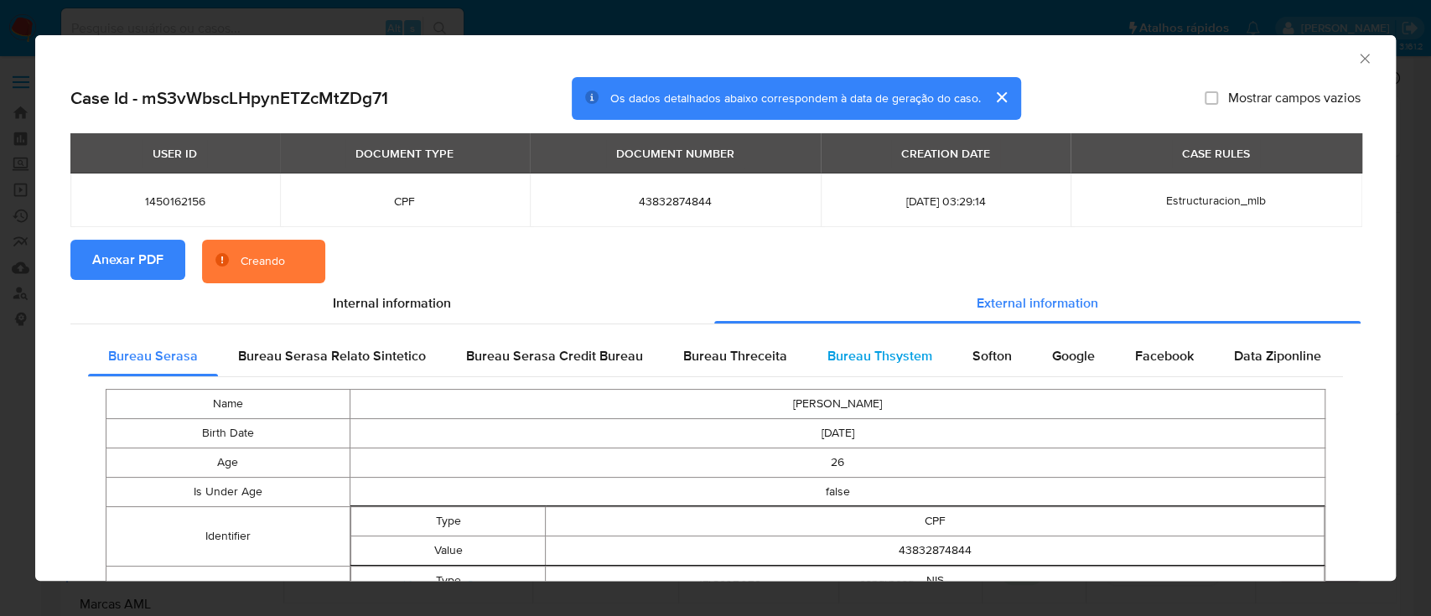
click at [884, 167] on span "Bureau Thsystem" at bounding box center [880, 355] width 105 height 19
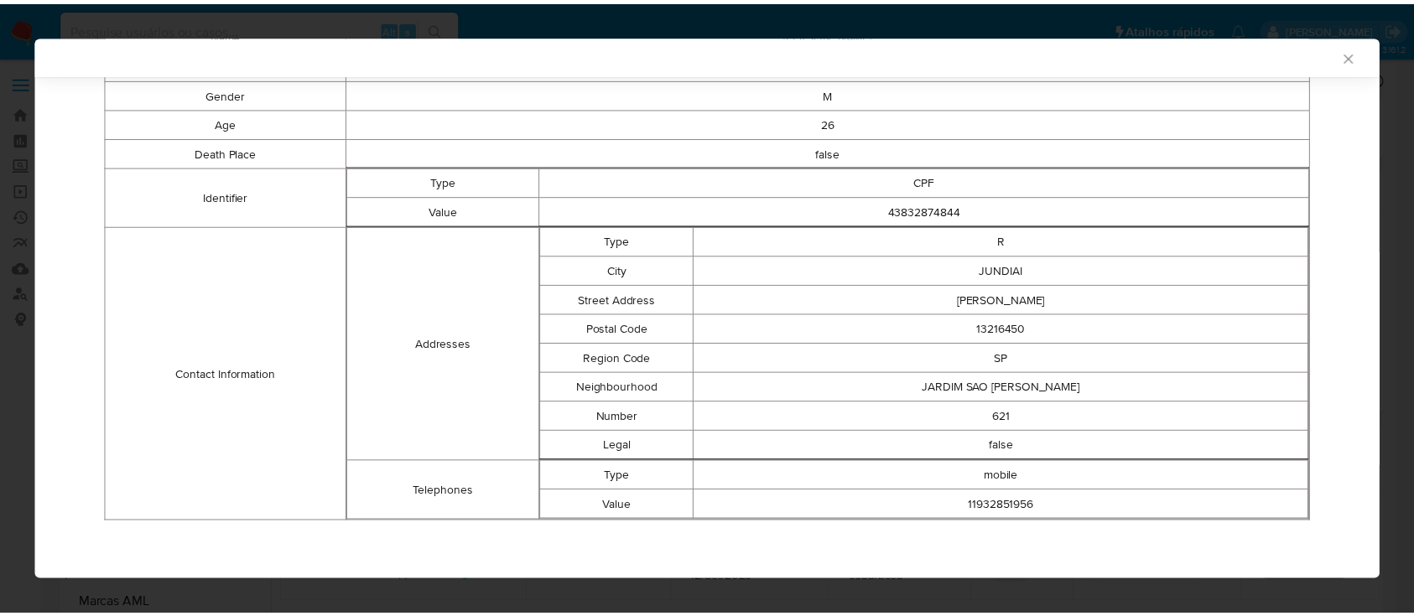
scroll to position [361, 0]
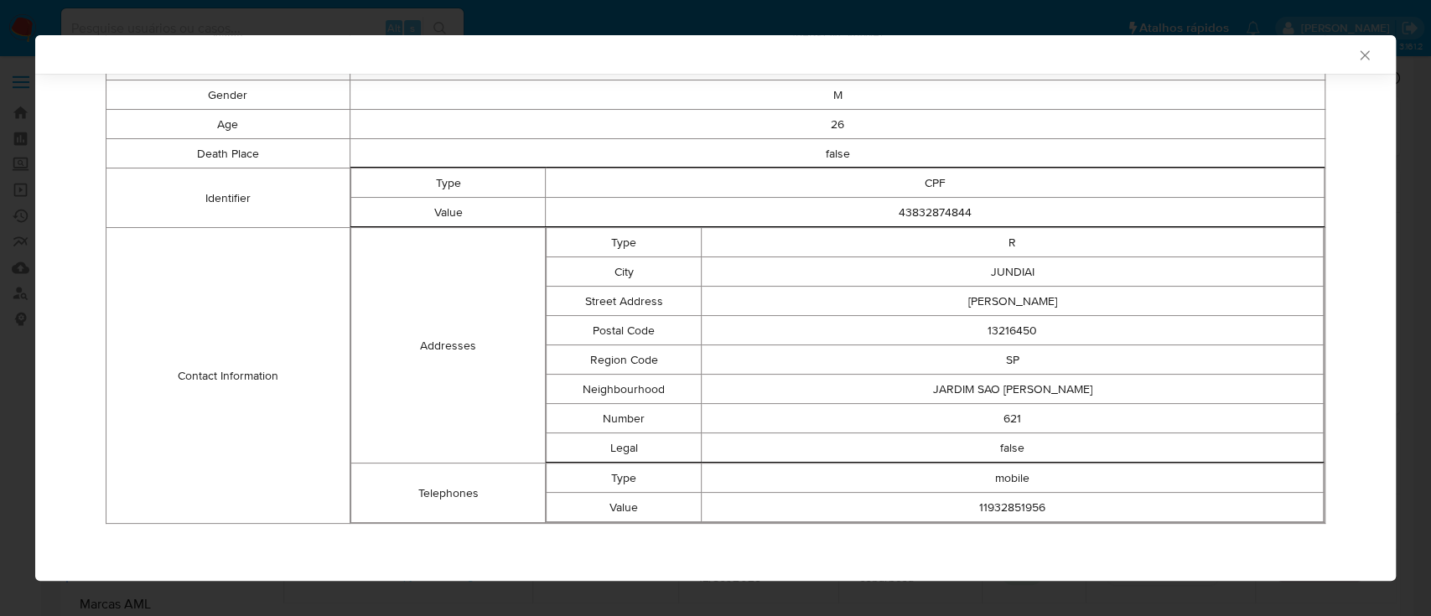
click at [1357, 57] on icon "Fechar a janela" at bounding box center [1365, 55] width 17 height 17
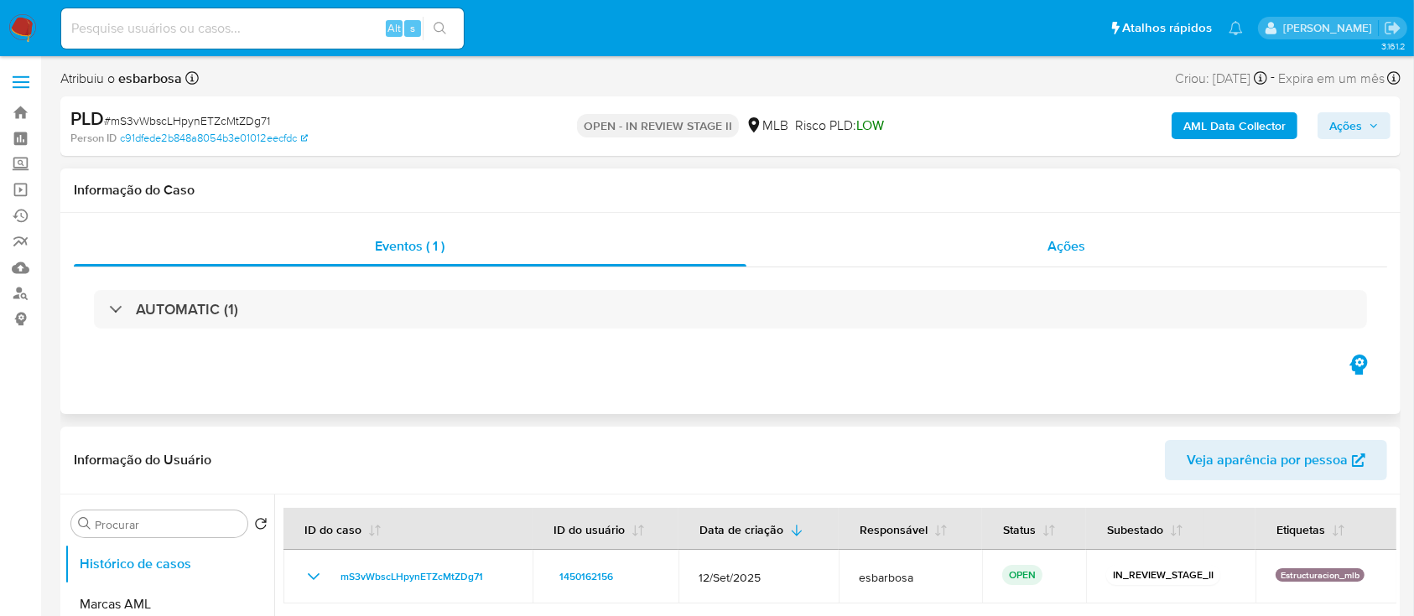
click at [968, 167] on div "Ações" at bounding box center [1066, 246] width 641 height 40
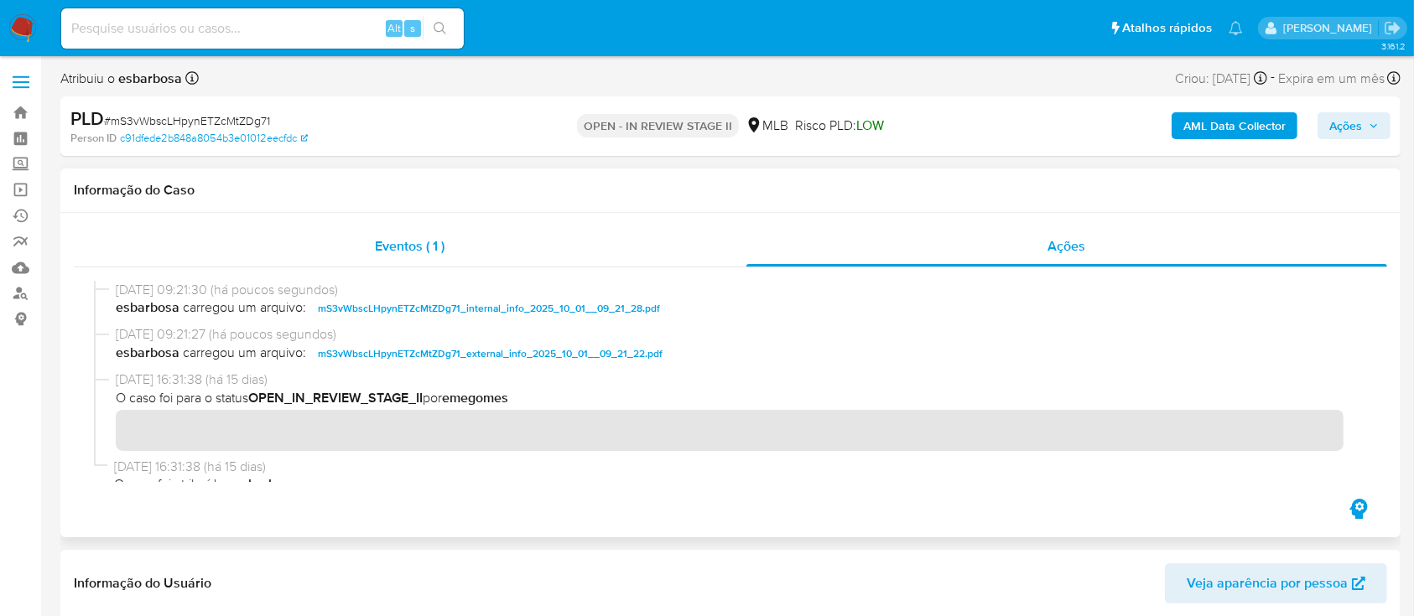
scroll to position [223, 0]
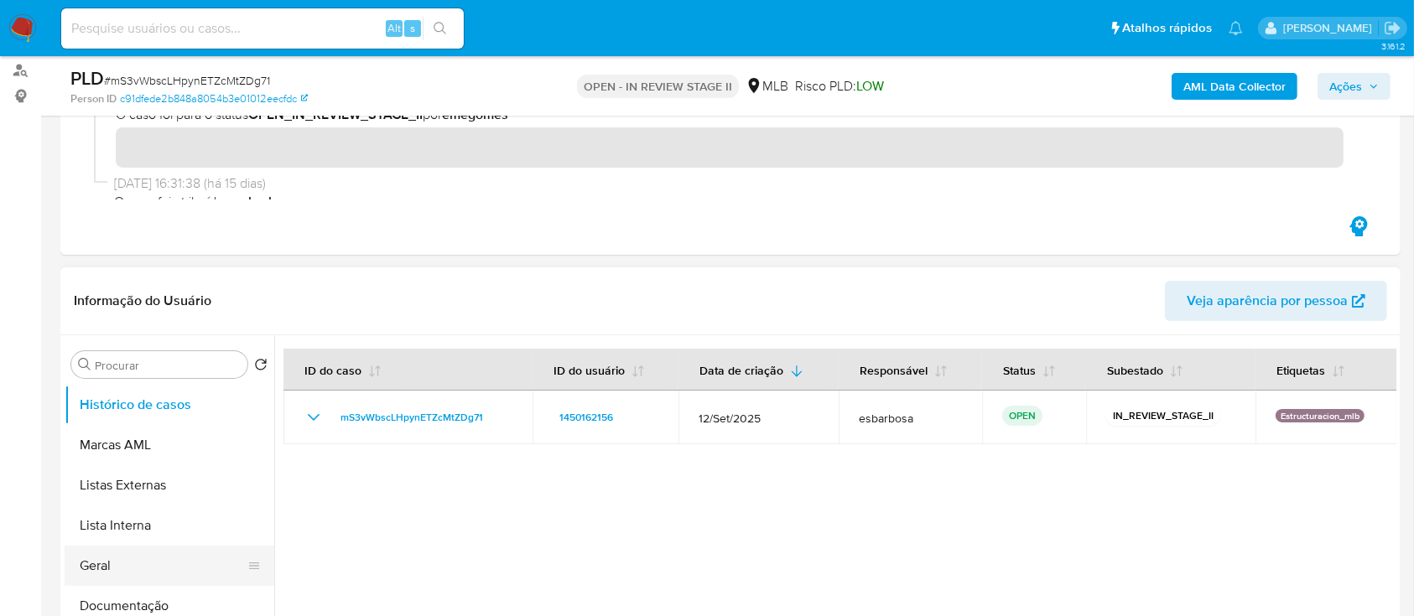
click at [97, 167] on button "Geral" at bounding box center [163, 566] width 196 height 40
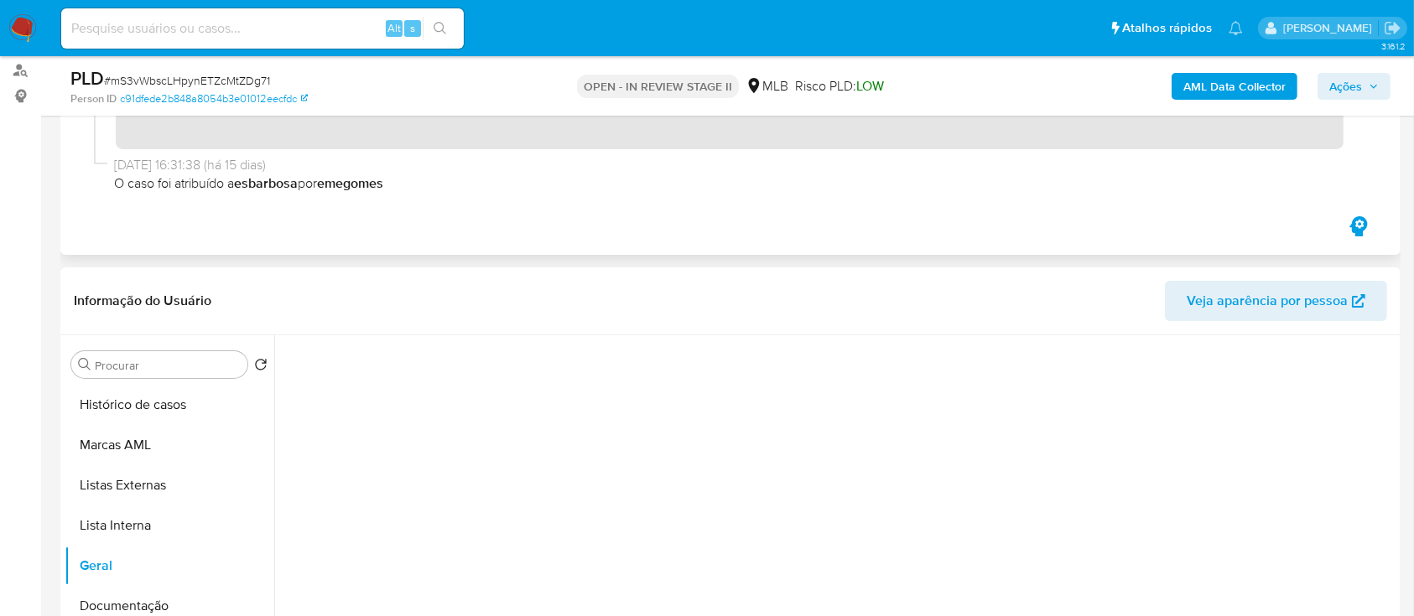
scroll to position [335, 0]
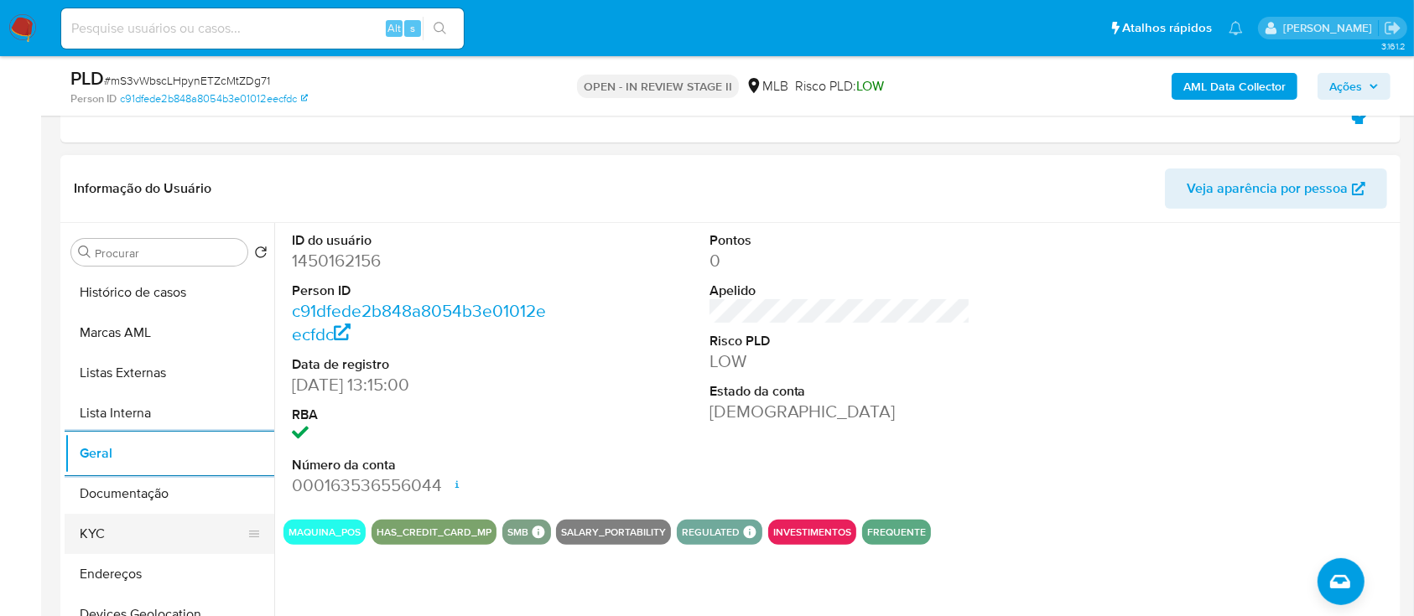
click at [122, 167] on button "KYC" at bounding box center [163, 534] width 196 height 40
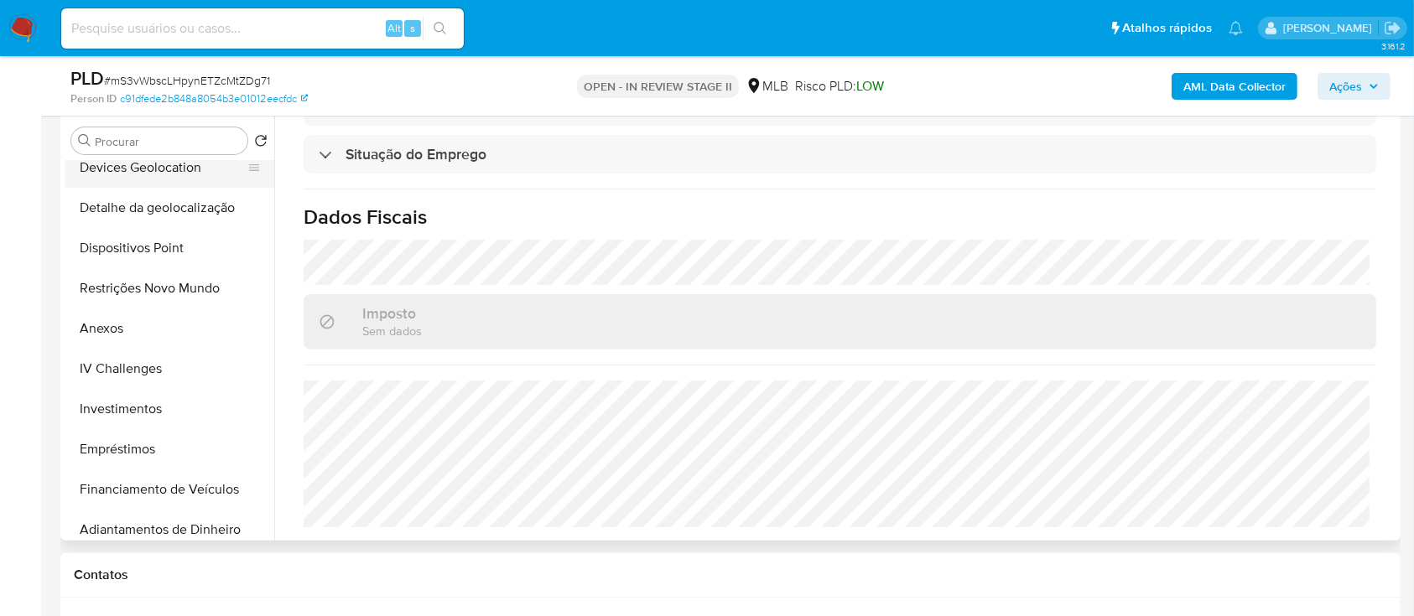
scroll to position [223, 0]
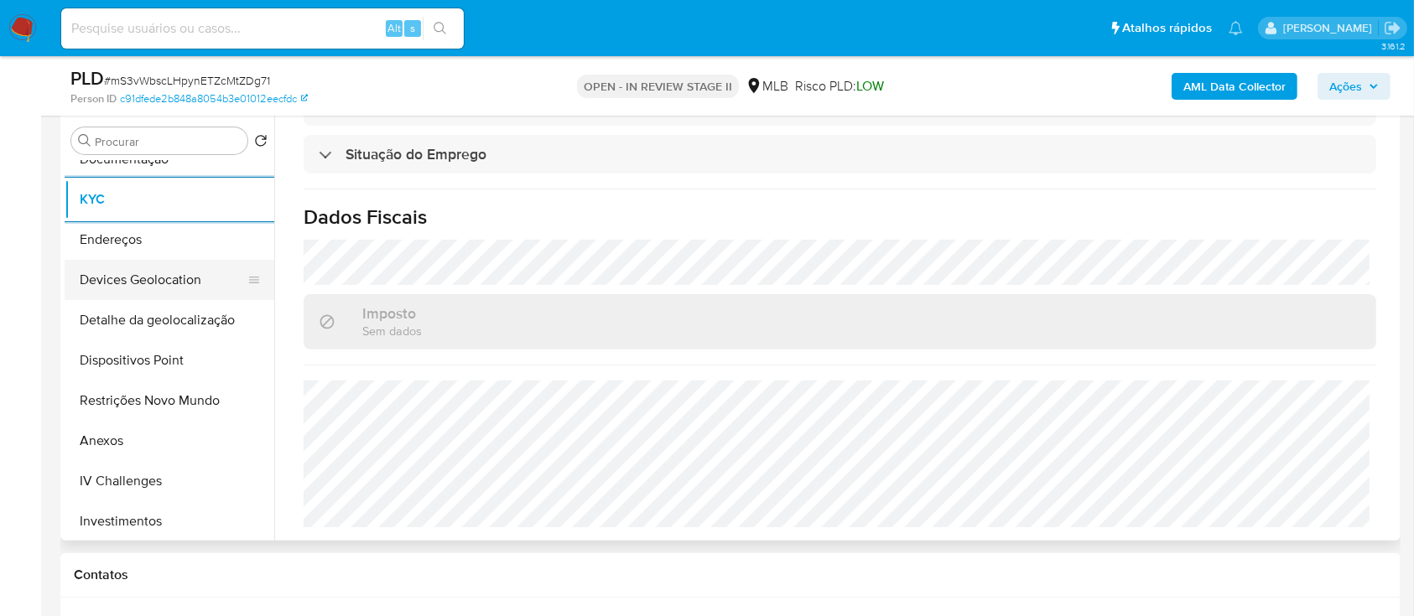
click at [189, 167] on button "Devices Geolocation" at bounding box center [163, 280] width 196 height 40
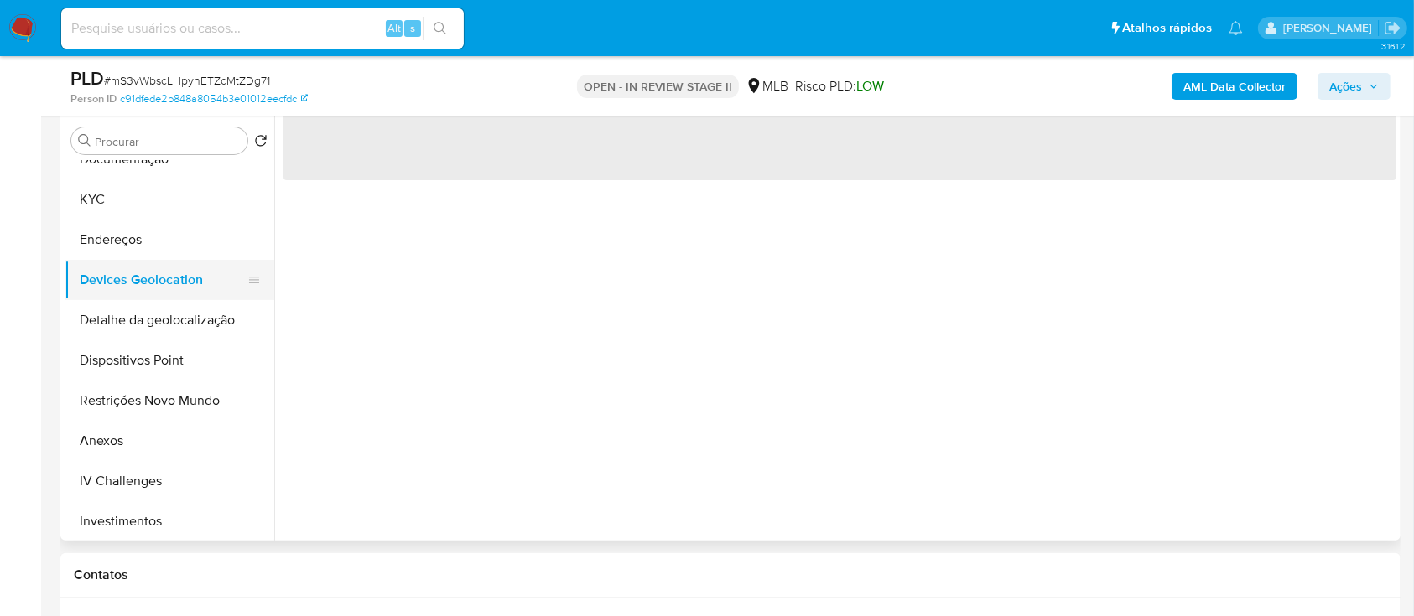
scroll to position [0, 0]
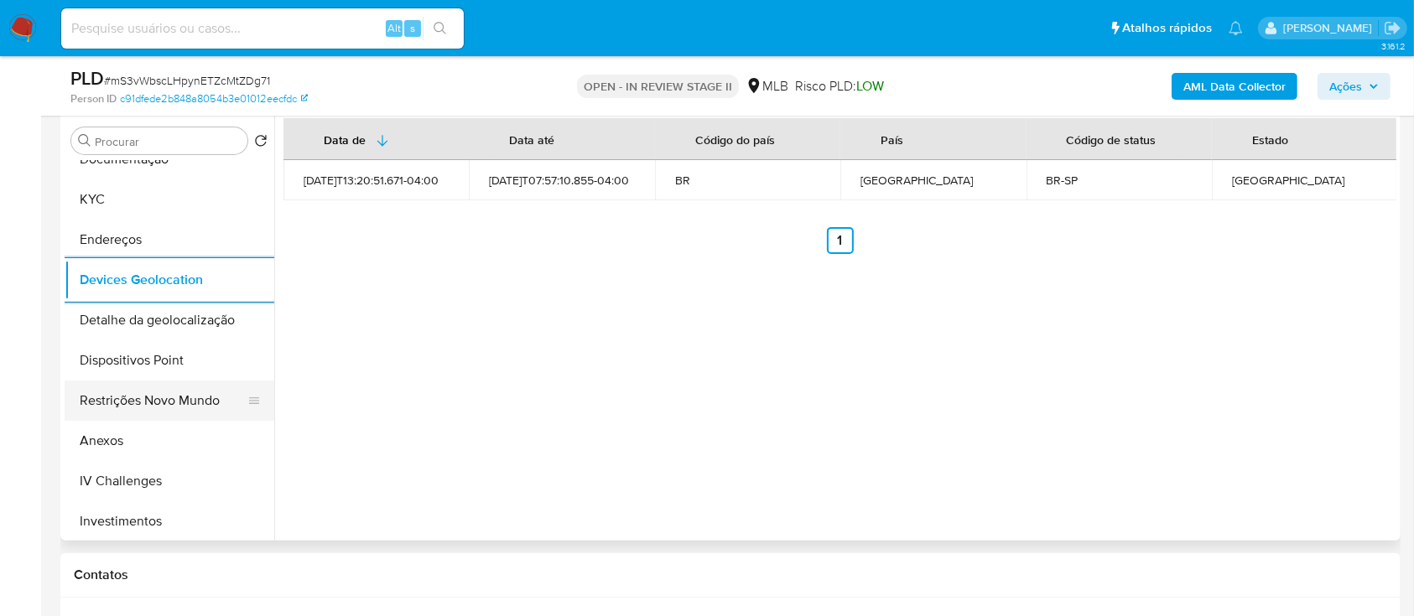
click at [162, 167] on button "Restrições Novo Mundo" at bounding box center [163, 401] width 196 height 40
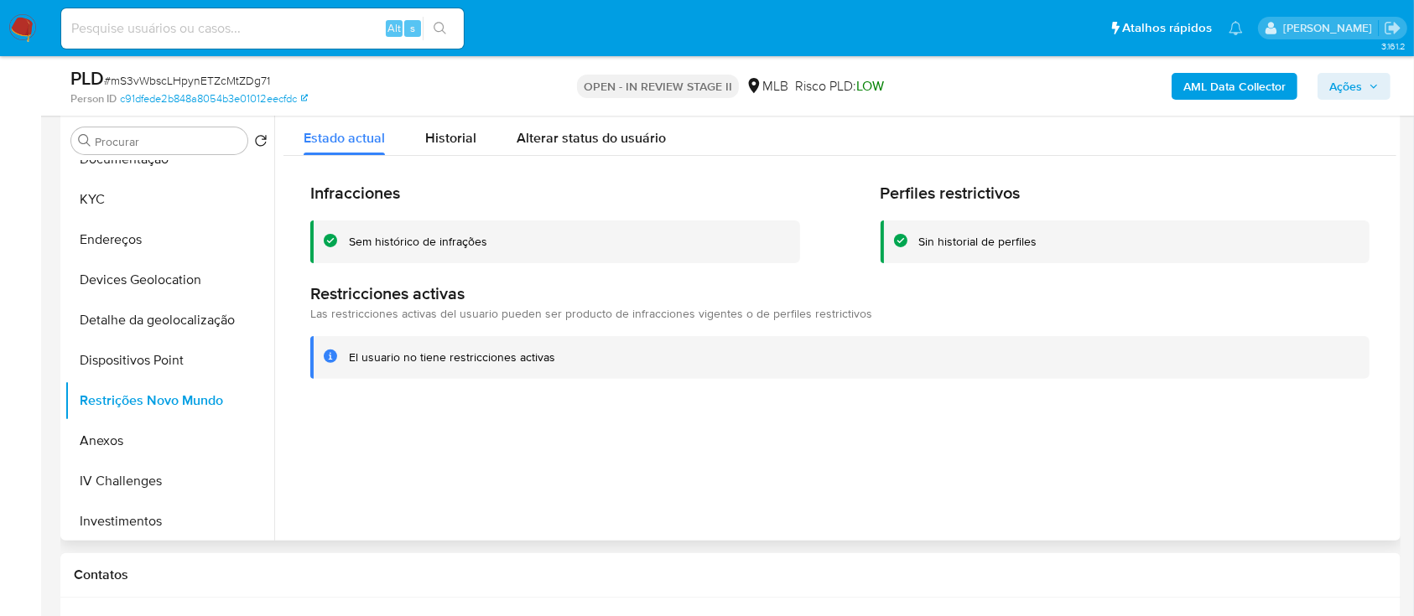
drag, startPoint x: 496, startPoint y: 239, endPoint x: 343, endPoint y: 239, distance: 153.4
click at [343, 167] on div "Sem histórico de infrações" at bounding box center [555, 242] width 490 height 43
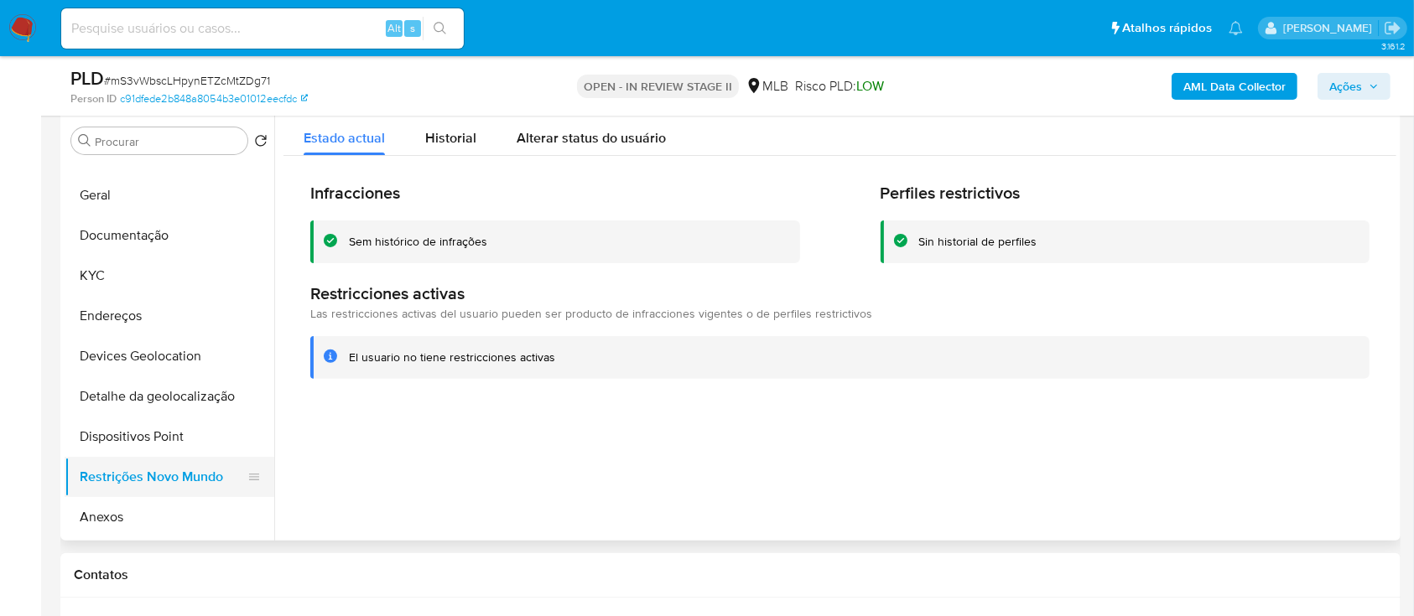
scroll to position [112, 0]
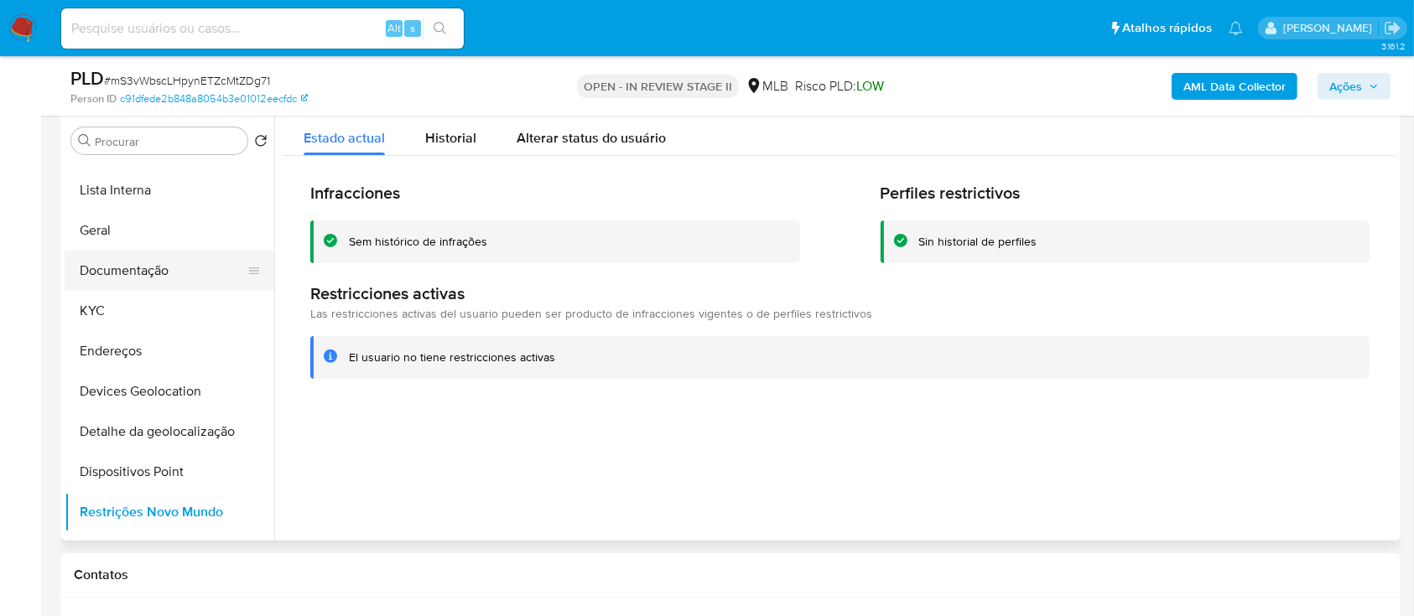
click at [144, 167] on button "Documentação" at bounding box center [163, 271] width 196 height 40
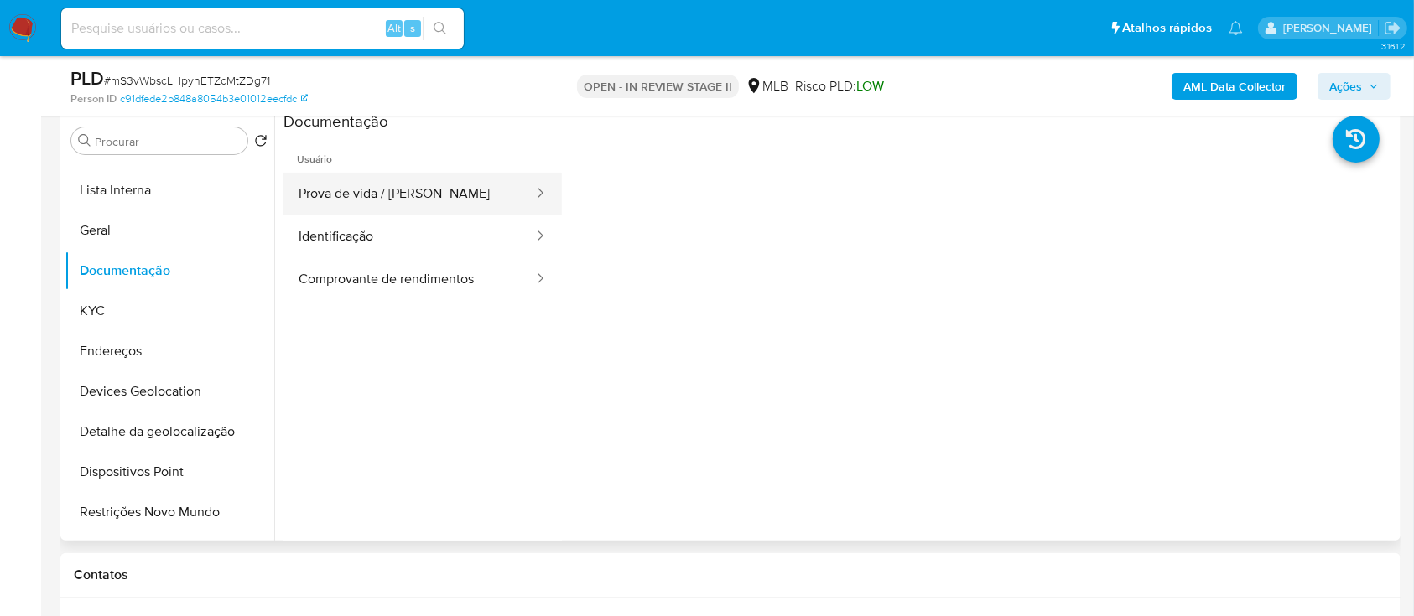
click at [392, 167] on button "Prova de vida / Selfie" at bounding box center [409, 194] width 252 height 43
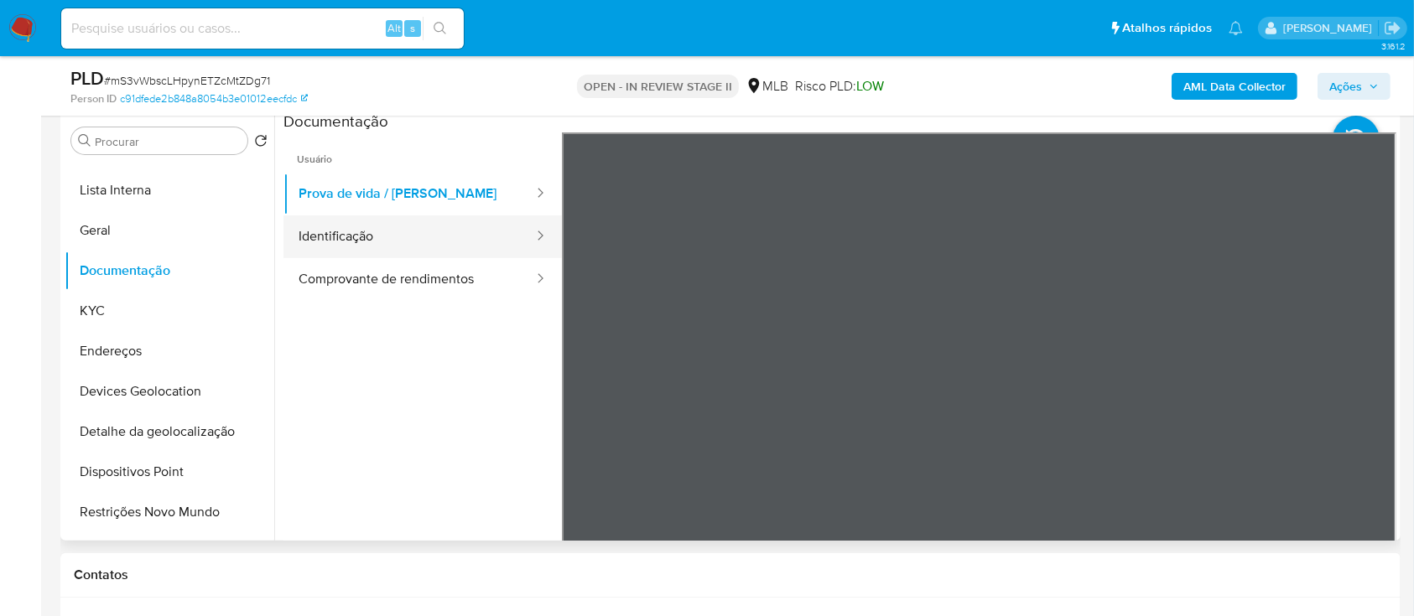
click at [452, 167] on button "Identificação" at bounding box center [409, 236] width 252 height 43
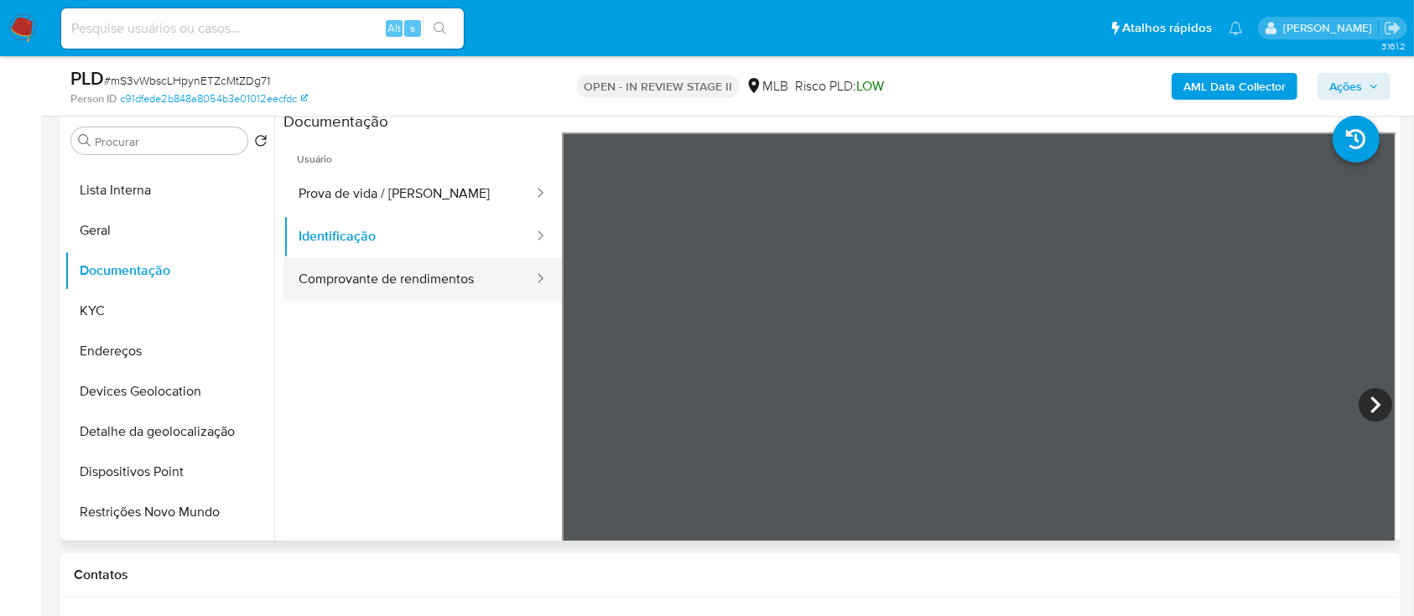
click at [414, 167] on button "Comprovante de rendimentos" at bounding box center [409, 279] width 252 height 43
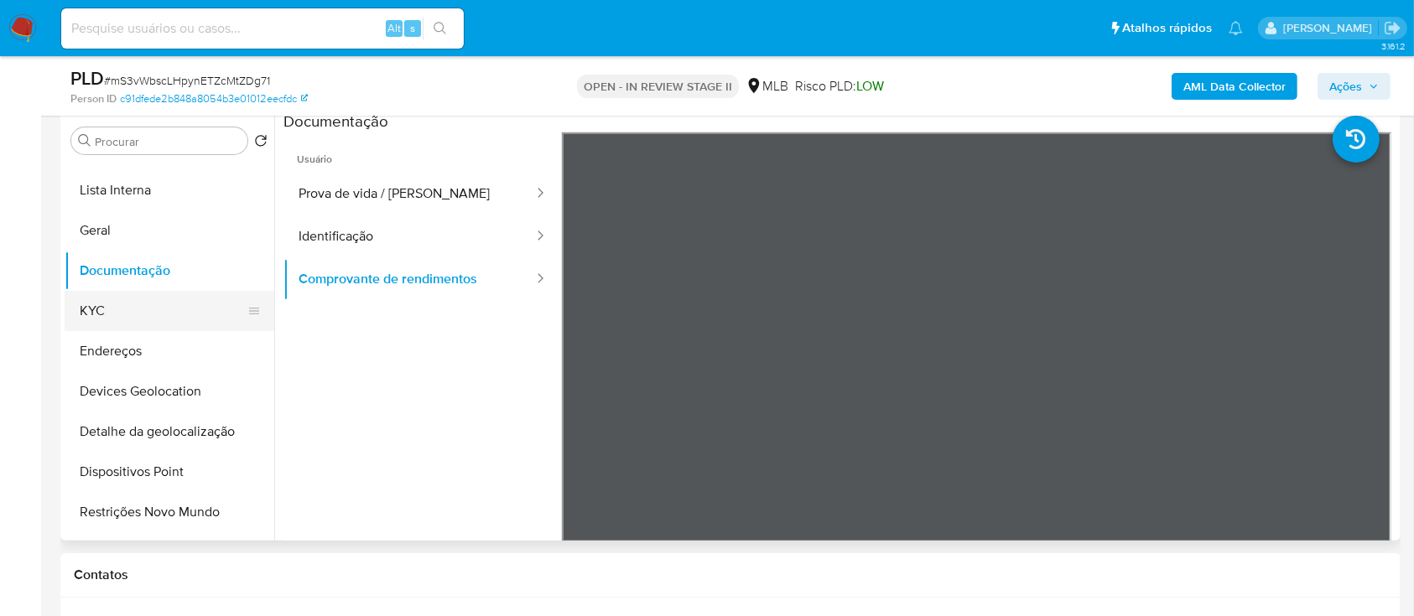
click at [126, 167] on button "KYC" at bounding box center [163, 311] width 196 height 40
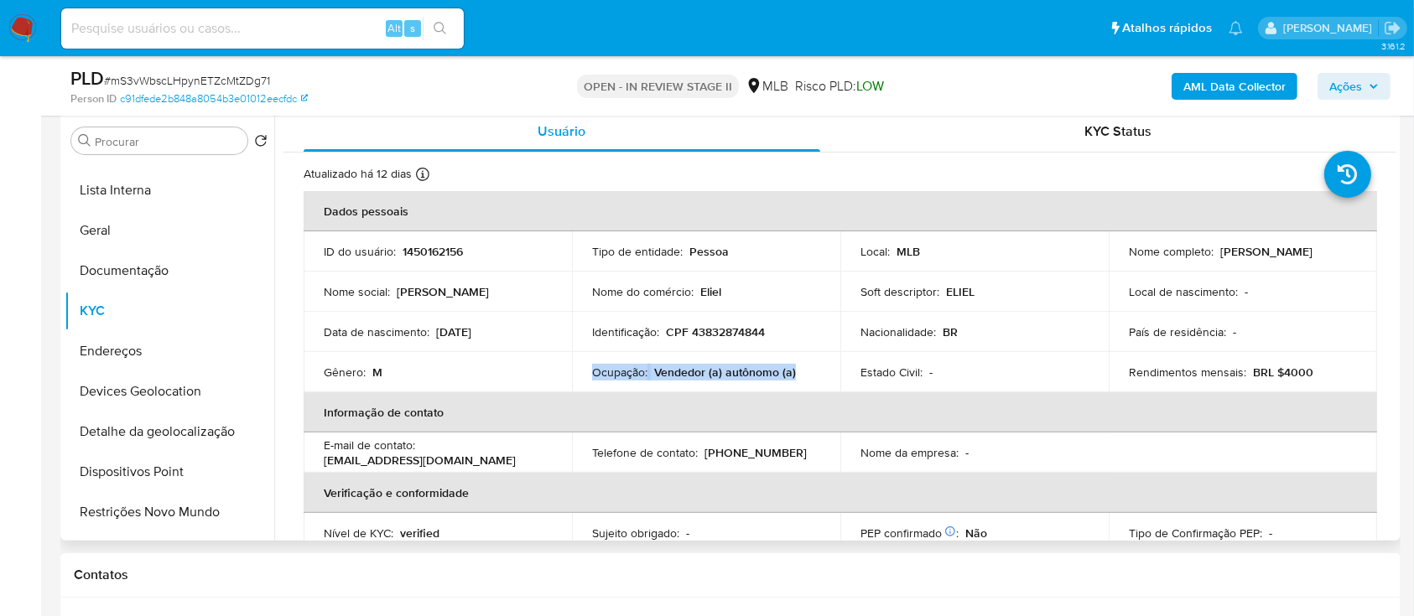
drag, startPoint x: 799, startPoint y: 373, endPoint x: 591, endPoint y: 373, distance: 208.0
click at [592, 167] on div "Ocupação : Vendedor (a) autônomo (a)" at bounding box center [706, 372] width 228 height 15
copy div "Ocupação : Vendedor (a) autônomo (a)"
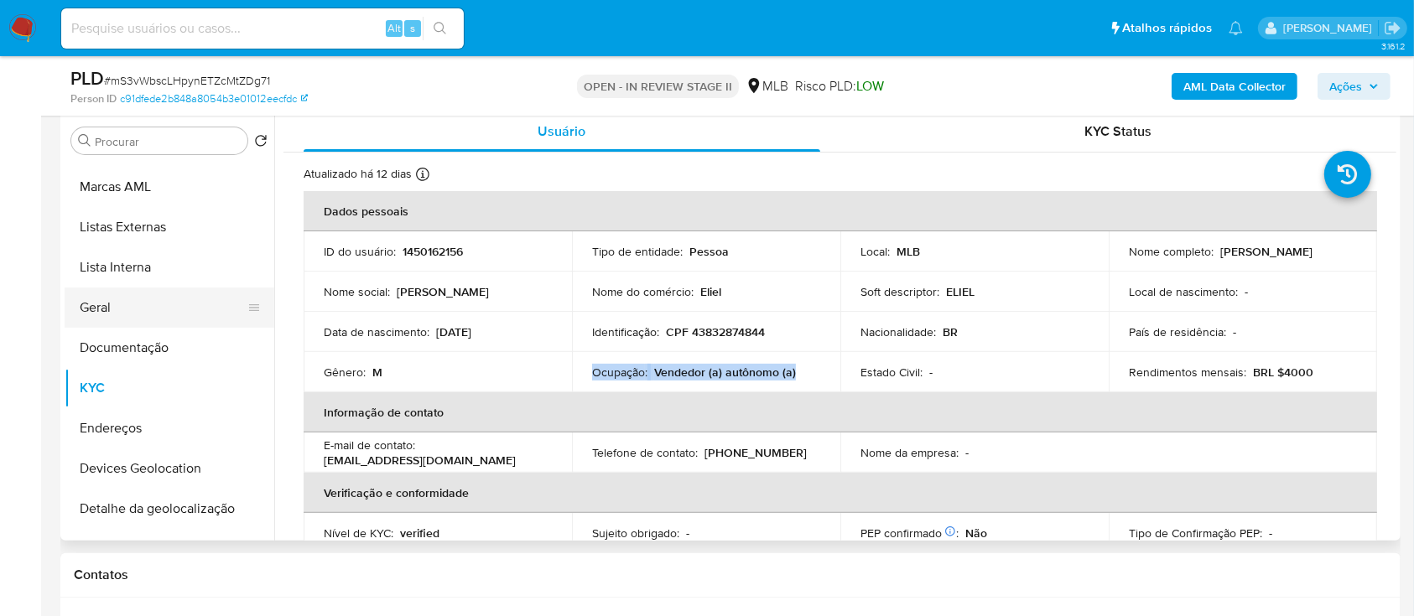
scroll to position [0, 0]
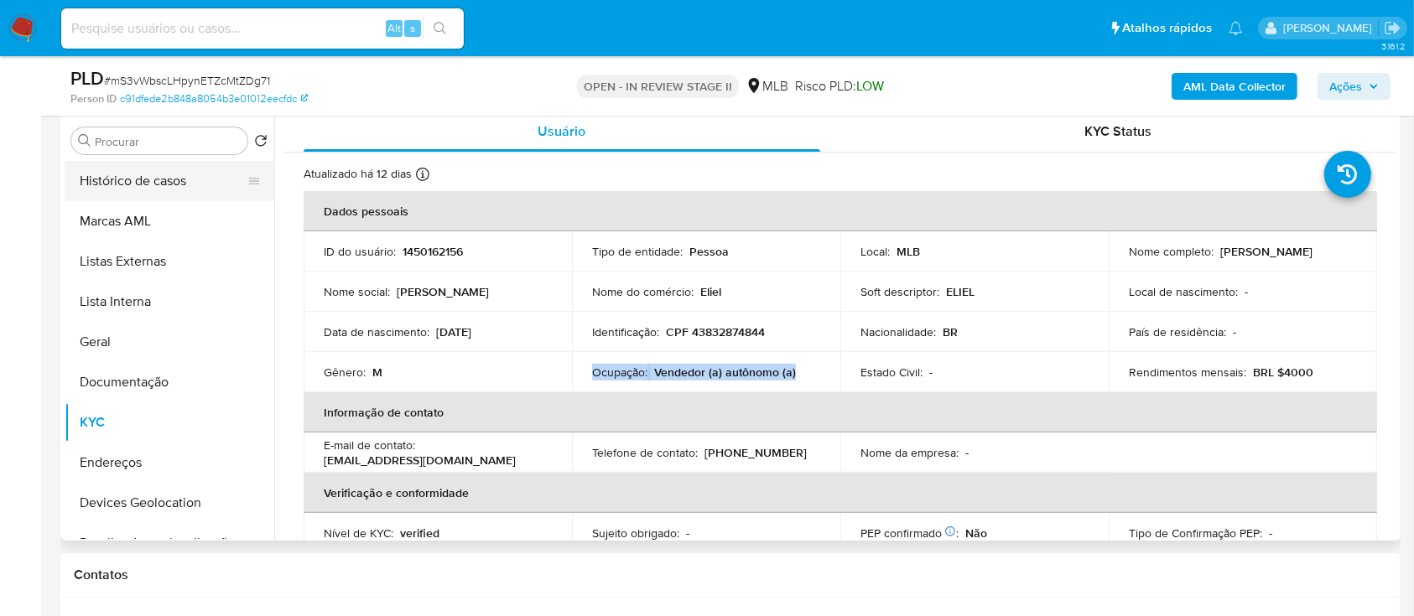
click at [153, 167] on button "Histórico de casos" at bounding box center [163, 181] width 196 height 40
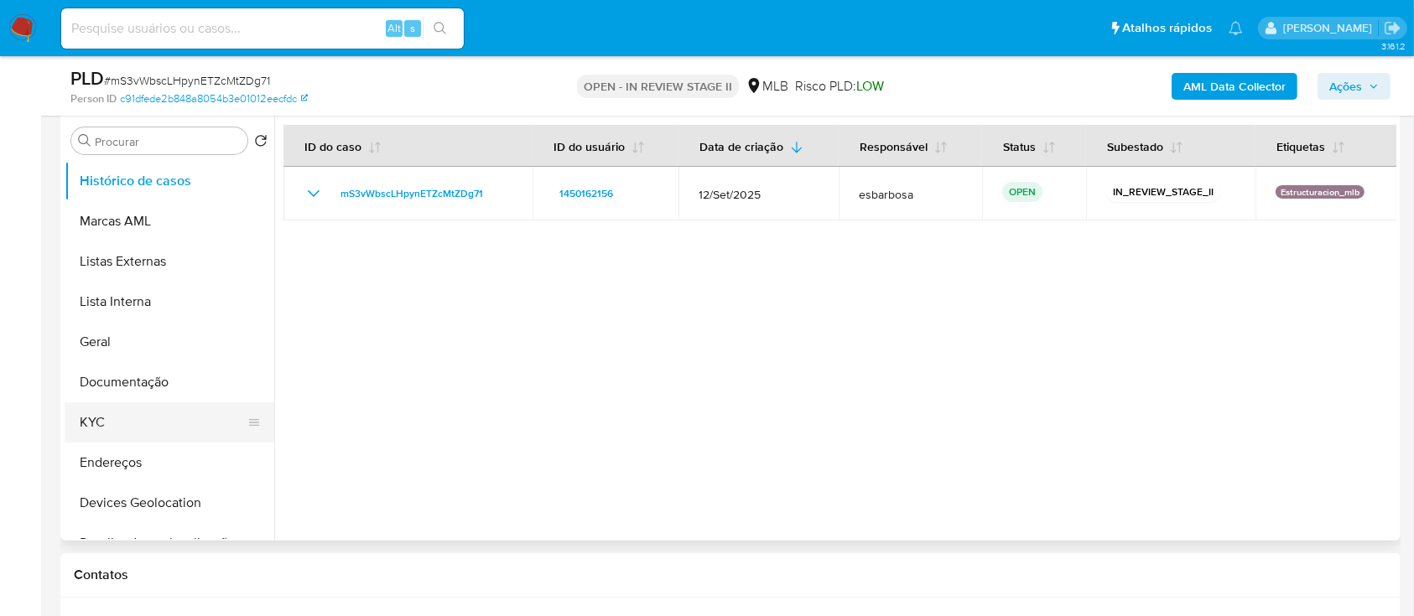
click at [114, 167] on button "KYC" at bounding box center [163, 422] width 196 height 40
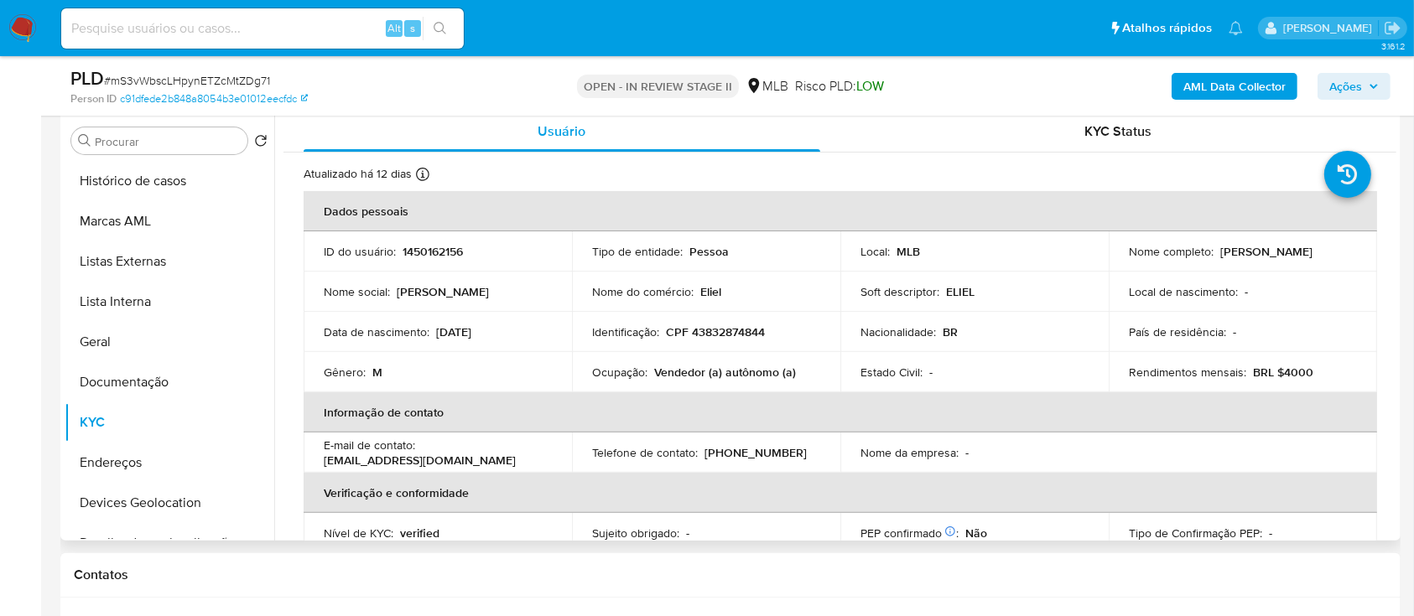
drag, startPoint x: 1278, startPoint y: 259, endPoint x: 1120, endPoint y: 261, distance: 157.6
click at [1120, 167] on td "Nome completo : Eliel Moises de Sousa Sabara" at bounding box center [1243, 251] width 268 height 40
copy p "Eliel Moises de Sousa Sabara"
click at [130, 167] on button "Documentação" at bounding box center [163, 382] width 196 height 40
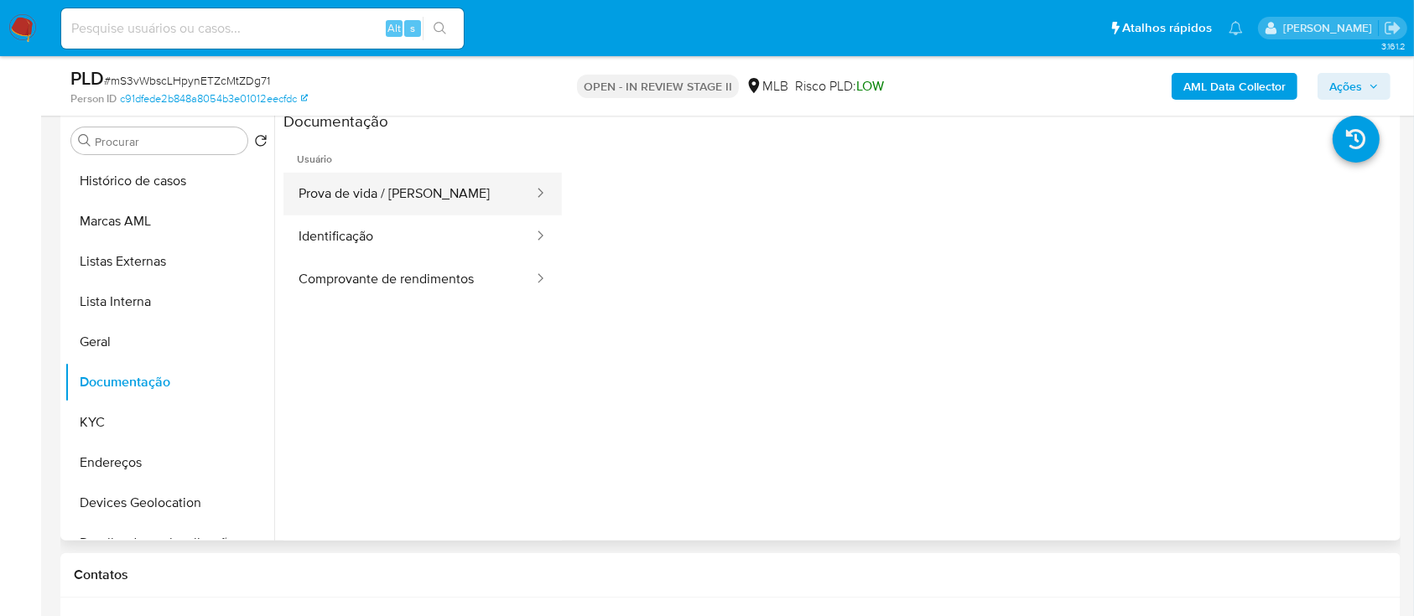
click at [419, 167] on button "Prova de vida / Selfie" at bounding box center [409, 194] width 252 height 43
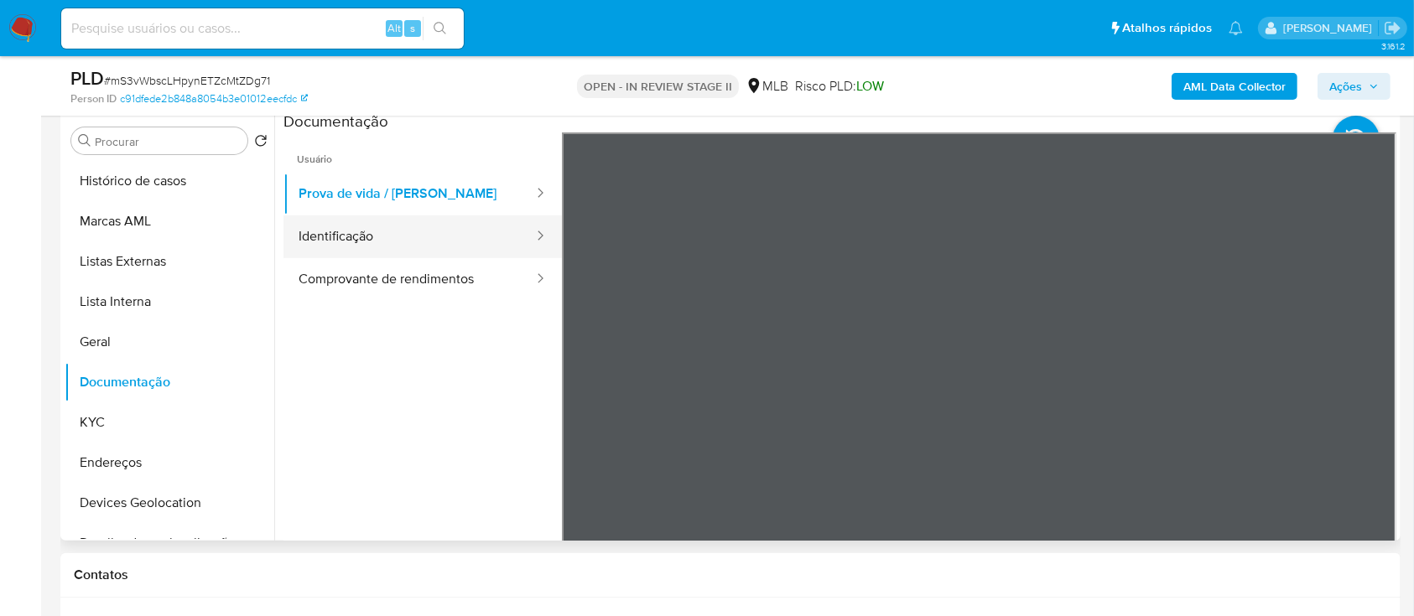
click at [410, 167] on button "Identificação" at bounding box center [409, 236] width 252 height 43
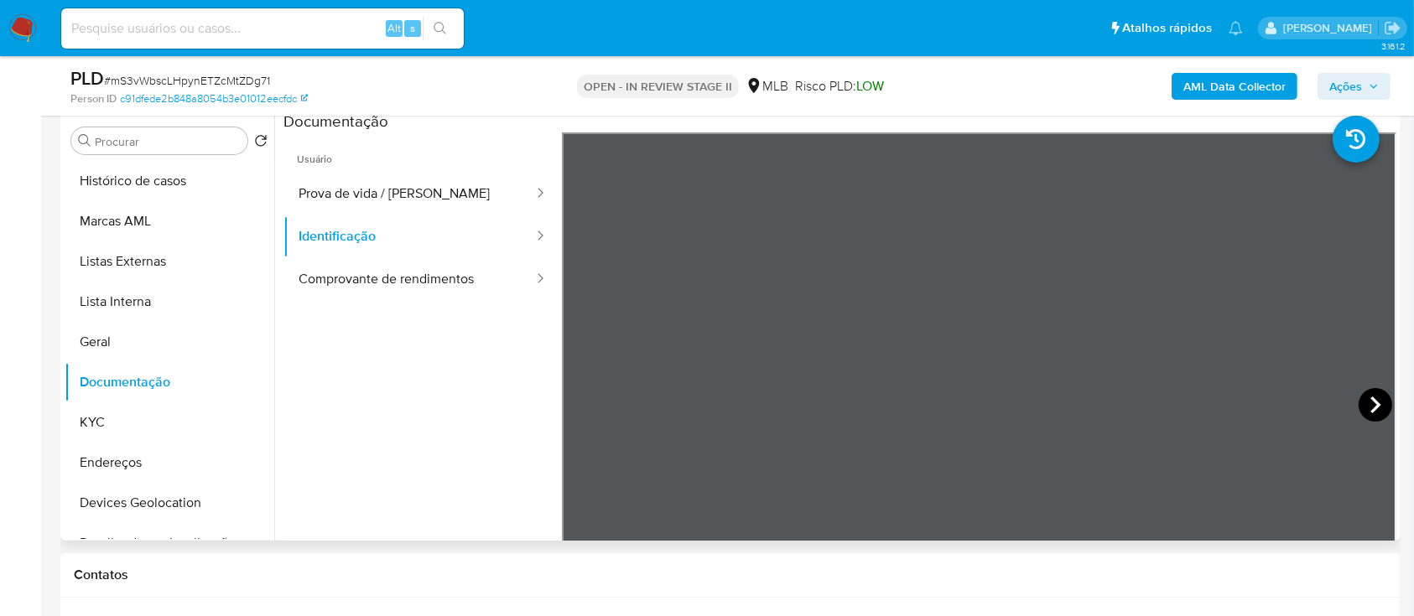
click at [1369, 167] on icon at bounding box center [1375, 405] width 34 height 34
click at [1351, 84] on span "Ações" at bounding box center [1345, 86] width 33 height 27
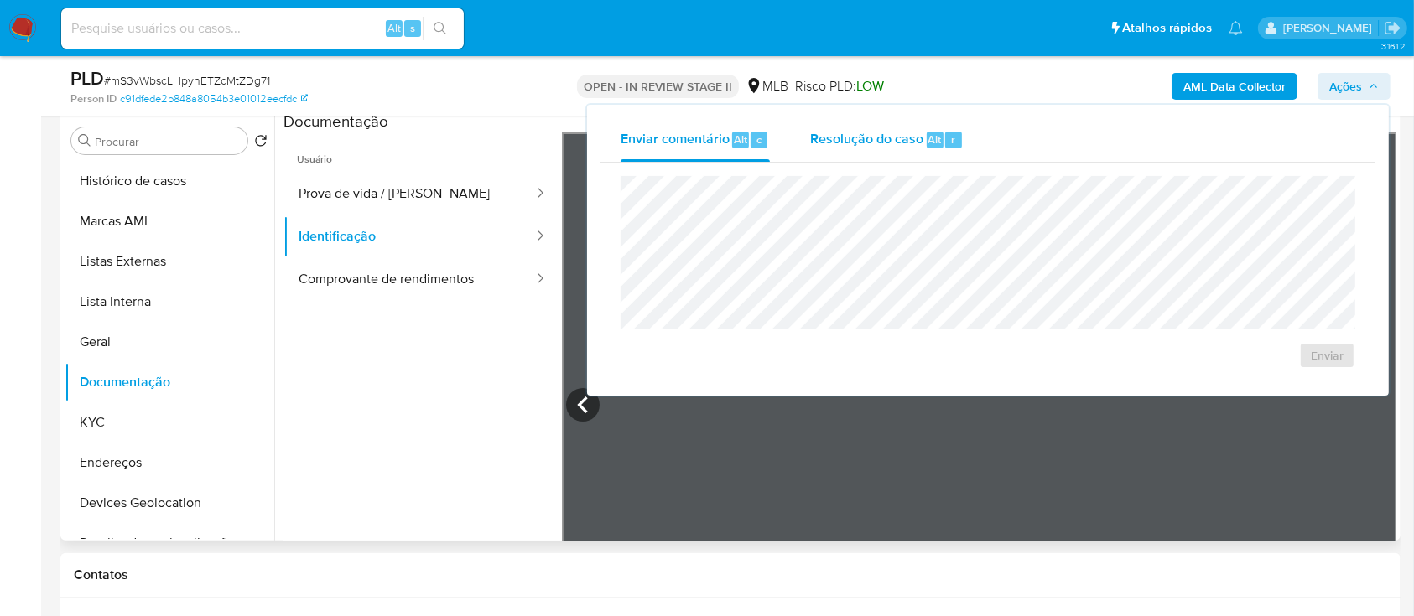
click at [864, 158] on div "Resolução do caso Alt r" at bounding box center [886, 140] width 153 height 44
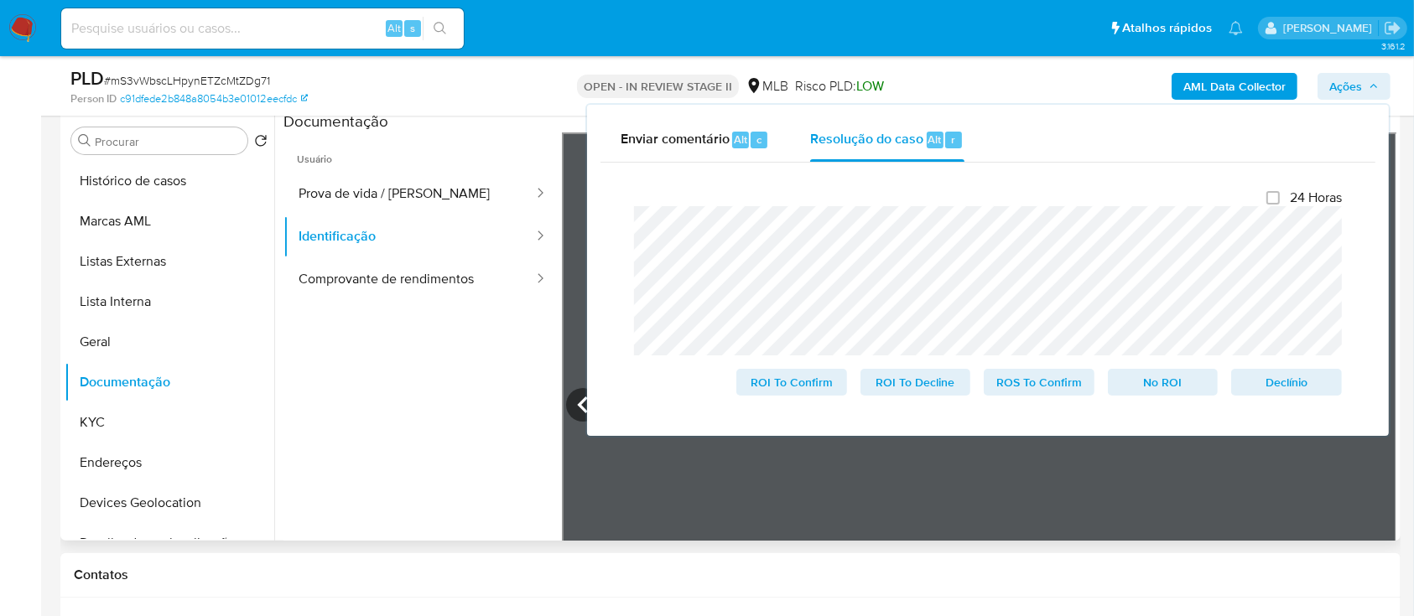
click at [0, 0] on lt-span "co n centrações" at bounding box center [0, 0] width 0 height 0
click at [0, 0] on lt-span "jovem ," at bounding box center [0, 0] width 0 height 0
click at [128, 167] on button "KYC" at bounding box center [163, 422] width 196 height 40
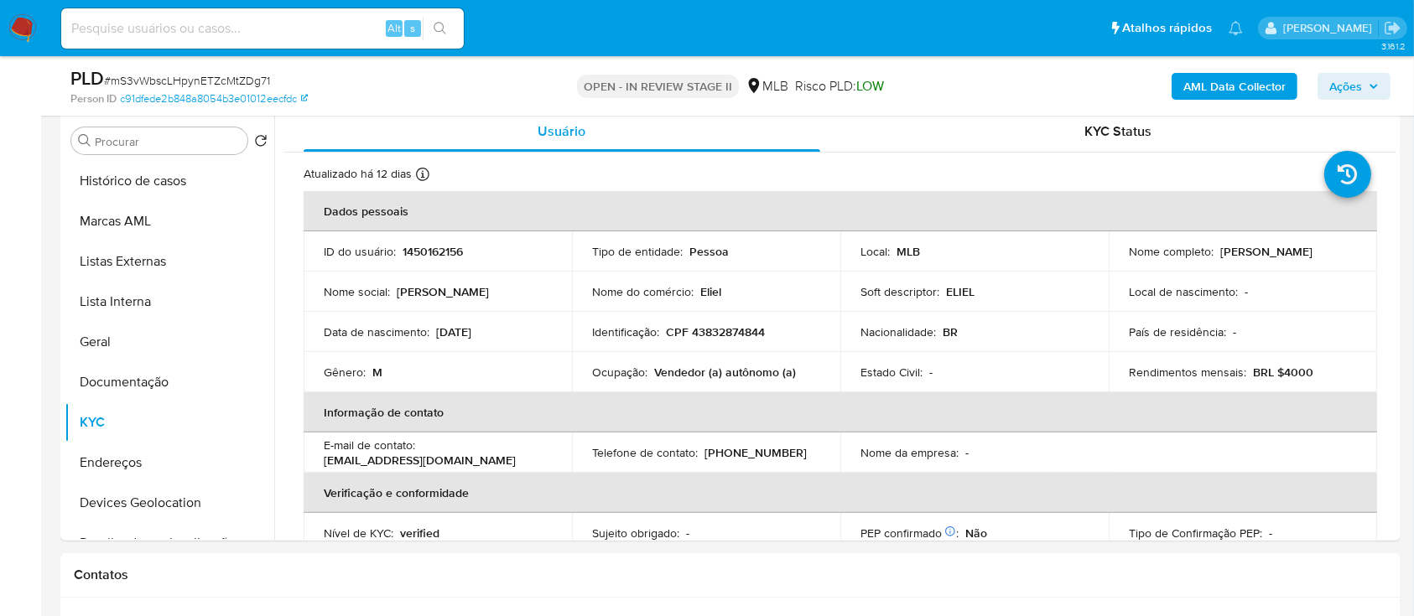
click at [743, 167] on p "CPF 43832874844" at bounding box center [715, 332] width 99 height 15
copy p "43832874844"
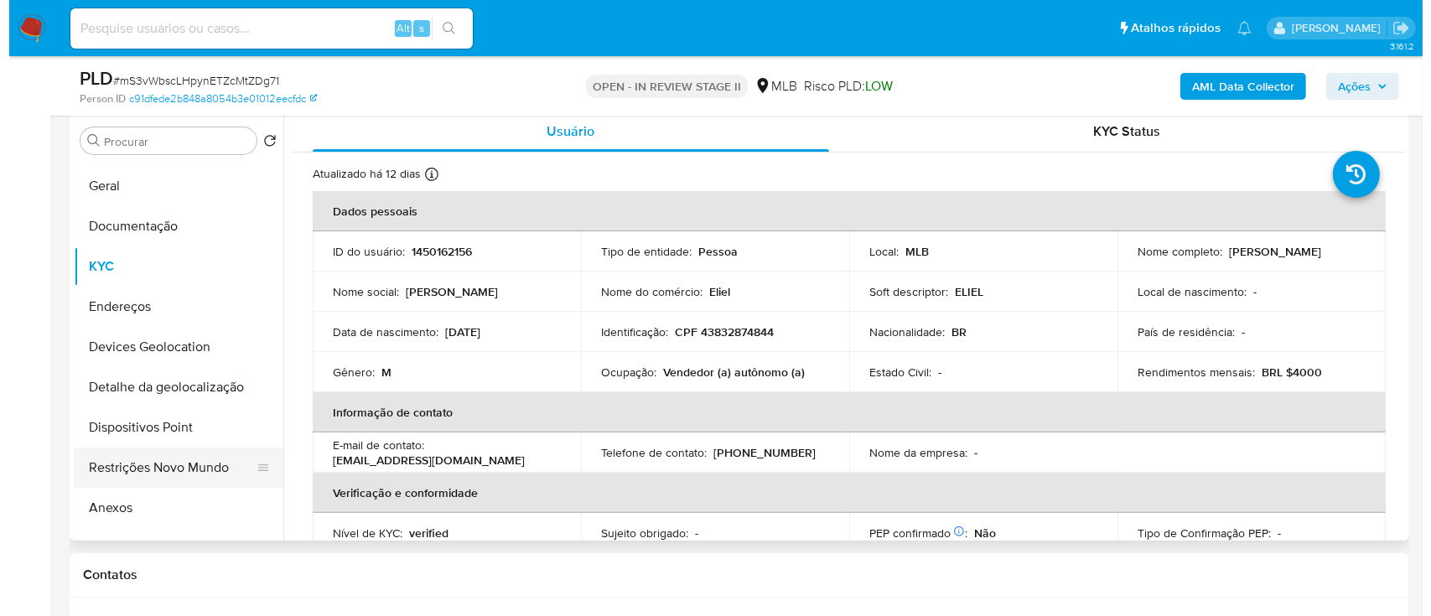
scroll to position [223, 0]
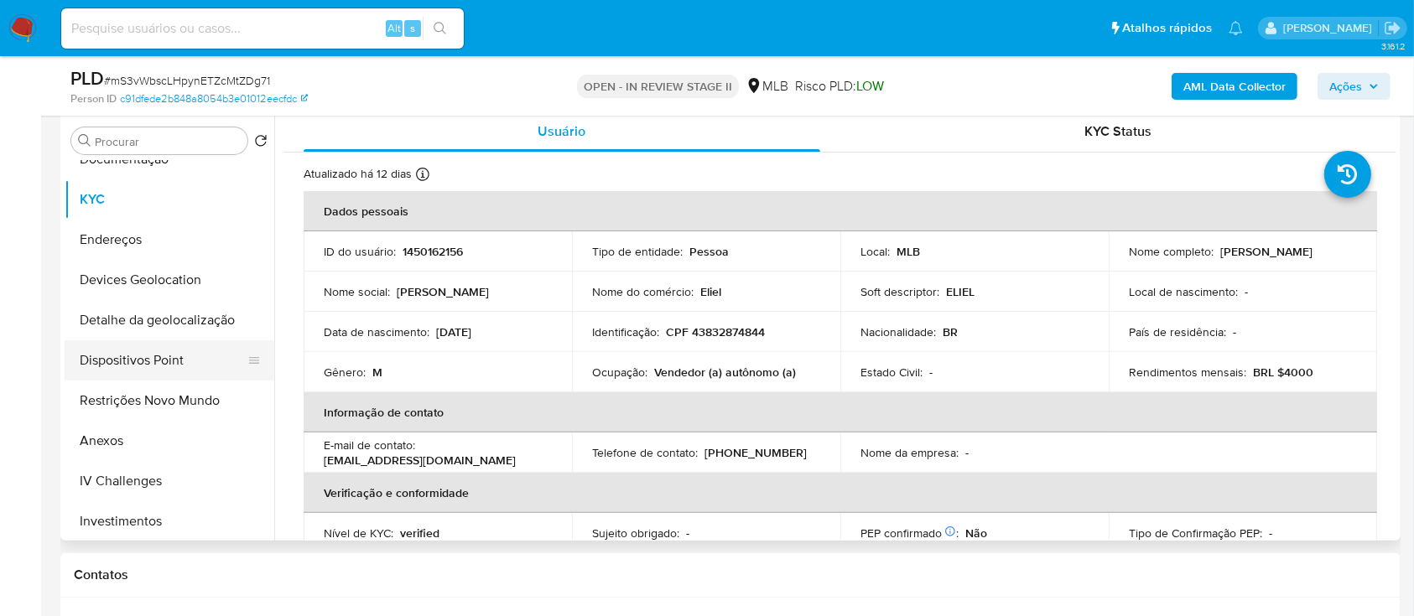
click at [164, 167] on button "Dispositivos Point" at bounding box center [163, 360] width 196 height 40
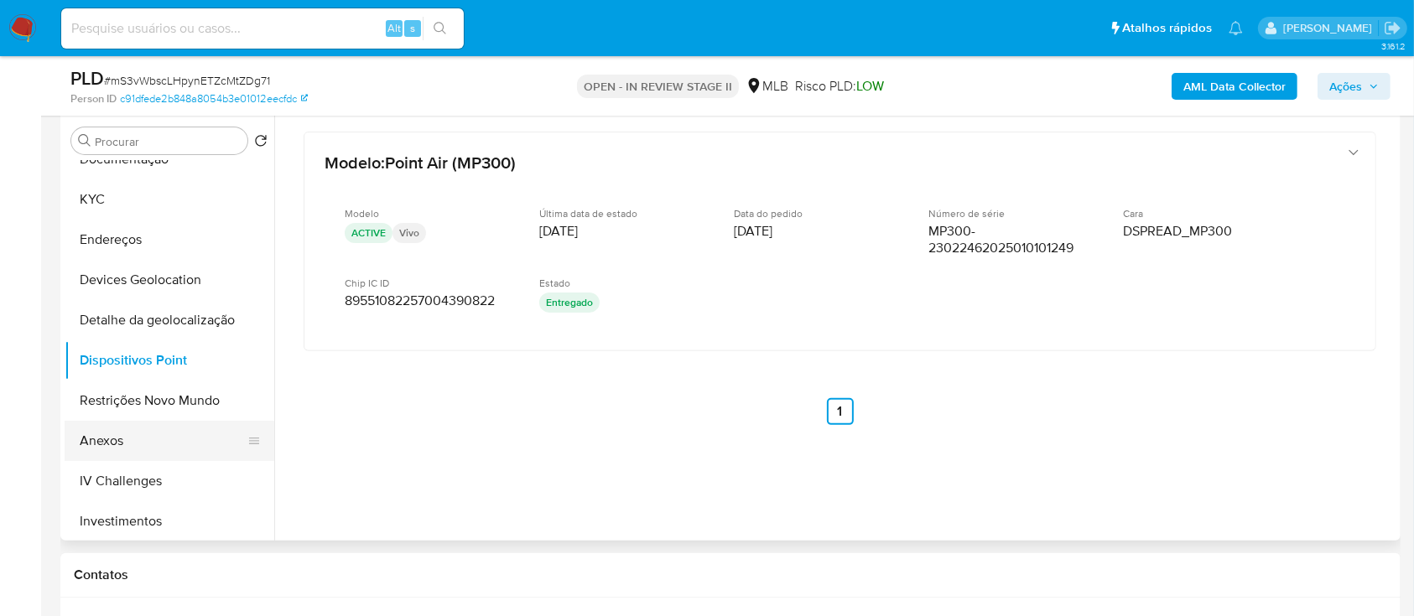
click at [147, 167] on button "Anexos" at bounding box center [163, 441] width 196 height 40
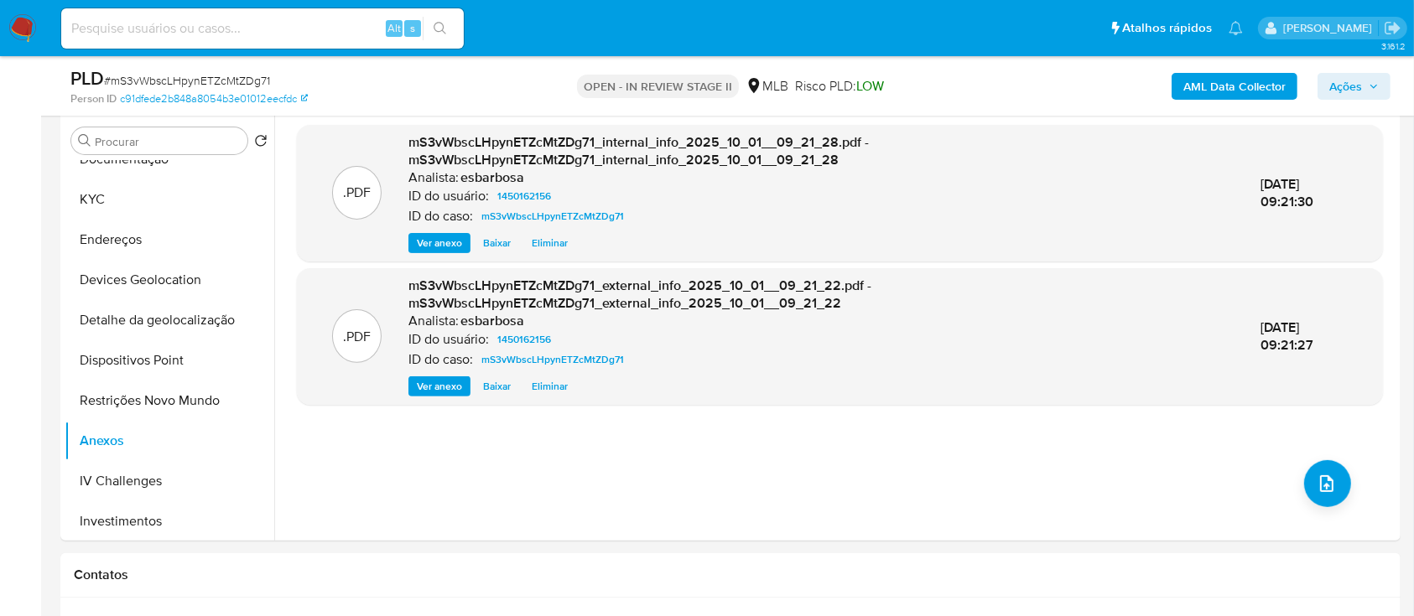
drag, startPoint x: 935, startPoint y: 100, endPoint x: 961, endPoint y: 112, distance: 28.5
click at [936, 99] on div "OPEN - IN REVIEW STAGE II MLB Risco PLD: LOW" at bounding box center [729, 85] width 435 height 39
click at [1328, 167] on icon "upload-file" at bounding box center [1326, 484] width 20 height 20
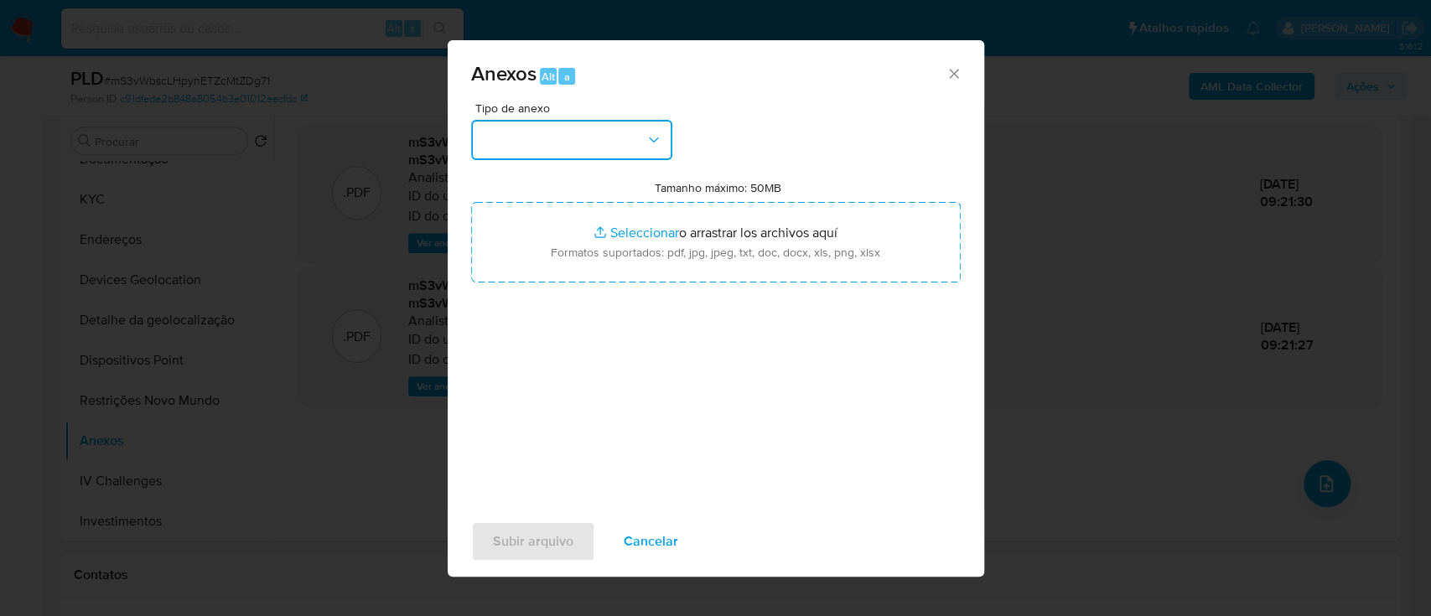
click at [596, 144] on button "button" at bounding box center [571, 140] width 201 height 40
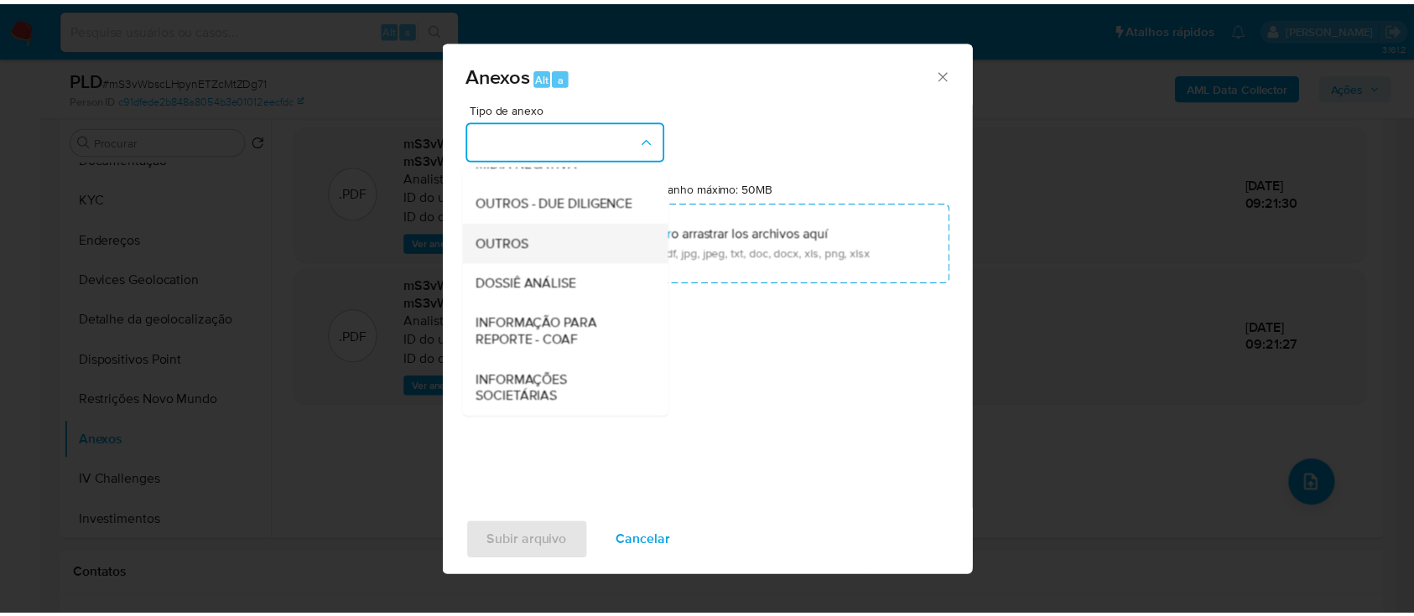
scroll to position [257, 0]
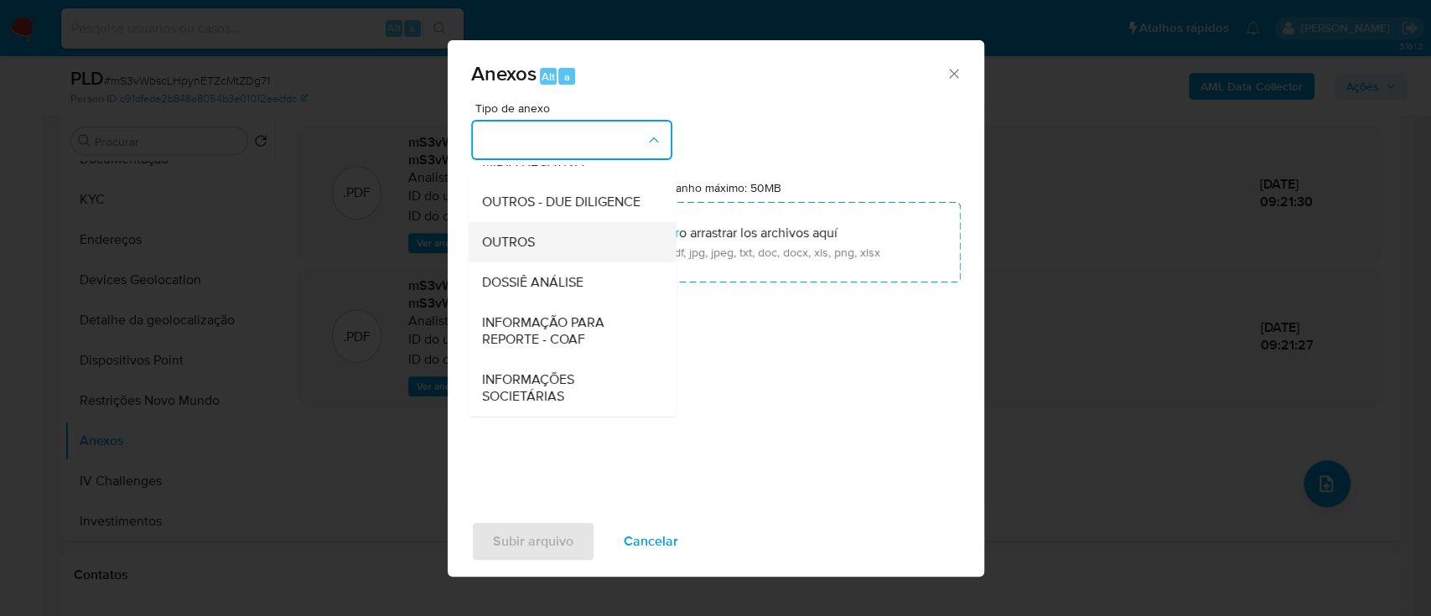
click at [517, 167] on span "OUTROS" at bounding box center [507, 242] width 53 height 17
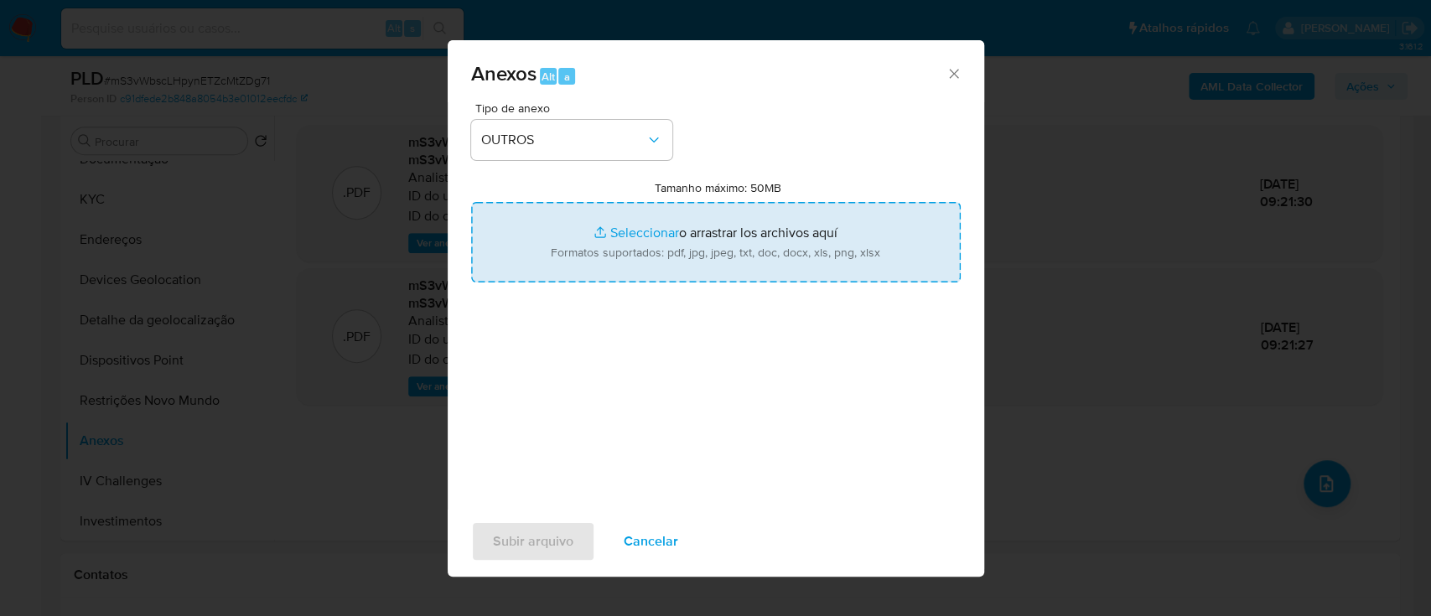
click at [637, 167] on input "Tamanho máximo: 50MB Seleccionar archivos" at bounding box center [716, 242] width 490 height 80
type input "C:\fakepath\Mulan 1450162156_2025_09_29_16_14_45.xlsx"
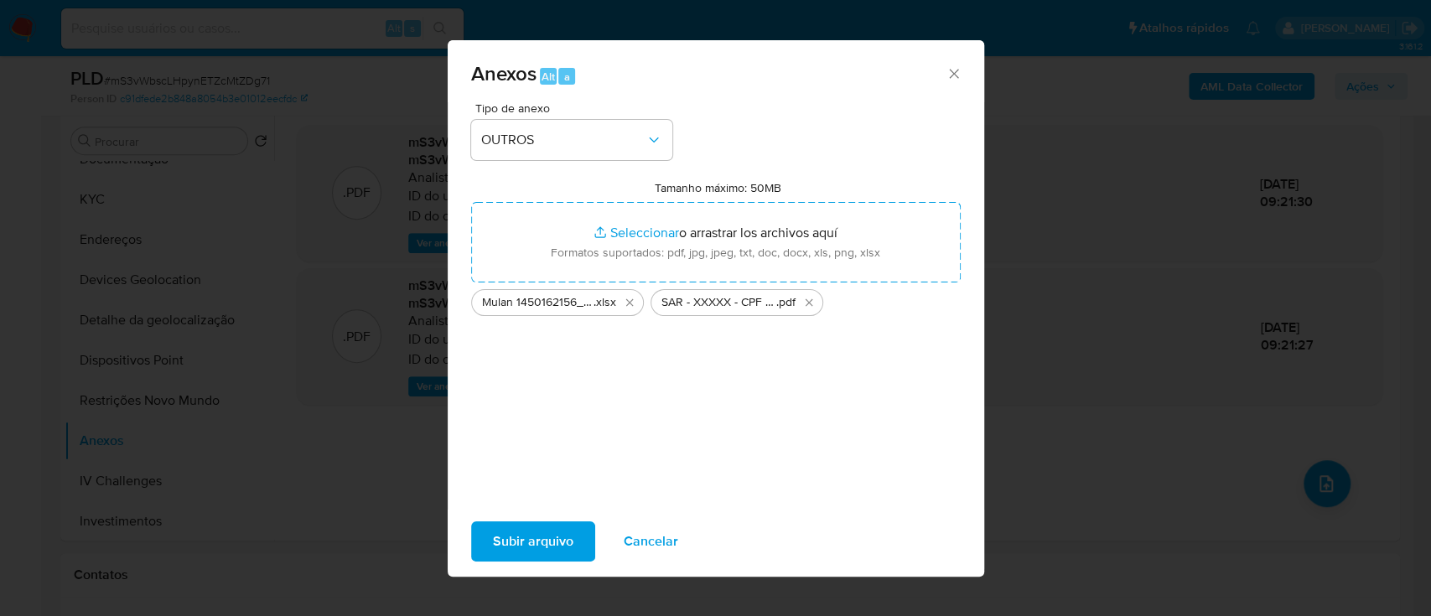
click at [554, 167] on span "Subir arquivo" at bounding box center [533, 541] width 80 height 37
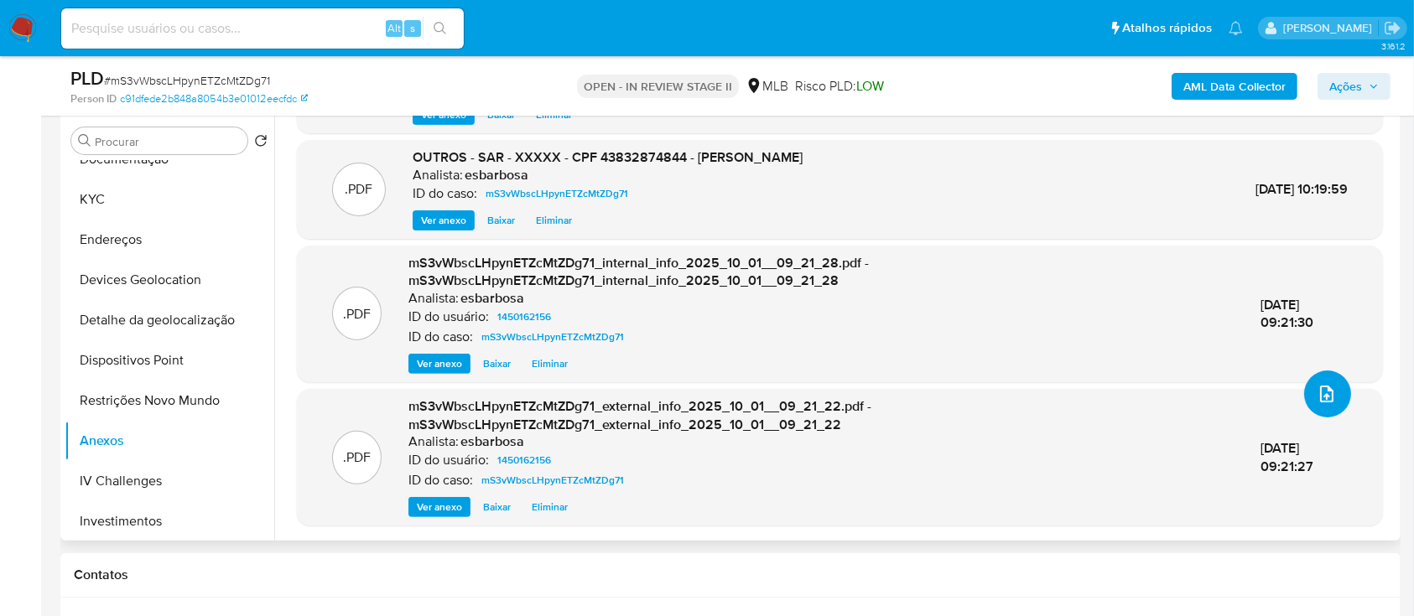
scroll to position [0, 0]
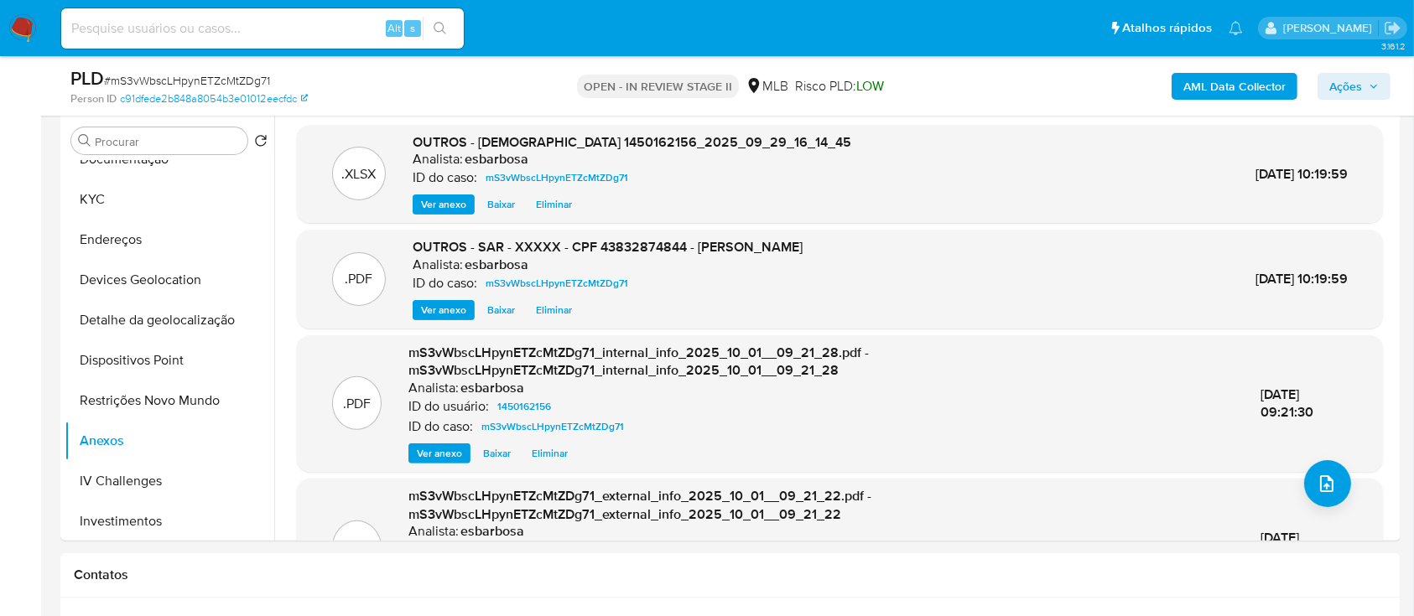
click at [1337, 85] on span "Ações" at bounding box center [1345, 86] width 33 height 27
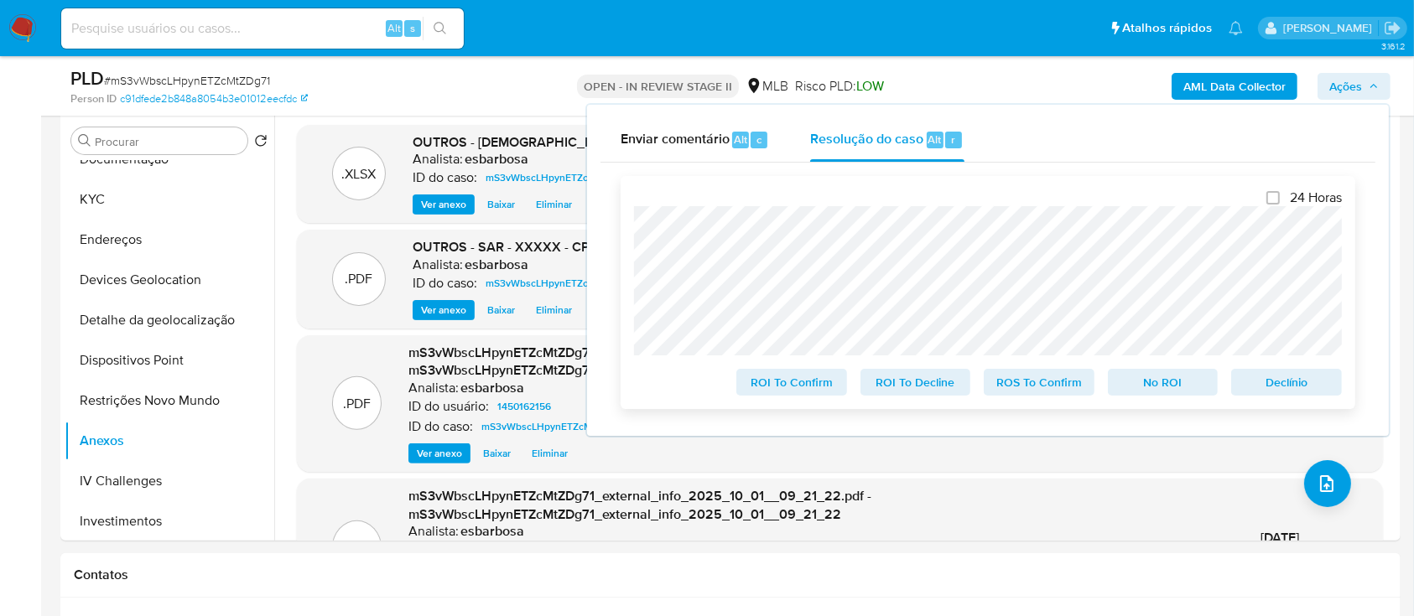
click at [1033, 167] on span "ROS To Confirm" at bounding box center [1038, 382] width 87 height 23
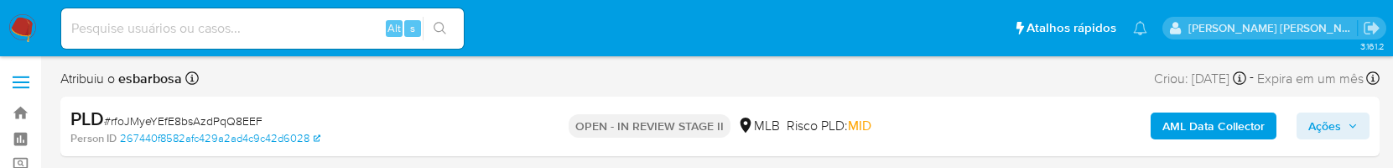
select select "10"
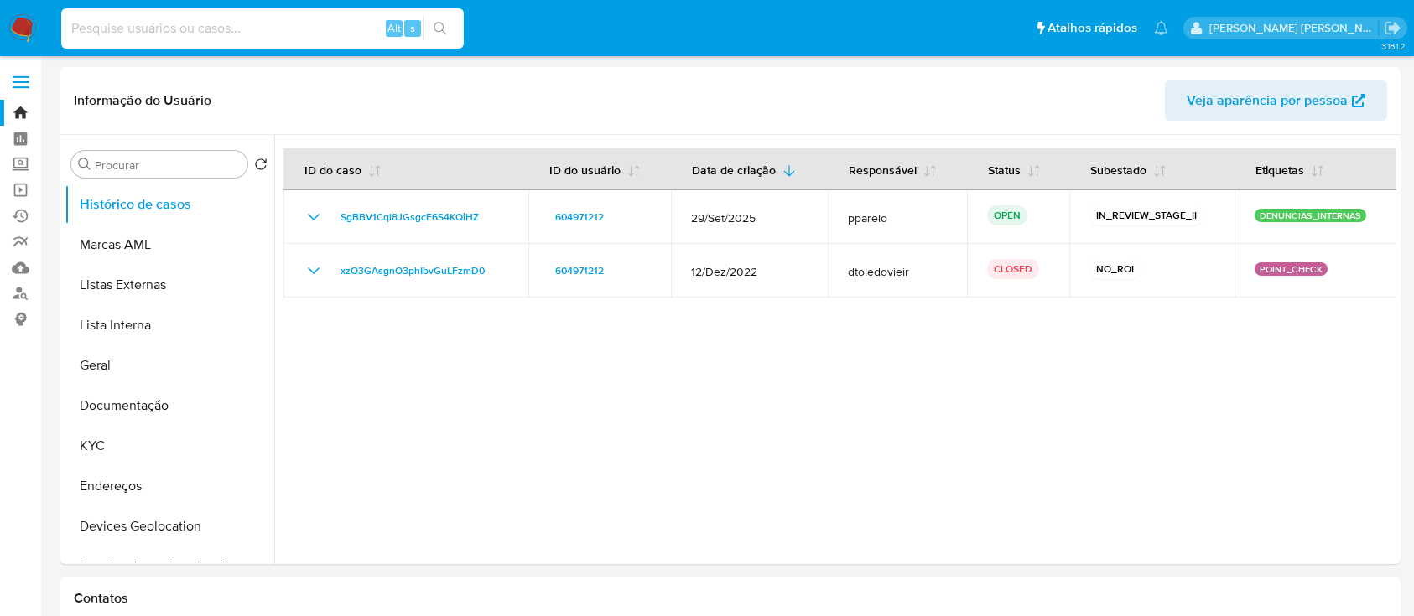
select select "10"
type input "2551947798"
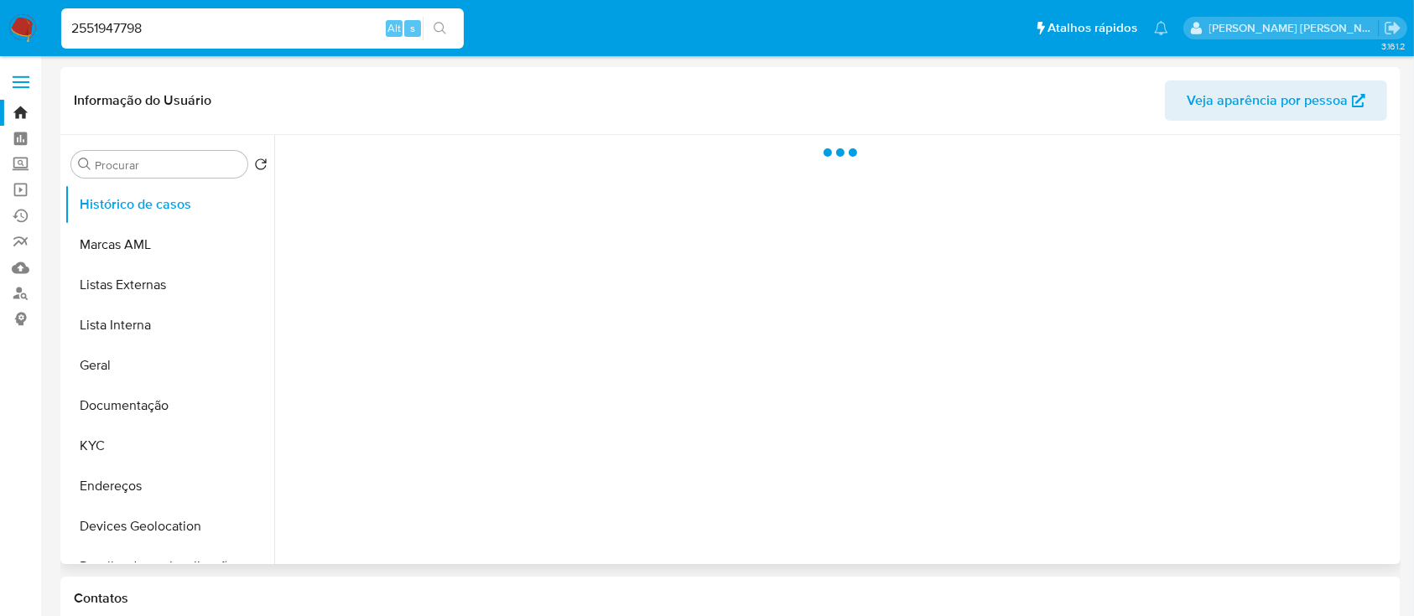
select select "10"
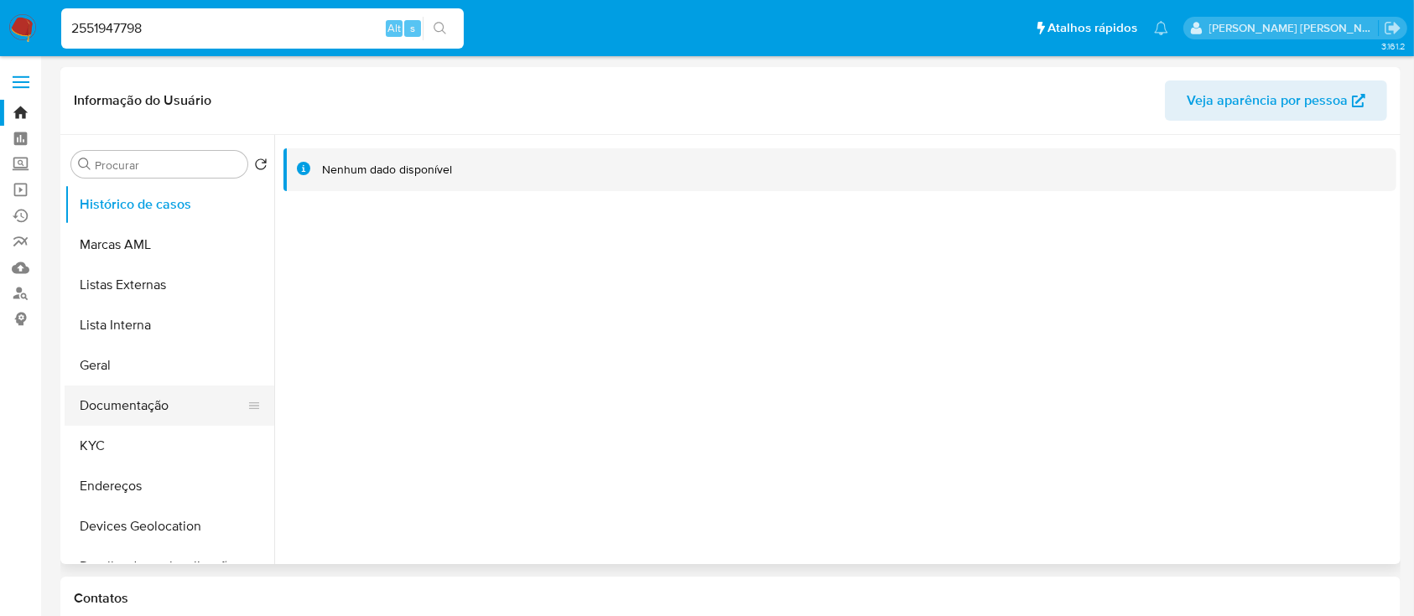
click at [144, 399] on button "Documentação" at bounding box center [163, 406] width 196 height 40
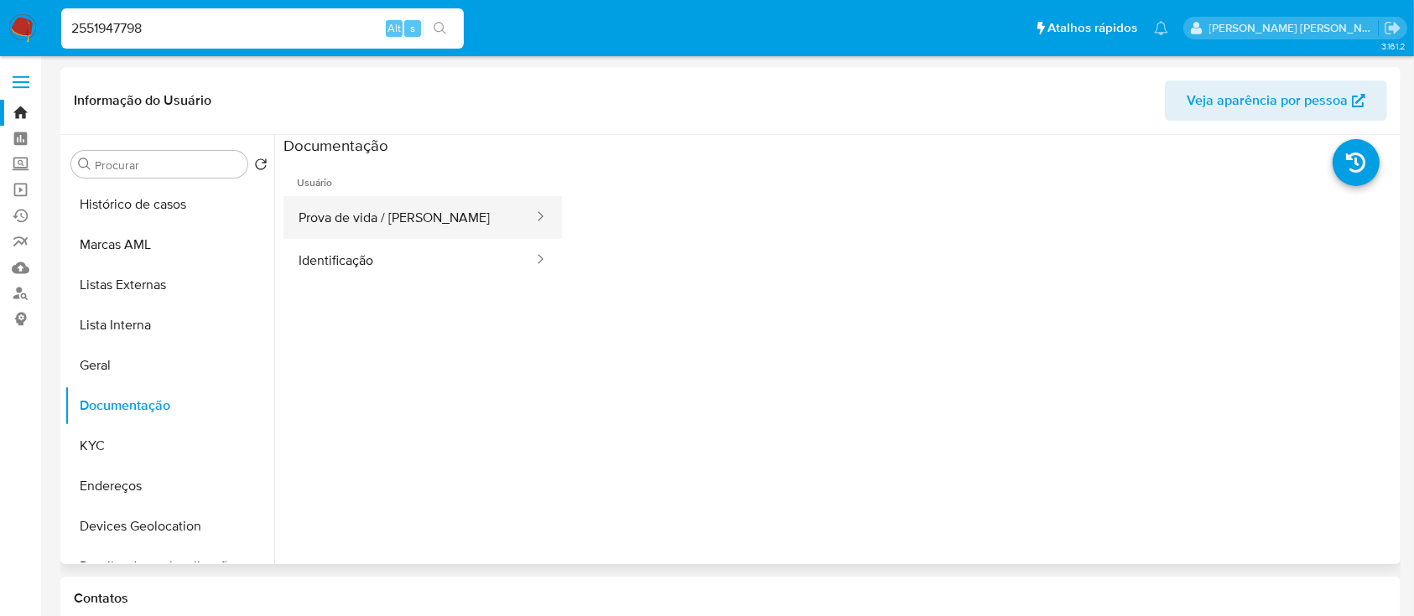
click at [369, 206] on button "Prova de vida / [PERSON_NAME]" at bounding box center [409, 217] width 252 height 43
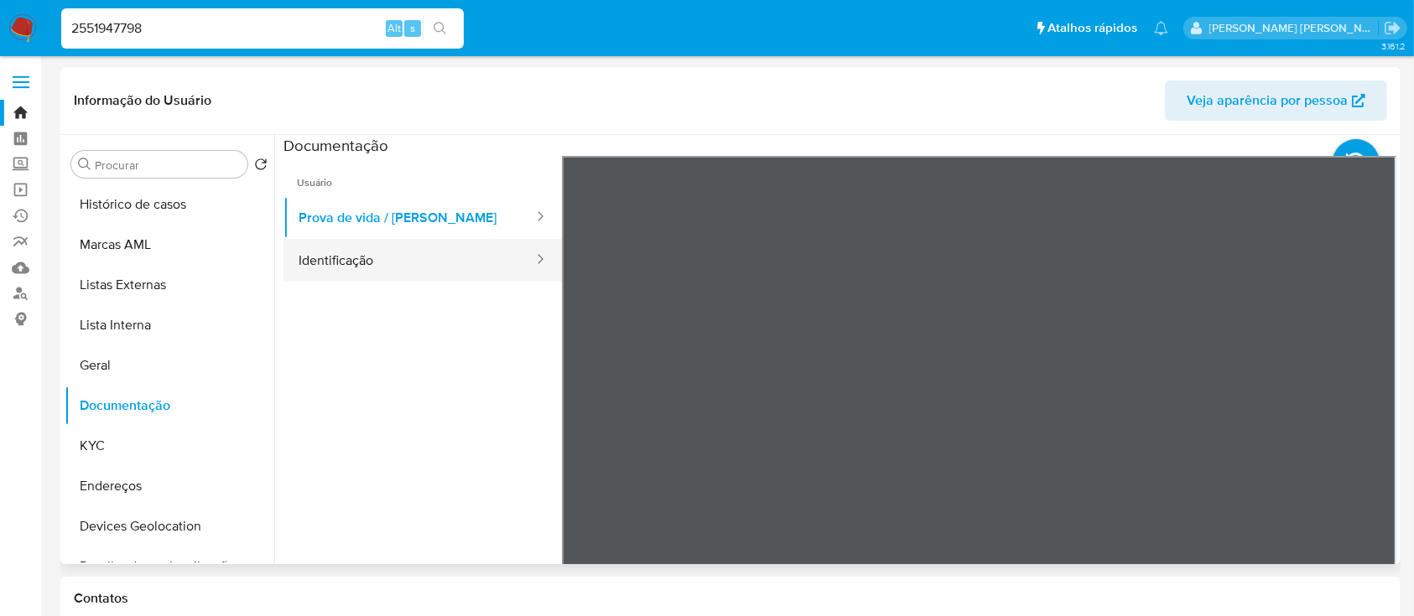
click at [380, 256] on button "Identificação" at bounding box center [409, 260] width 252 height 43
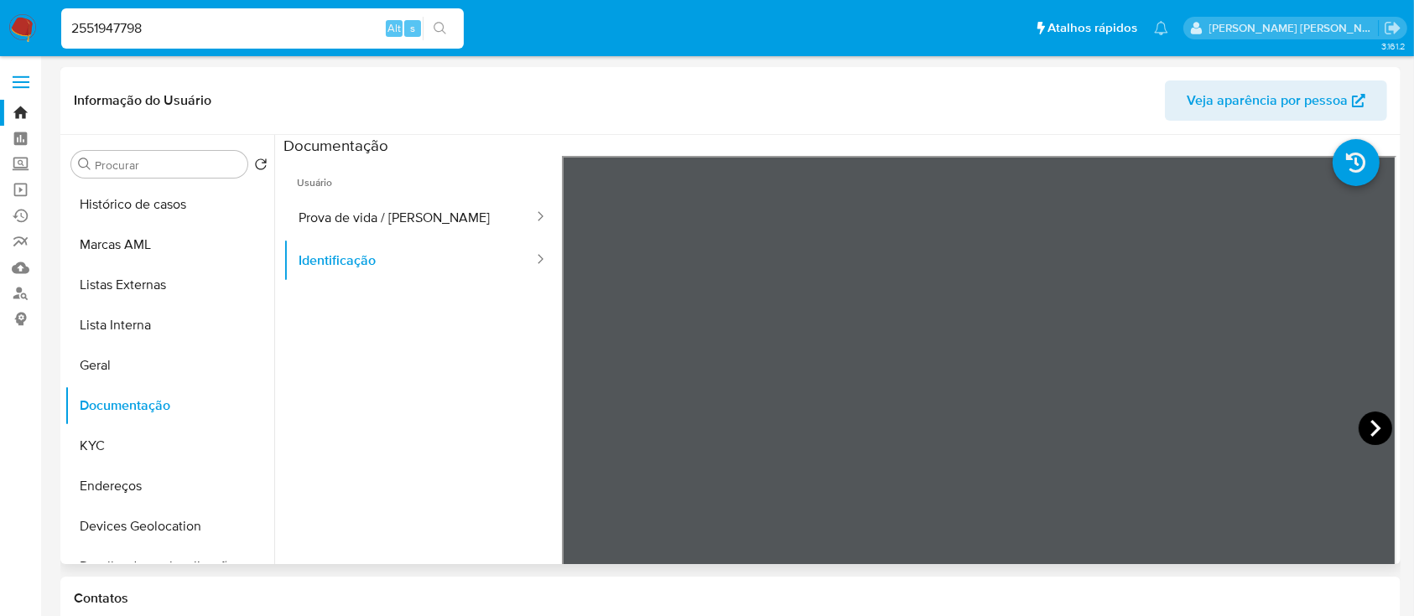
click at [1370, 431] on icon at bounding box center [1375, 428] width 10 height 17
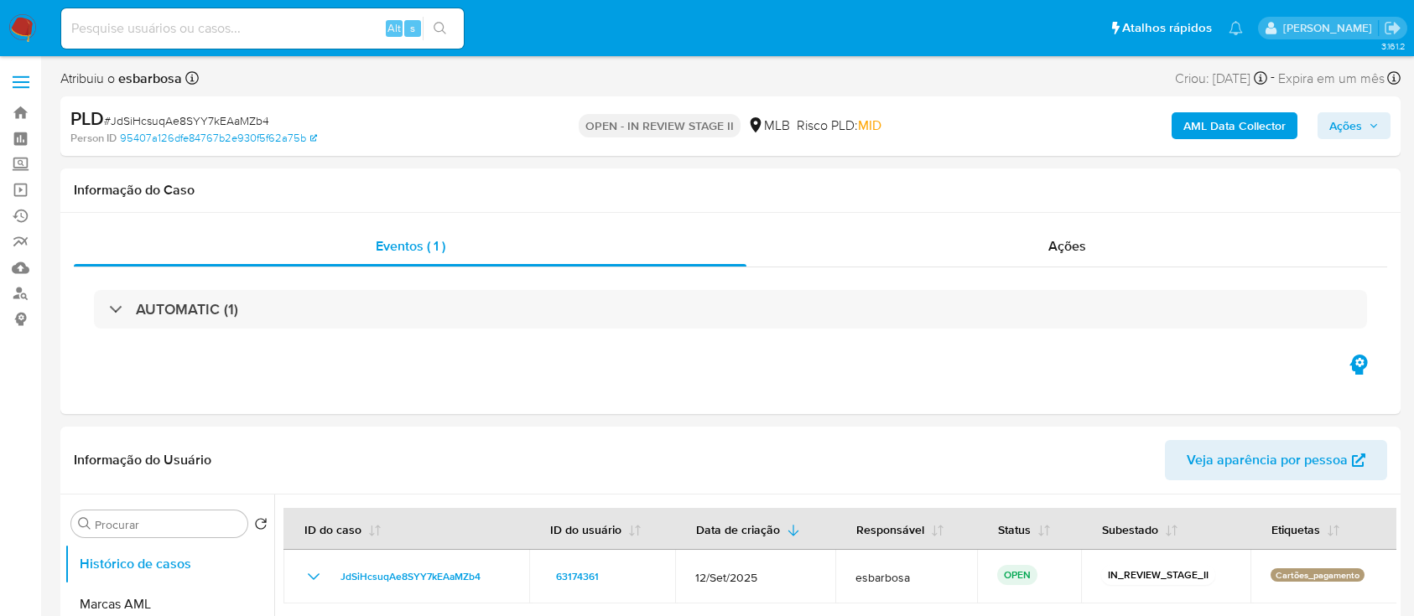
select select "10"
click at [250, 120] on span "# JdSiHcsuqAe8SYY7kEAaMZb4" at bounding box center [186, 120] width 165 height 17
copy span "JdSiHcsuqAe8SYY7kEAaMZb4"
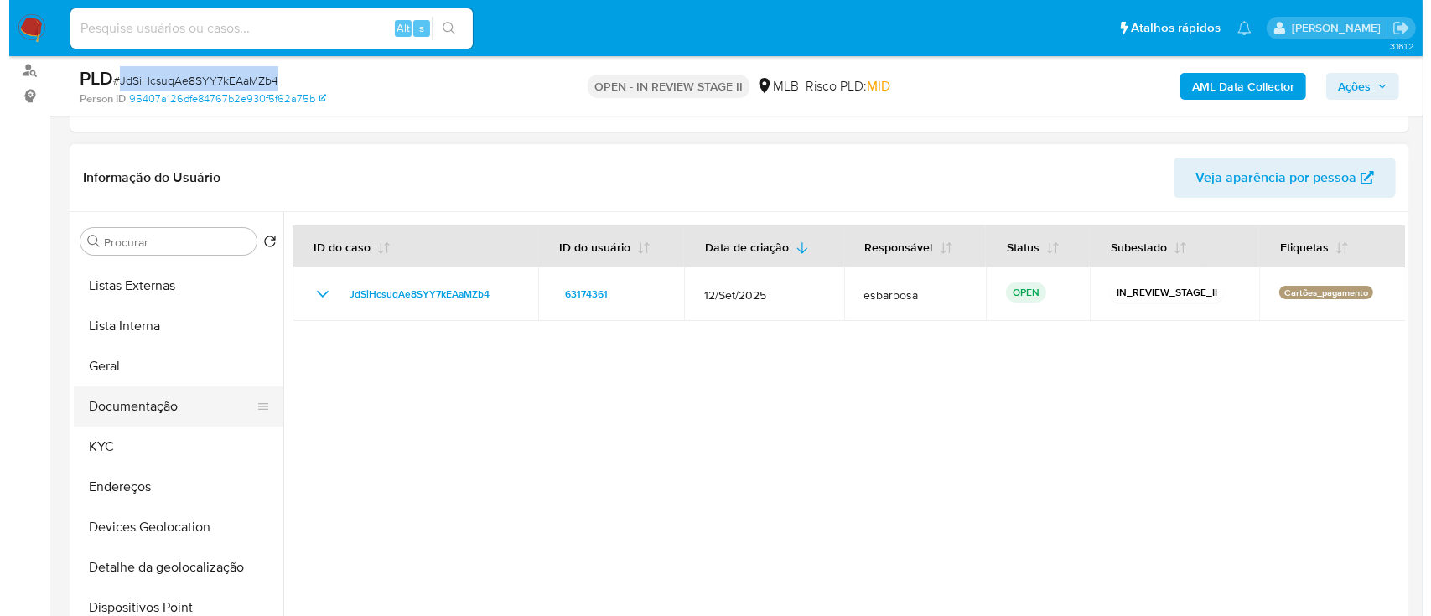
scroll to position [112, 0]
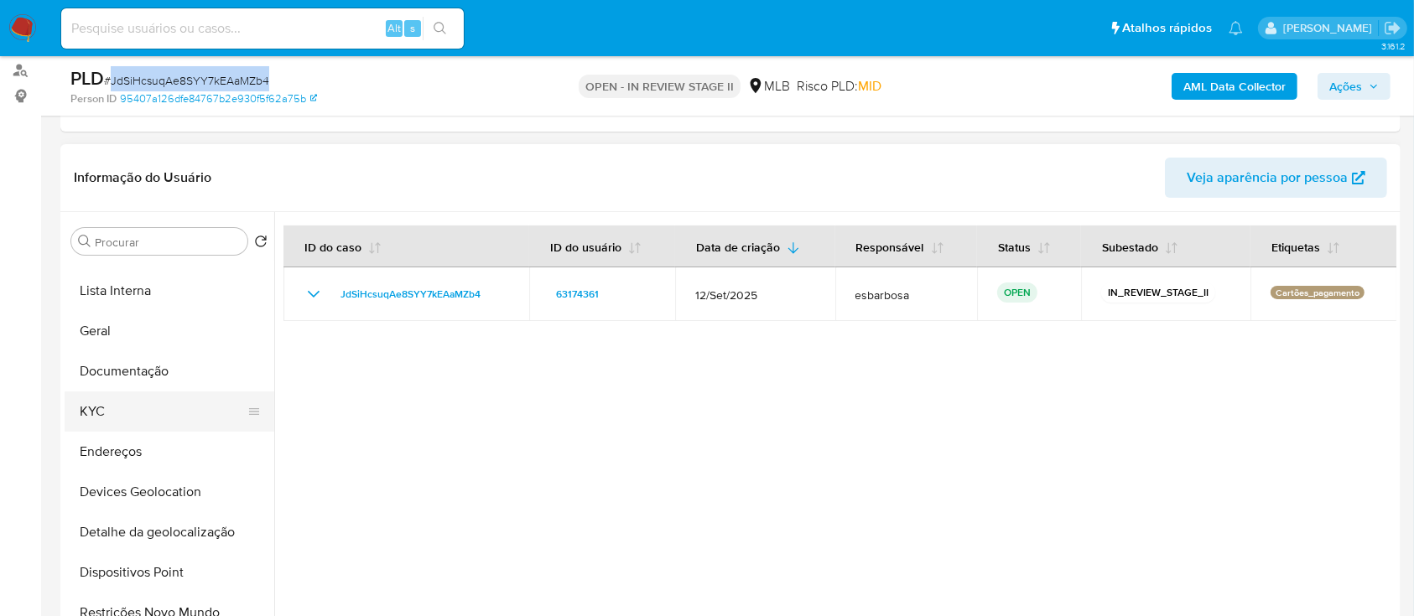
click at [121, 406] on button "KYC" at bounding box center [163, 412] width 196 height 40
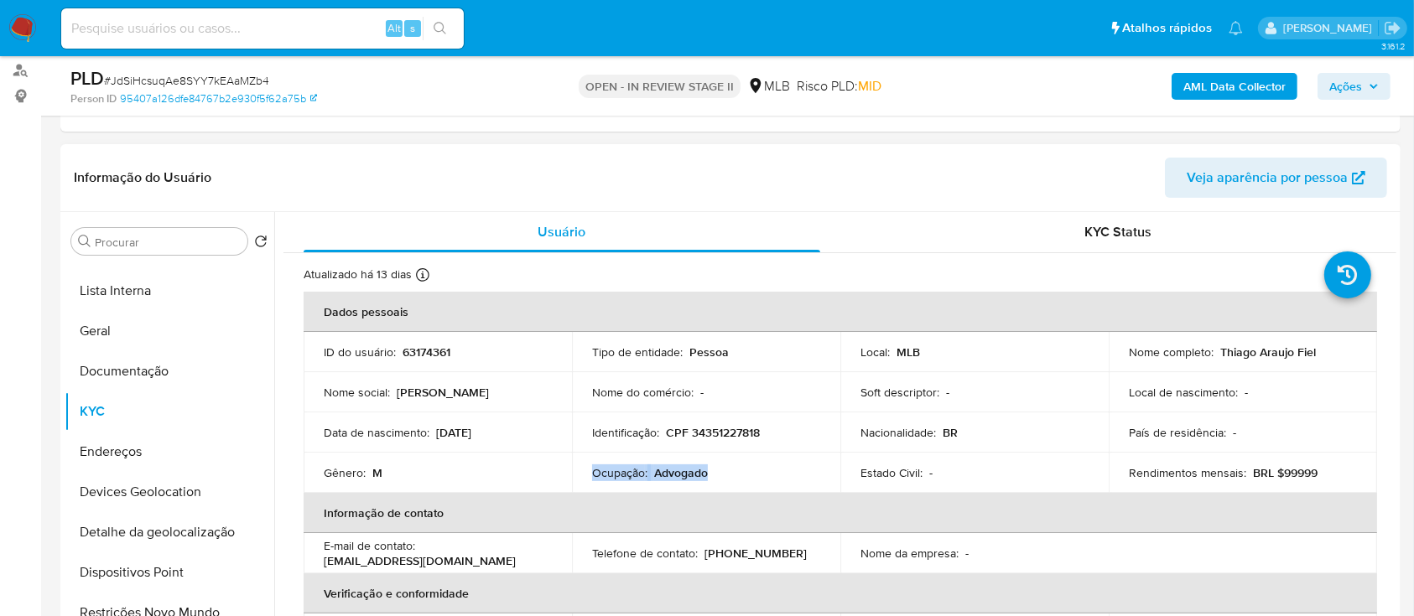
drag, startPoint x: 714, startPoint y: 474, endPoint x: 590, endPoint y: 472, distance: 123.3
click at [592, 472] on div "Ocupação : Advogado" at bounding box center [706, 472] width 228 height 15
copy div "Ocupação : Advogado"
drag, startPoint x: 1313, startPoint y: 352, endPoint x: 1215, endPoint y: 350, distance: 98.1
click at [1215, 350] on div "Nome completo : Thiago Araujo Fiel" at bounding box center [1243, 352] width 228 height 15
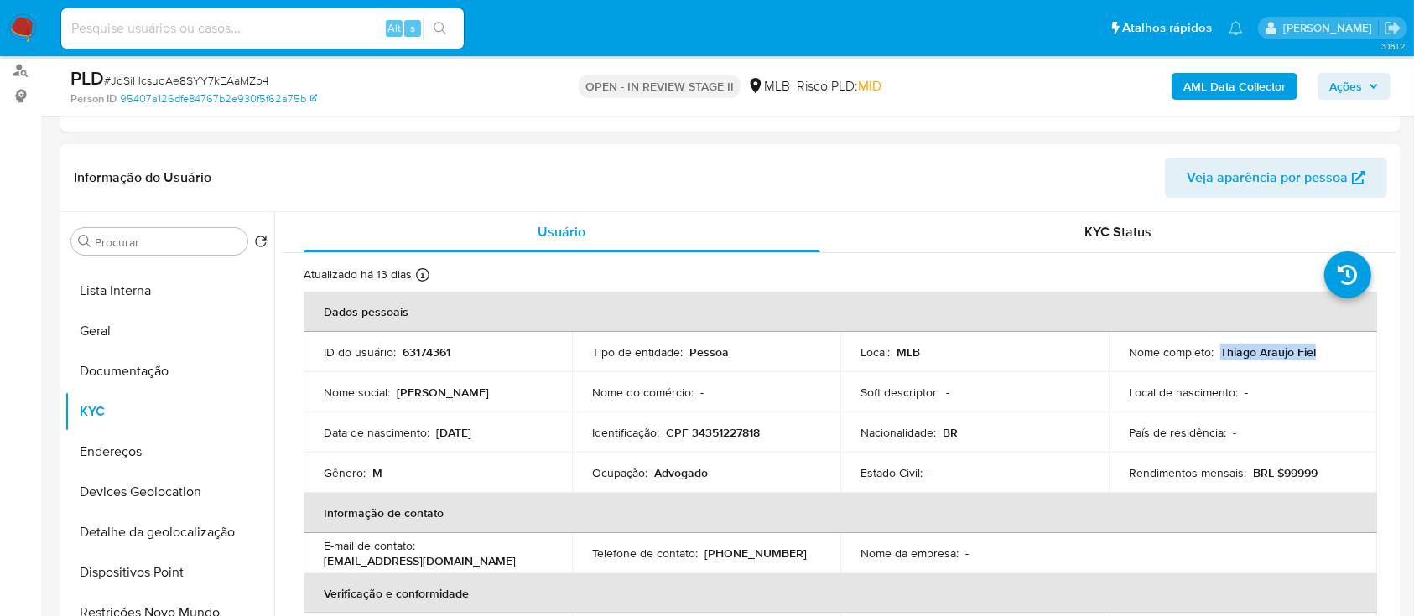
copy p "Thiago Araujo Fiel"
click at [114, 372] on button "Documentação" at bounding box center [163, 371] width 196 height 40
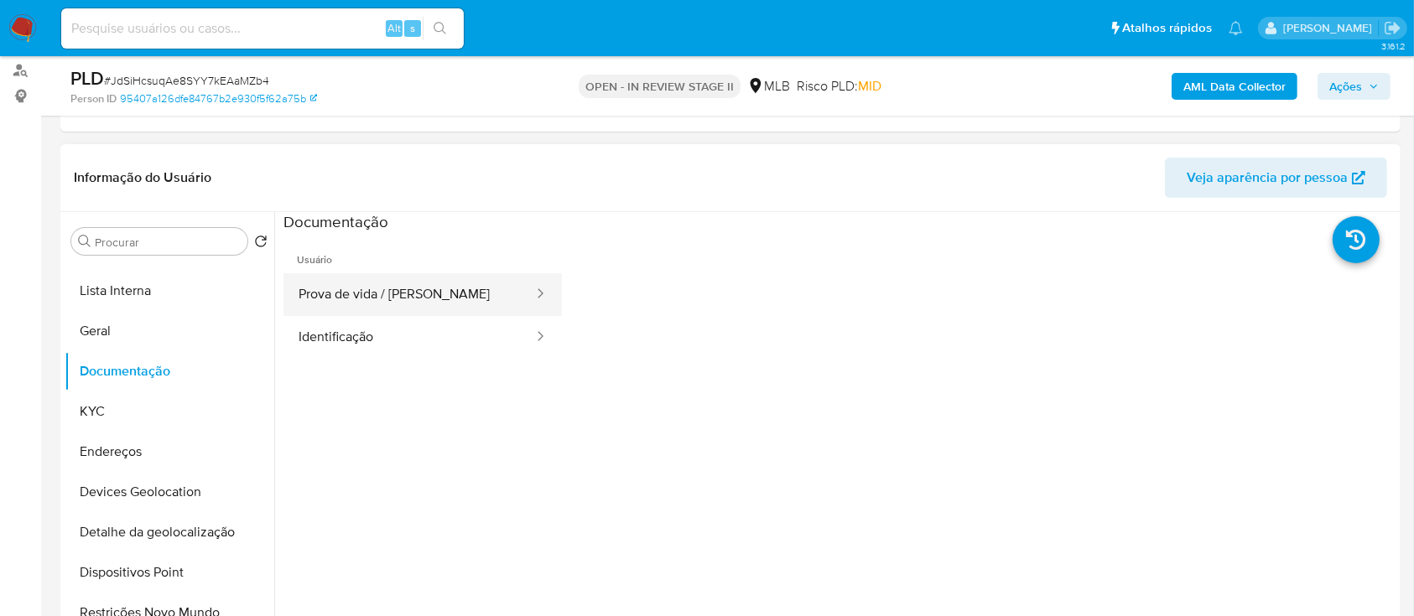
click at [424, 288] on button "Prova de vida / Selfie" at bounding box center [409, 294] width 252 height 43
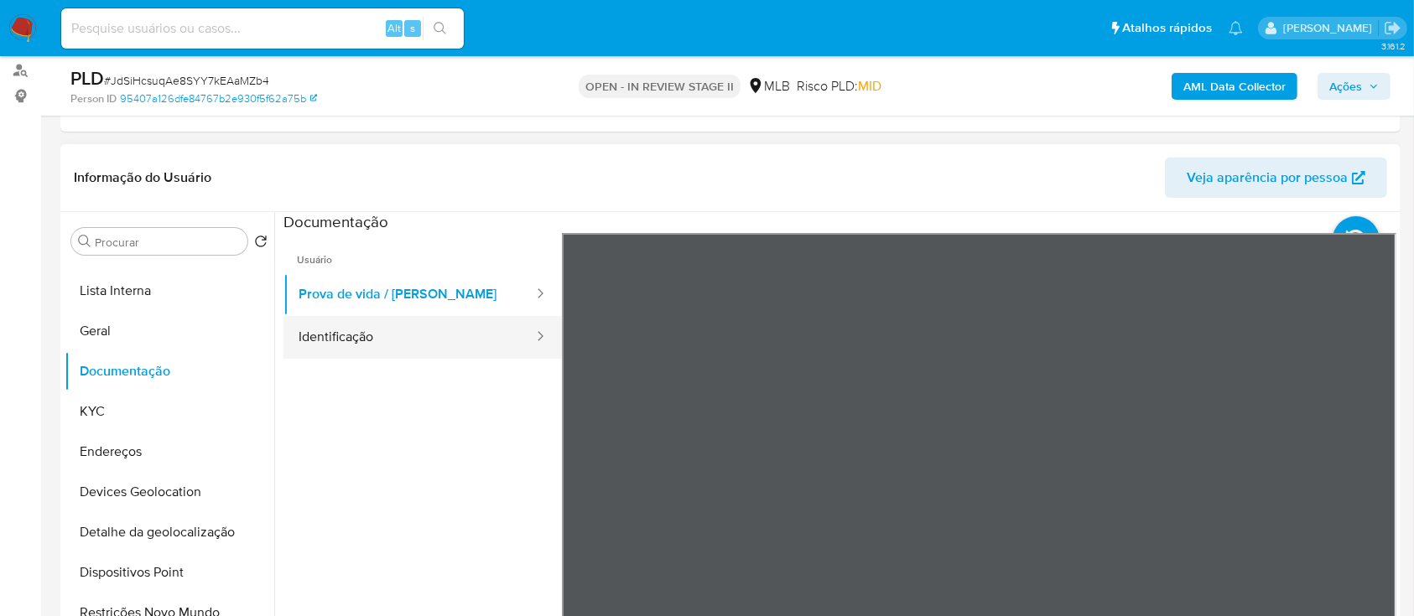
click at [397, 326] on button "Identificação" at bounding box center [409, 337] width 252 height 43
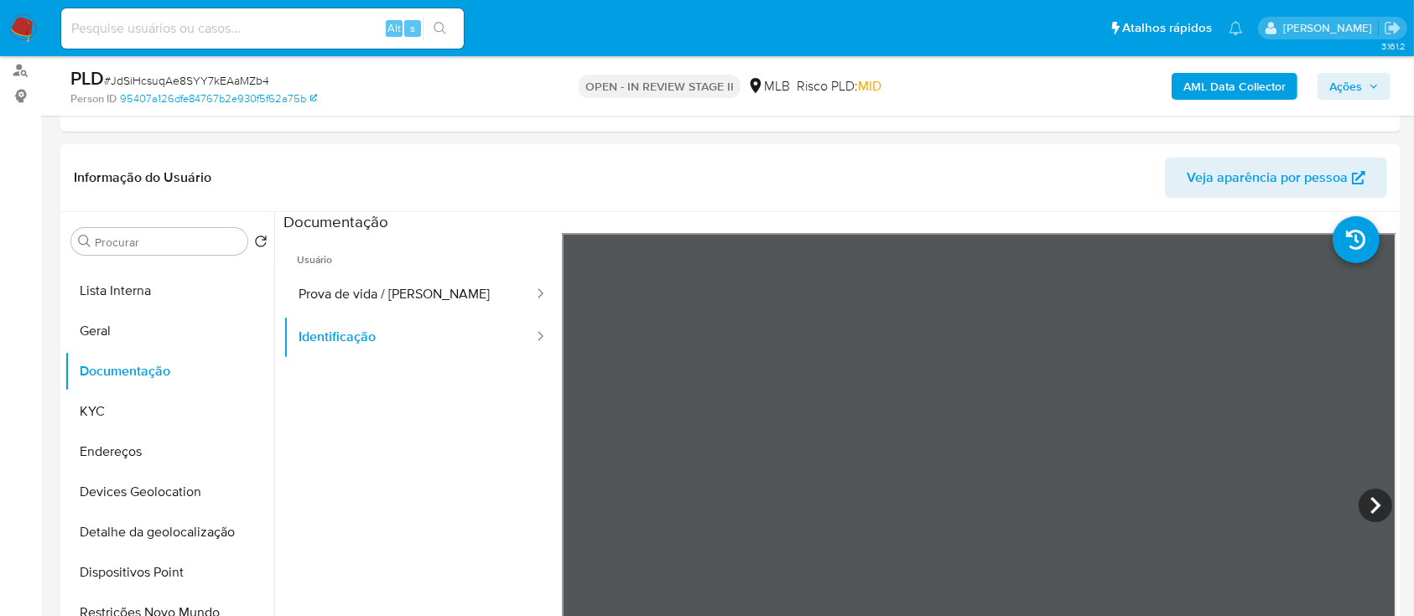
click at [1218, 83] on b "AML Data Collector" at bounding box center [1234, 86] width 102 height 27
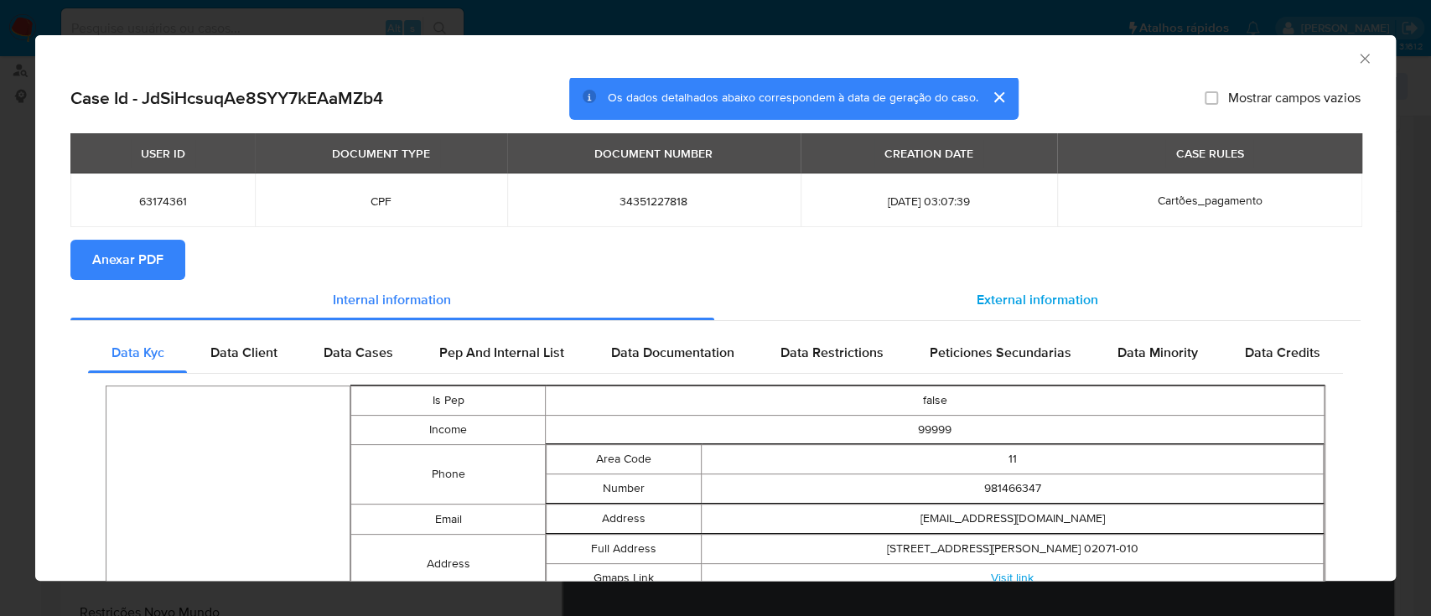
click at [1004, 291] on span "External information" at bounding box center [1038, 299] width 122 height 19
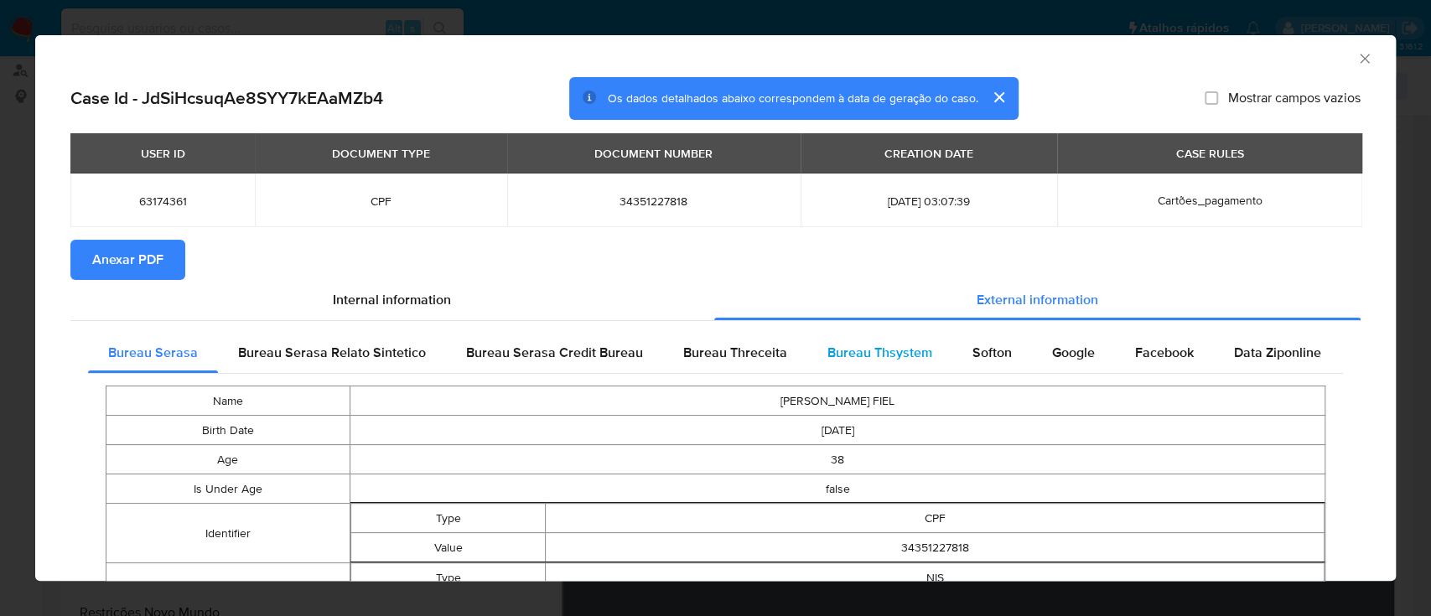
click at [882, 359] on span "Bureau Thsystem" at bounding box center [880, 352] width 105 height 19
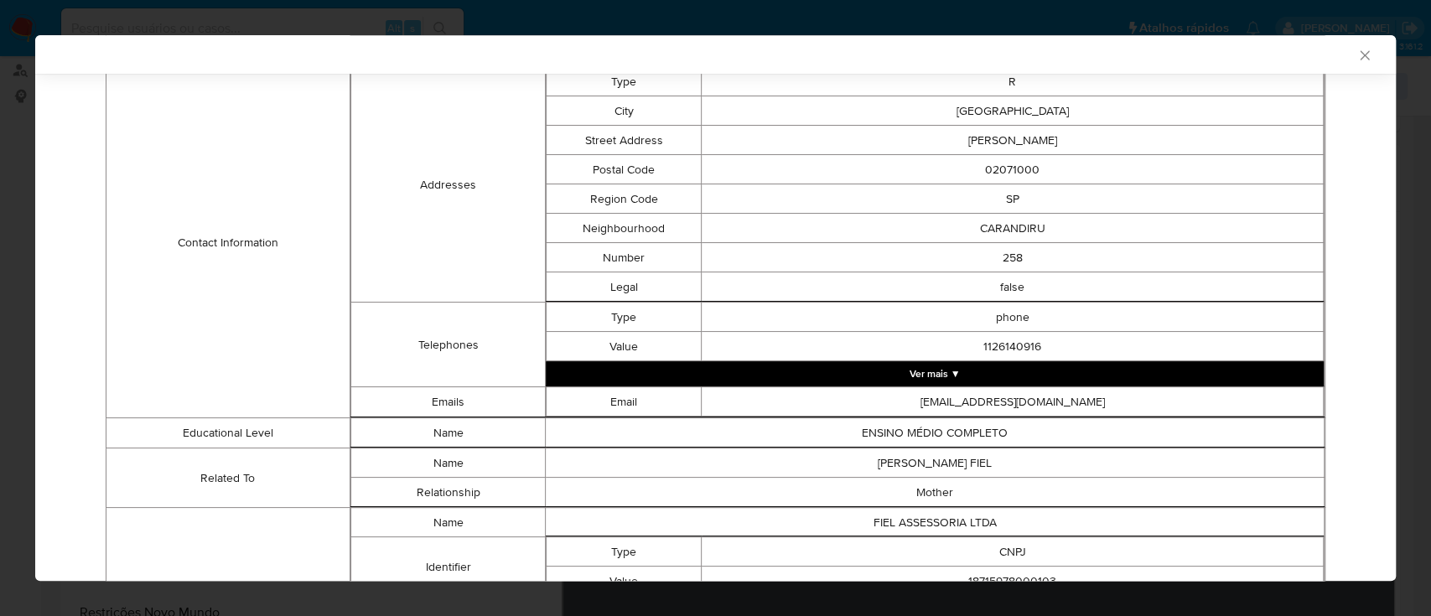
scroll to position [107, 0]
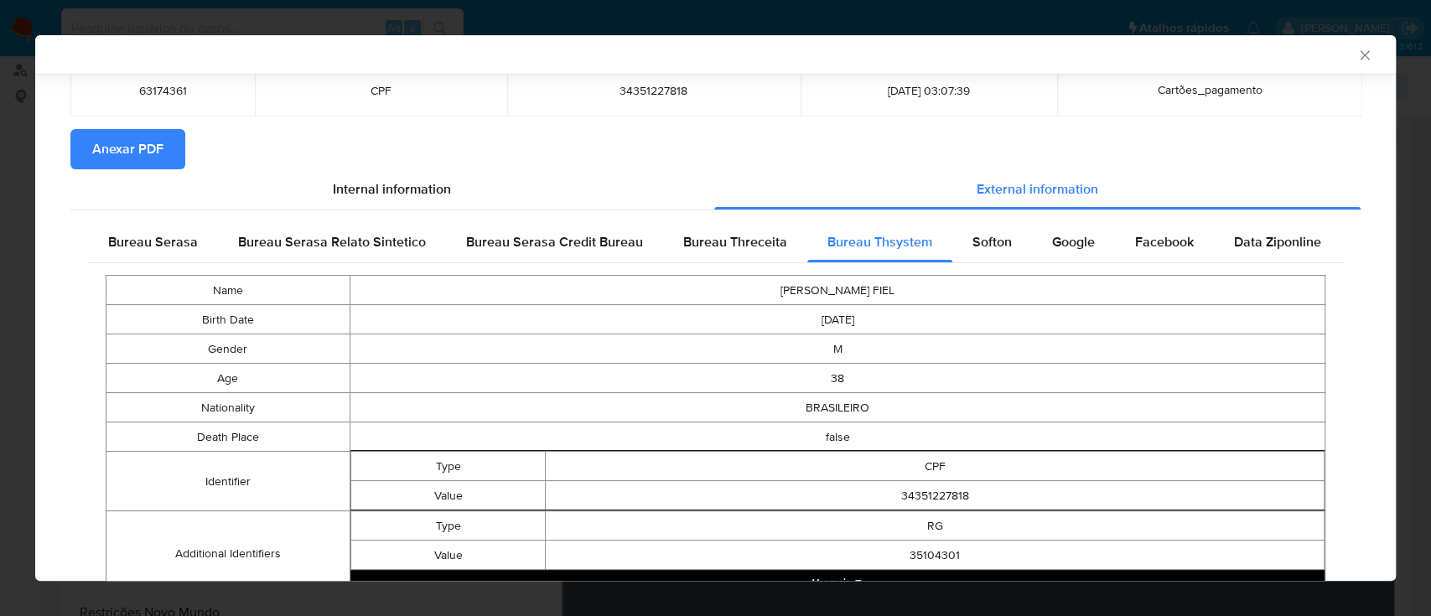
click at [145, 151] on span "Anexar PDF" at bounding box center [127, 149] width 71 height 37
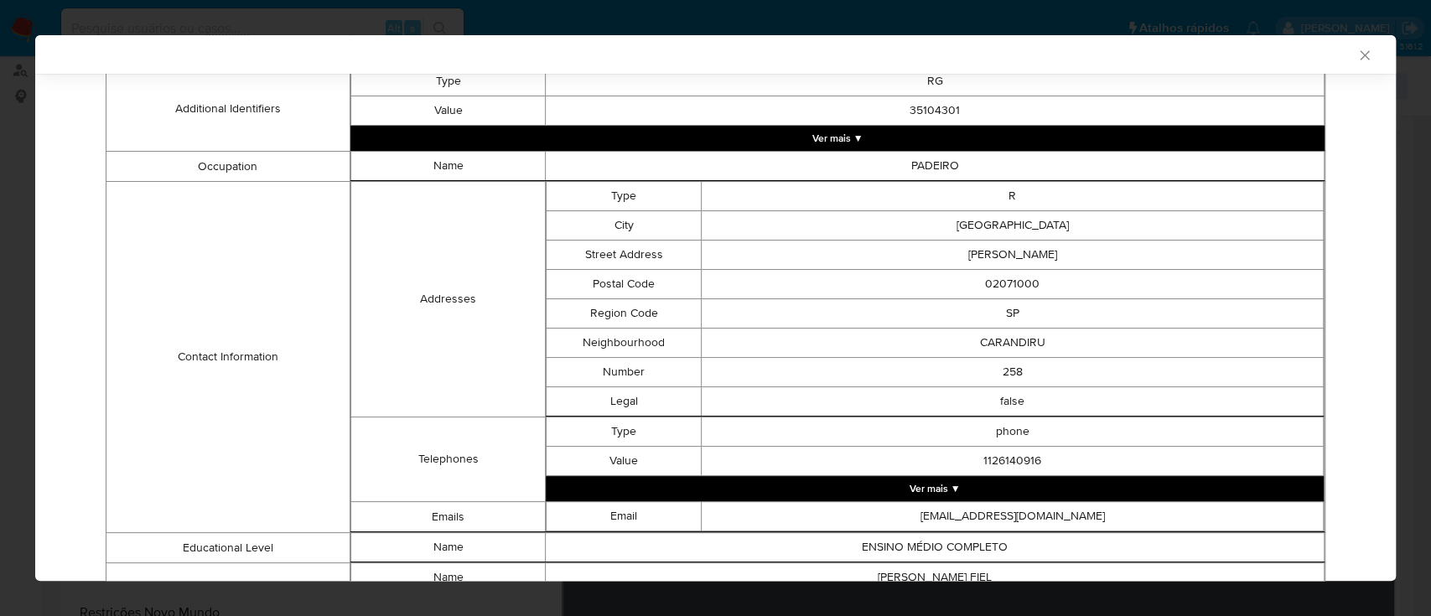
scroll to position [855, 0]
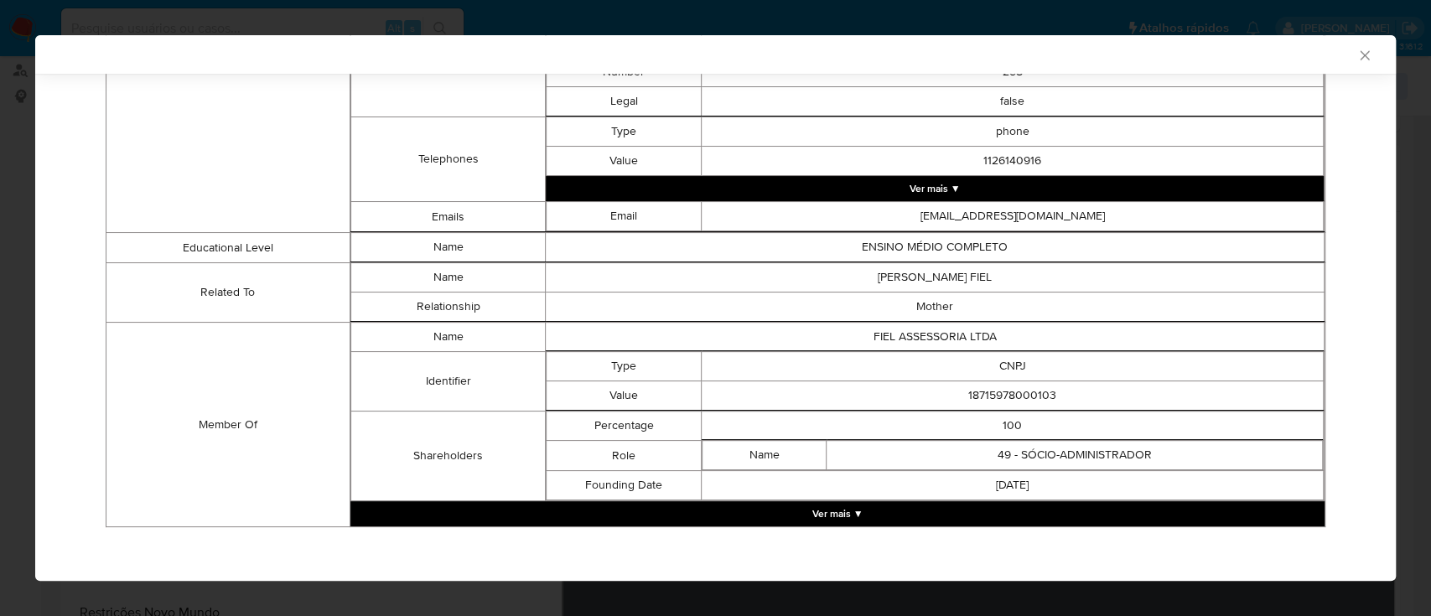
click at [1000, 394] on td "18715978000103" at bounding box center [1013, 396] width 622 height 29
copy td "18715978000103"
click at [832, 511] on button "Ver mais ▼" at bounding box center [837, 513] width 974 height 25
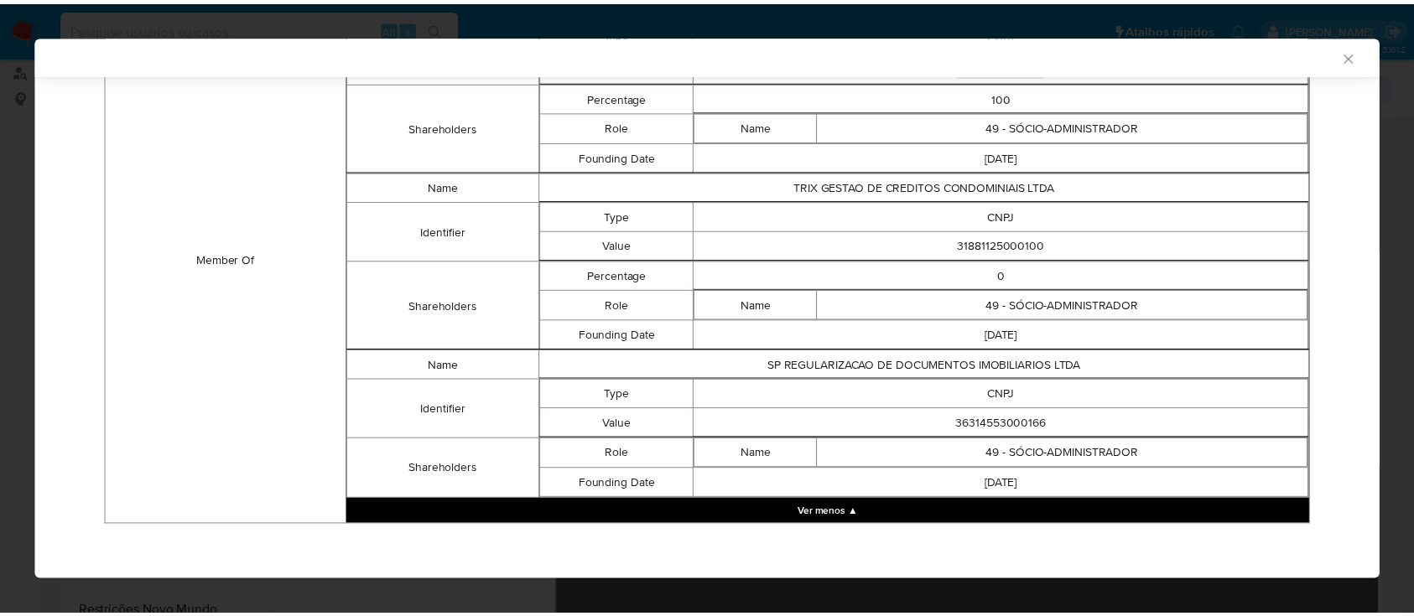
scroll to position [1179, 0]
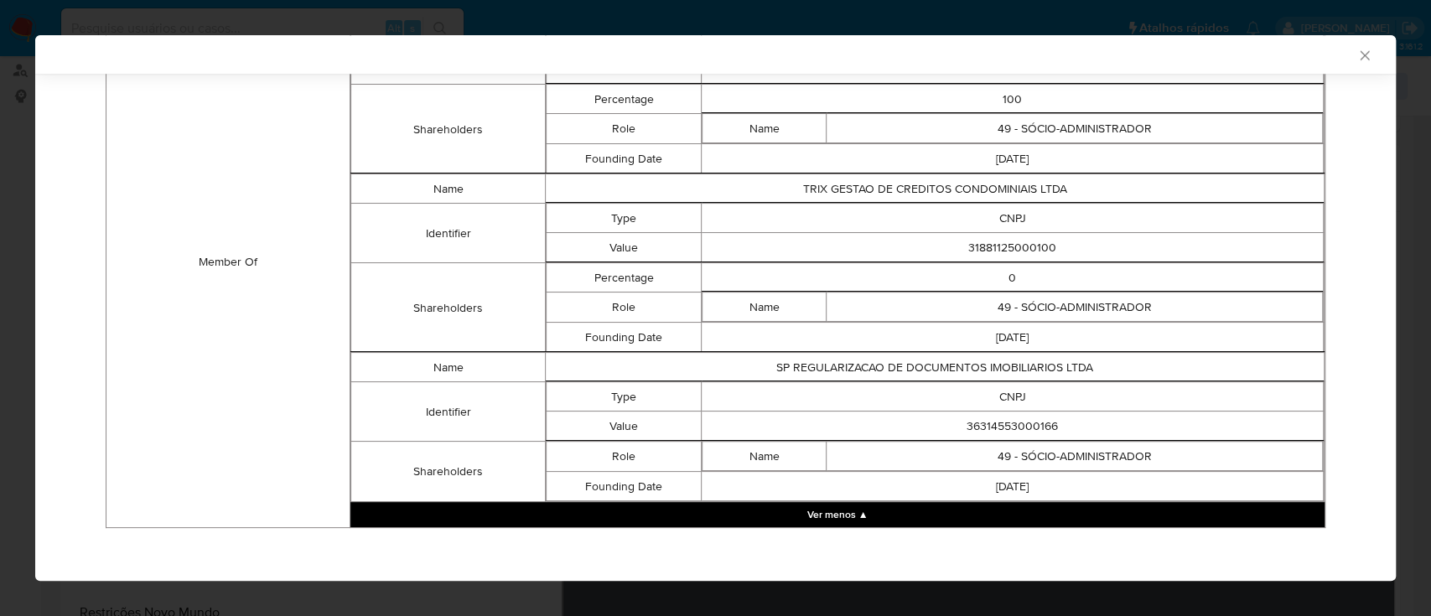
click at [1013, 242] on td "31881125000100" at bounding box center [1013, 247] width 622 height 29
copy td "31881125000100"
click at [1011, 433] on td "36314553000166" at bounding box center [1013, 426] width 622 height 29
click at [1011, 425] on td "36314553000166" at bounding box center [1013, 426] width 622 height 29
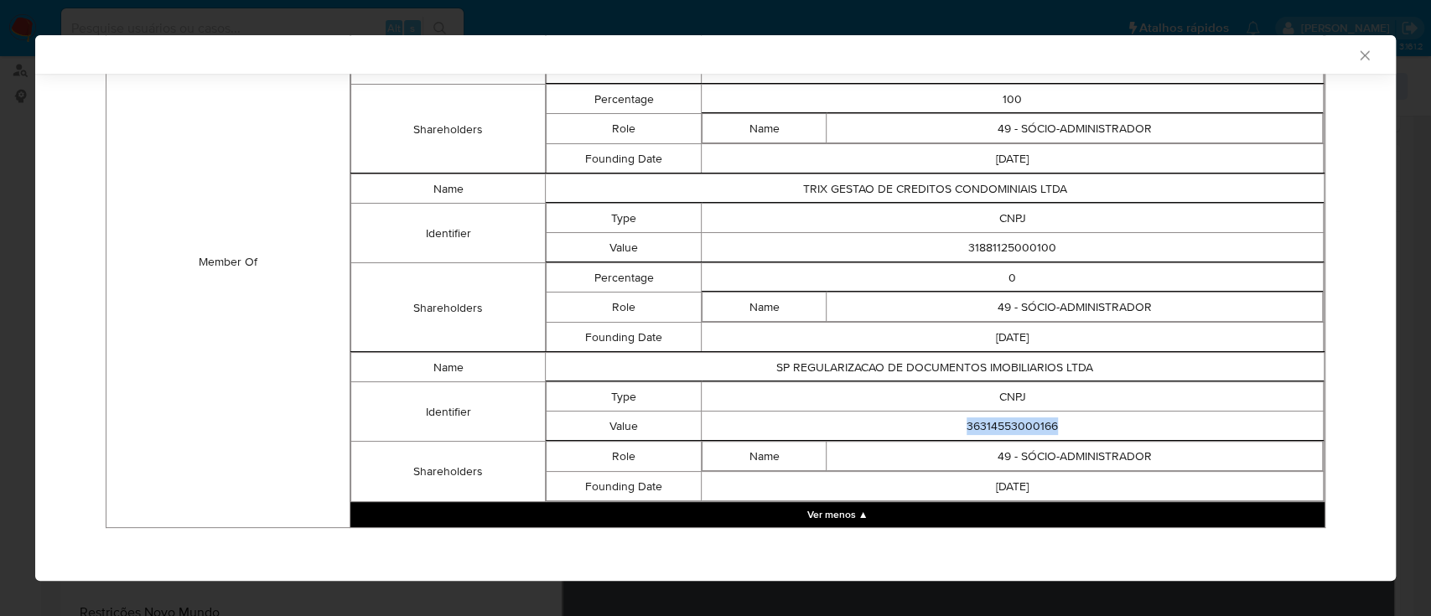
click at [1011, 425] on td "36314553000166" at bounding box center [1013, 426] width 622 height 29
copy td "36314553000166"
click at [1357, 52] on icon "Fechar a janela" at bounding box center [1365, 55] width 17 height 17
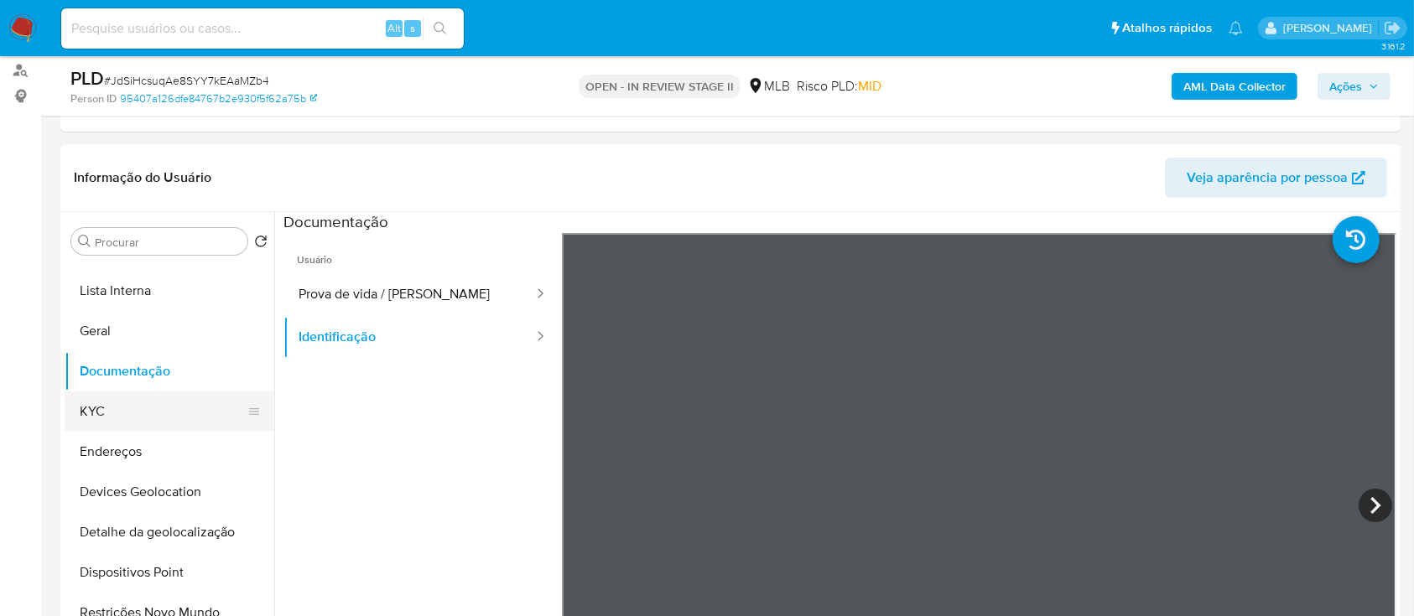
click at [129, 407] on button "KYC" at bounding box center [163, 412] width 196 height 40
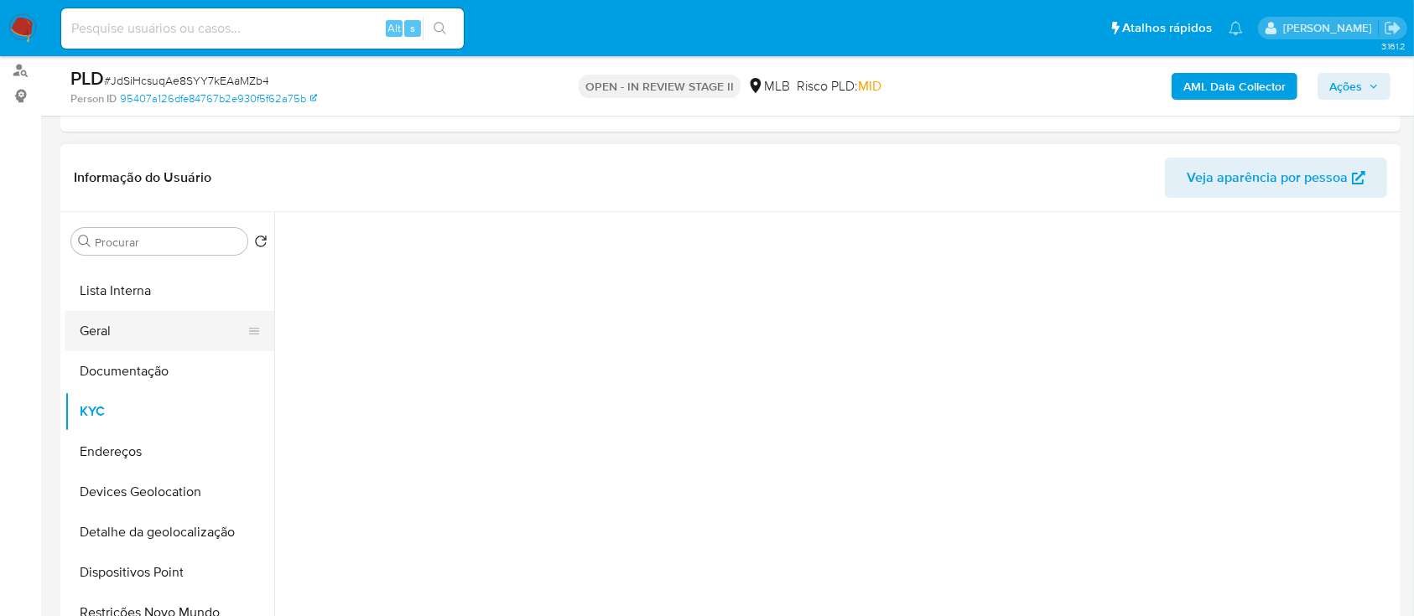
click at [129, 337] on button "Geral" at bounding box center [163, 331] width 196 height 40
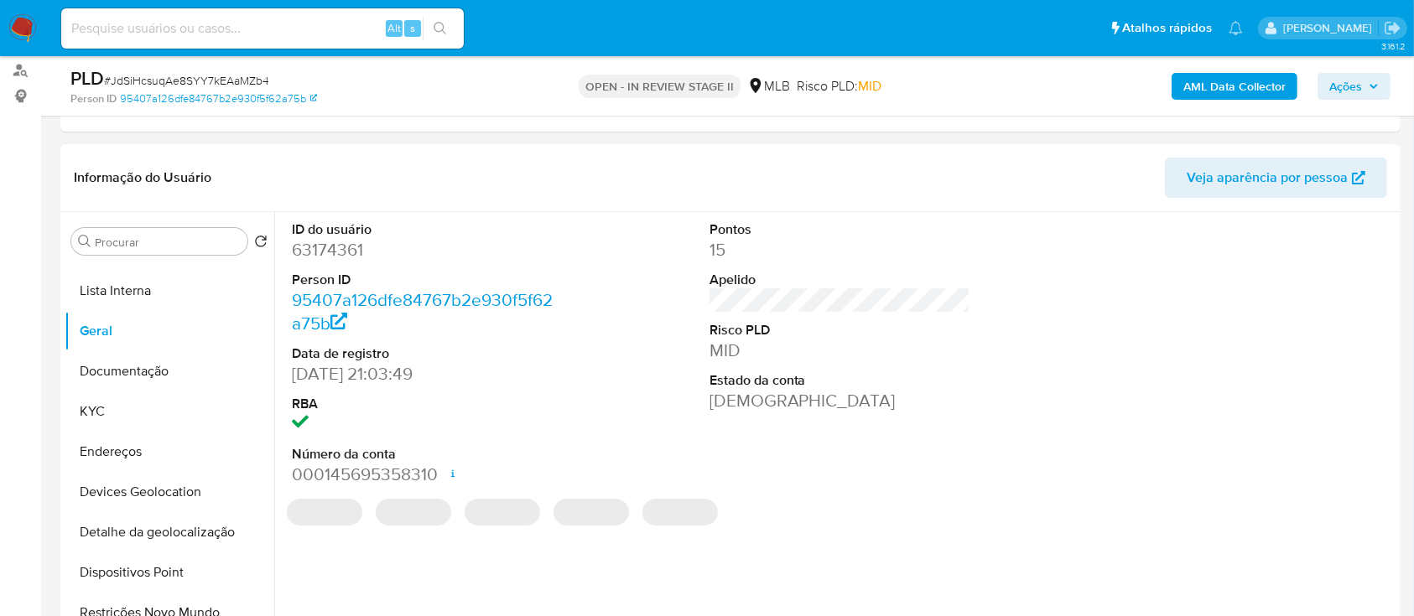
click at [342, 252] on dd "63174361" at bounding box center [423, 249] width 262 height 23
copy dd "63174361"
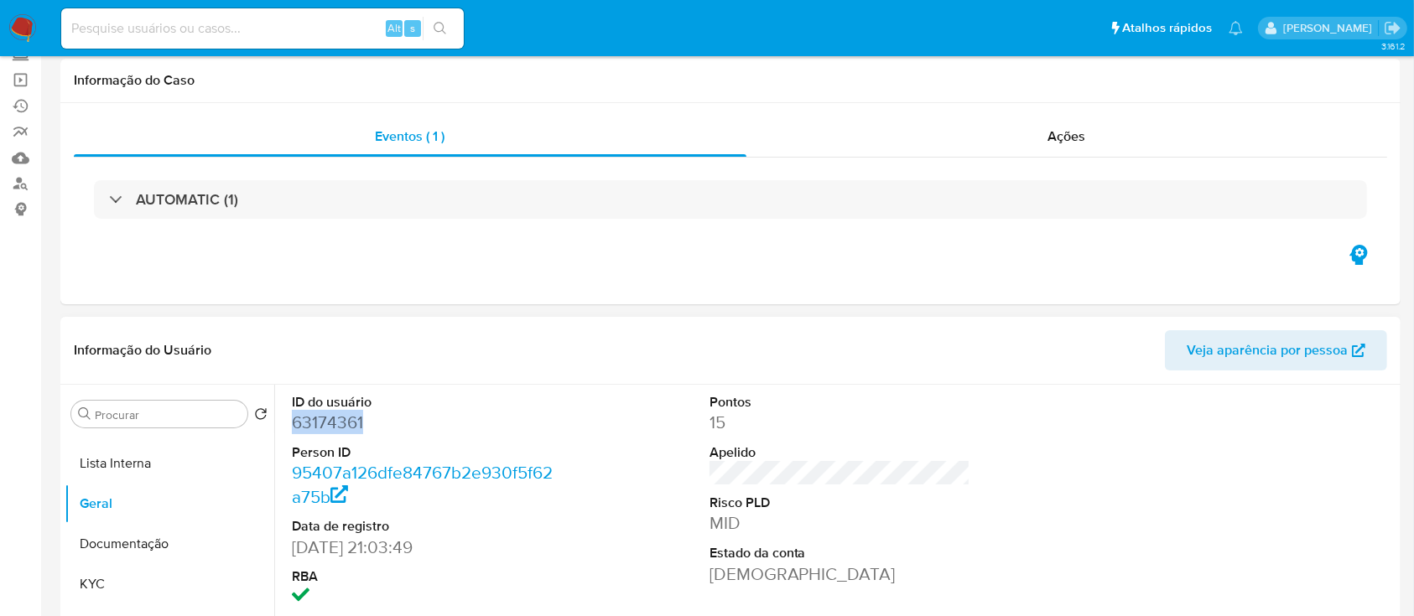
scroll to position [0, 0]
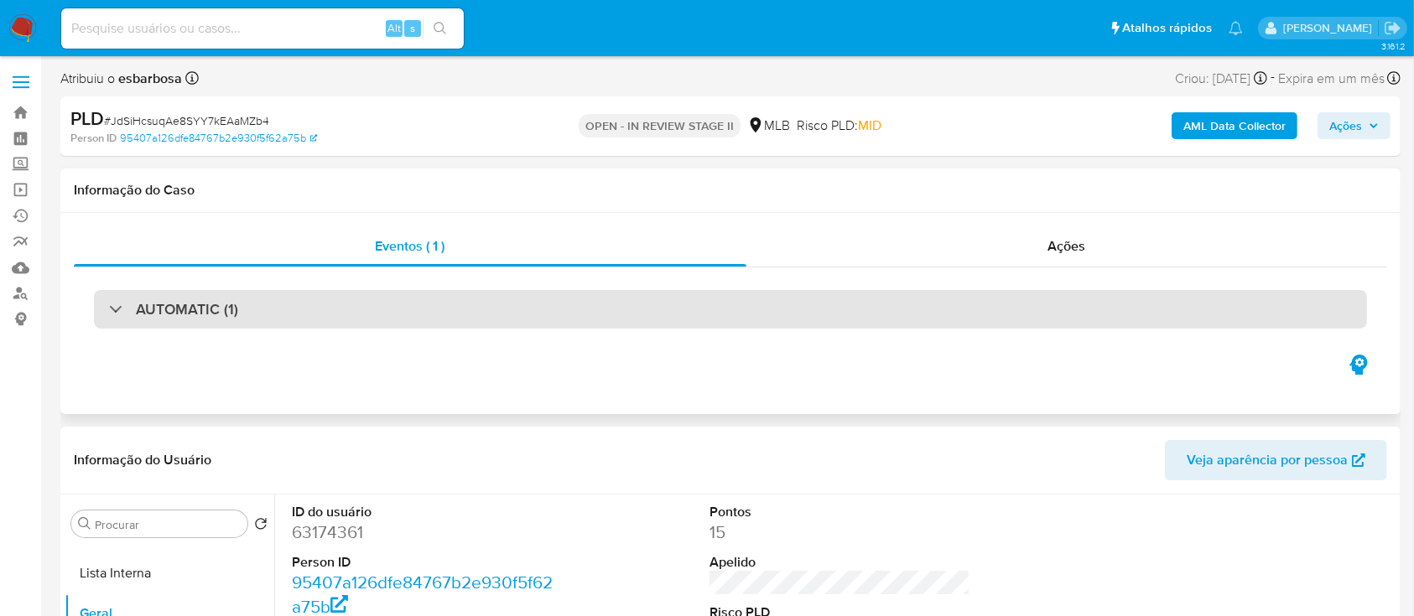
click at [314, 323] on div "AUTOMATIC (1)" at bounding box center [730, 309] width 1273 height 39
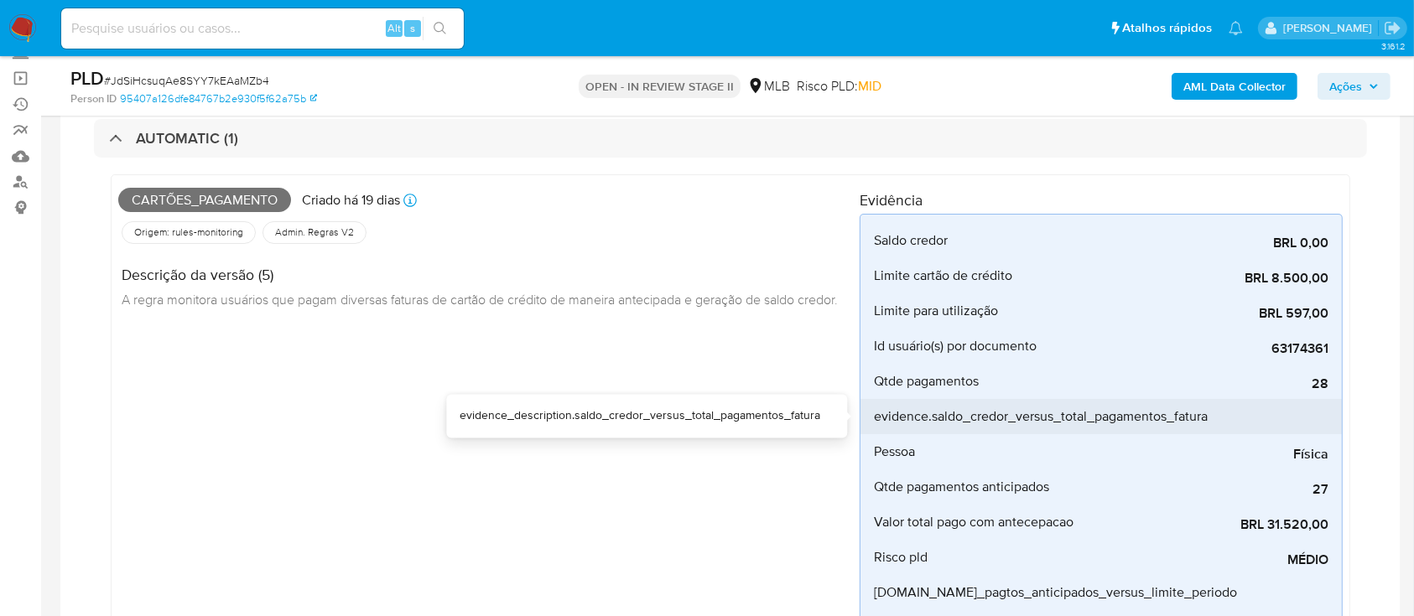
scroll to position [223, 0]
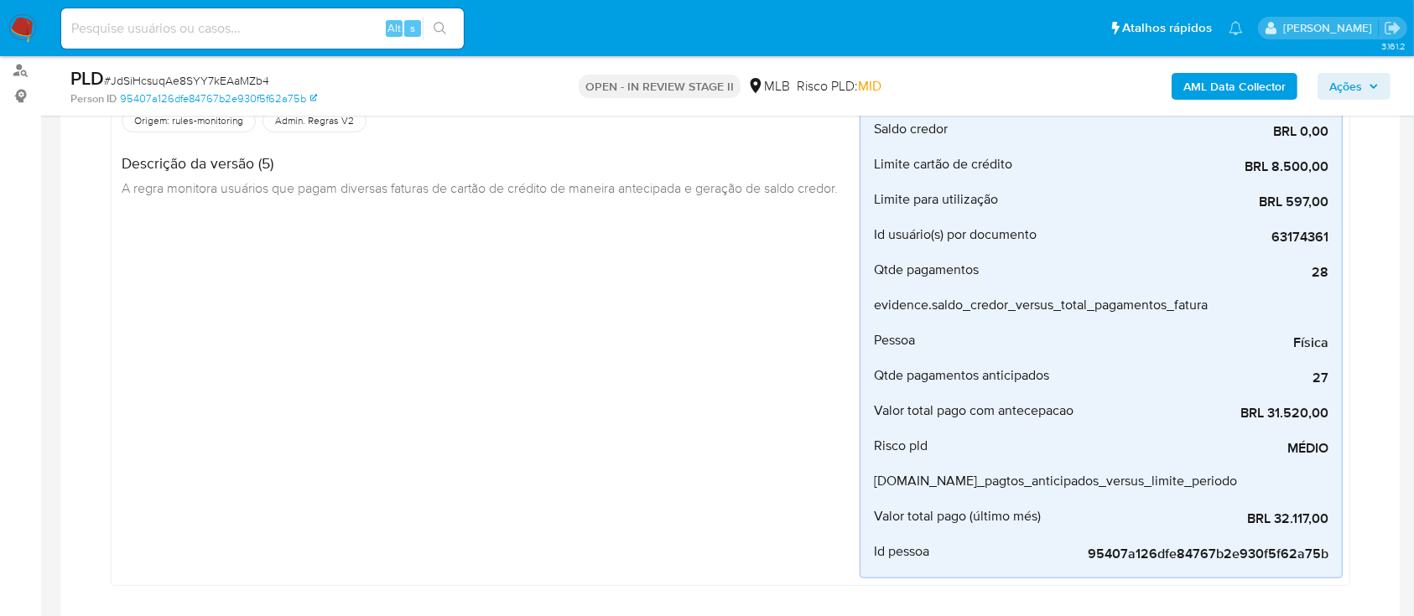
click at [1346, 89] on span "Ações" at bounding box center [1345, 86] width 33 height 27
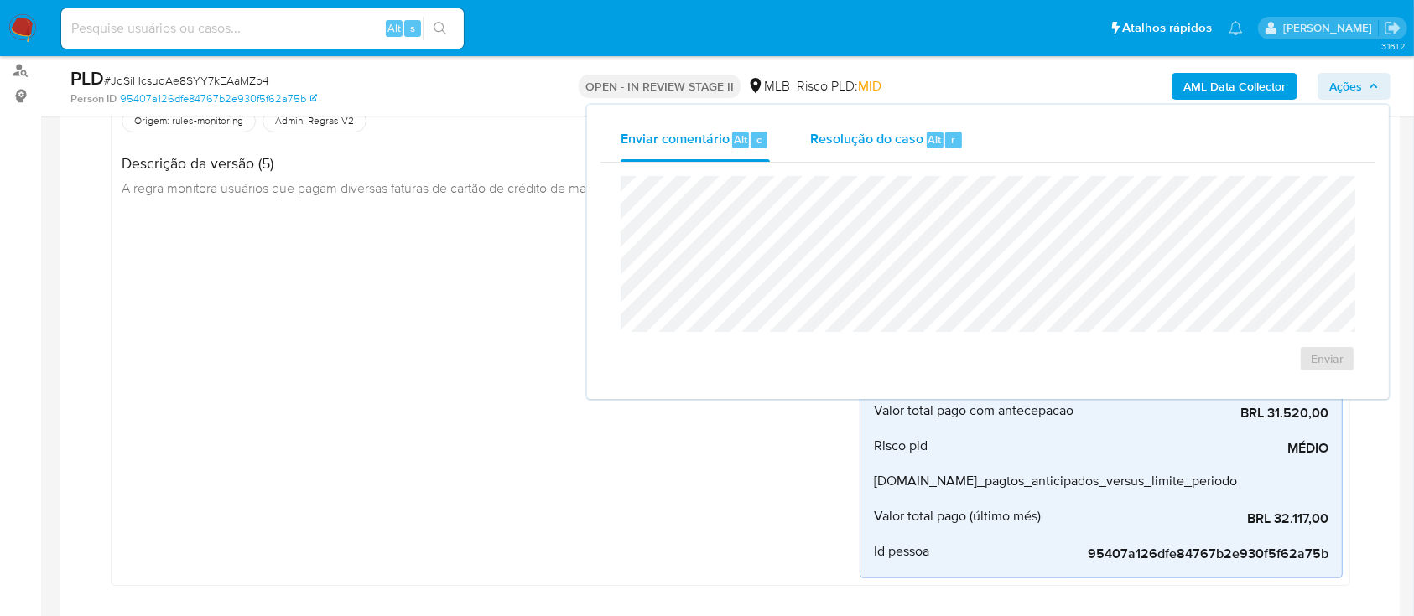
click at [847, 141] on span "Resolução do caso" at bounding box center [866, 138] width 113 height 19
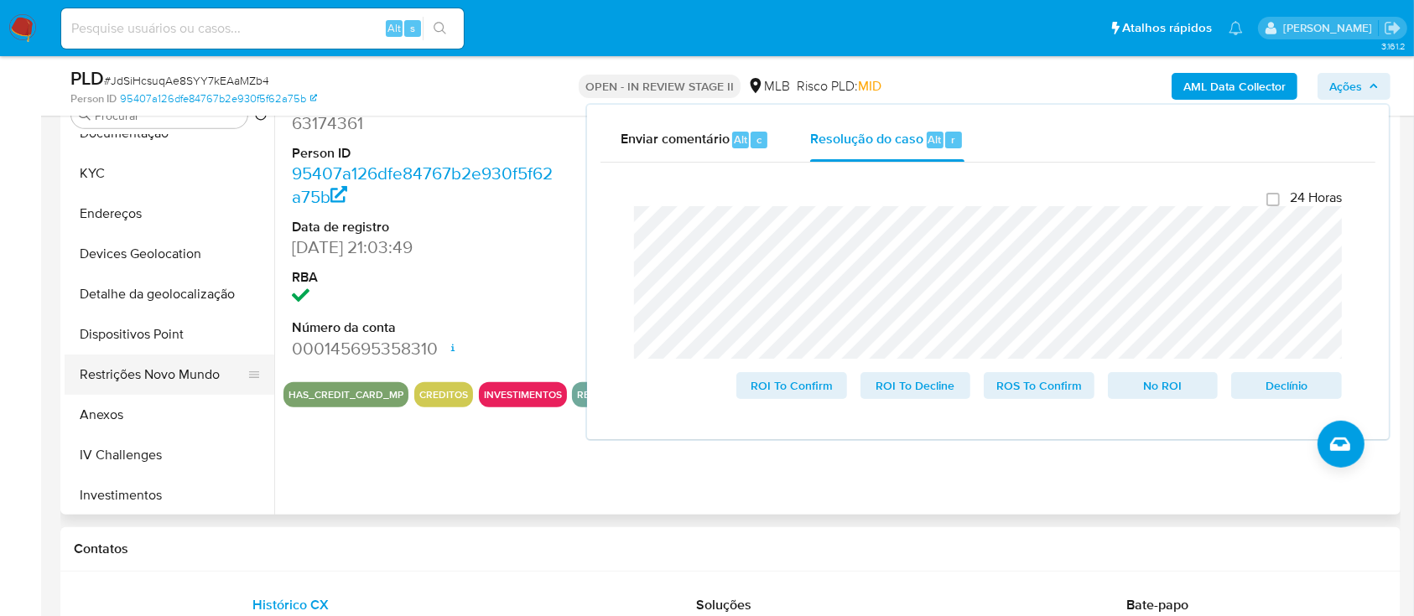
click at [128, 381] on button "Restrições Novo Mundo" at bounding box center [163, 375] width 196 height 40
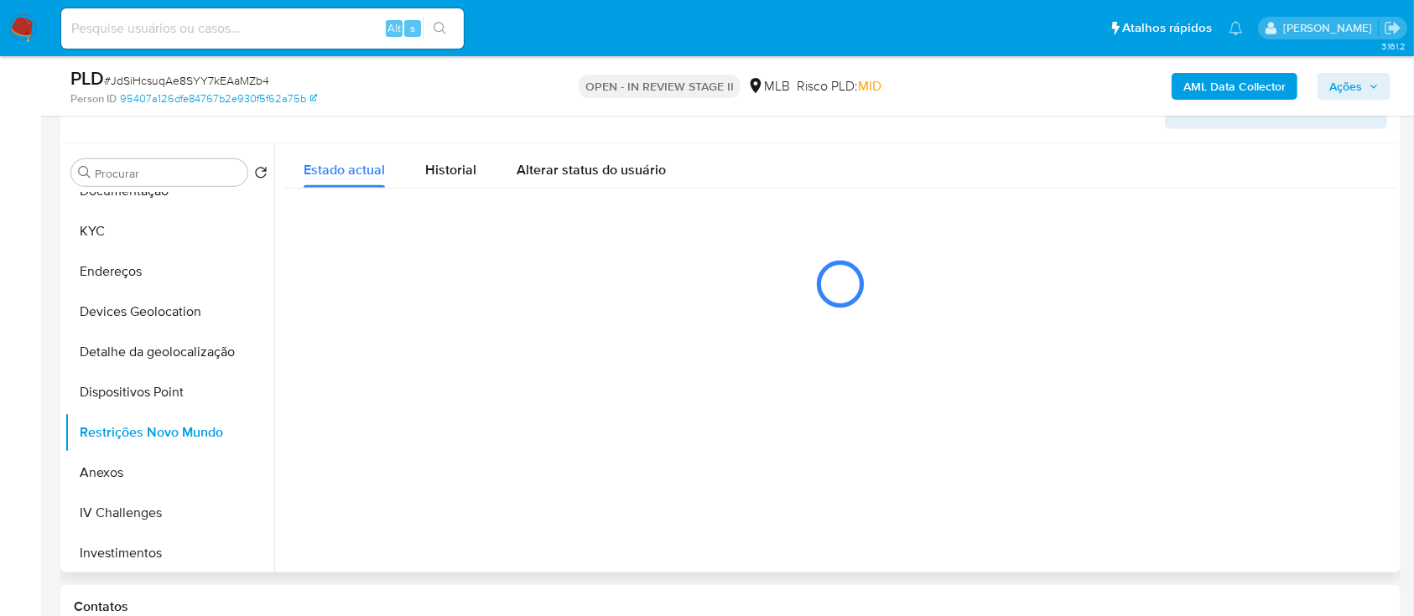
scroll to position [782, 0]
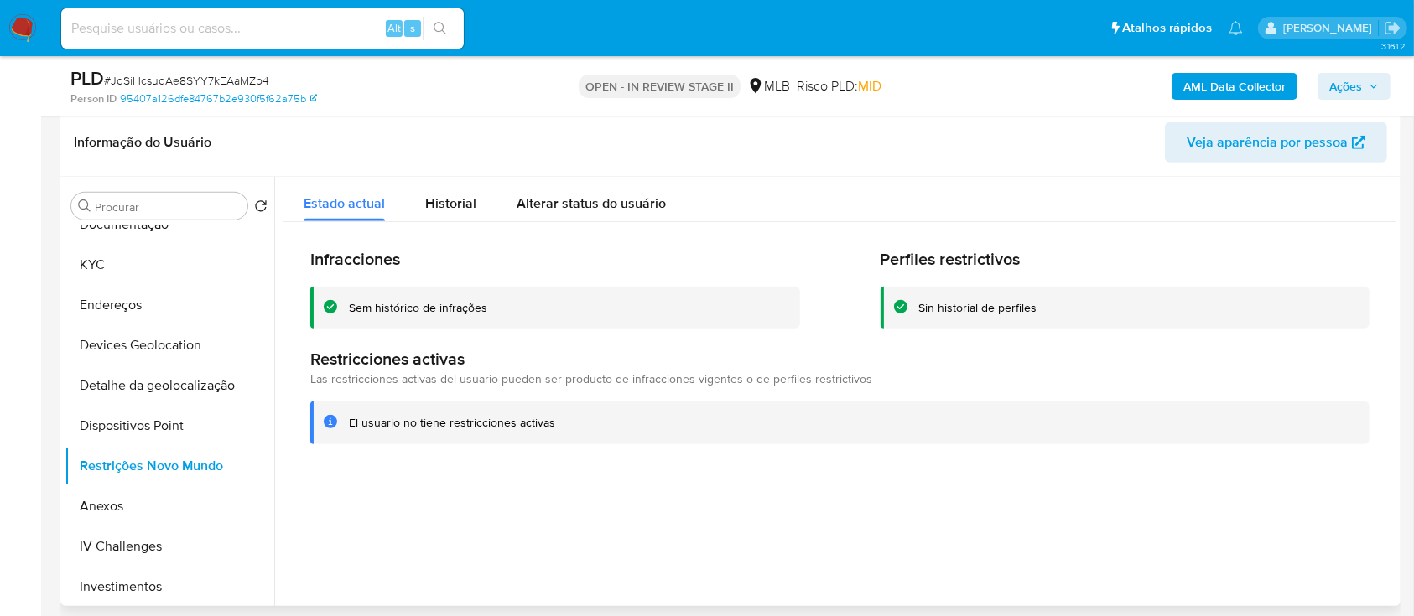
click at [454, 311] on div "Sem histórico de infrações" at bounding box center [418, 308] width 138 height 16
click at [454, 310] on div "Sem histórico de infrações" at bounding box center [418, 308] width 138 height 16
click at [463, 501] on div at bounding box center [835, 391] width 1122 height 429
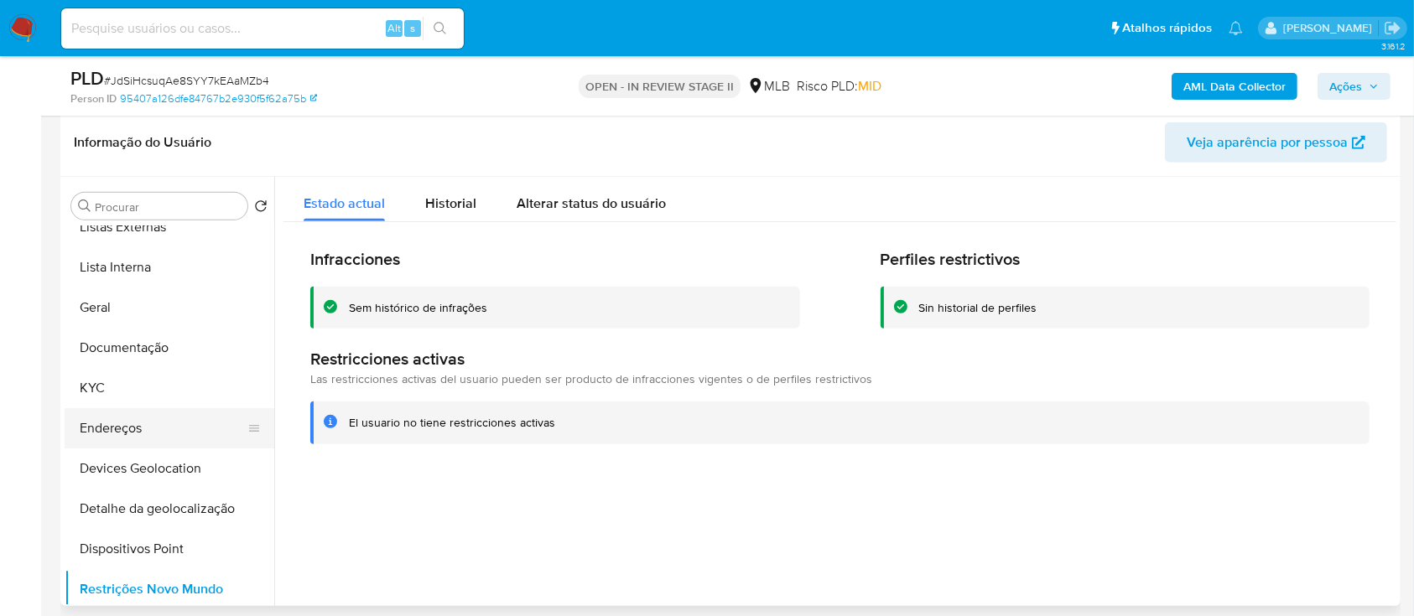
scroll to position [0, 0]
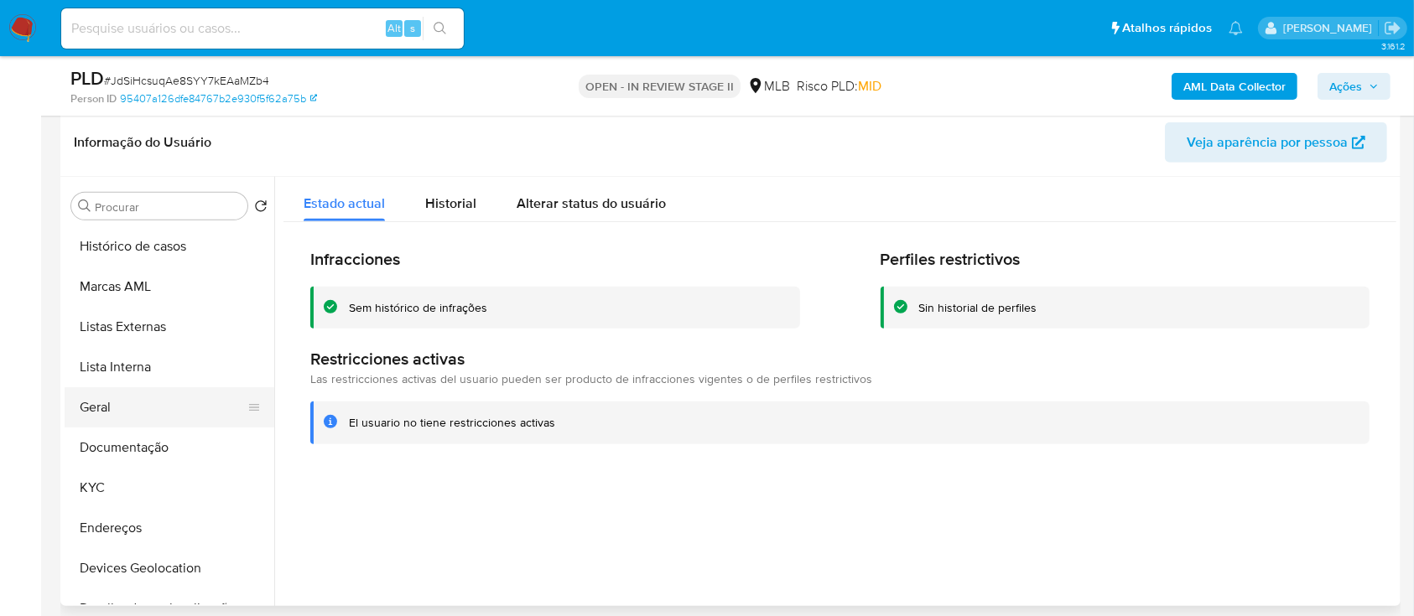
drag, startPoint x: 135, startPoint y: 402, endPoint x: 201, endPoint y: 344, distance: 88.0
click at [135, 399] on button "Geral" at bounding box center [170, 407] width 210 height 40
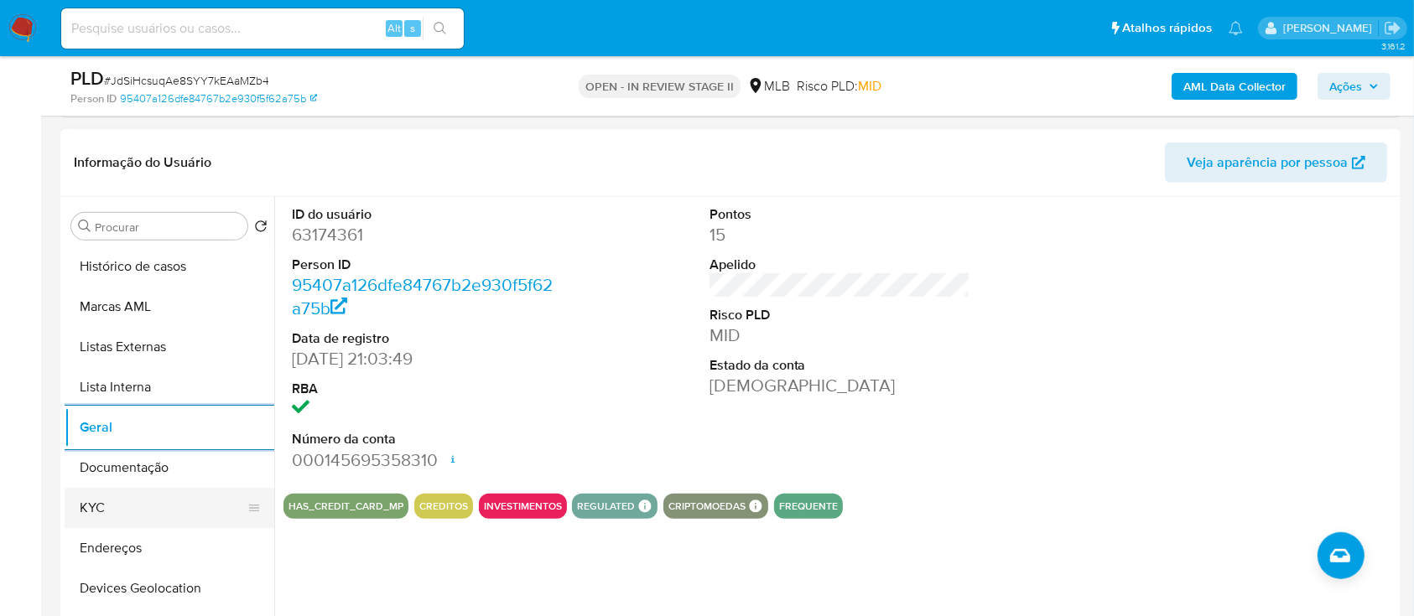
drag, startPoint x: 81, startPoint y: 501, endPoint x: 90, endPoint y: 500, distance: 8.6
click at [83, 501] on button "KYC" at bounding box center [163, 508] width 196 height 40
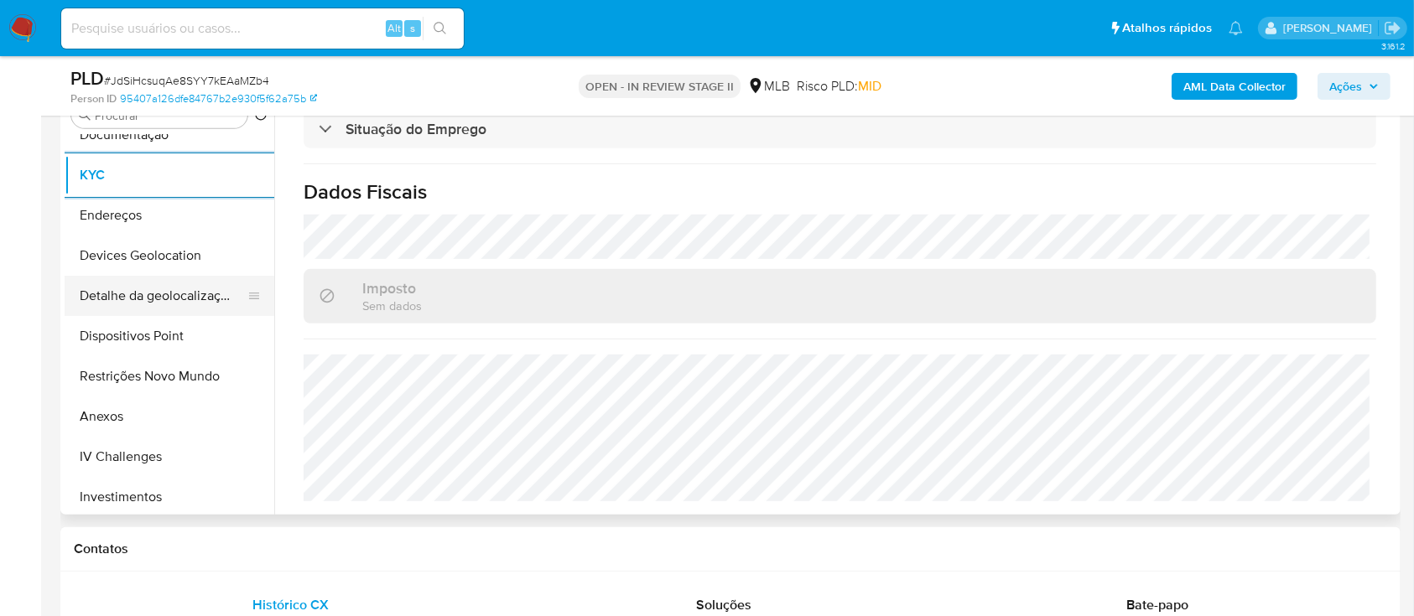
scroll to position [223, 0]
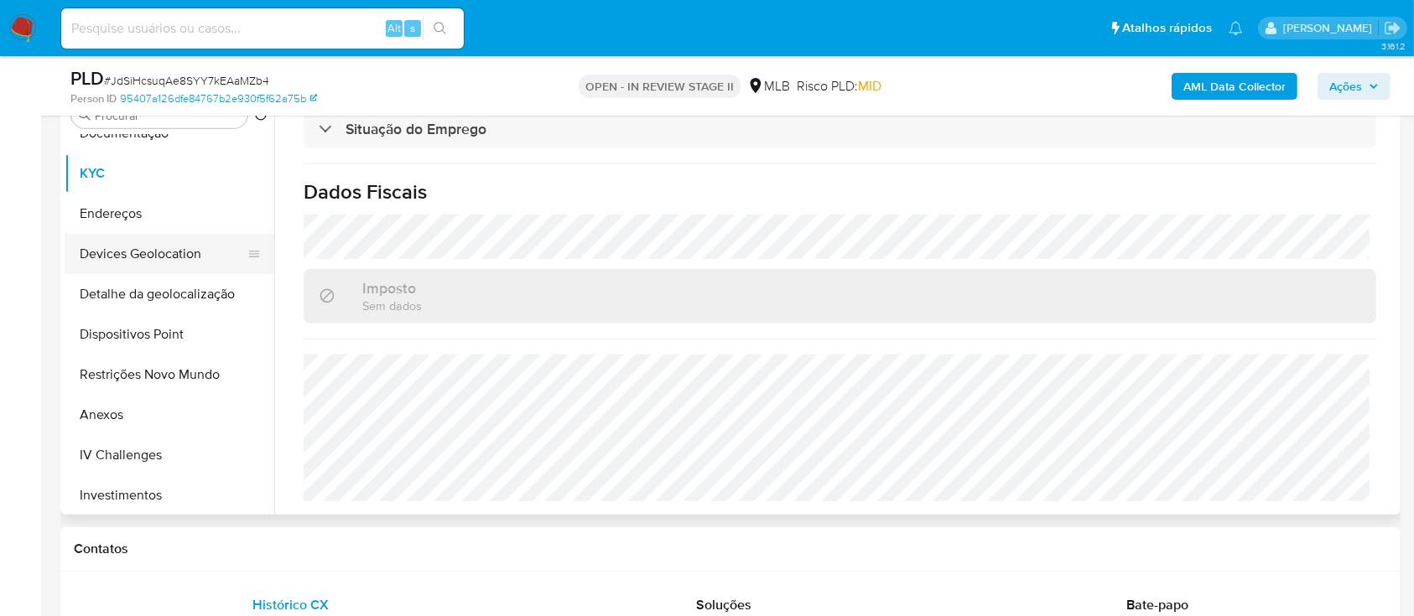
click at [192, 247] on button "Devices Geolocation" at bounding box center [163, 254] width 196 height 40
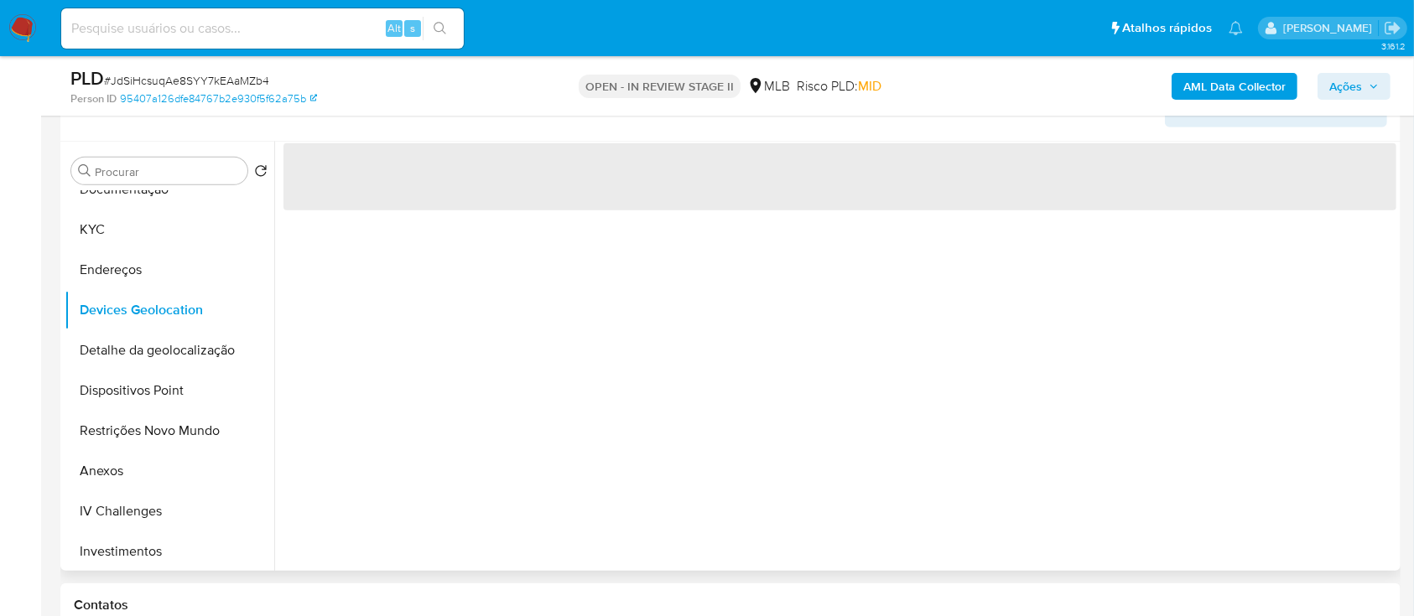
scroll to position [782, 0]
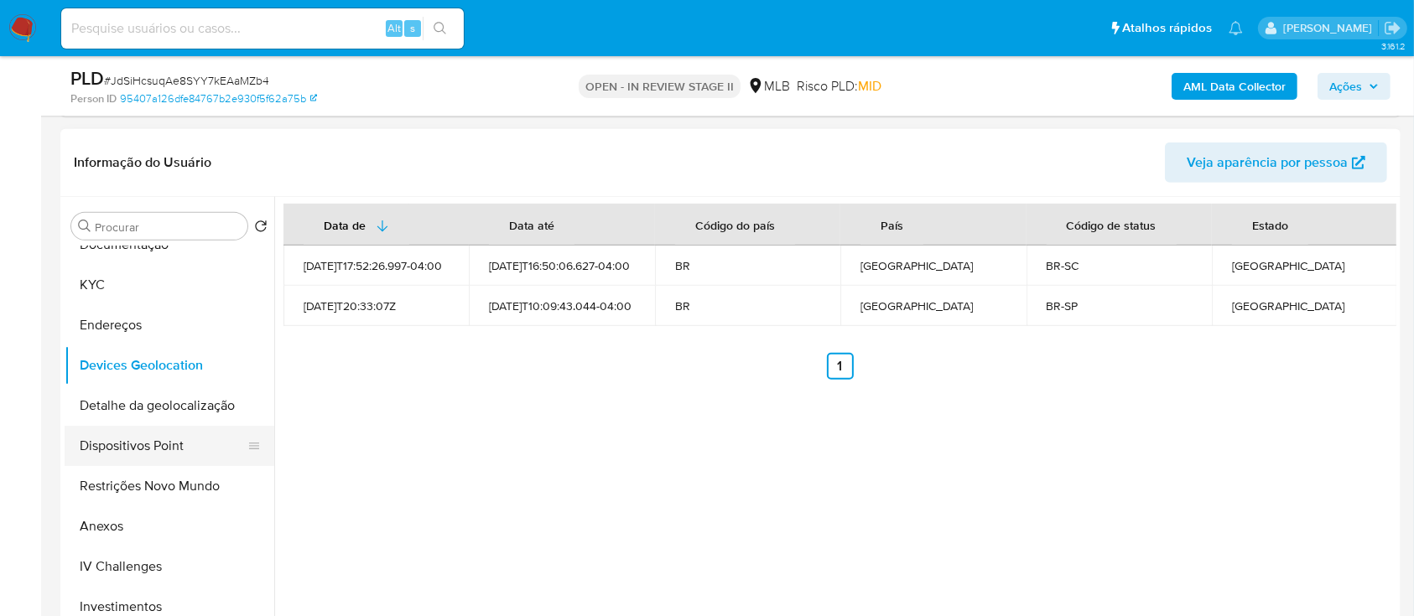
click at [161, 439] on button "Dispositivos Point" at bounding box center [163, 446] width 196 height 40
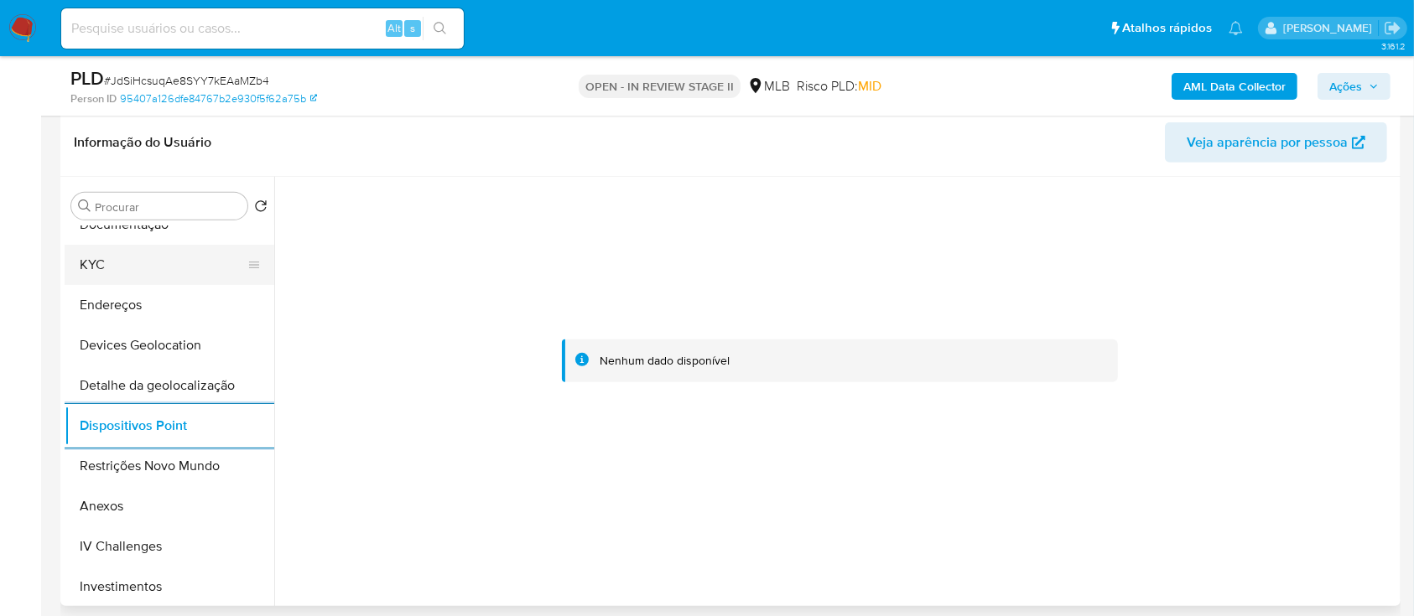
click at [161, 245] on button "KYC" at bounding box center [163, 265] width 196 height 40
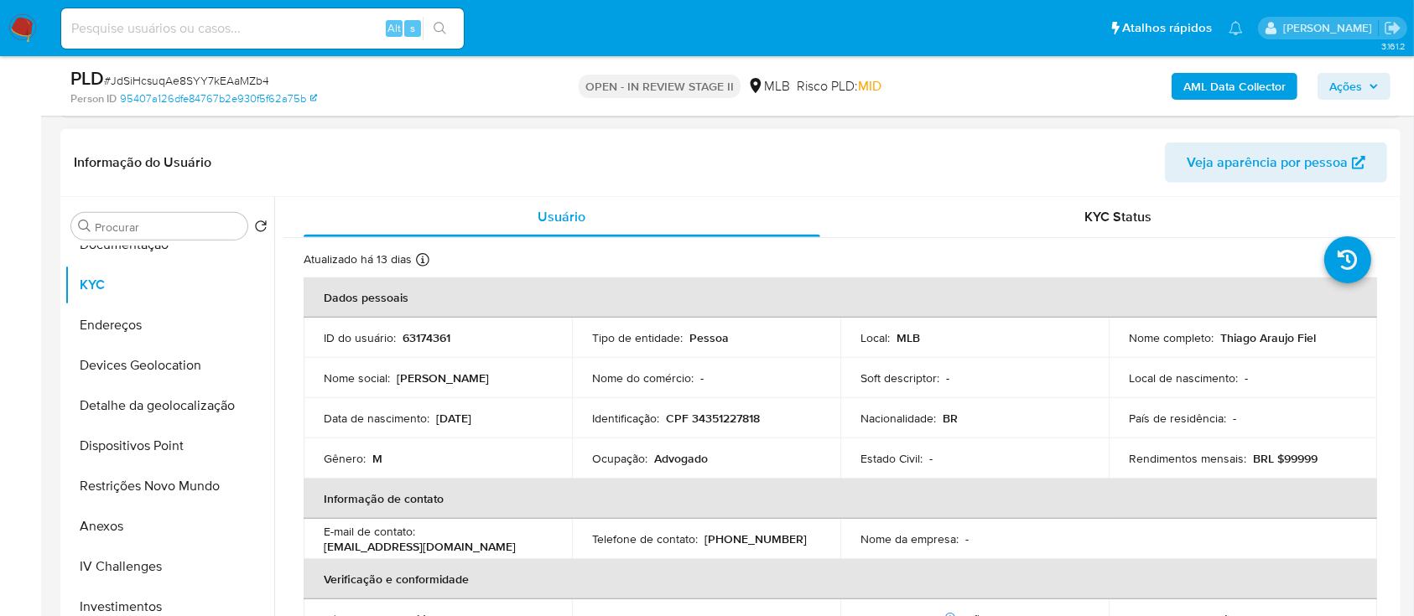
click at [755, 422] on p "CPF 34351227818" at bounding box center [713, 418] width 94 height 15
copy p "34351227818"
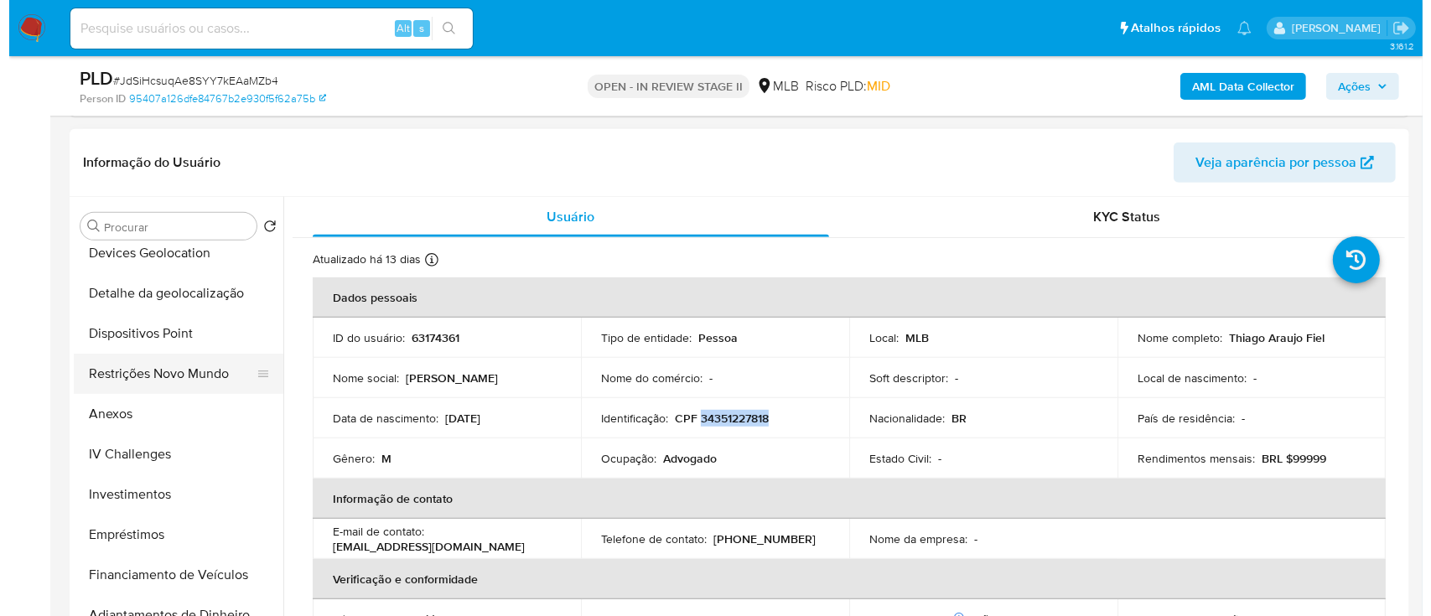
scroll to position [447, 0]
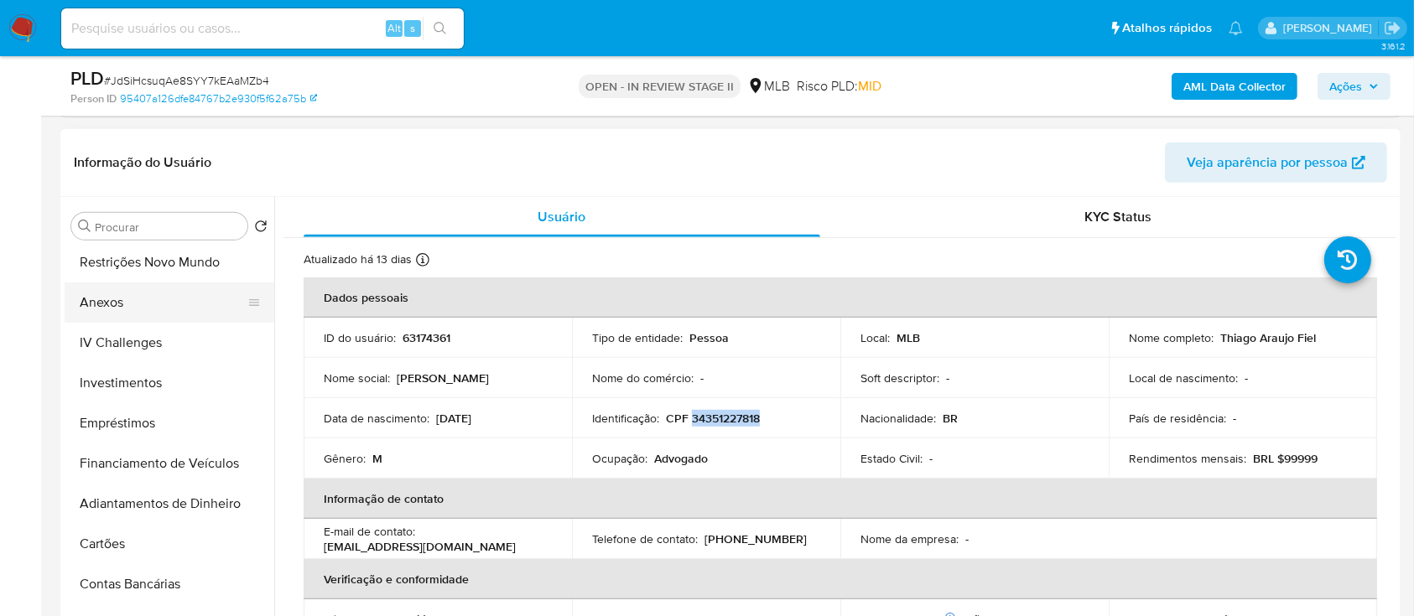
click at [127, 300] on button "Anexos" at bounding box center [163, 303] width 196 height 40
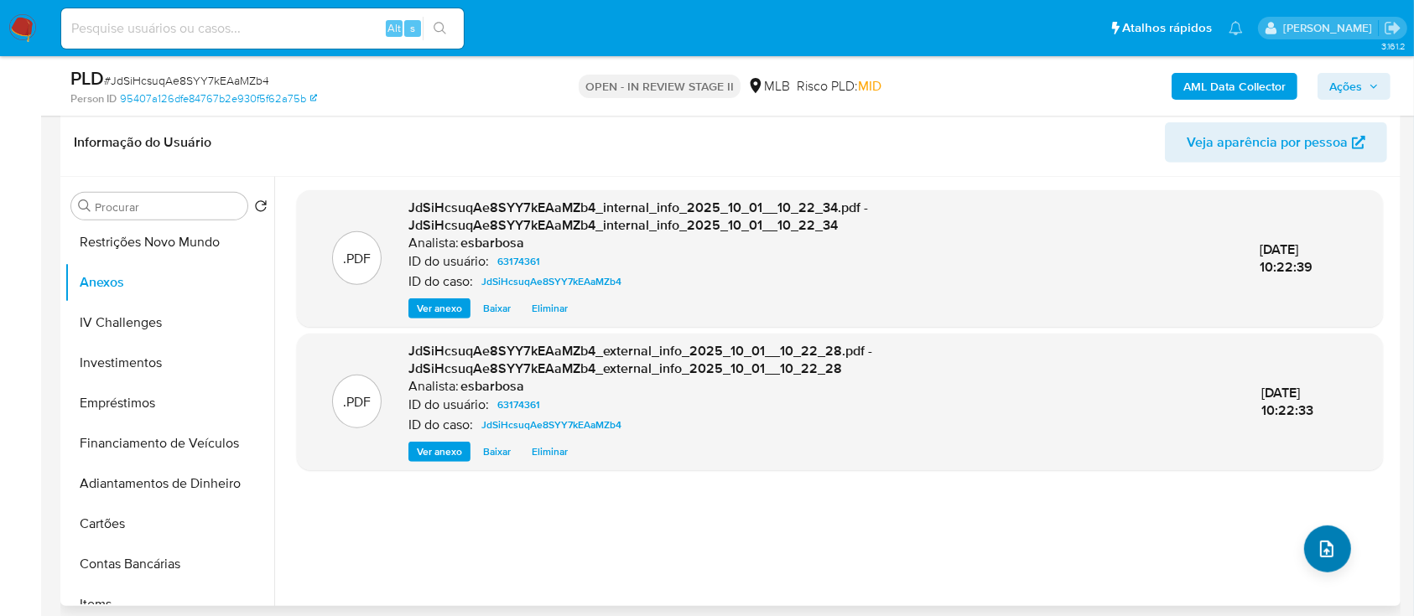
click at [1316, 550] on icon "upload-file" at bounding box center [1326, 549] width 20 height 20
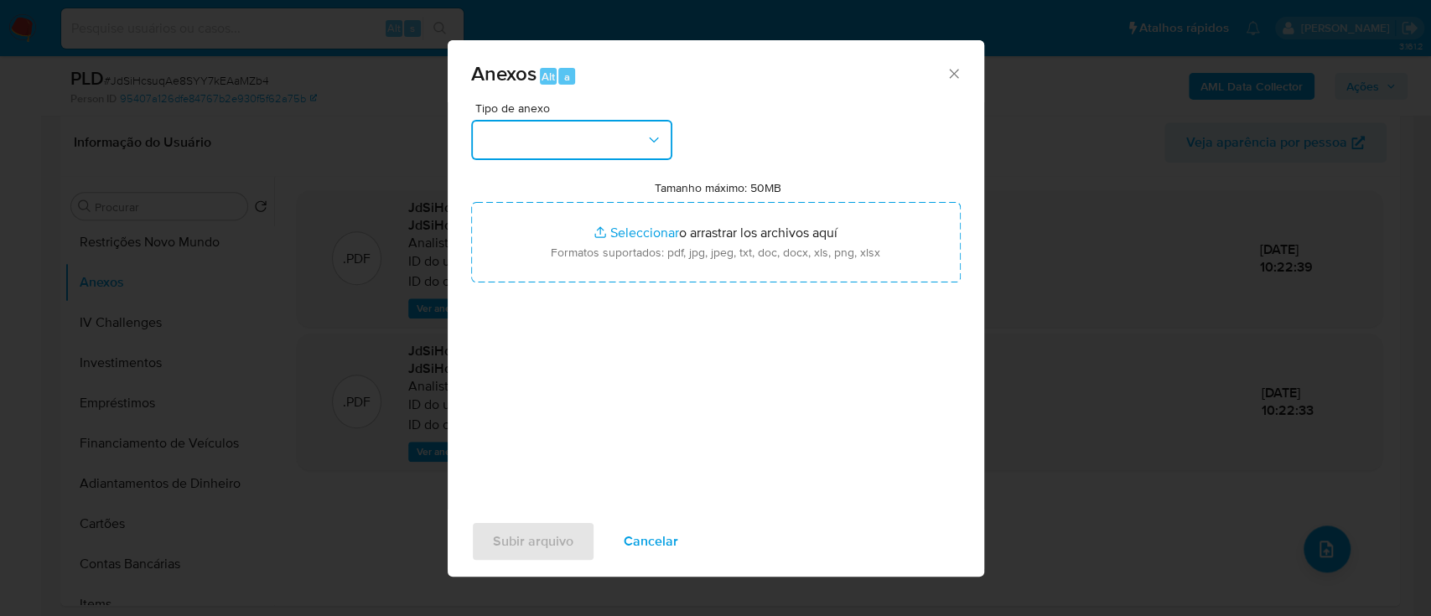
click at [610, 159] on button "button" at bounding box center [571, 140] width 201 height 40
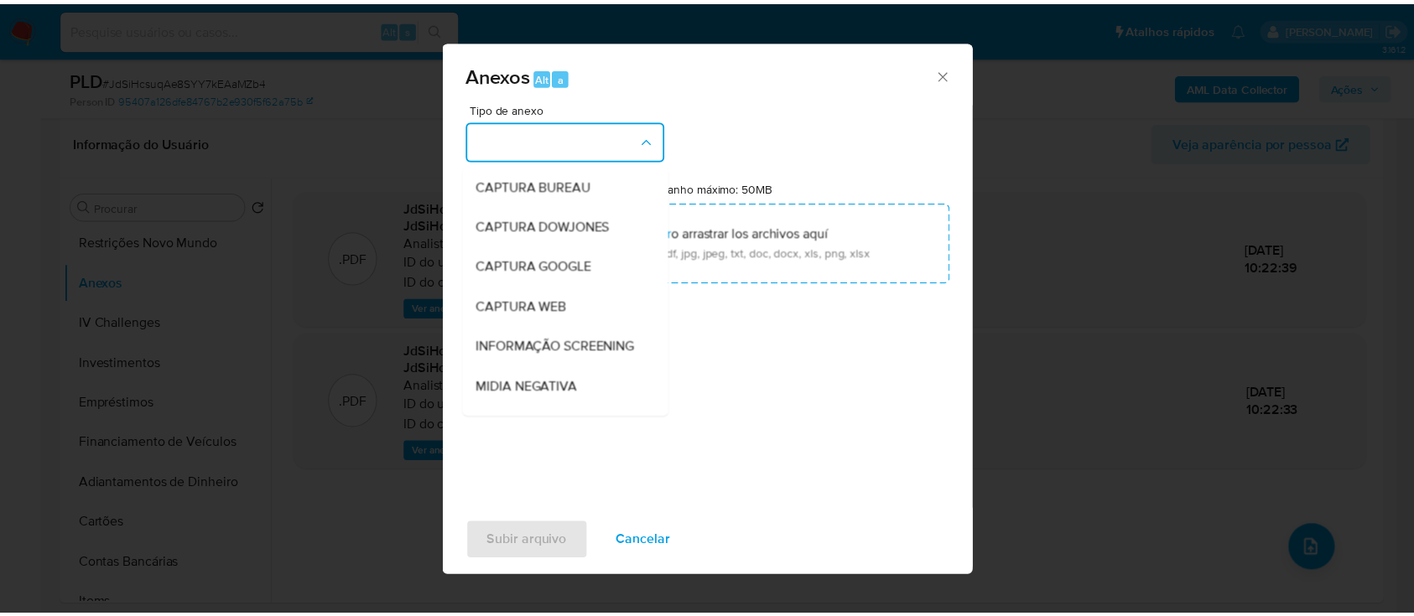
scroll to position [257, 0]
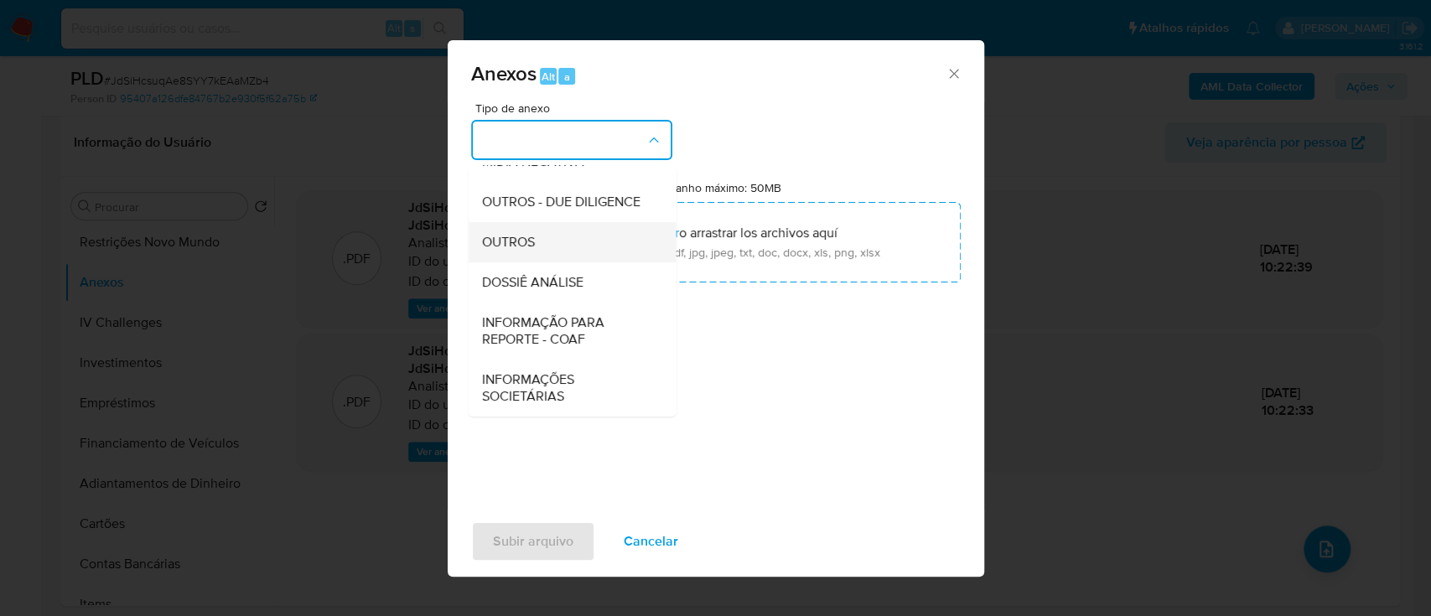
click at [541, 243] on div "OUTROS" at bounding box center [566, 242] width 171 height 40
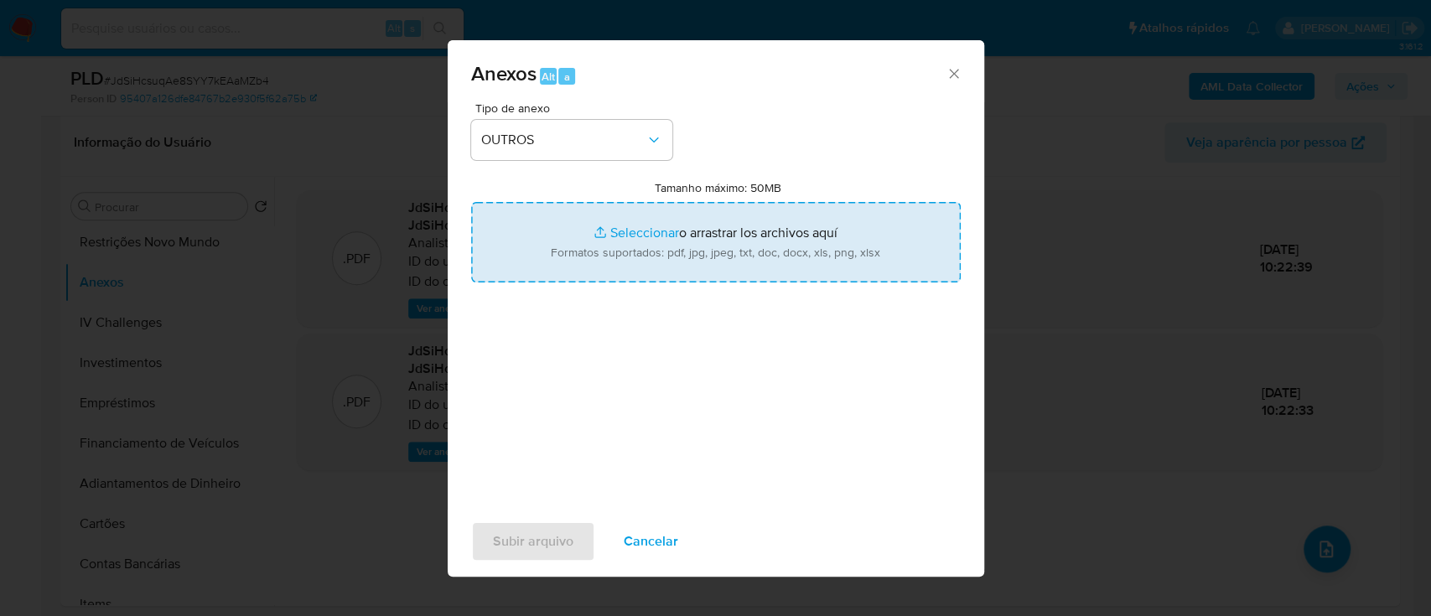
click at [635, 231] on input "Tamanho máximo: 50MB Seleccionar archivos" at bounding box center [716, 242] width 490 height 80
type input "C:\fakepath\Mulan 63174361_2025_09_18_10_05_07.xlsx"
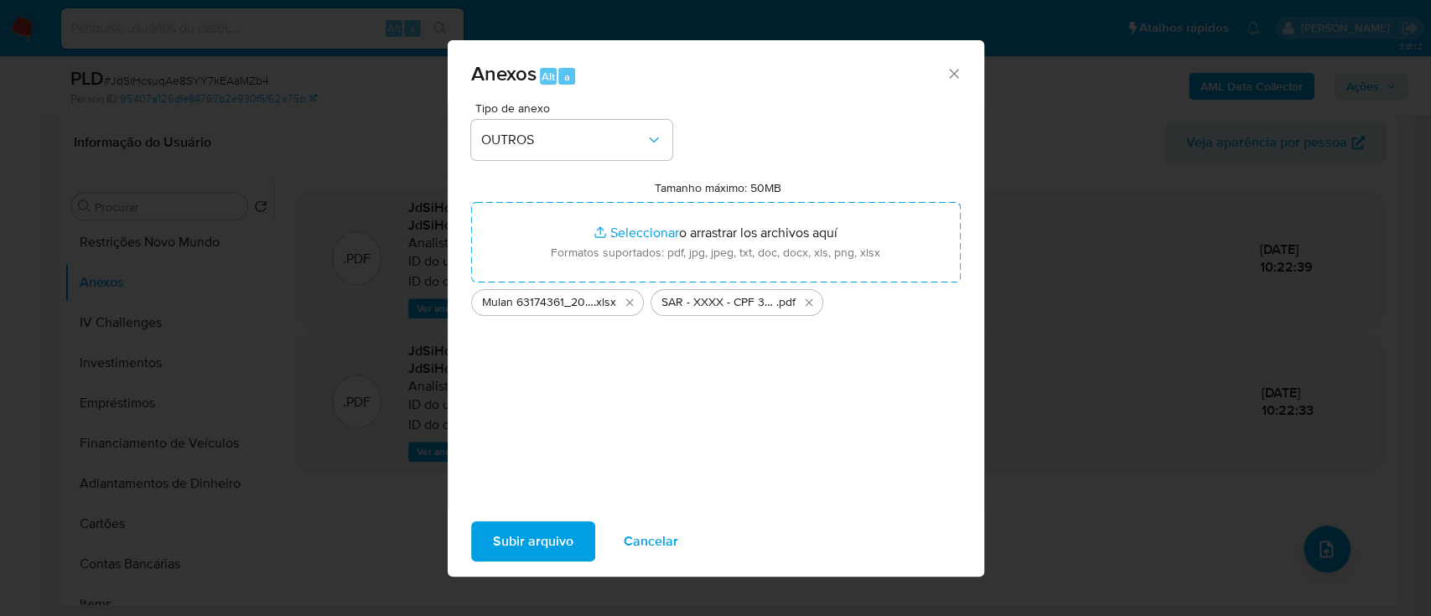
click at [534, 545] on span "Subir arquivo" at bounding box center [533, 541] width 80 height 37
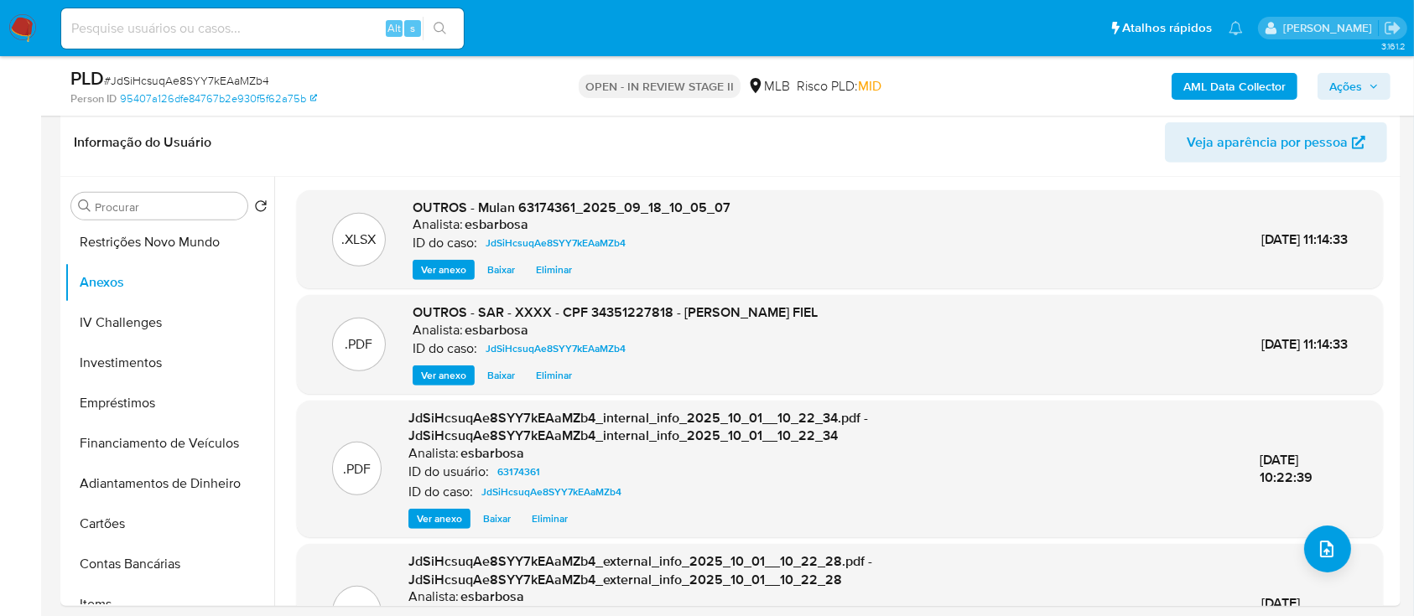
click at [1345, 86] on span "Ações" at bounding box center [1345, 86] width 33 height 27
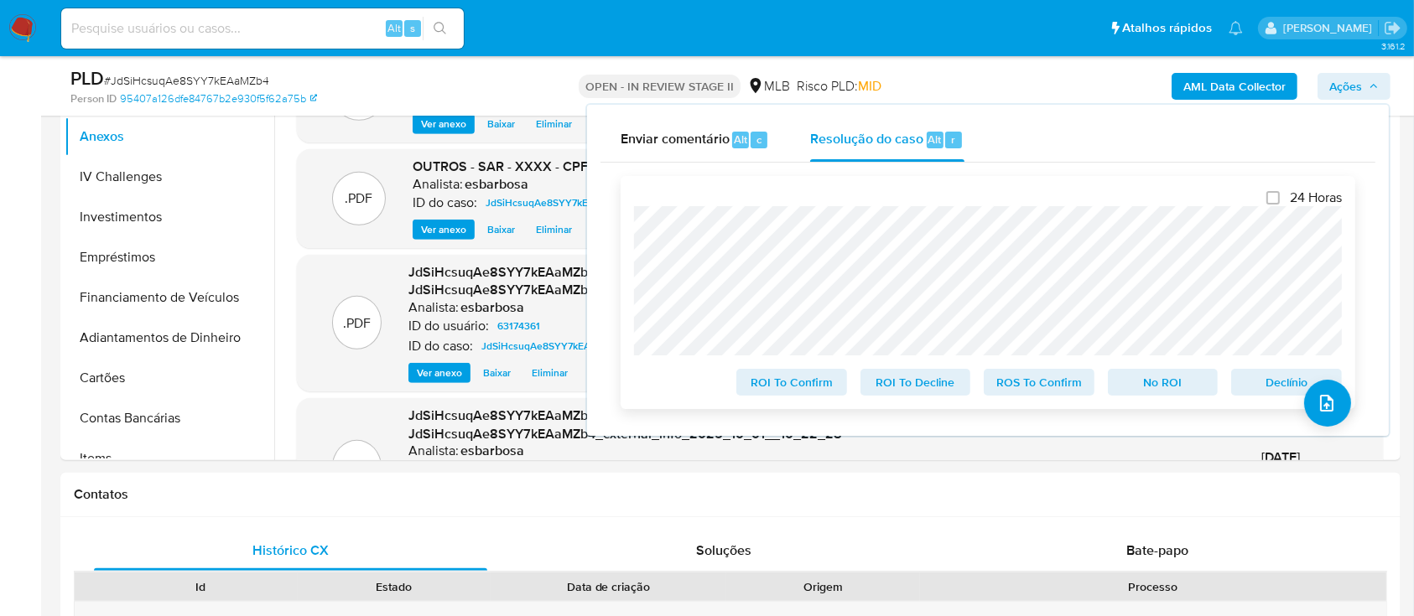
scroll to position [894, 0]
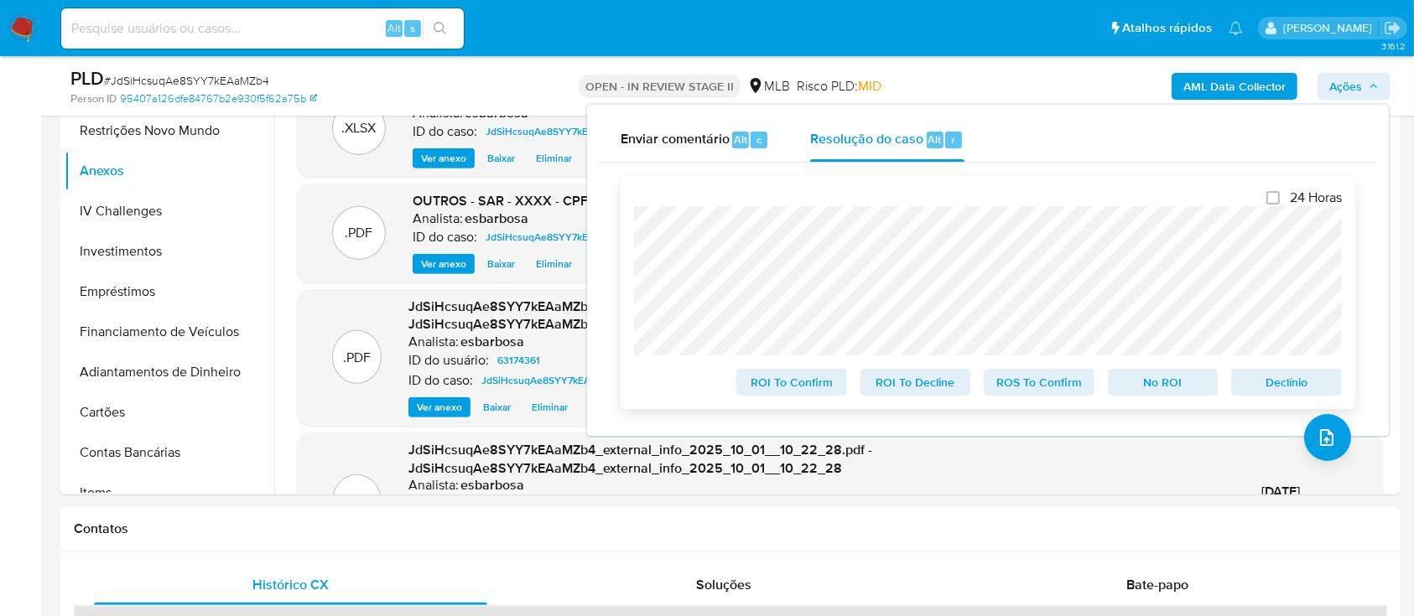
click at [1040, 382] on span "ROS To Confirm" at bounding box center [1038, 382] width 87 height 23
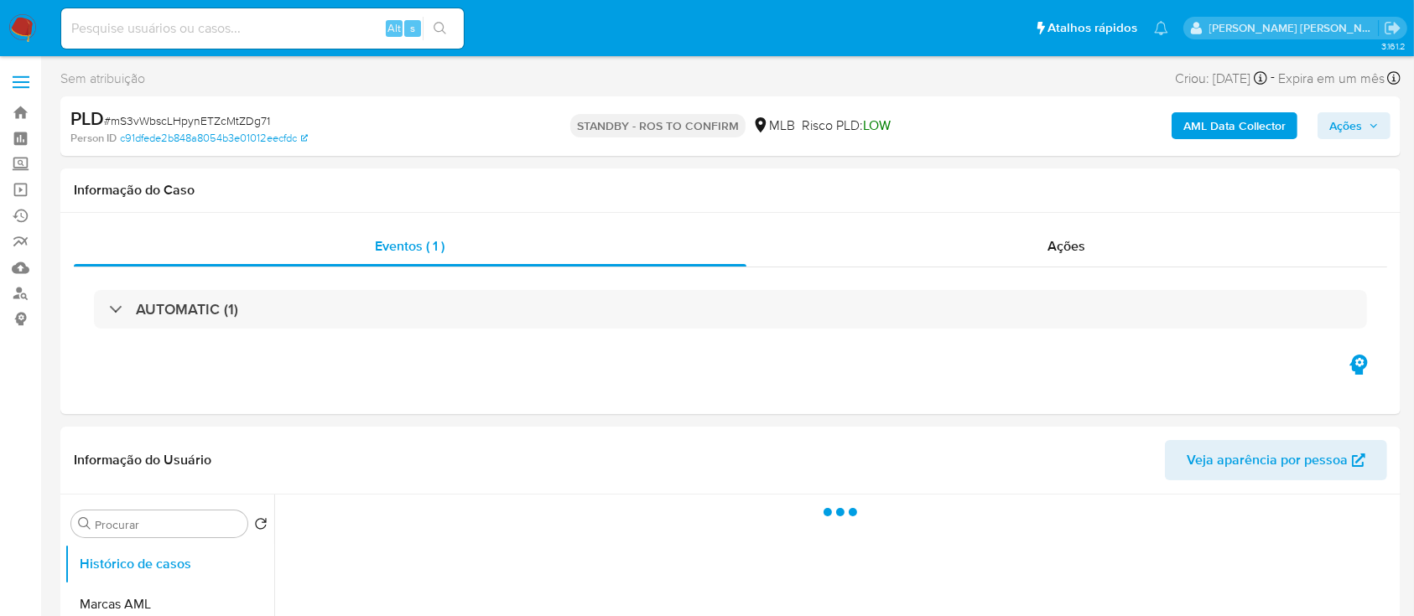
select select "10"
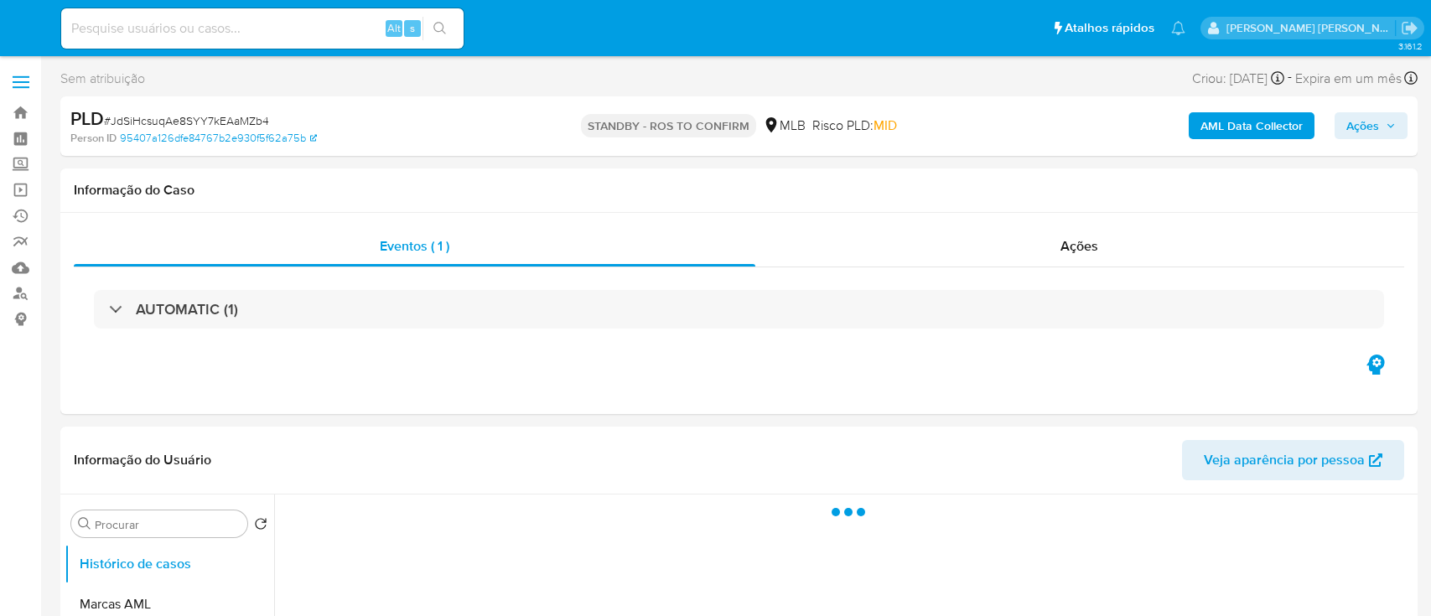
select select "10"
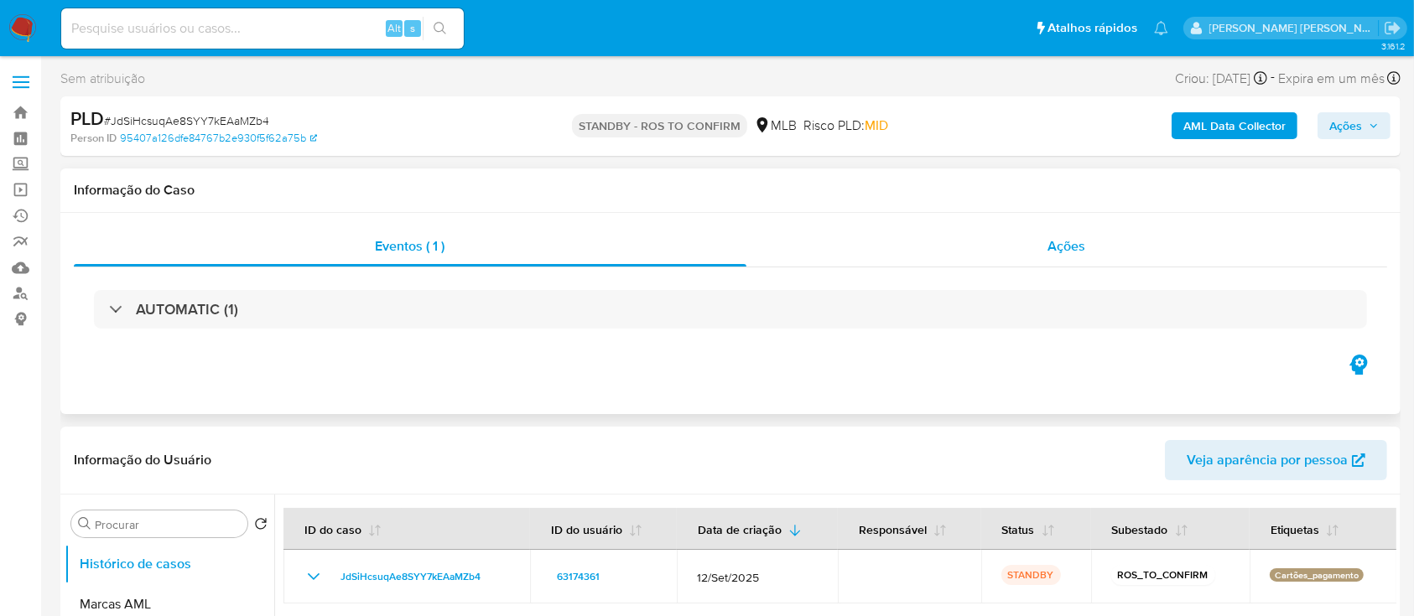
click at [918, 252] on div "Ações" at bounding box center [1066, 246] width 641 height 40
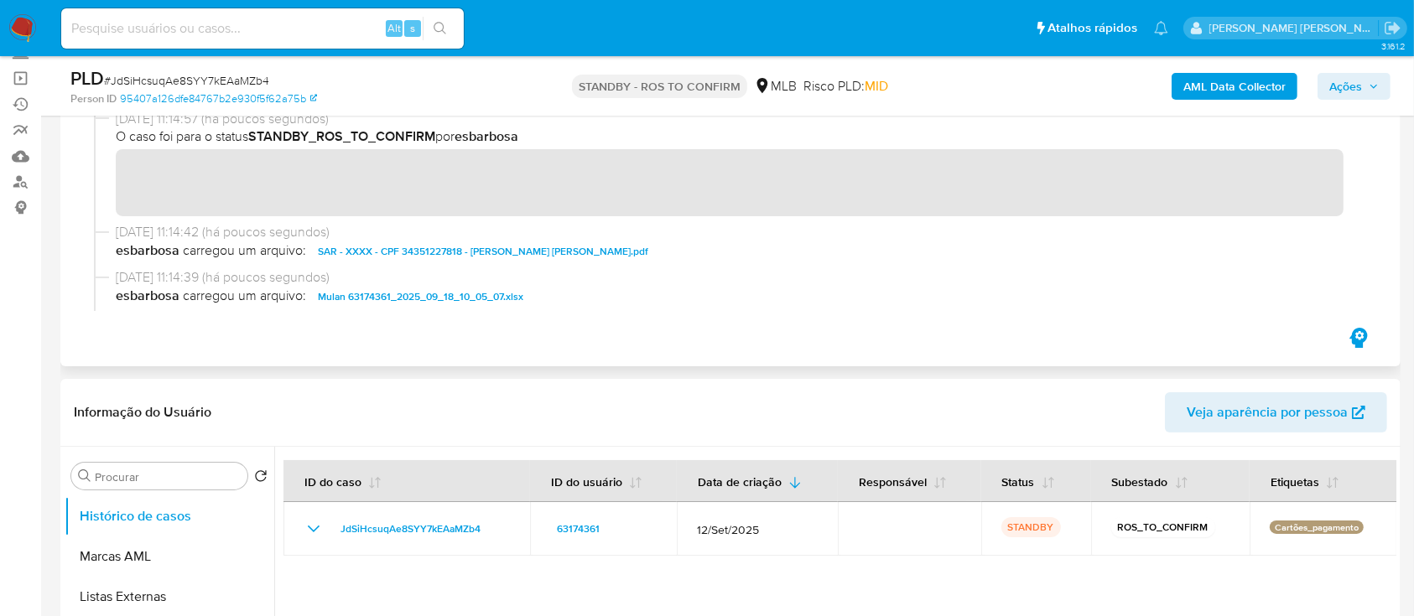
scroll to position [112, 0]
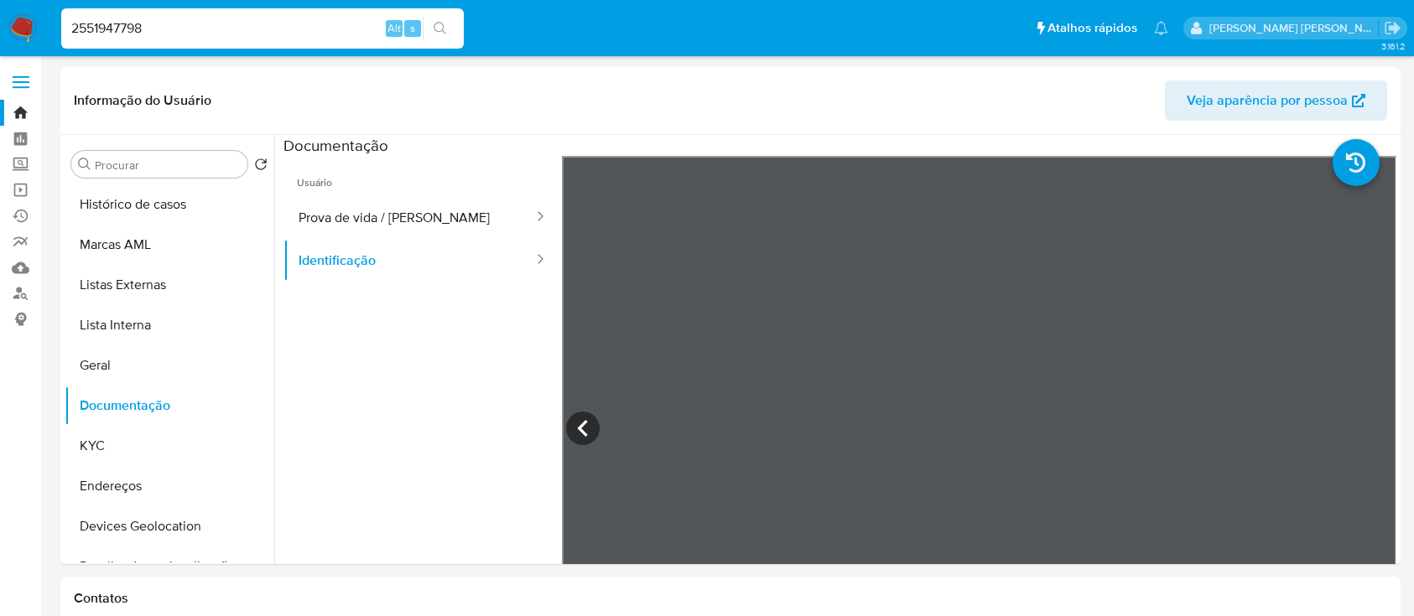
select select "10"
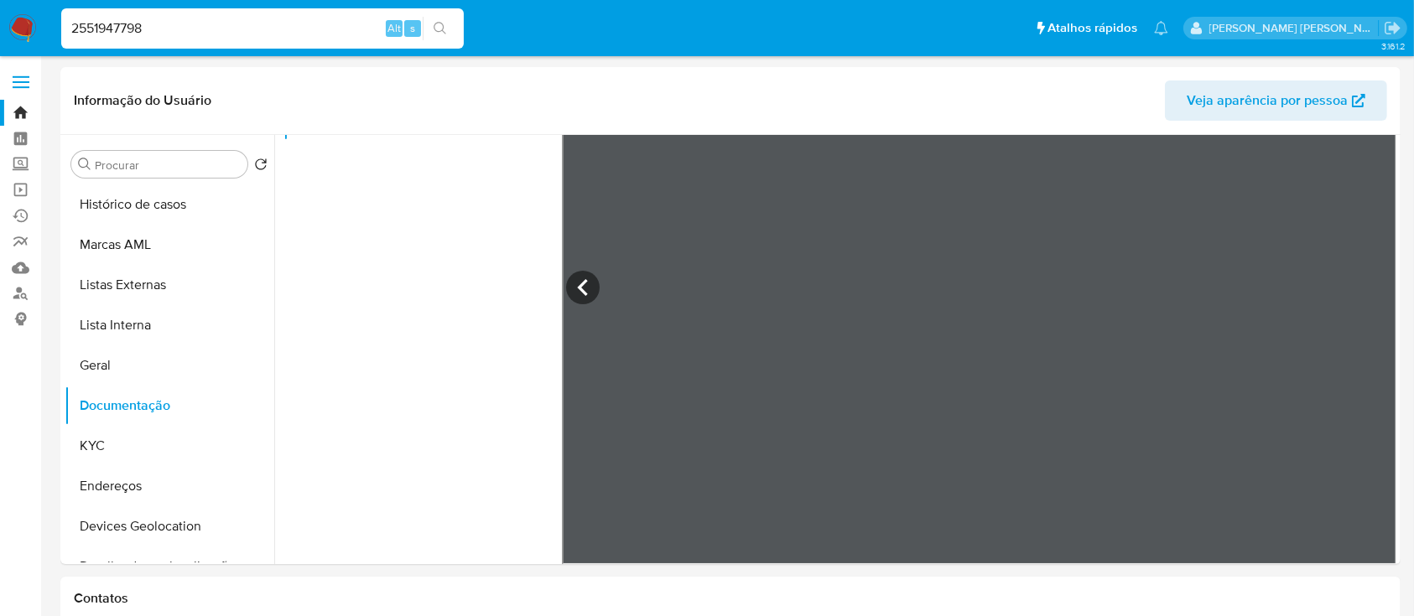
click at [27, 23] on img at bounding box center [22, 28] width 29 height 29
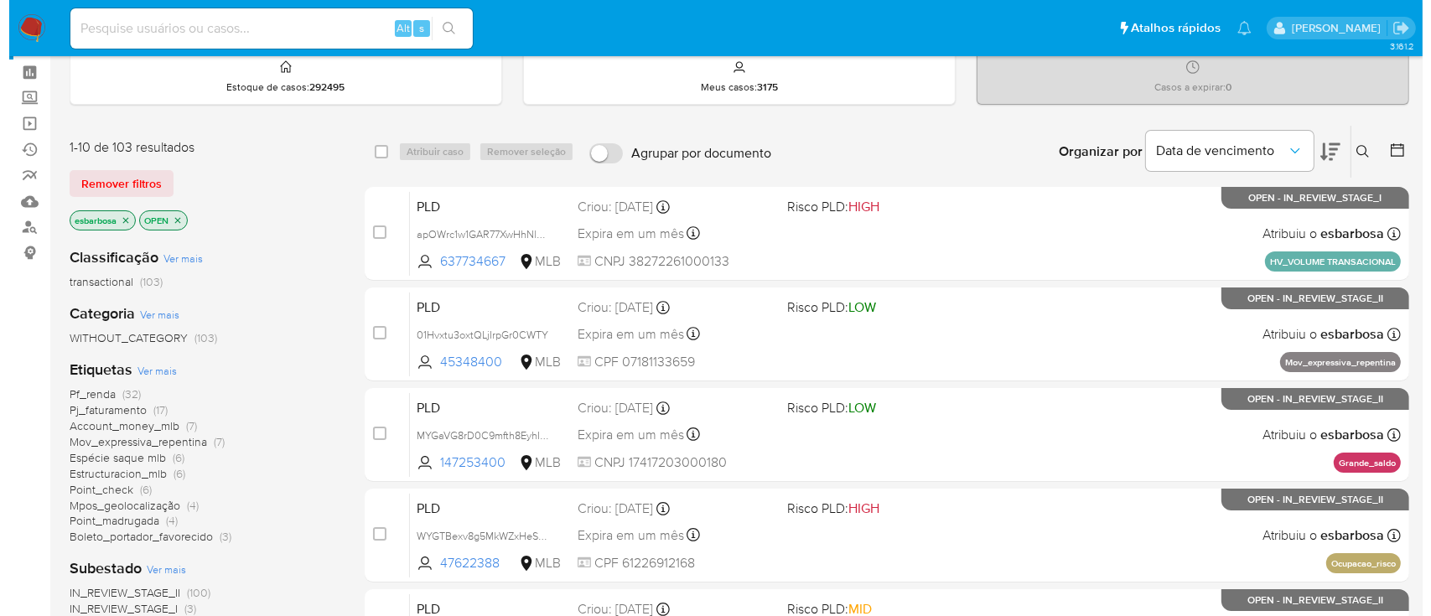
scroll to position [112, 0]
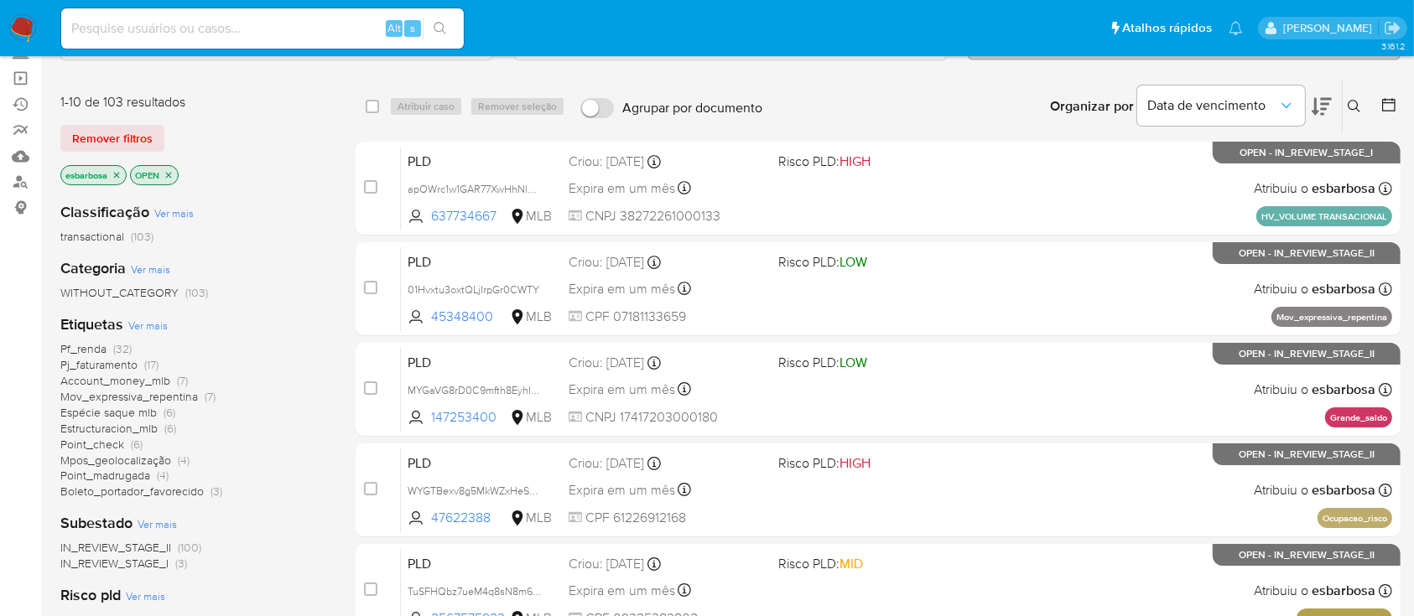
click at [156, 325] on span "Ver mais" at bounding box center [147, 325] width 39 height 15
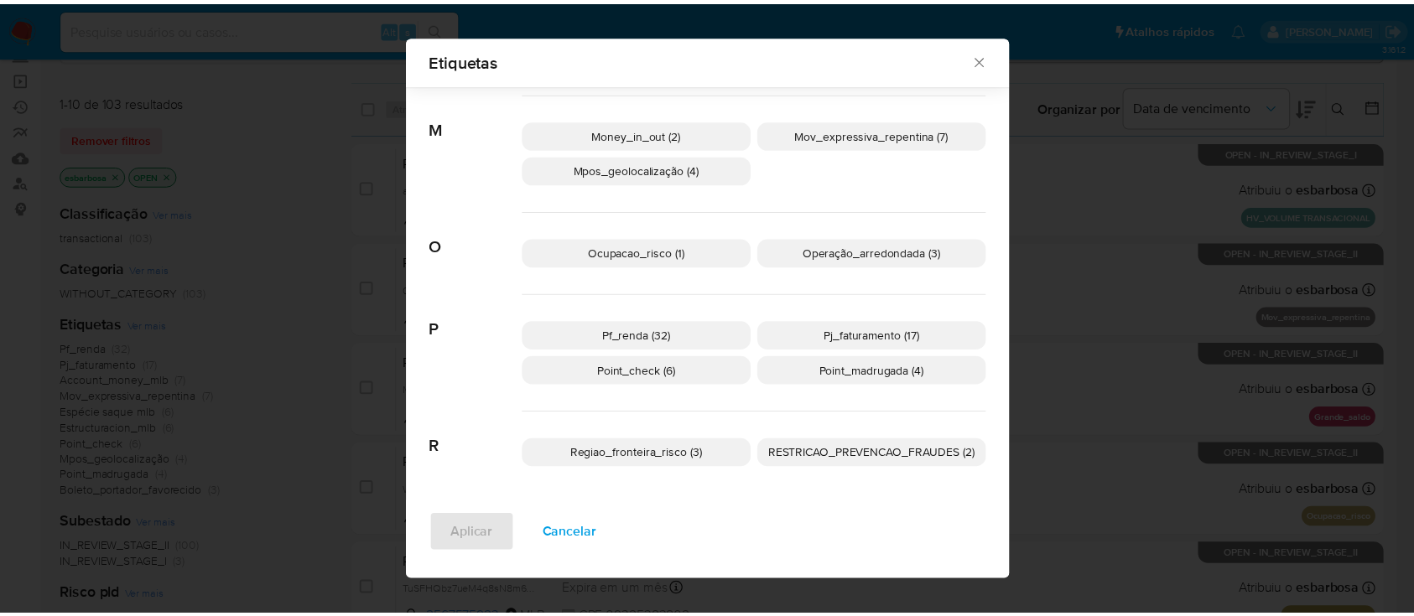
scroll to position [557, 0]
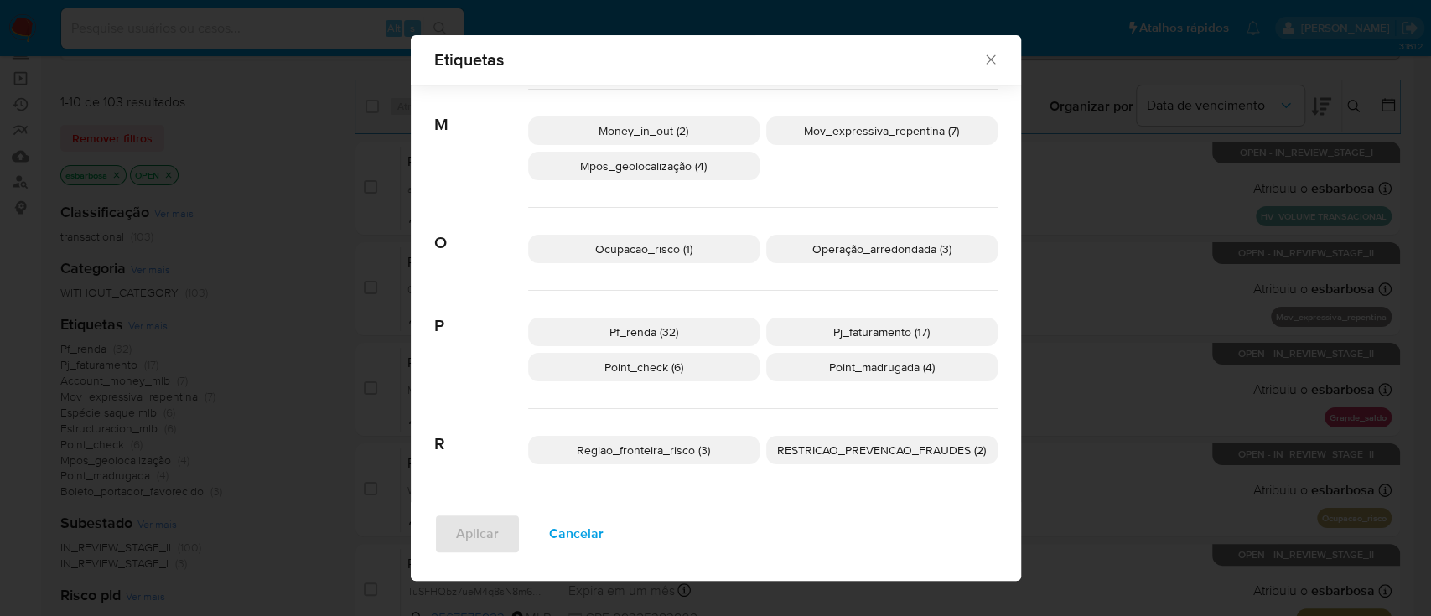
click at [987, 53] on icon "Fechar" at bounding box center [991, 59] width 17 height 17
